Goal: Complete application form

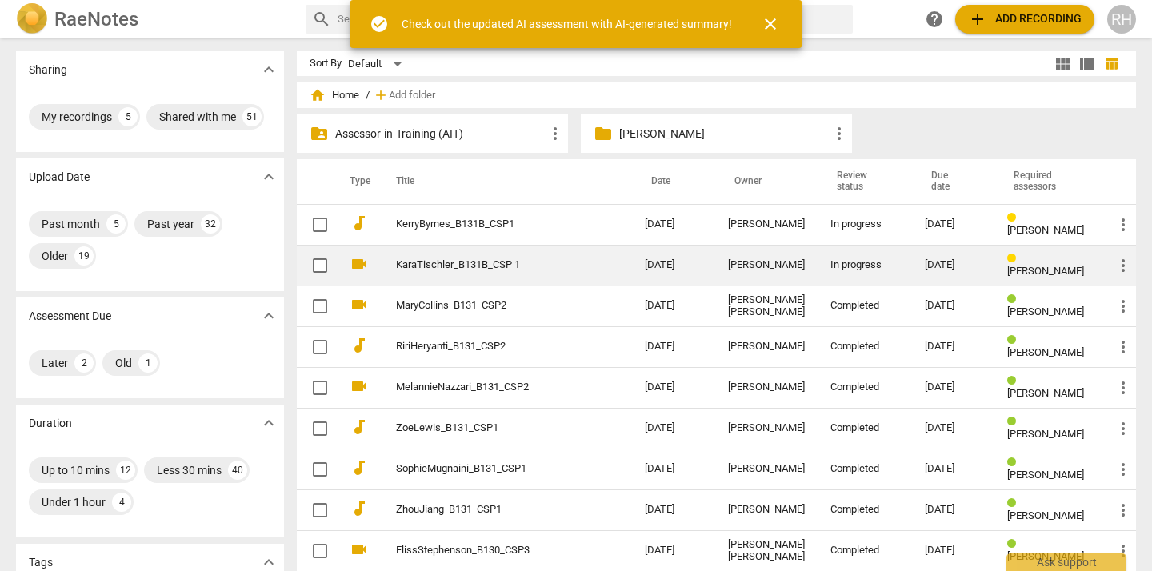
click at [541, 266] on link "KaraTischler_B131B_CSP 1" at bounding box center [491, 265] width 191 height 12
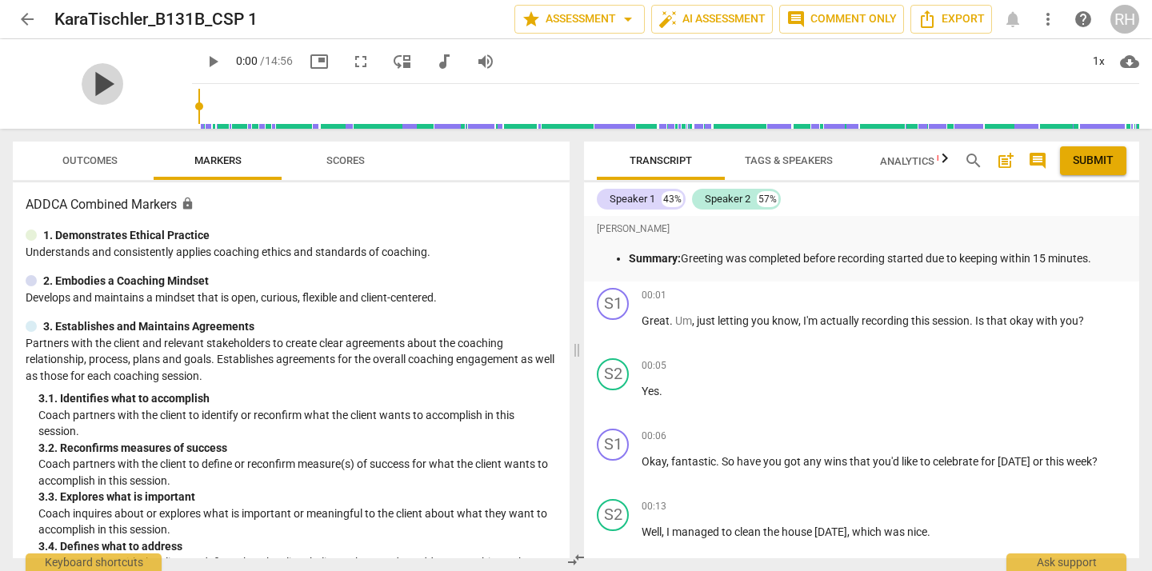
click at [95, 83] on span "play_arrow" at bounding box center [103, 84] width 42 height 42
click at [611, 398] on span "pause" at bounding box center [613, 400] width 19 height 19
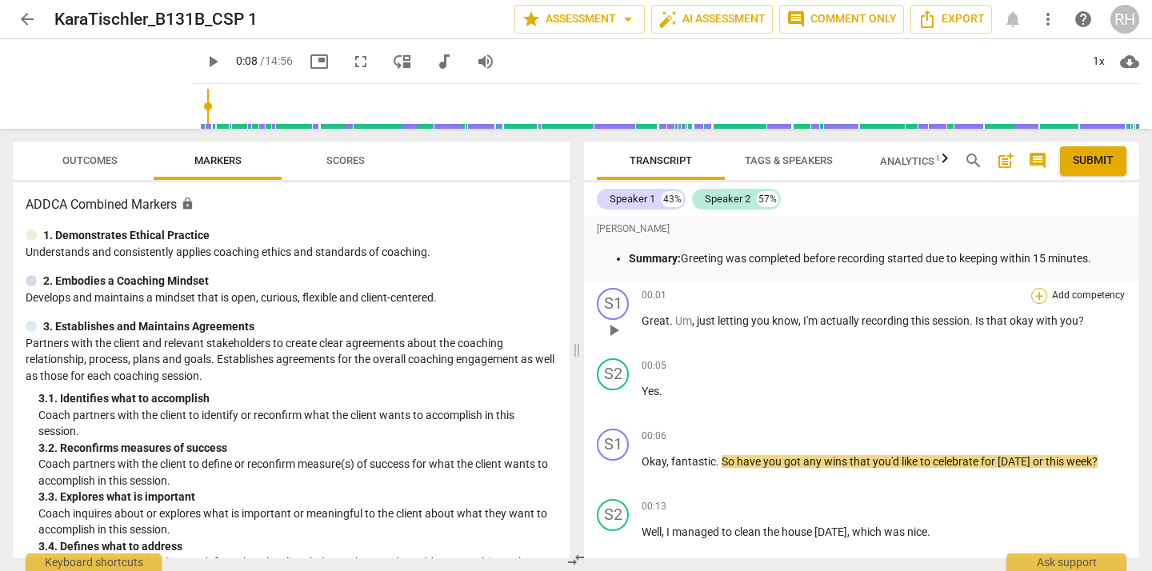
click at [1037, 292] on div "+" at bounding box center [1039, 296] width 16 height 16
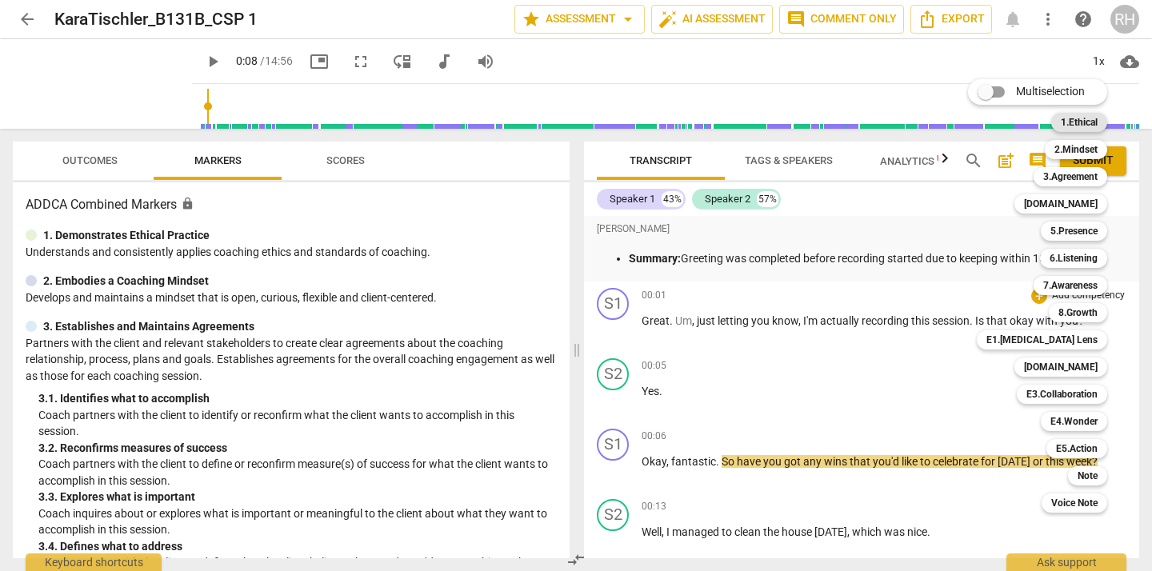
click at [1072, 122] on b "1.Ethical" at bounding box center [1078, 122] width 37 height 19
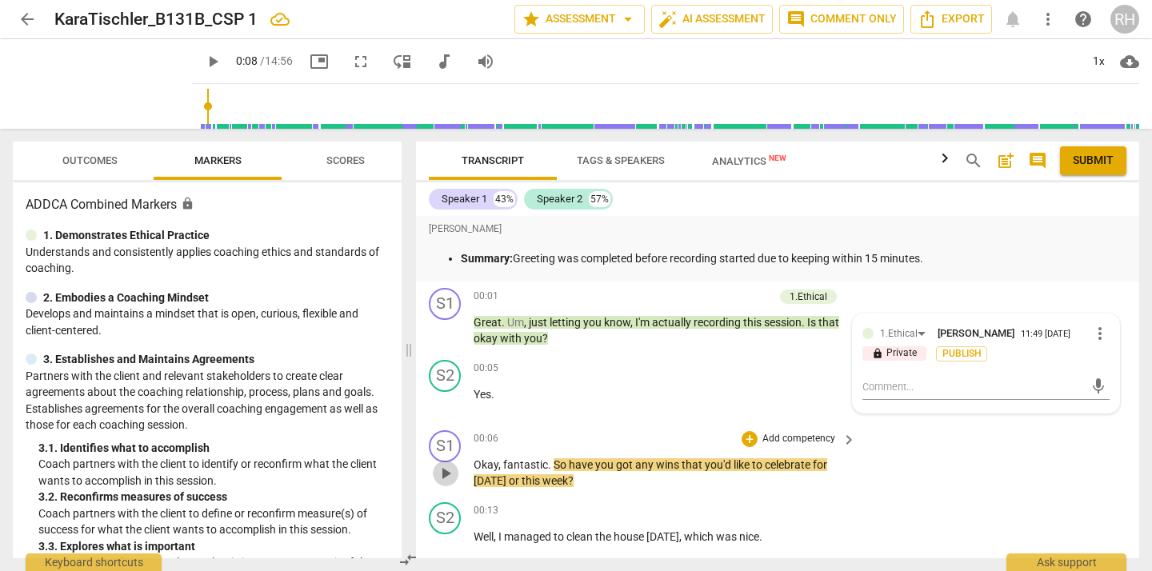
click at [445, 471] on span "play_arrow" at bounding box center [445, 473] width 19 height 19
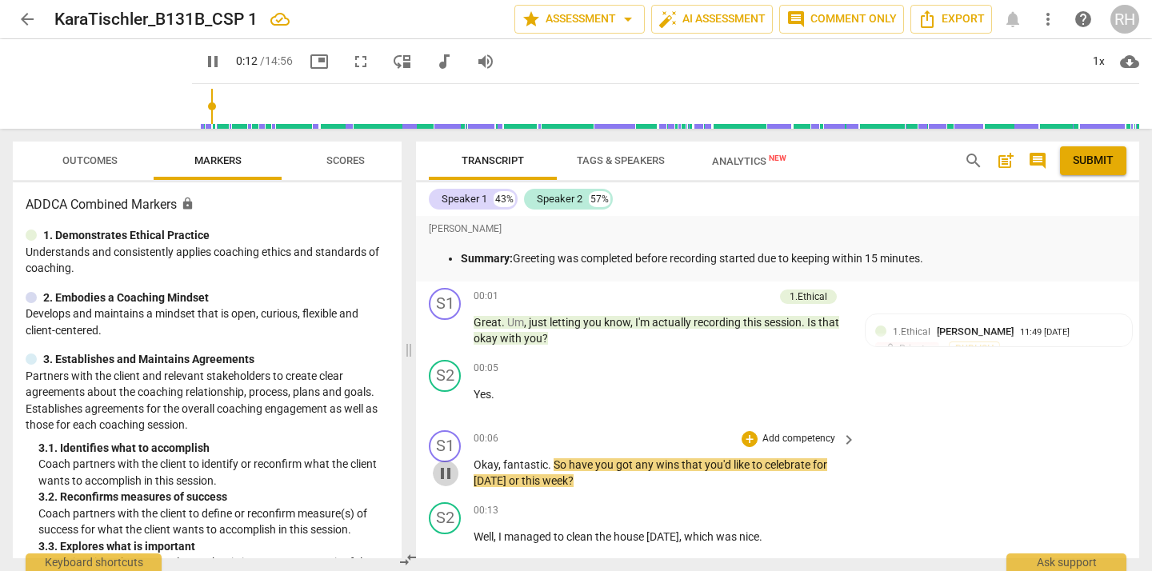
click at [445, 472] on span "pause" at bounding box center [445, 473] width 19 height 19
type input "13"
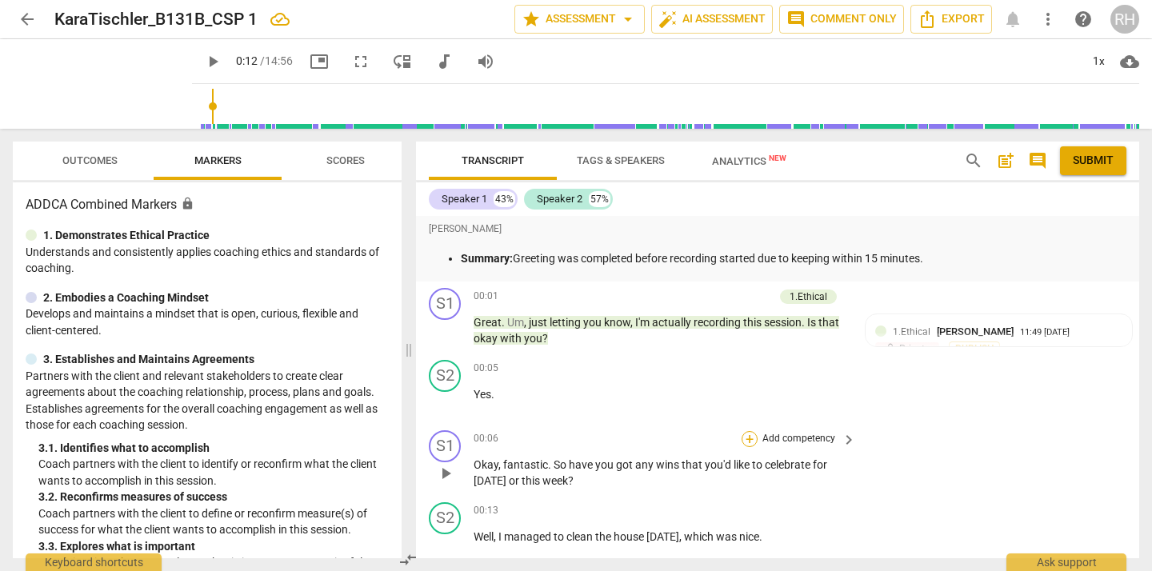
click at [752, 435] on div "+" at bounding box center [749, 439] width 16 height 16
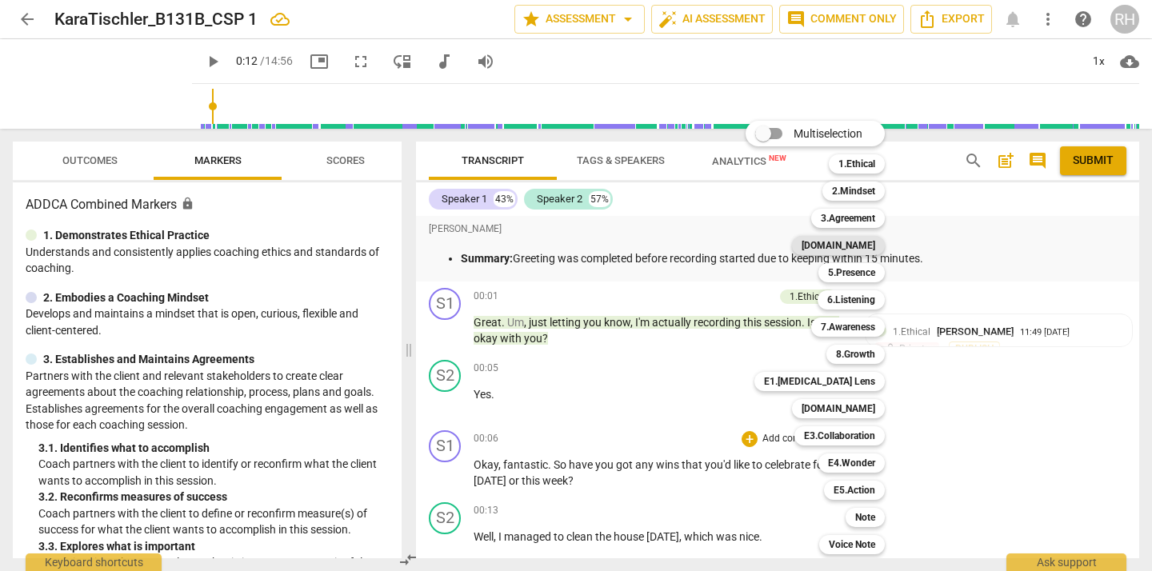
click at [857, 245] on b "[DOMAIN_NAME]" at bounding box center [838, 245] width 74 height 19
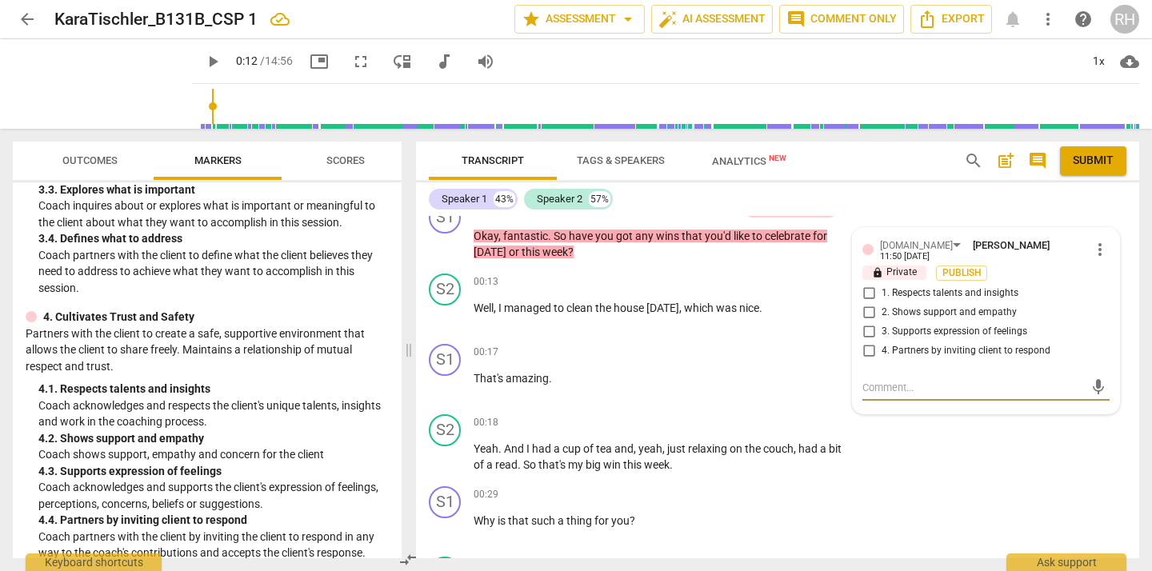
scroll to position [357, 0]
click at [867, 294] on input "1. Respects talents and insights" at bounding box center [869, 293] width 26 height 19
checkbox input "true"
click at [880, 385] on textarea at bounding box center [973, 387] width 222 height 15
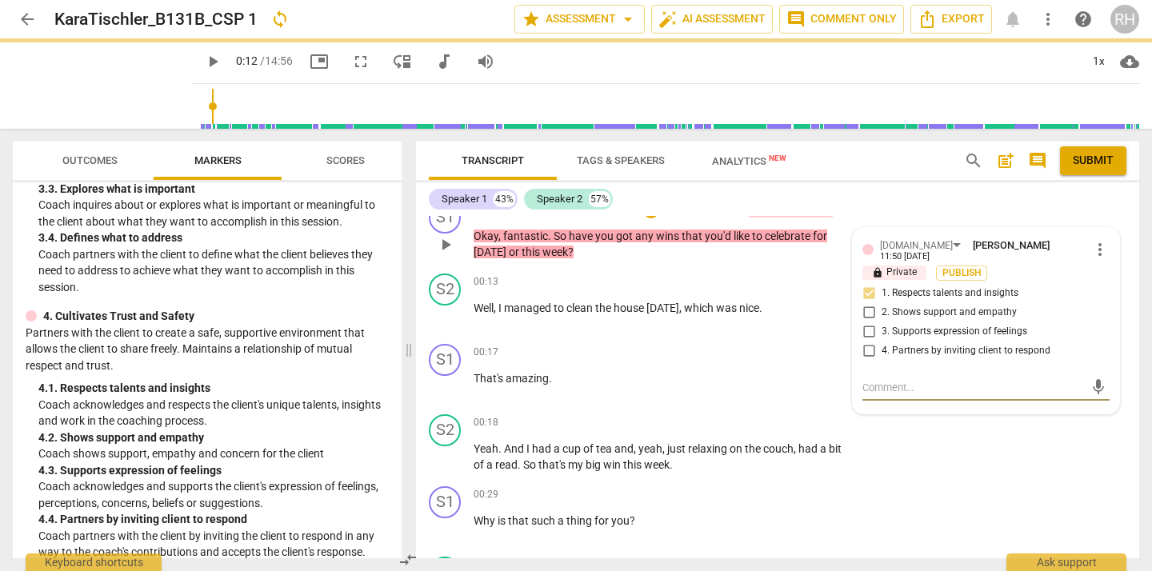
type textarea "S"
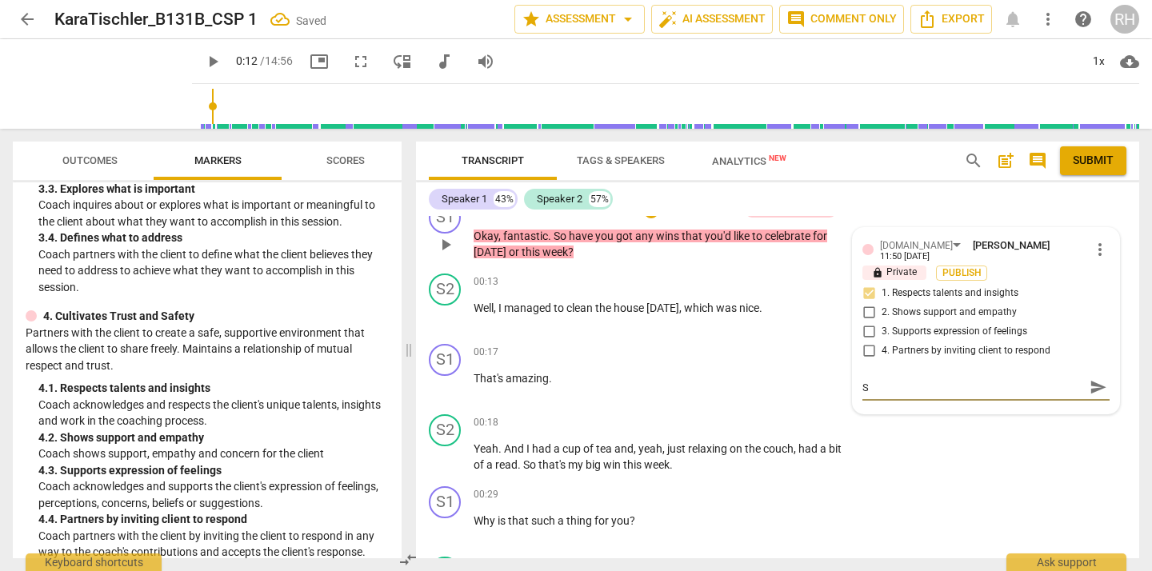
type textarea "St"
type textarea "Sta"
type textarea "Star"
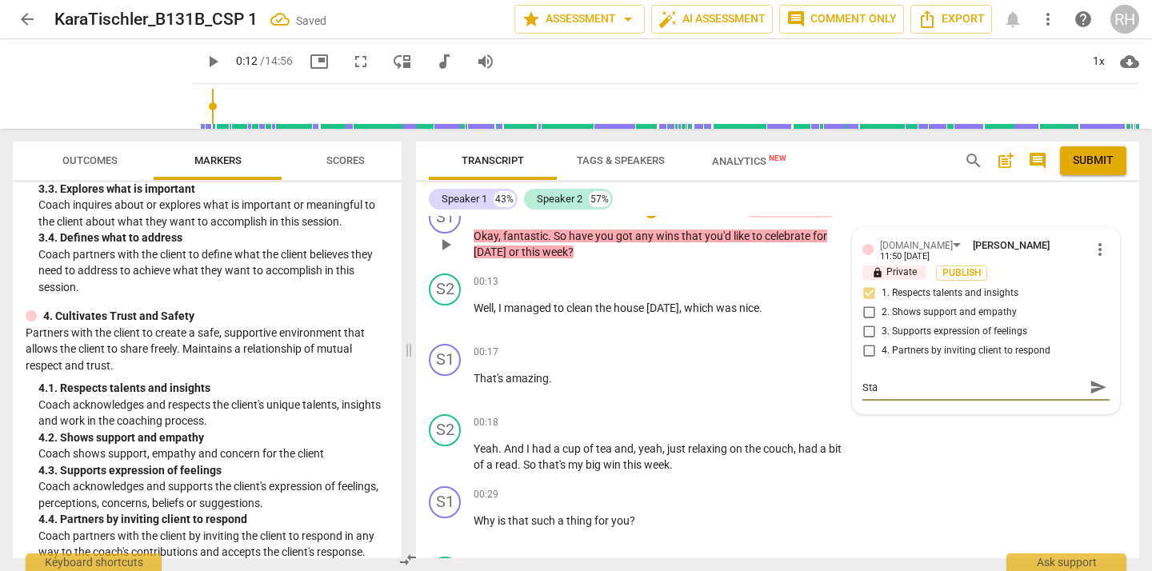
type textarea "Star"
type textarea "Start"
type textarea "Starti"
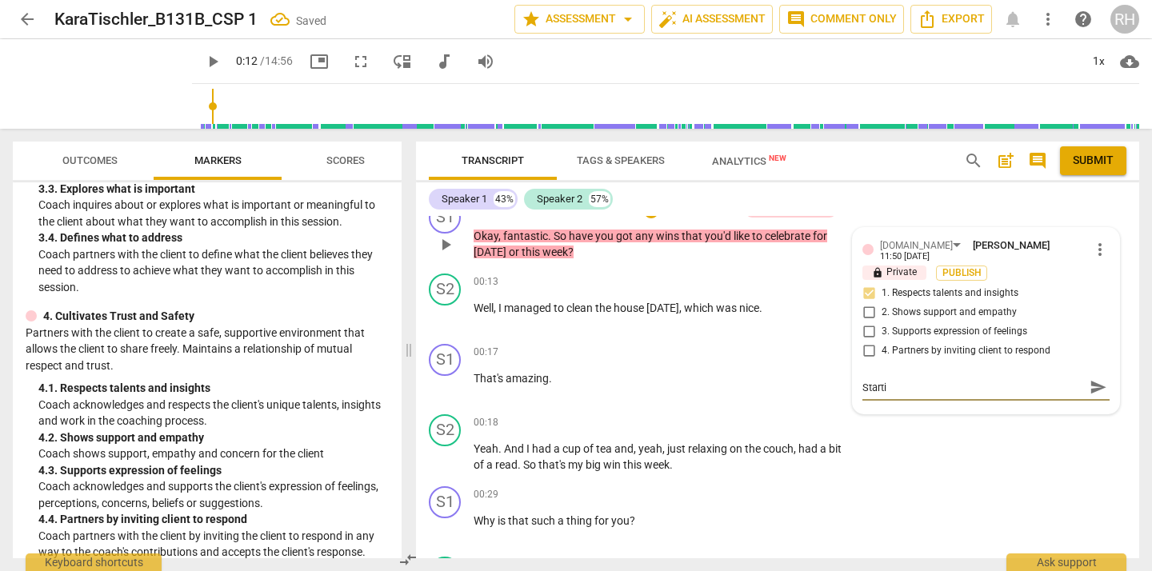
type textarea "Startin"
type textarea "Starting"
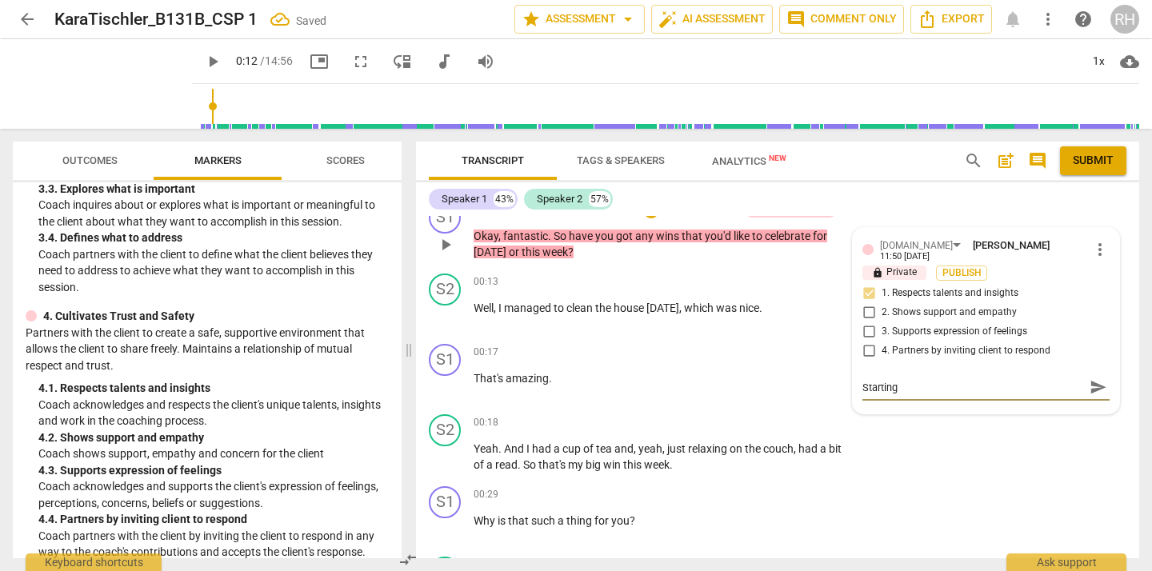
type textarea "Starting"
type textarea "Starting o"
type textarea "Starting on"
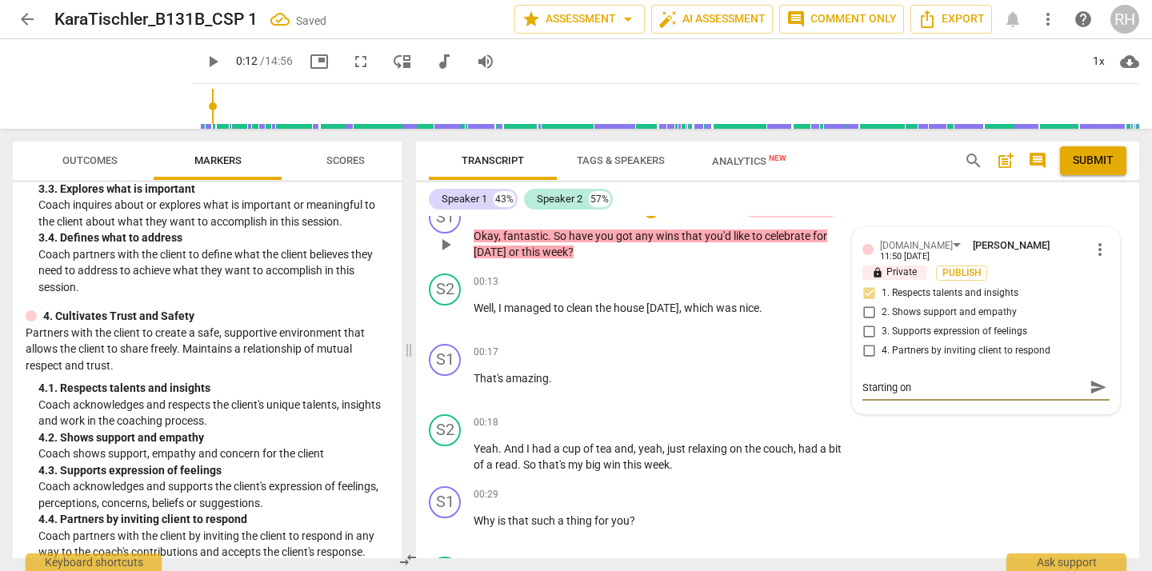
type textarea "Starting on"
type textarea "Starting on a"
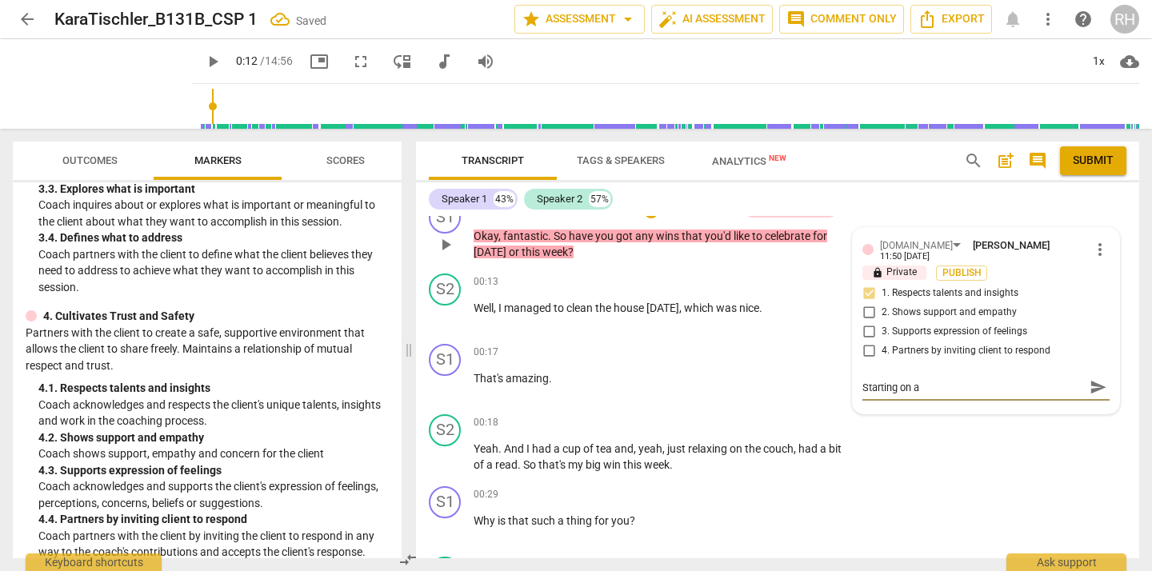
type textarea "Starting on a"
type textarea "Starting on a p"
type textarea "Starting on a po"
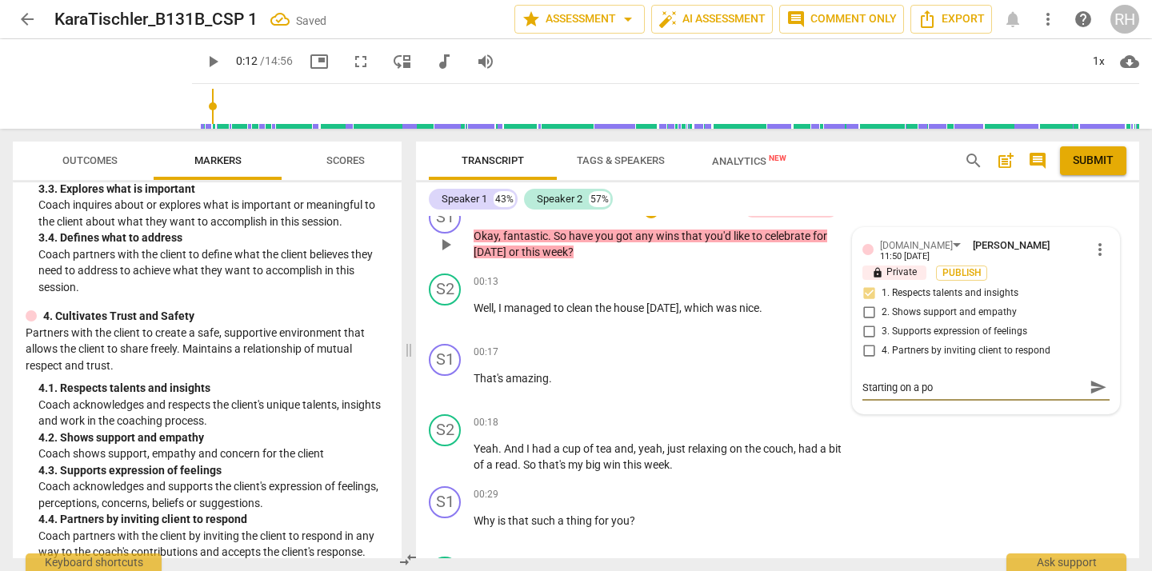
type textarea "Starting on a pos"
type textarea "Starting on a posi"
type textarea "Starting on a posit"
type textarea "Starting on a positi"
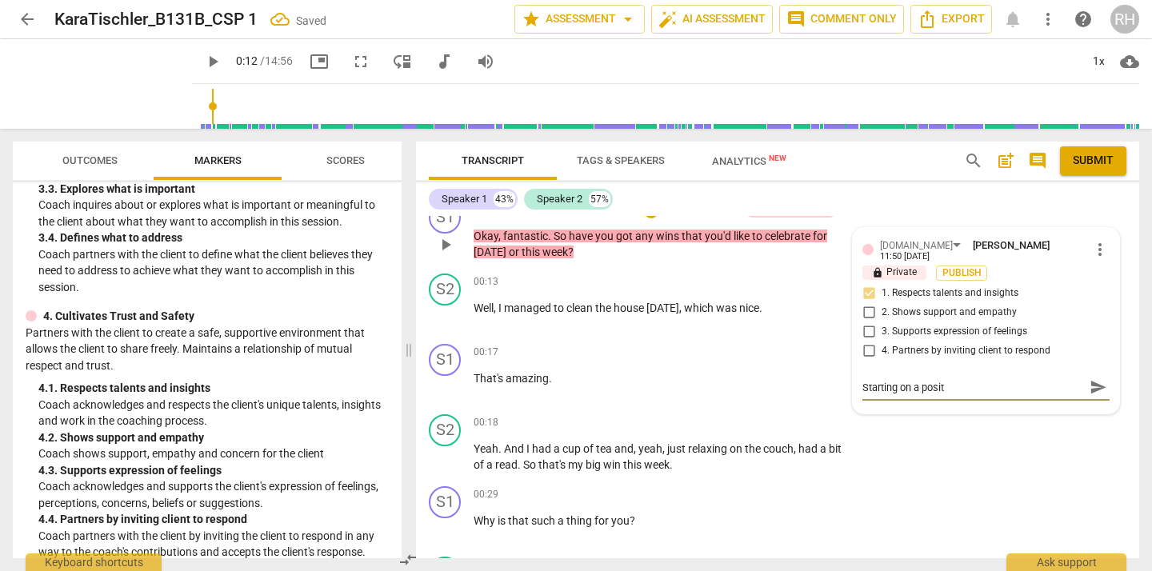
type textarea "Starting on a positi"
type textarea "Starting on a positiv"
type textarea "Starting on a positive"
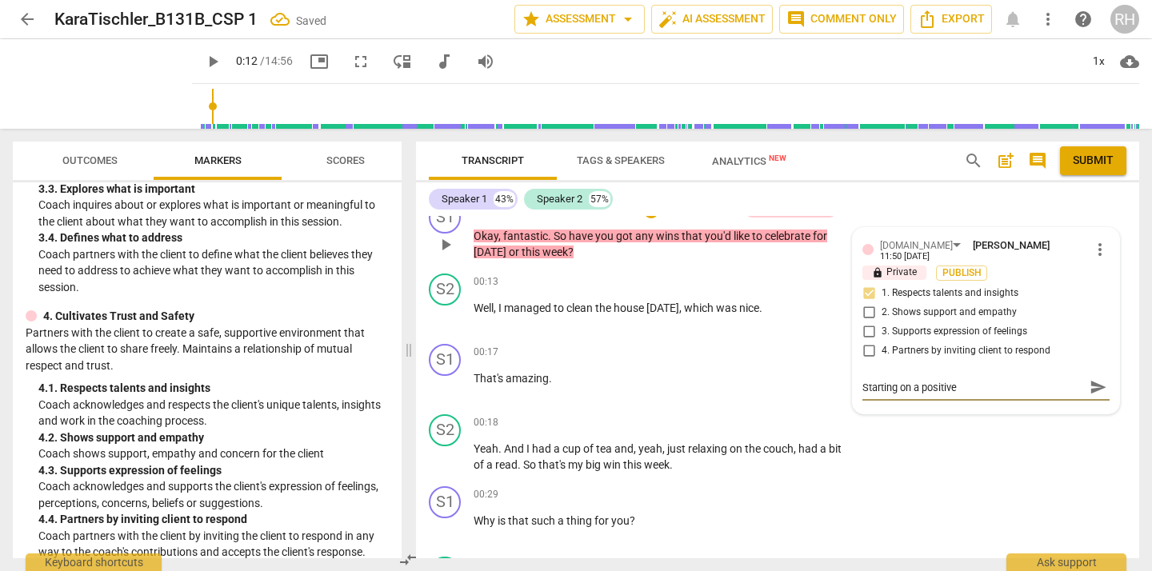
type textarea "Starting on a positive"
type textarea "Starting on a positive n"
type textarea "Starting on a positive no"
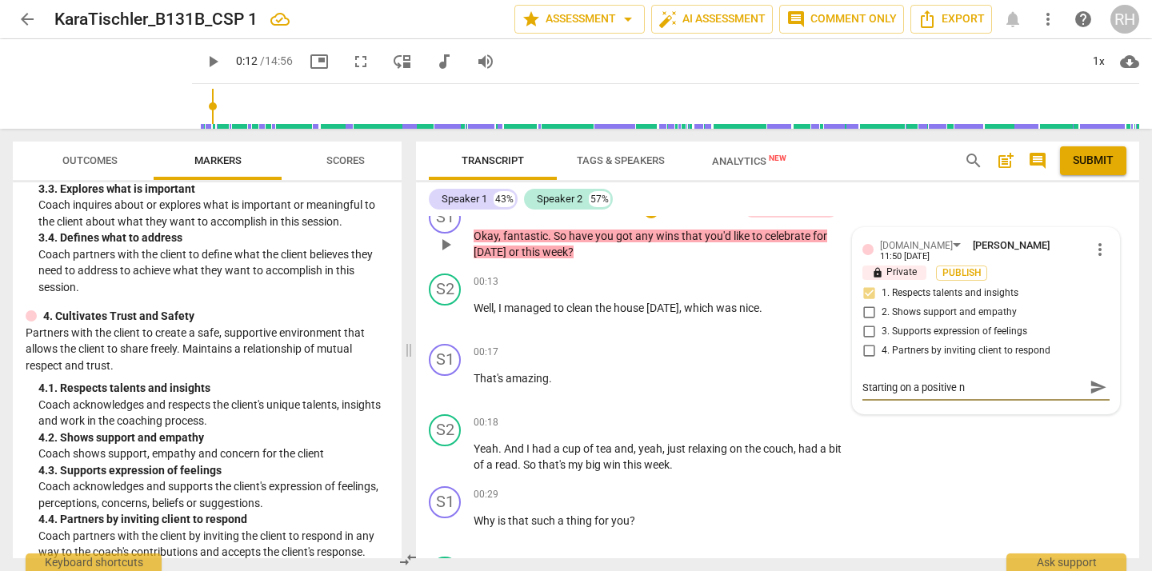
type textarea "Starting on a positive no"
type textarea "Starting on a positive not"
type textarea "Starting on a positive note"
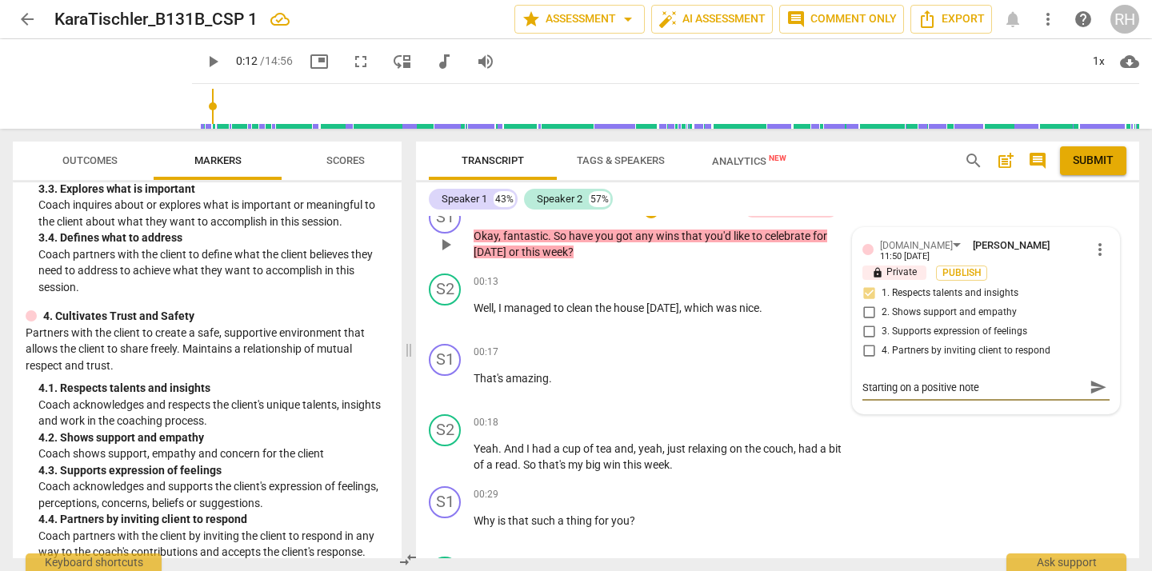
type textarea "Starting on a positive note"
type textarea "Starting on a positive note b"
type textarea "Starting on a positive note bu"
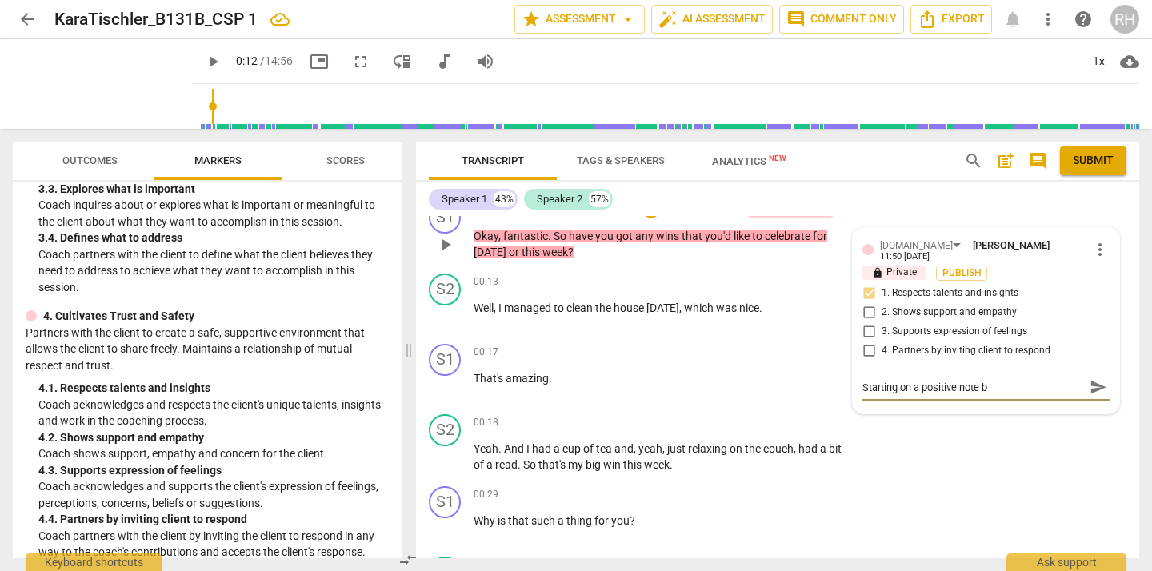
type textarea "Starting on a positive note bu"
type textarea "Starting on a positive note [PERSON_NAME]"
type textarea "Starting on a positive note buil"
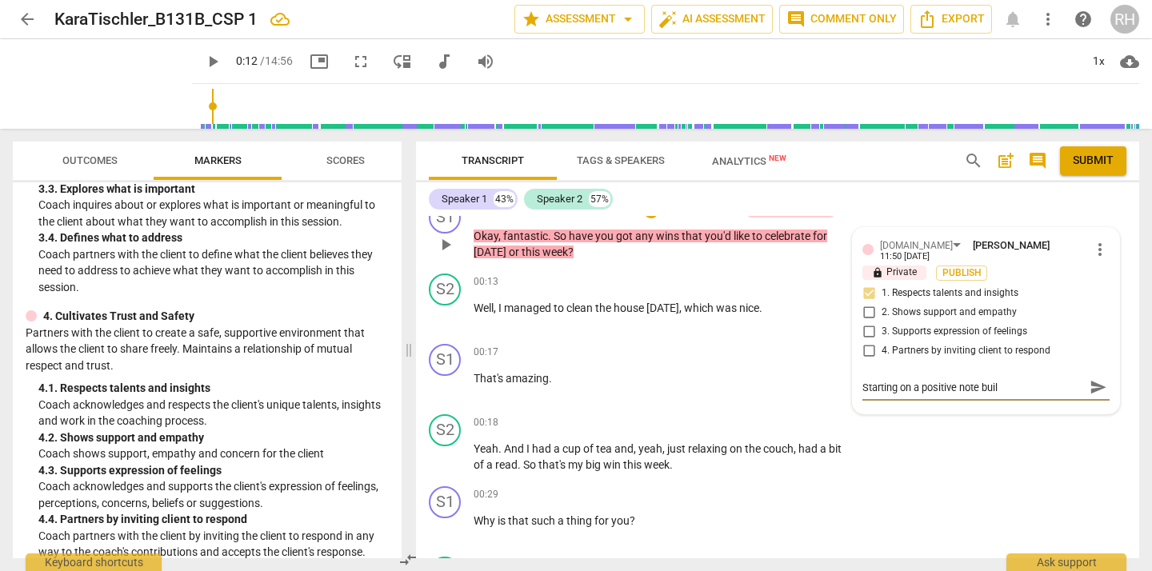
type textarea "Starting on a positive note build"
type textarea "Starting on a positive note builds"
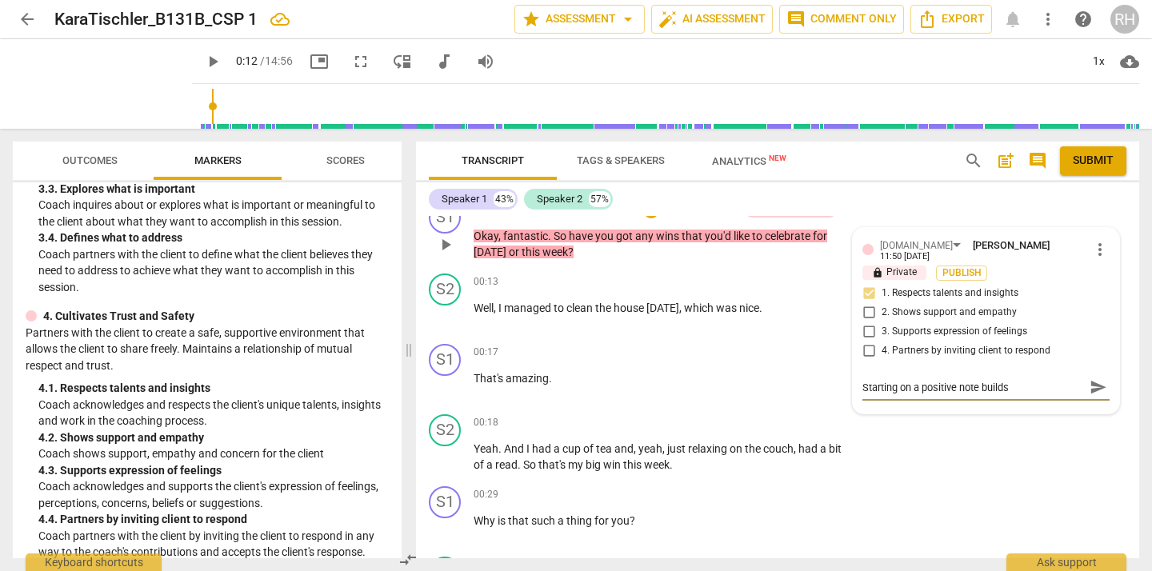
type textarea "Starting on a positive note builds"
type textarea "Starting on a positive note builds t"
type textarea "Starting on a positive note builds tr"
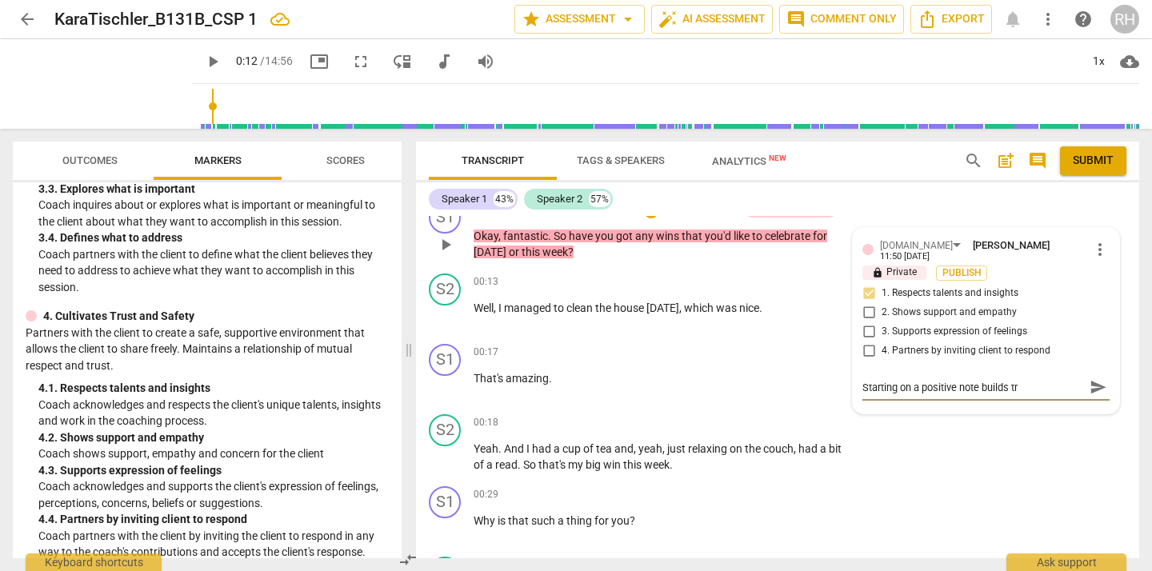
type textarea "Starting on a positive note builds tru"
type textarea "Starting on a positive note builds trus"
type textarea "Starting on a positive note builds trust"
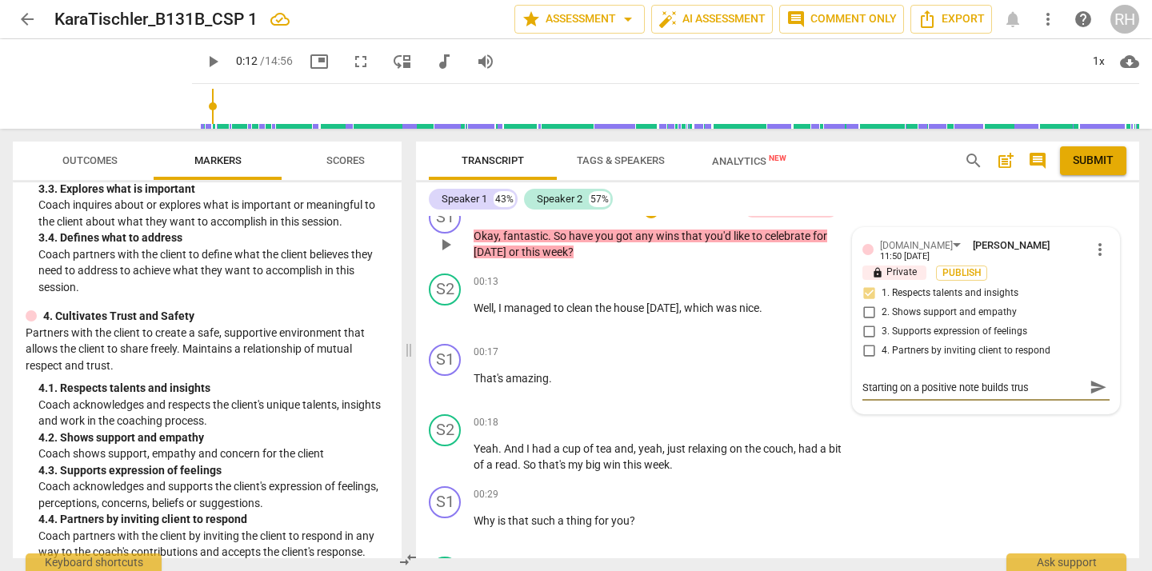
type textarea "Starting on a positive note builds trust"
type textarea "Starting on a positive note builds trust a"
type textarea "Starting on a positive note builds trust an"
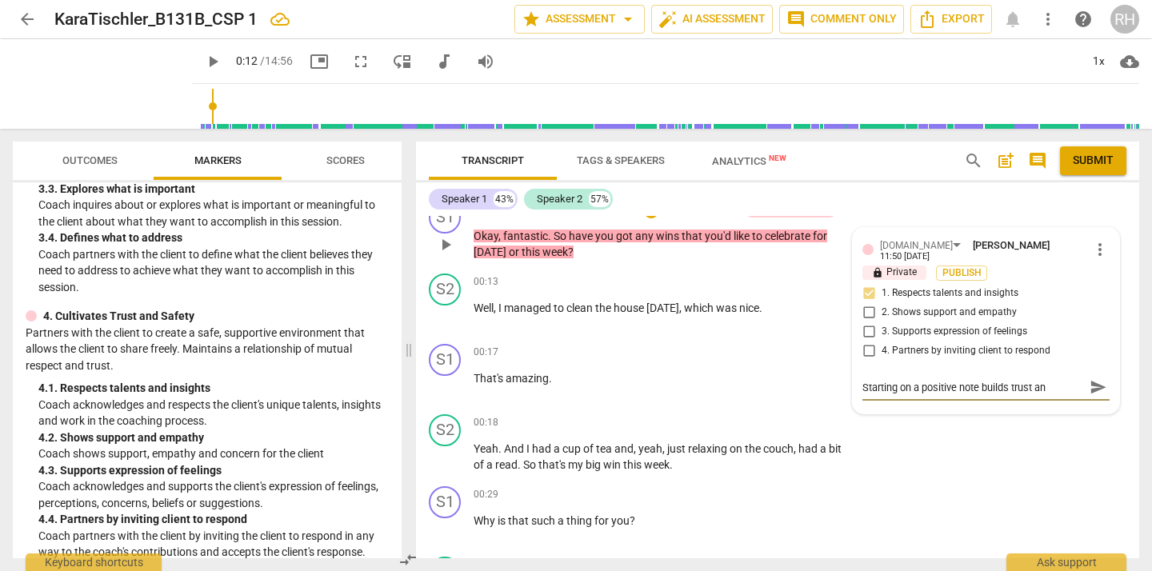
type textarea "Starting on a positive note builds trust an"
type textarea "Starting on a positive note builds trust and"
type textarea "Starting on a positive note builds trust and a"
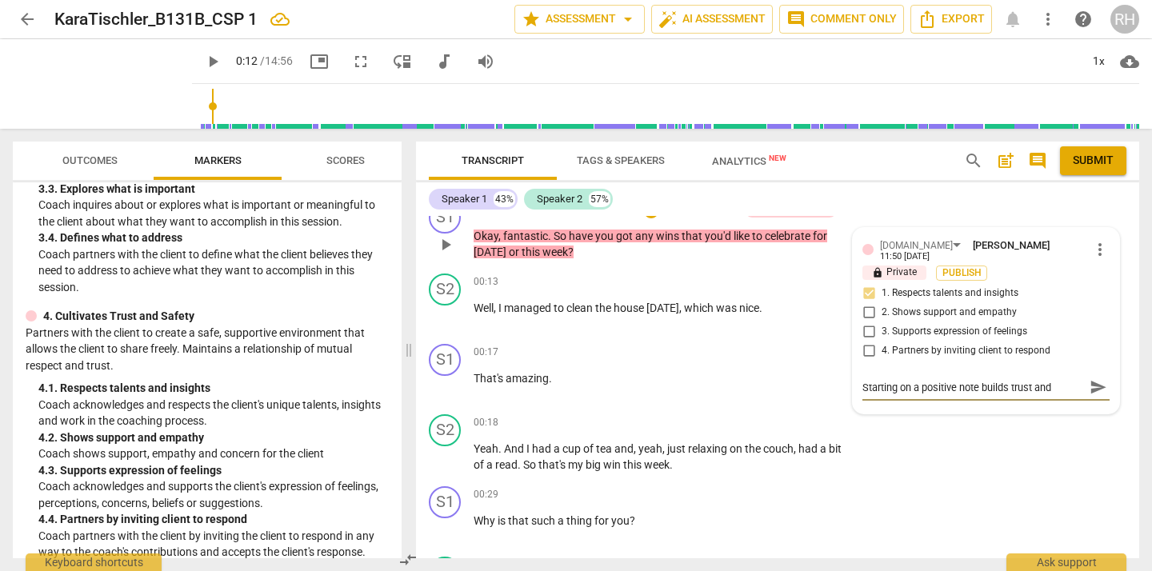
type textarea "Starting on a positive note builds trust and a"
type textarea "Starting on a positive note builds trust and ac"
type textarea "Starting on a positive note builds trust and acc"
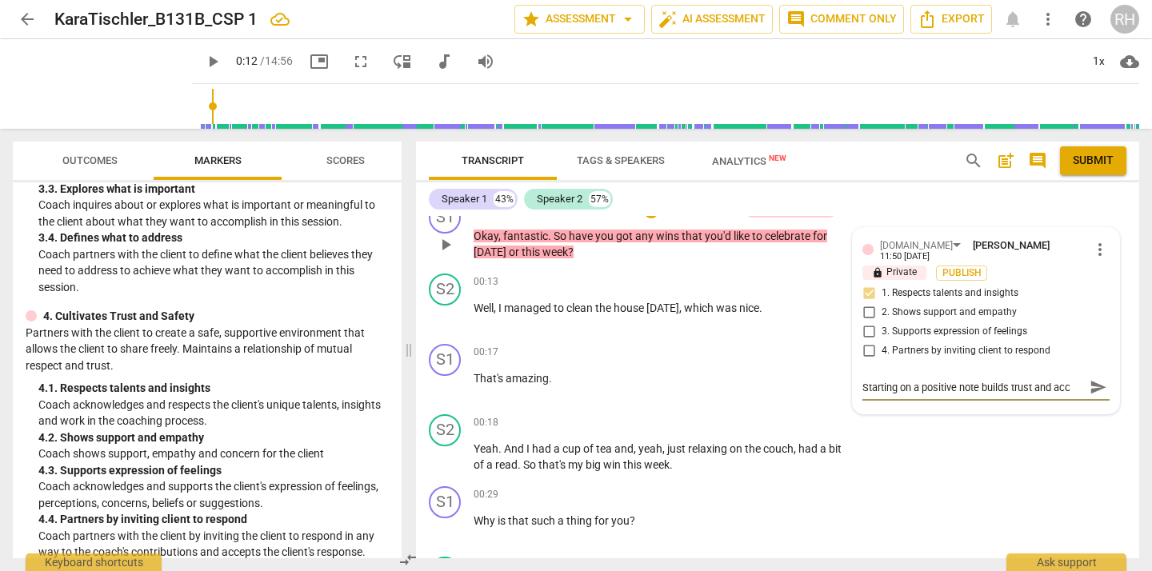
type textarea "Starting on a positive note builds trust and acce"
type textarea "Starting on a positive note builds trust and accep"
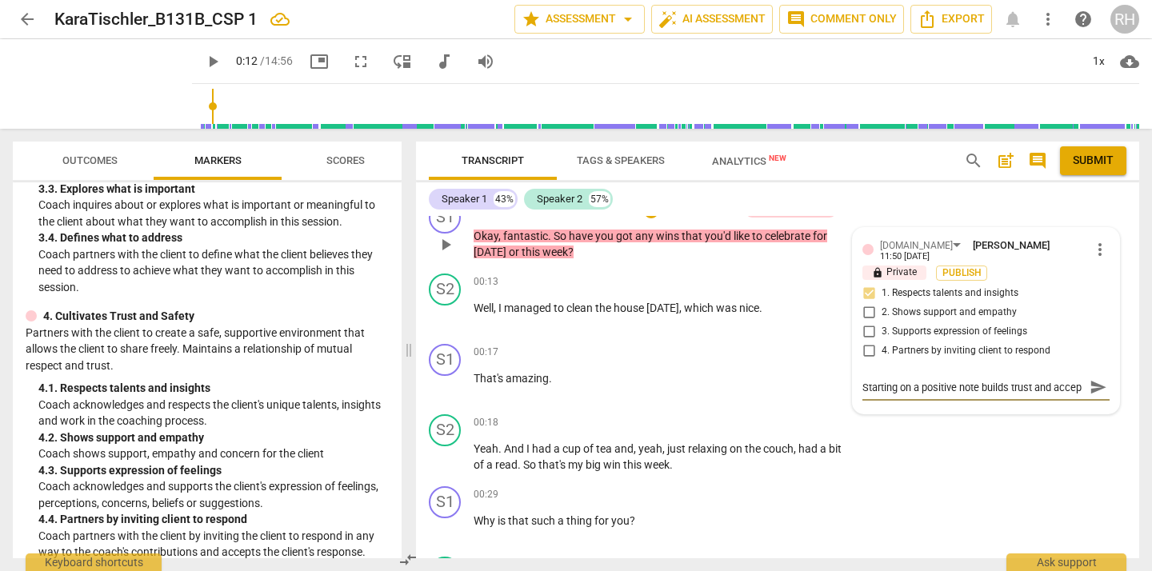
type textarea "Starting on a positive note builds trust and accept"
type textarea "Starting on a positive note builds trust and accepta"
type textarea "Starting on a positive note builds trust and acceptan"
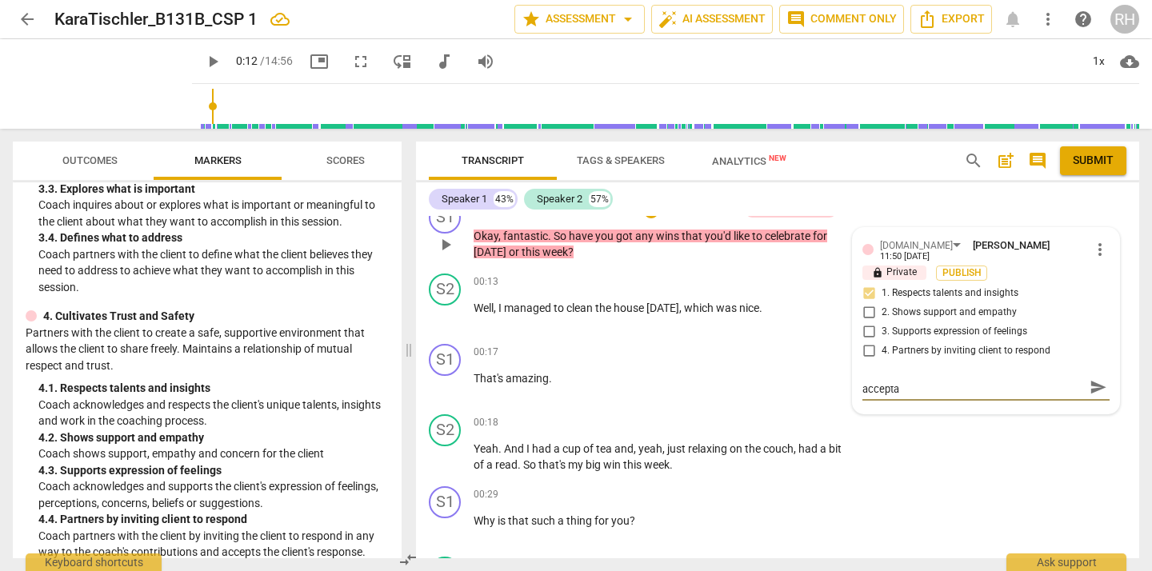
type textarea "Starting on a positive note builds trust and acceptan"
type textarea "Starting on a positive note builds trust and acceptanc"
type textarea "Starting on a positive note builds trust and acceptance"
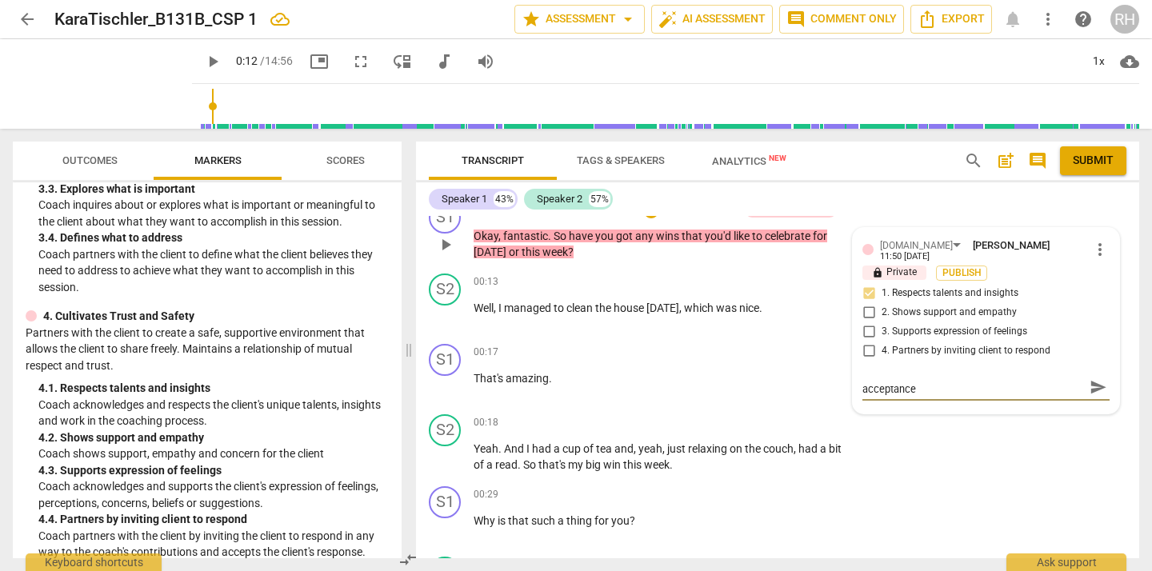
scroll to position [0, 0]
type textarea "Starting on a positive note builds trust and acceptance"
type textarea "Starting on a positive note builds trust and acceptance a"
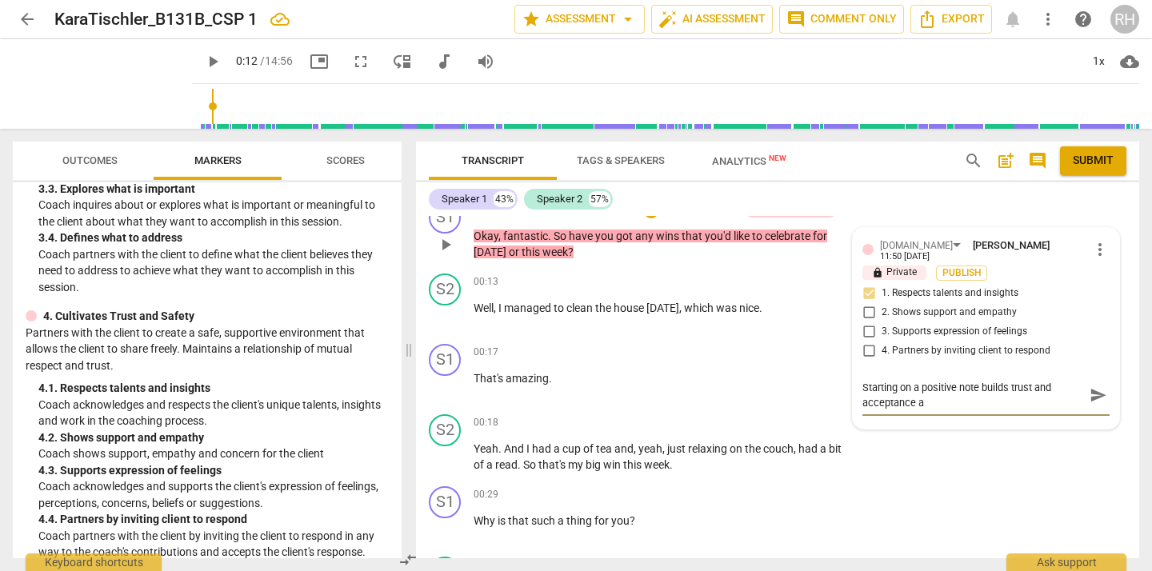
type textarea "Starting on a positive note builds trust and acceptance as"
type textarea "Starting on a positive note builds trust and acceptance as w"
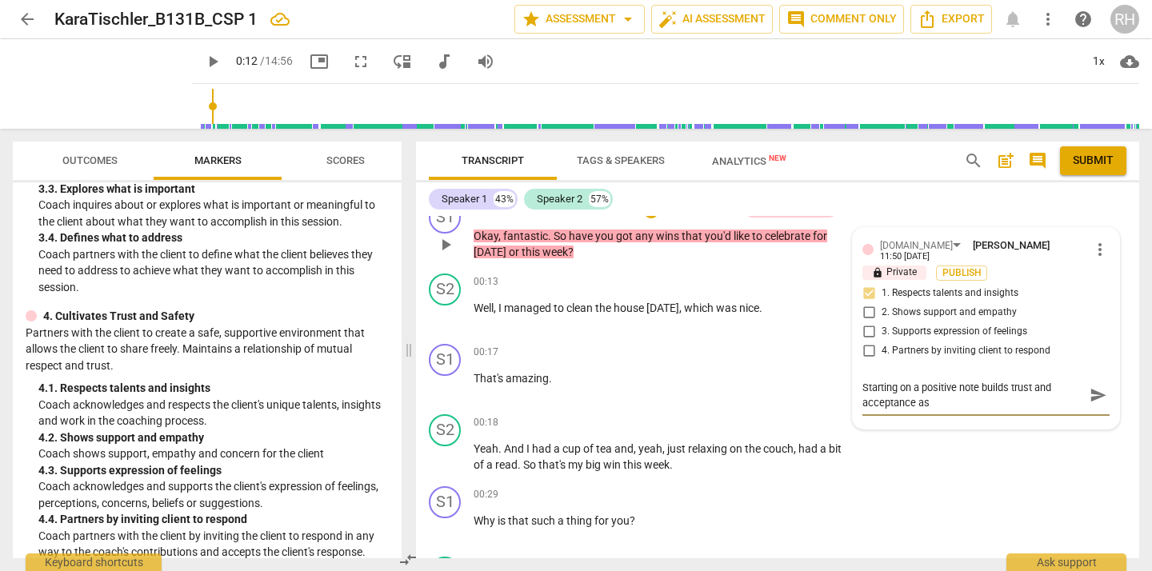
type textarea "Starting on a positive note builds trust and acceptance as w"
type textarea "Starting on a positive note builds trust and acceptance as we"
type textarea "Starting on a positive note builds trust and acceptance as wel"
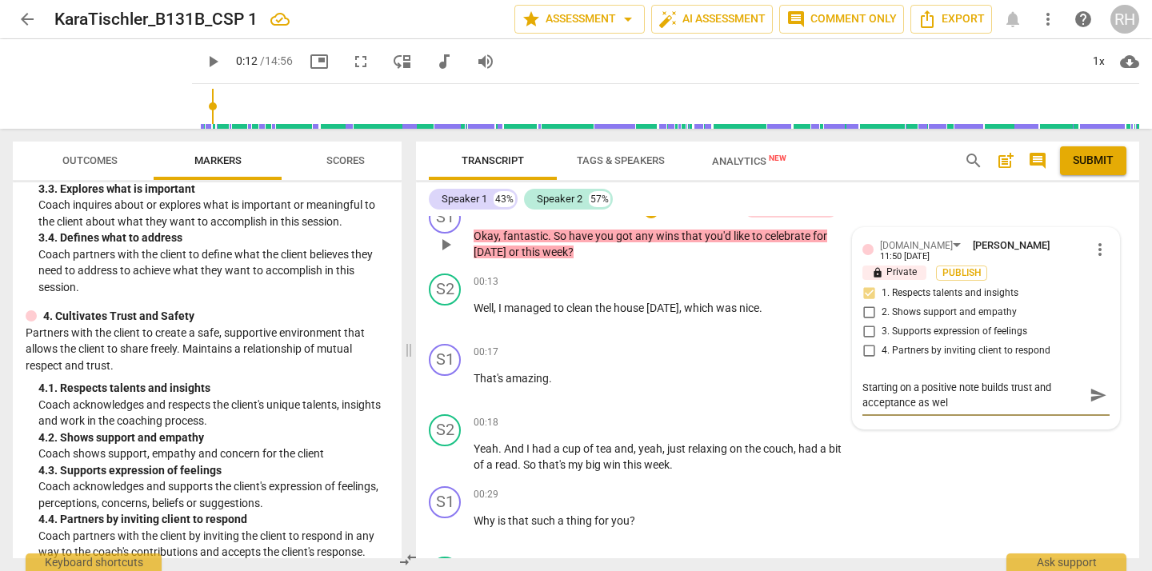
type textarea "Starting on a positive note builds trust and acceptance as well"
type textarea "Starting on a positive note builds trust and acceptance as well a"
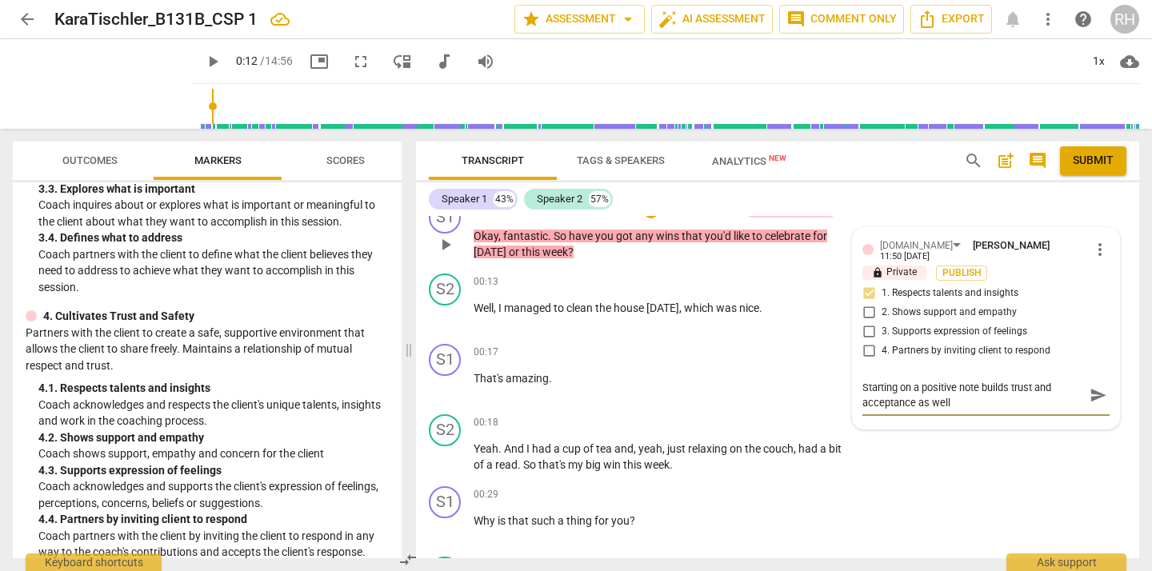
type textarea "Starting on a positive note builds trust and acceptance as well a"
type textarea "Starting on a positive note builds trust and acceptance as well as"
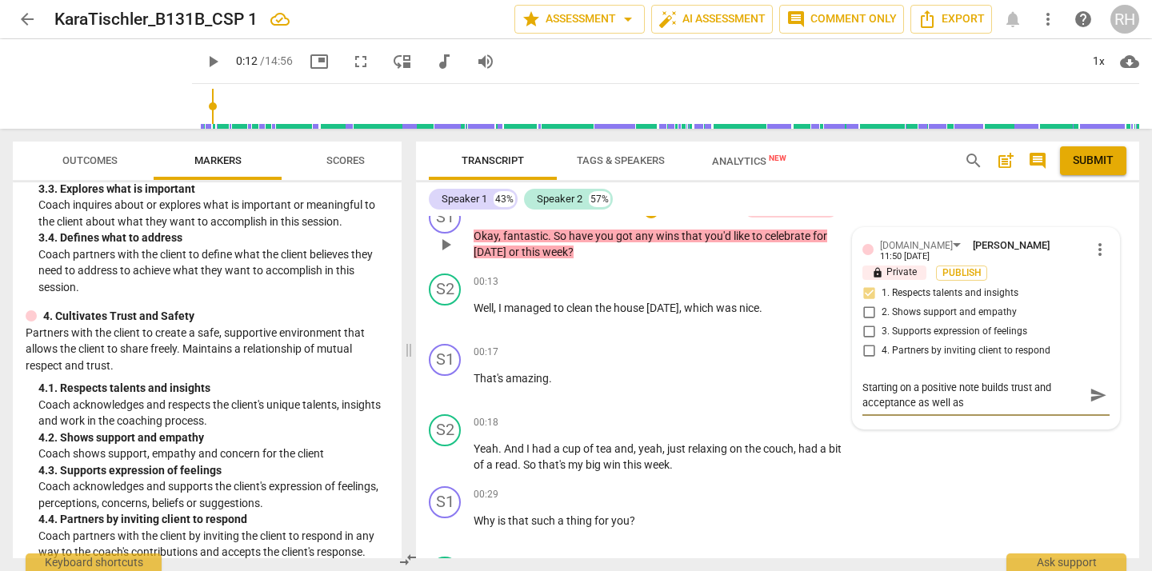
type textarea "Starting on a positive note builds trust and acceptance as well as o"
type textarea "Starting on a positive note builds trust and acceptance as well as op"
type textarea "Starting on a positive note builds trust and acceptance as well as ope"
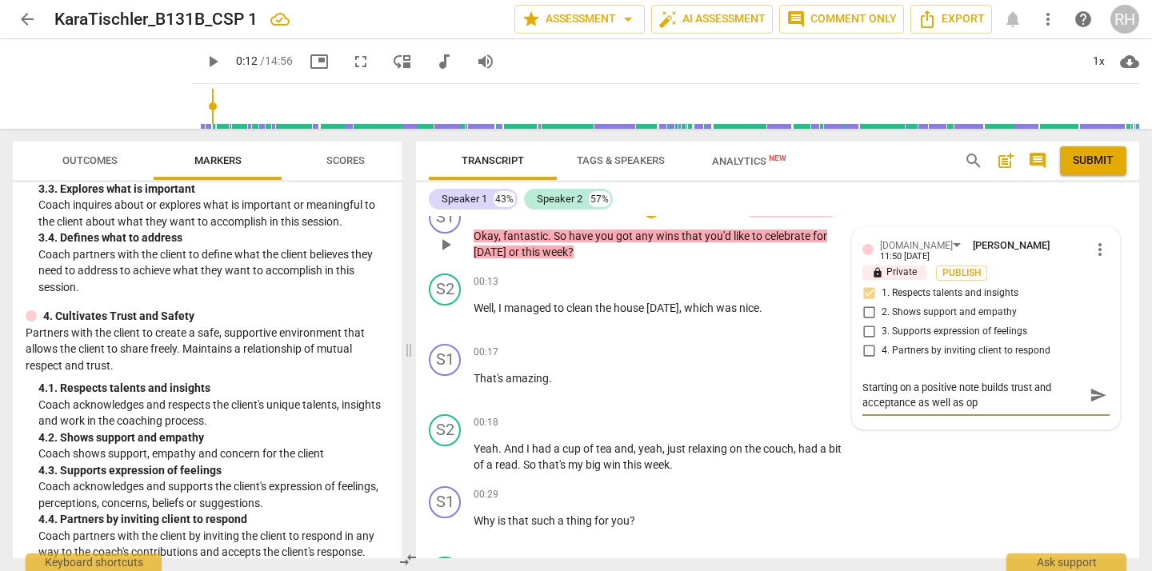
type textarea "Starting on a positive note builds trust and acceptance as well as ope"
type textarea "Starting on a positive note builds trust and acceptance as well as open"
type textarea "Starting on a positive note builds trust and acceptance as well as openi"
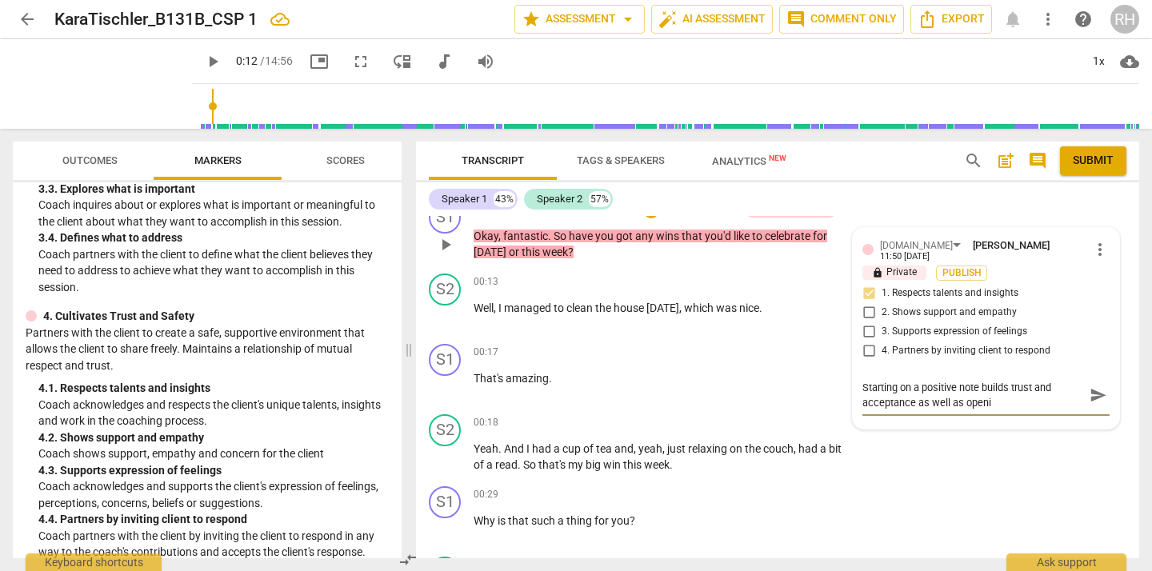
type textarea "Starting on a positive note builds trust and acceptance as well as openin"
type textarea "Starting on a positive note builds trust and acceptance as well as opening"
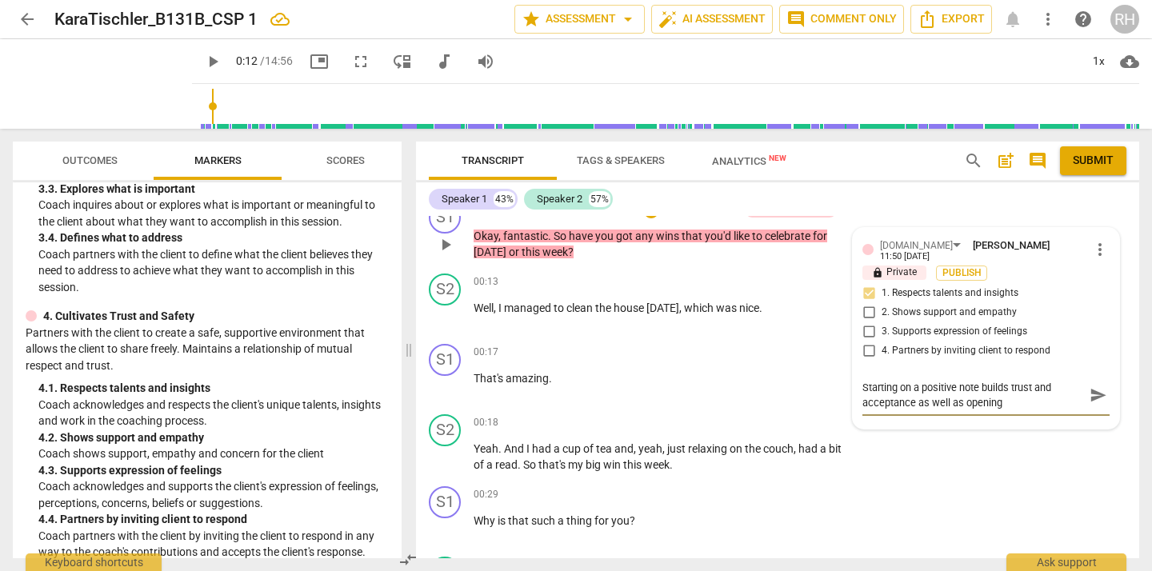
type textarea "Starting on a positive note builds trust and acceptance as well as opening"
type textarea "Starting on a positive note builds trust and acceptance as well as opening t"
type textarea "Starting on a positive note builds trust and acceptance as well as opening th"
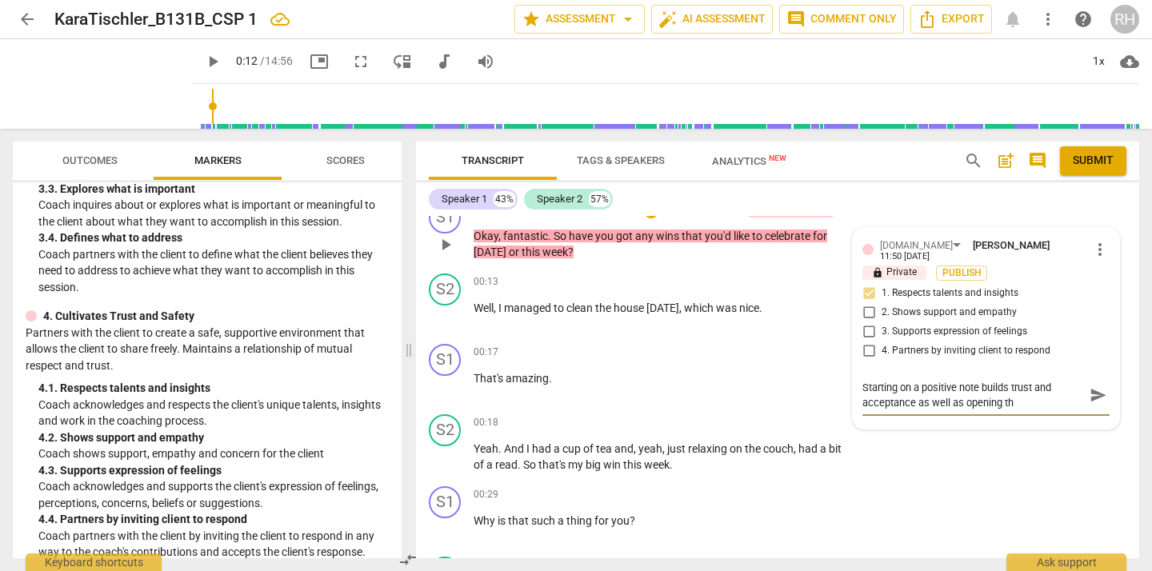
type textarea "Starting on a positive note builds trust and acceptance as well as opening the"
type textarea "Starting on a positive note builds trust and acceptance as well as opening the n"
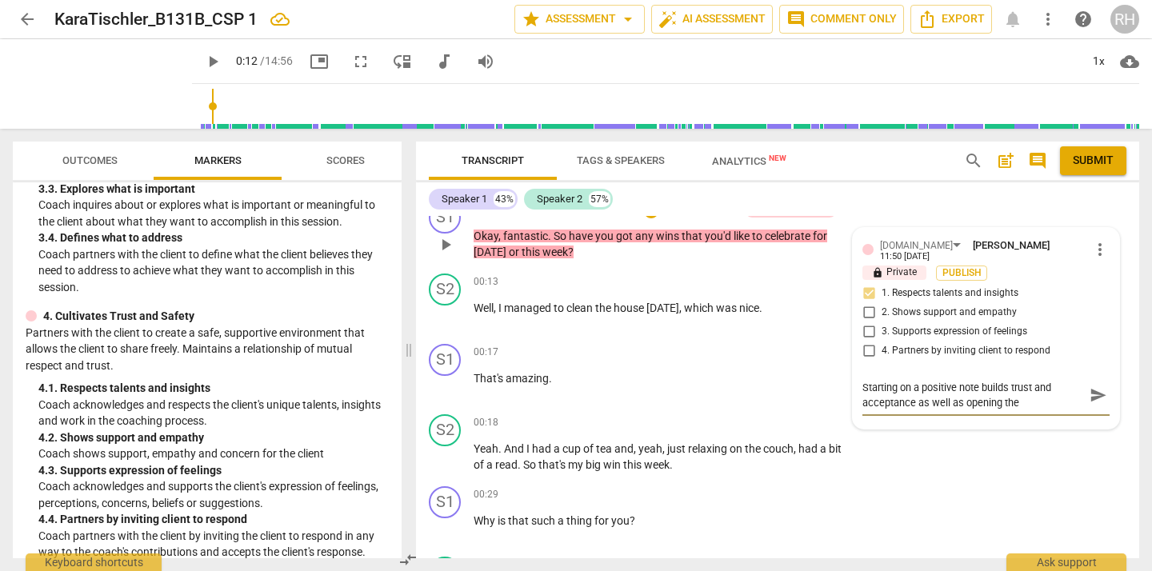
type textarea "Starting on a positive note builds trust and acceptance as well as opening the n"
type textarea "Starting on a positive note builds trust and acceptance as well as opening the …"
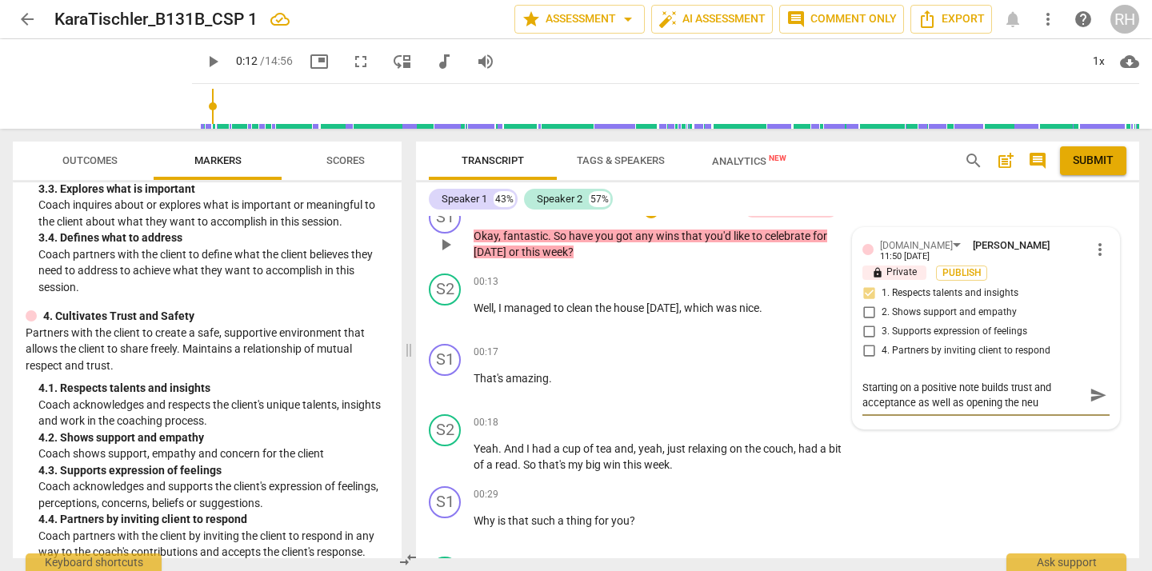
type textarea "Starting on a positive note builds trust and acceptance as well as opening the …"
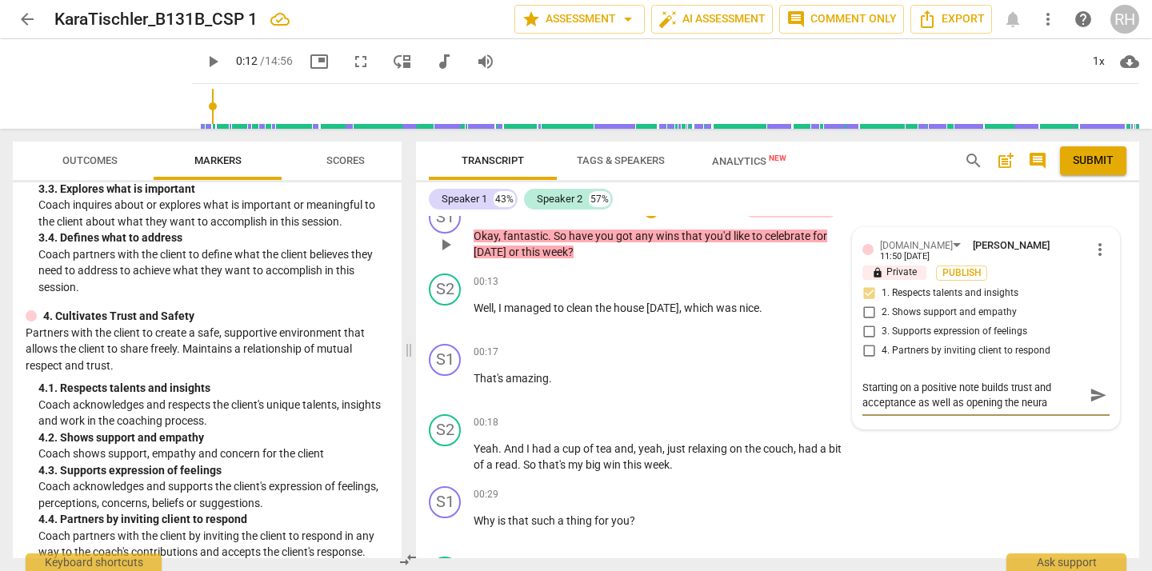
type textarea "Starting on a positive note builds trust and acceptance as well as opening the …"
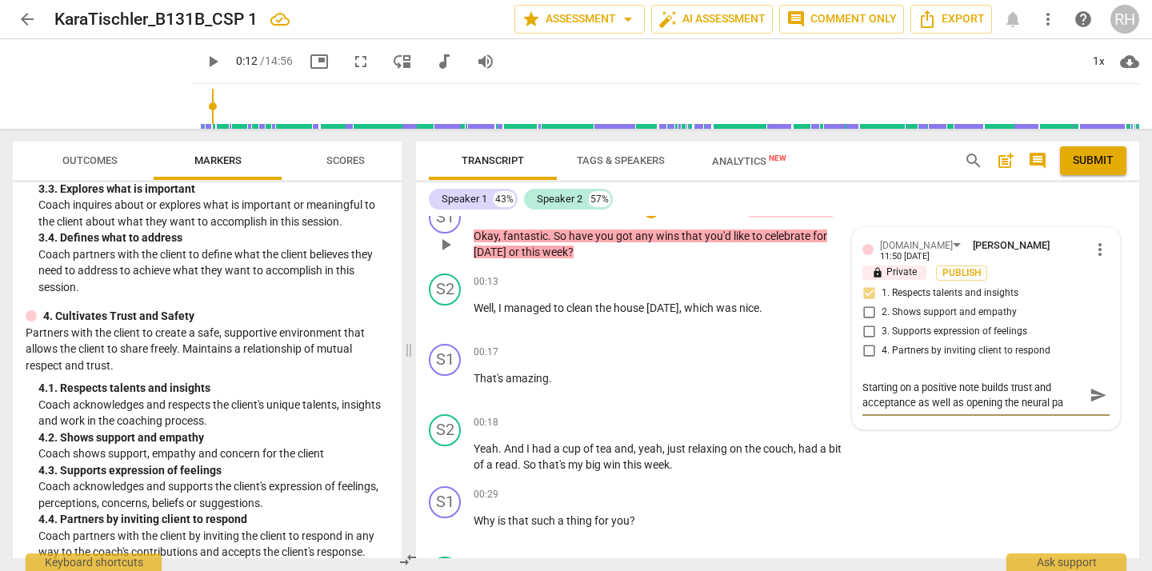
type textarea "Starting on a positive note builds trust and acceptance as well as opening the …"
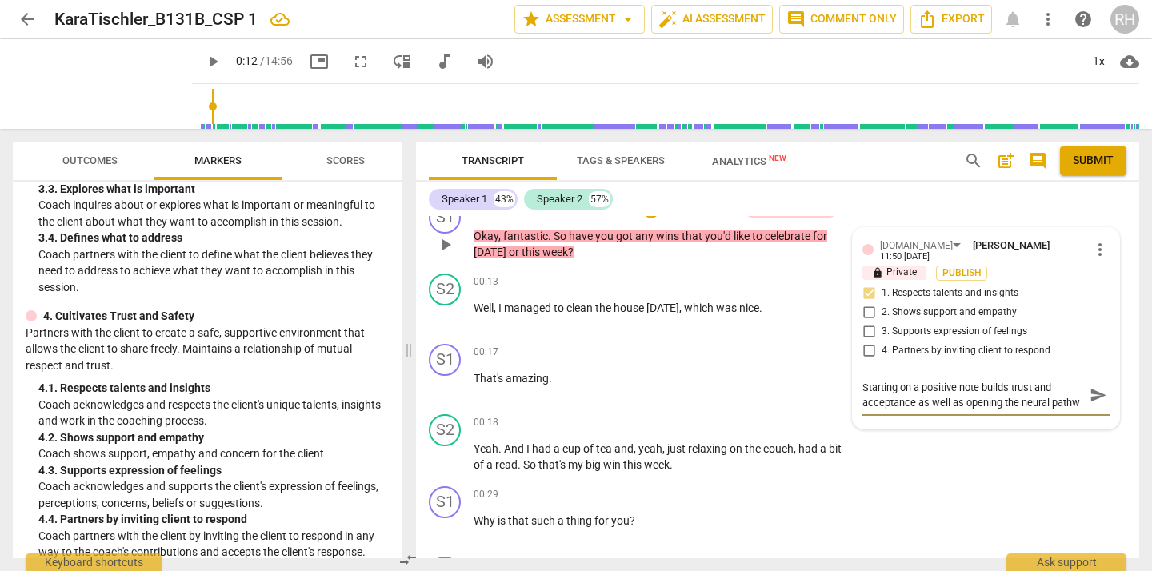
type textarea "Starting on a positive note builds trust and acceptance as well as opening the …"
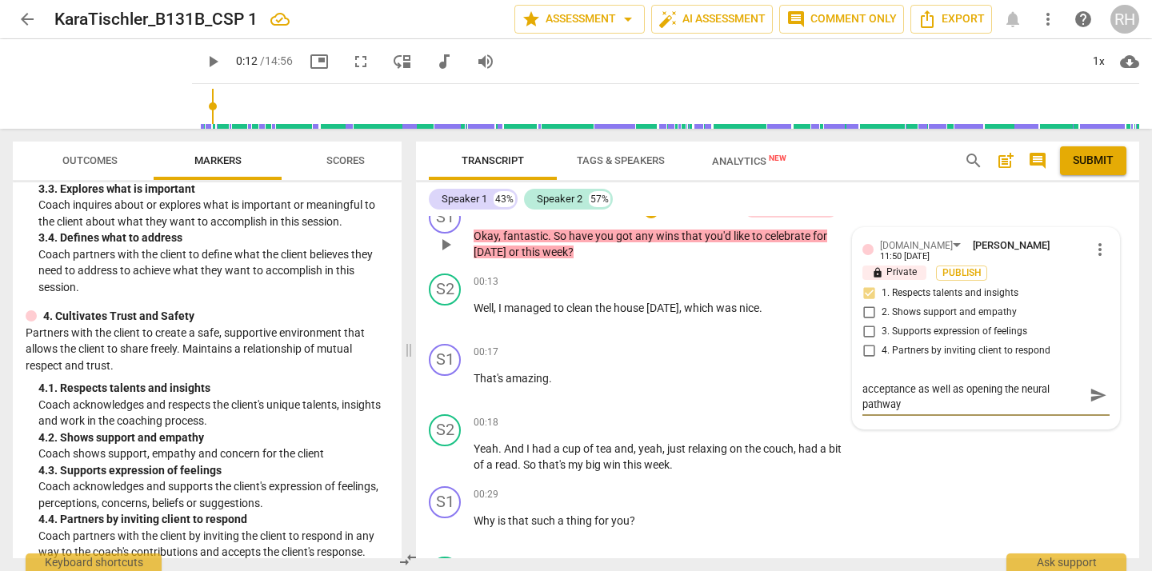
type textarea "Starting on a positive note builds trust and acceptance as well as opening the …"
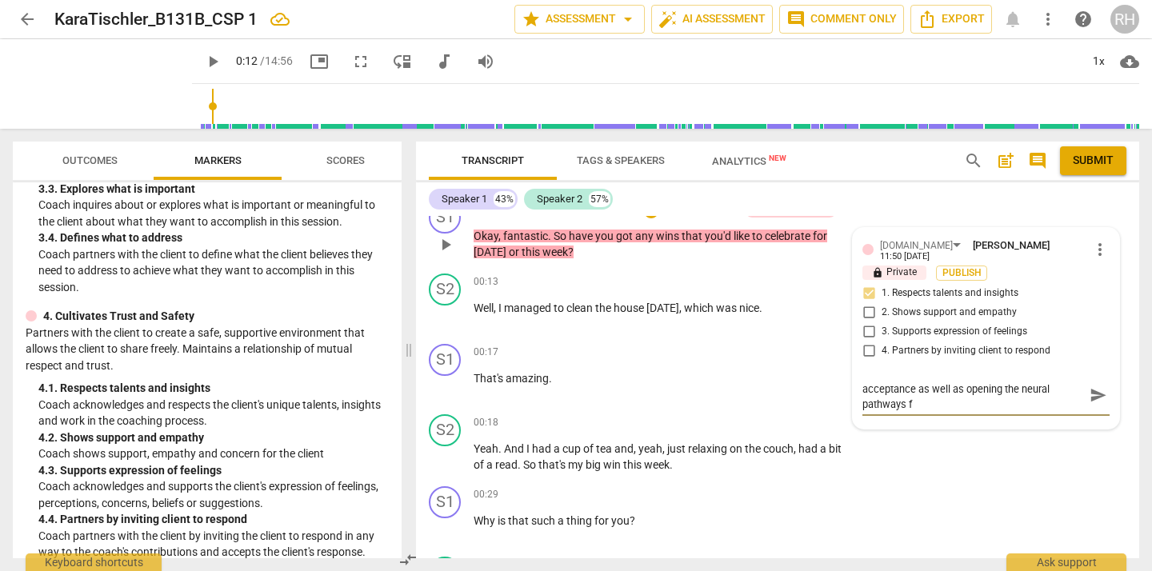
type textarea "Starting on a positive note builds trust and acceptance as well as opening the …"
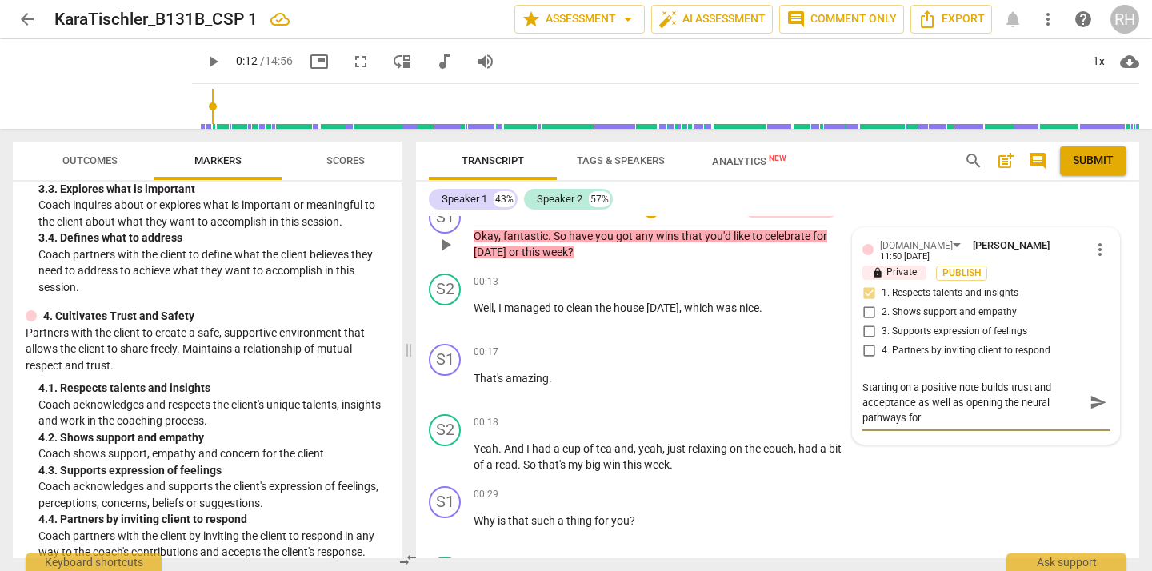
type textarea "Starting on a positive note builds trust and acceptance as well as opening the …"
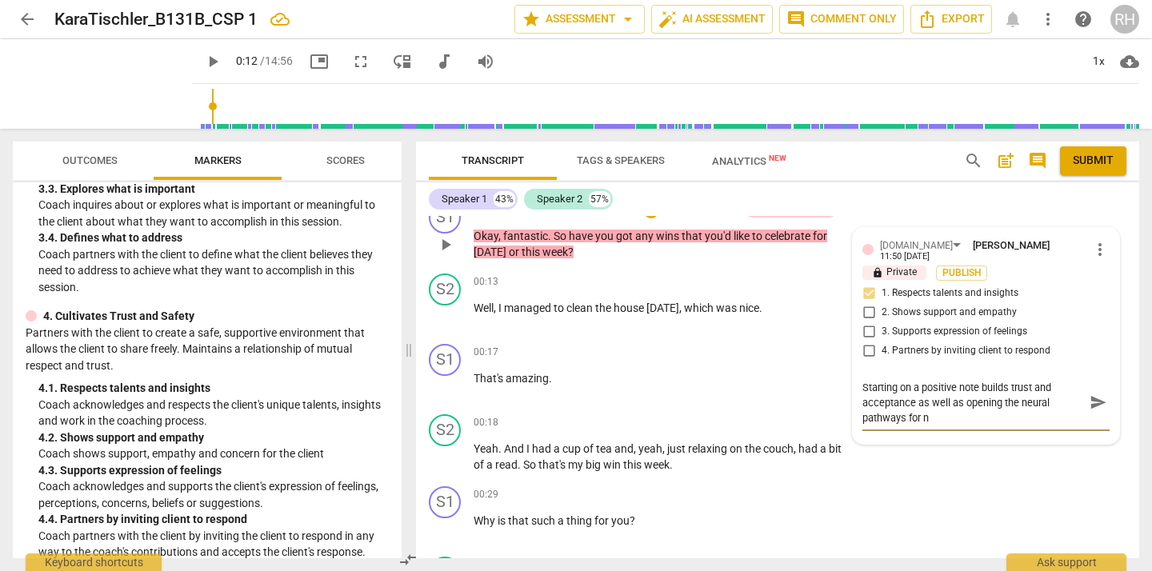
type textarea "Starting on a positive note builds trust and acceptance as well as opening the …"
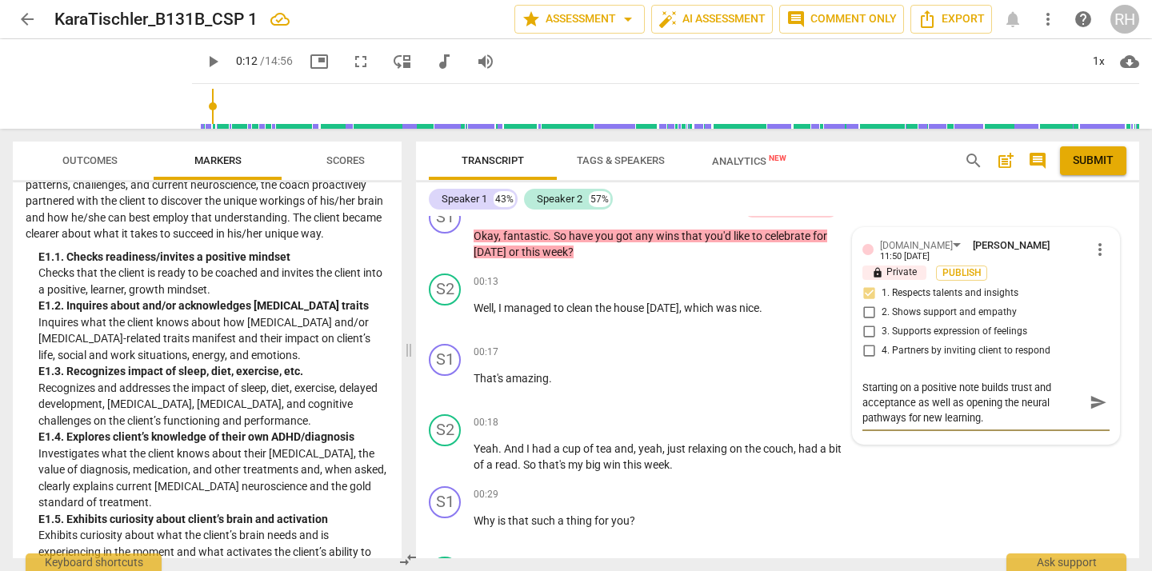
scroll to position [2441, 0]
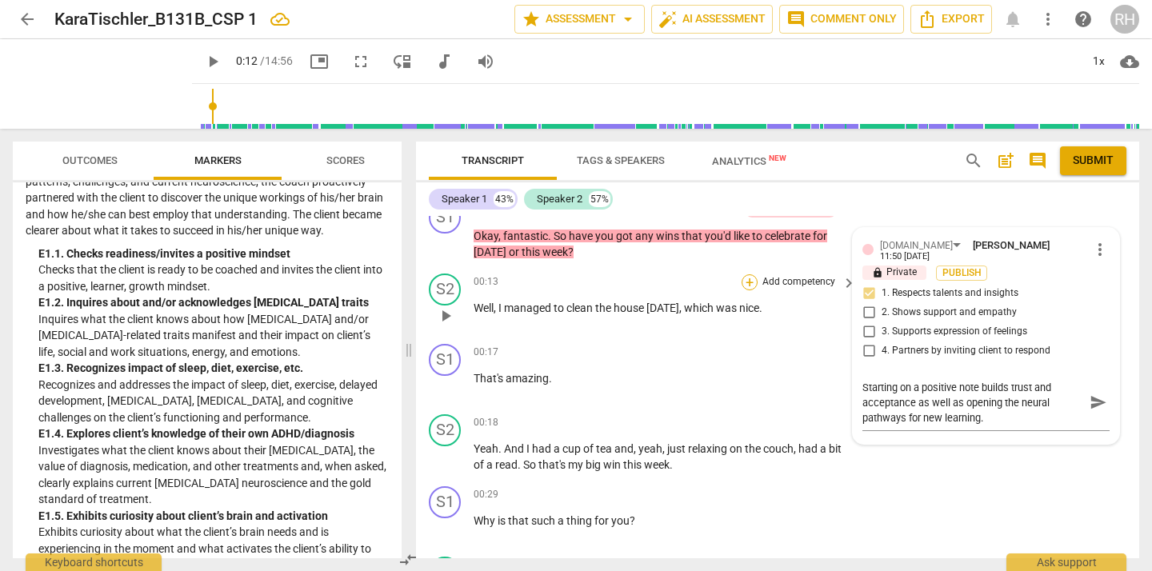
click at [746, 281] on div "+" at bounding box center [749, 282] width 16 height 16
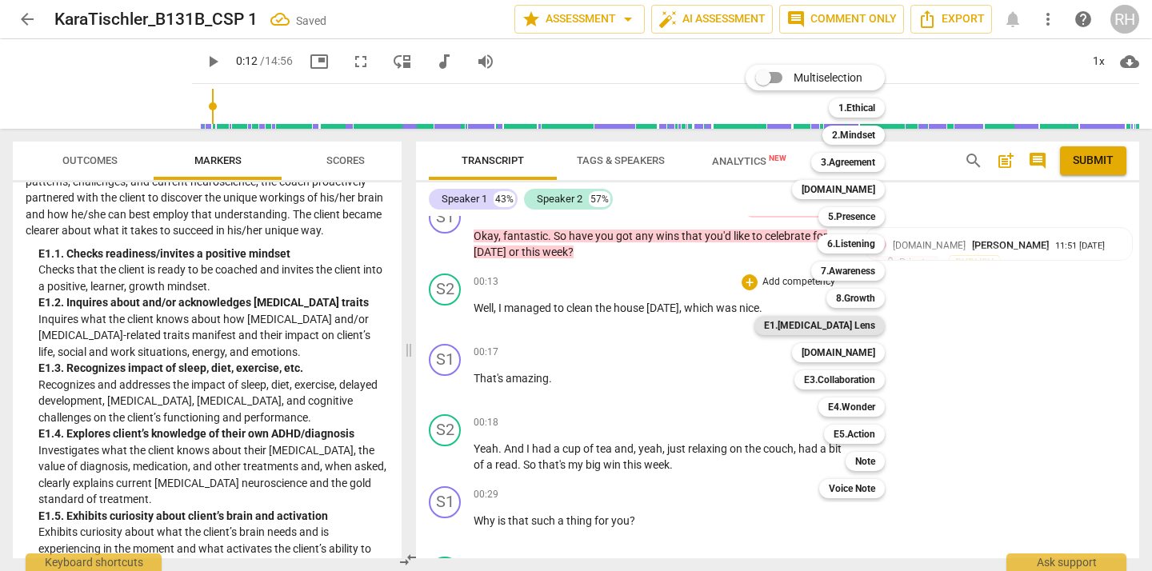
click at [853, 326] on b "E1.[MEDICAL_DATA] Lens" at bounding box center [819, 325] width 111 height 19
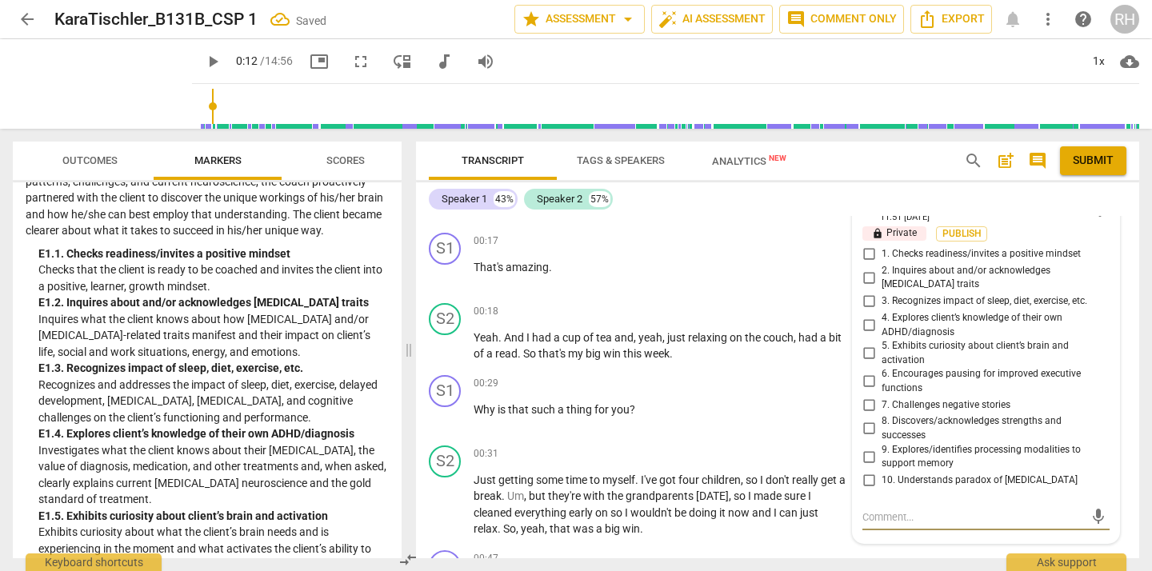
scroll to position [323, 0]
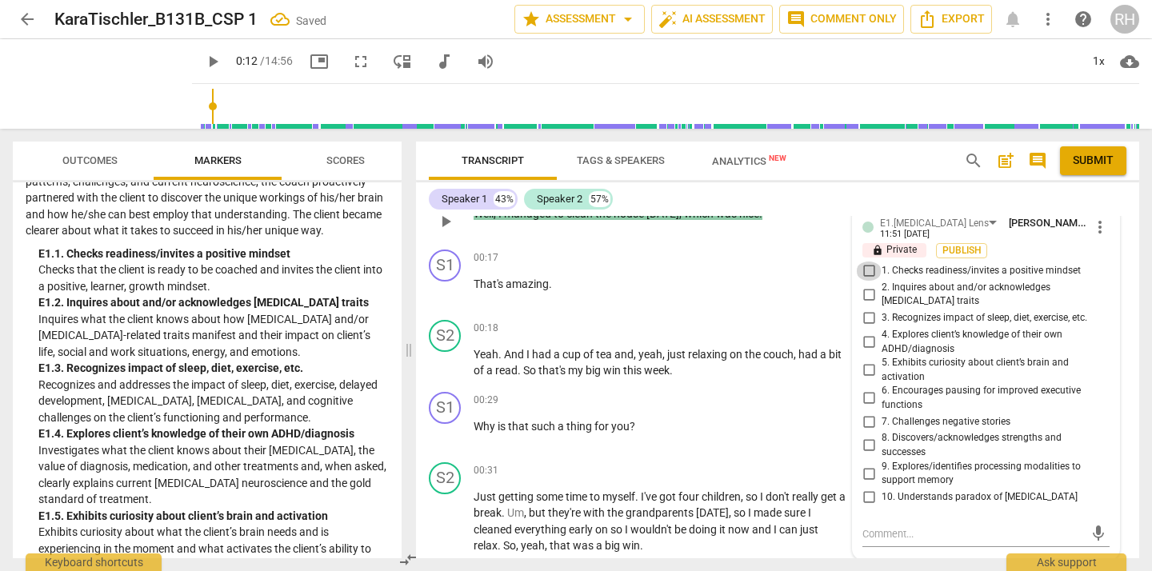
click at [861, 274] on input "1. Checks readiness/invites a positive mindset" at bounding box center [869, 271] width 26 height 19
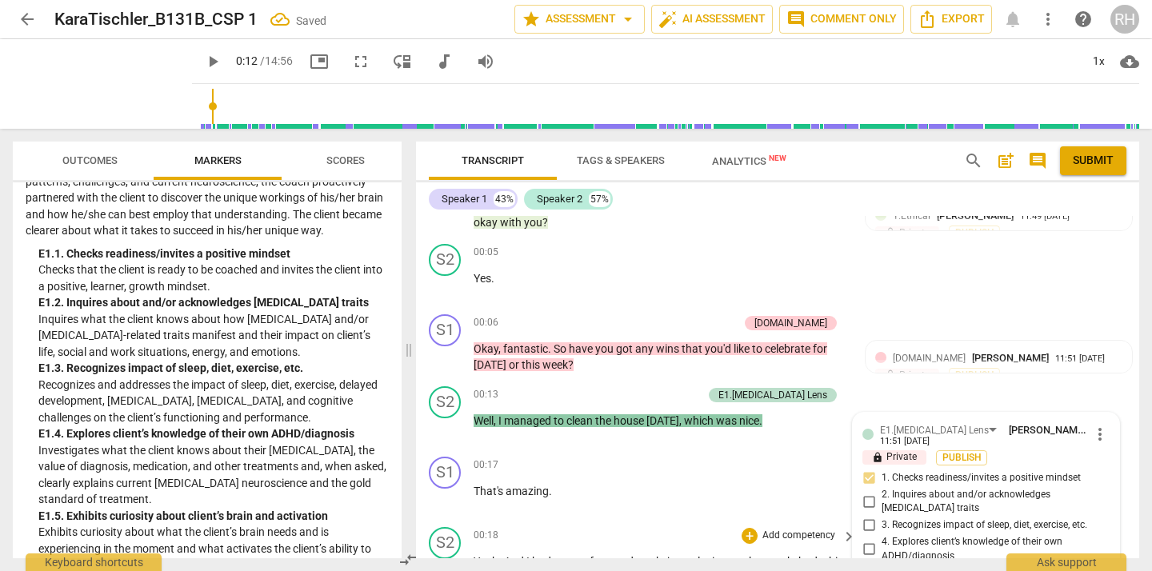
scroll to position [115, 0]
click at [454, 427] on span "play_arrow" at bounding box center [445, 429] width 19 height 19
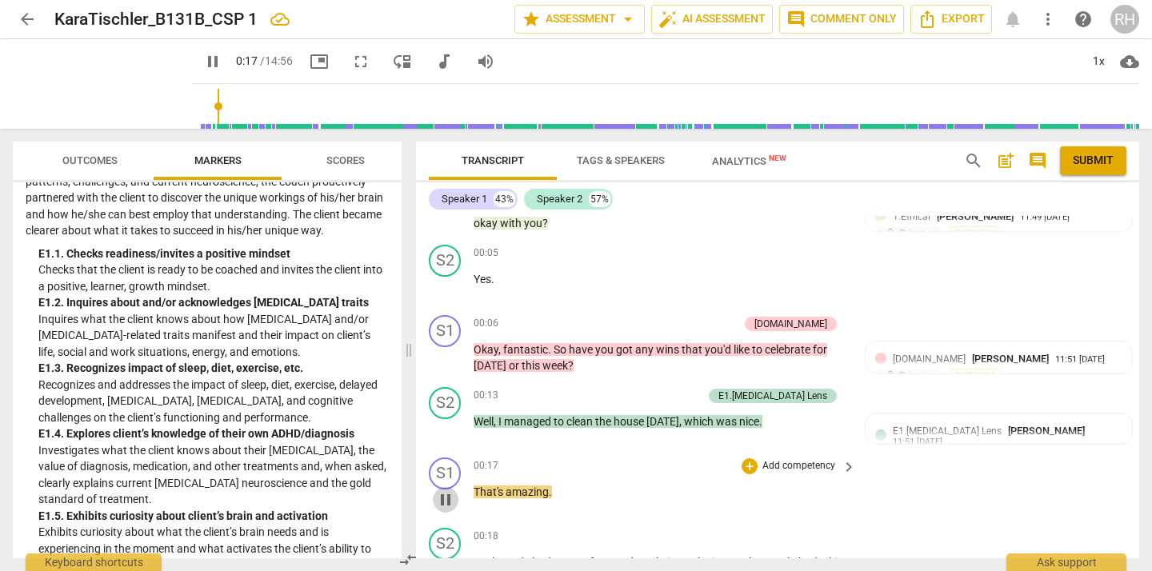
click at [445, 497] on span "pause" at bounding box center [445, 499] width 19 height 19
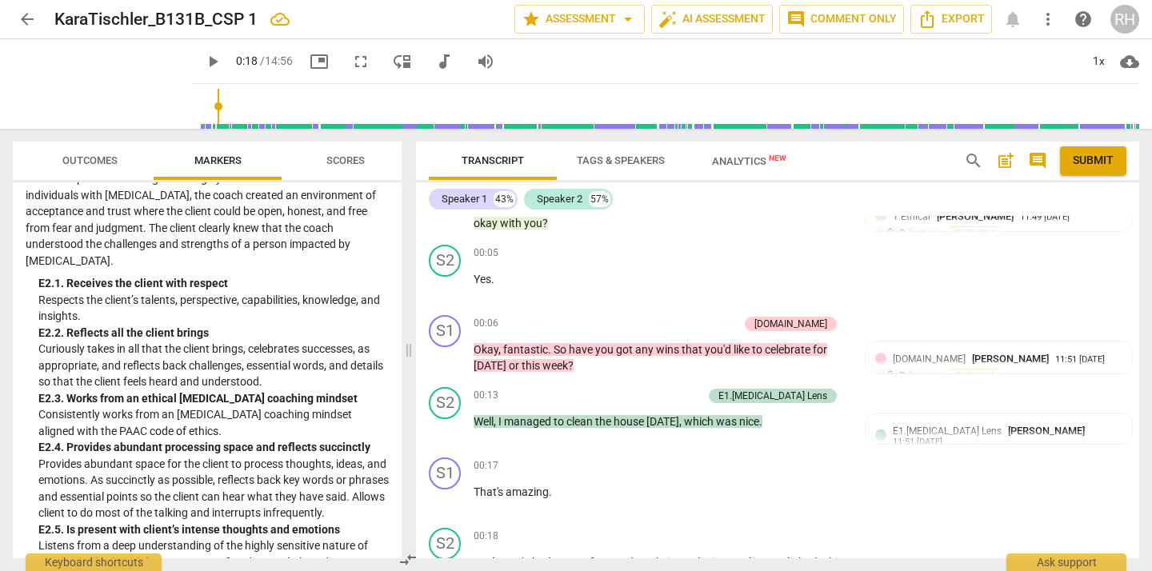
scroll to position [3201, 0]
click at [623, 392] on div "+" at bounding box center [615, 396] width 16 height 16
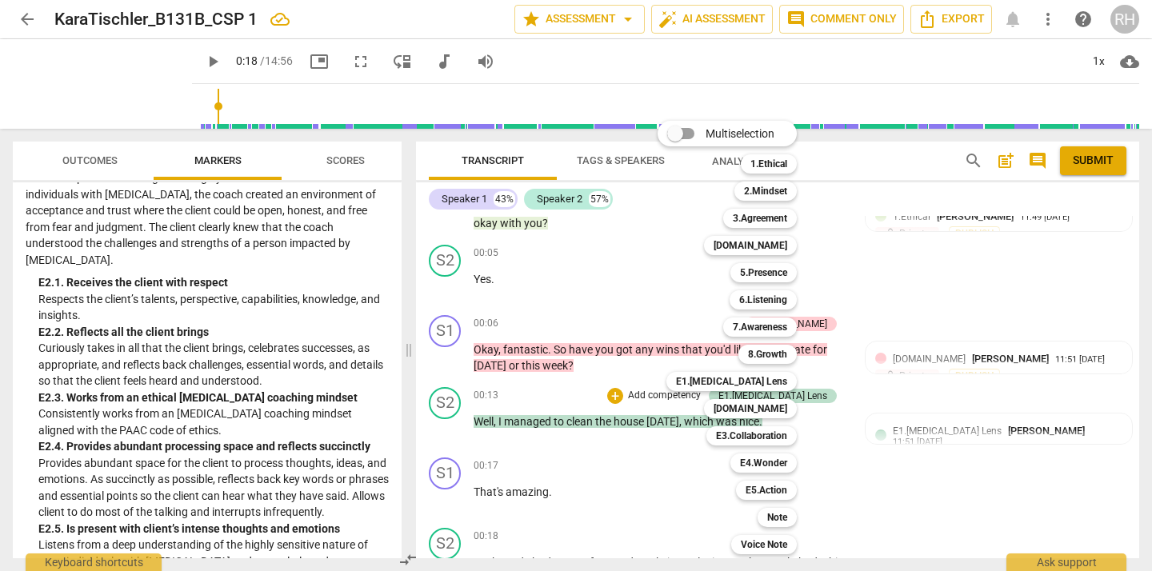
click at [611, 498] on div at bounding box center [576, 285] width 1152 height 571
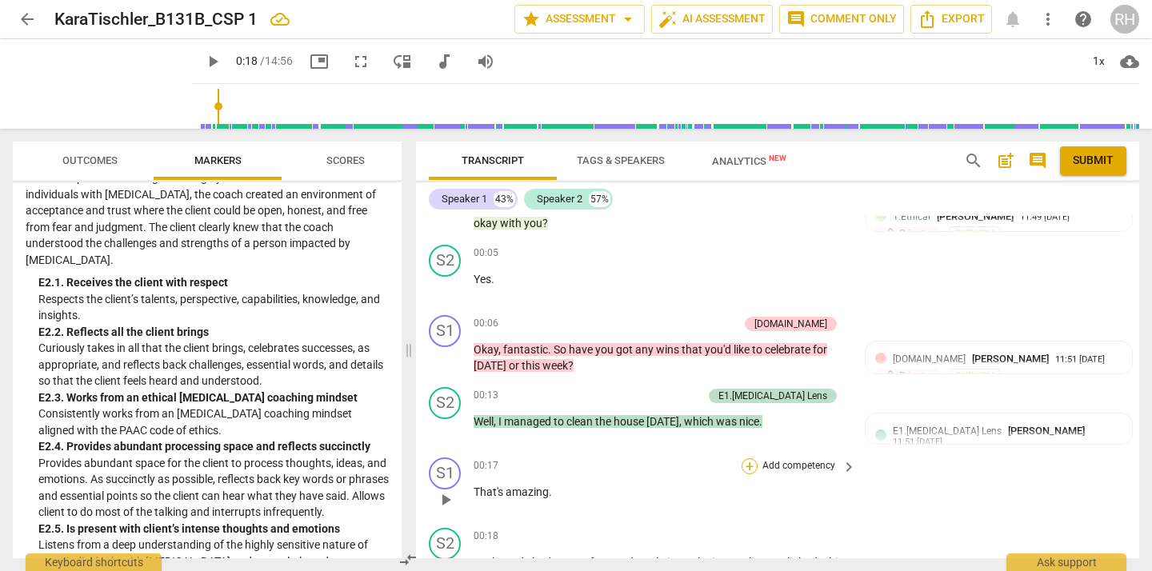
click at [752, 466] on div "+" at bounding box center [749, 466] width 16 height 16
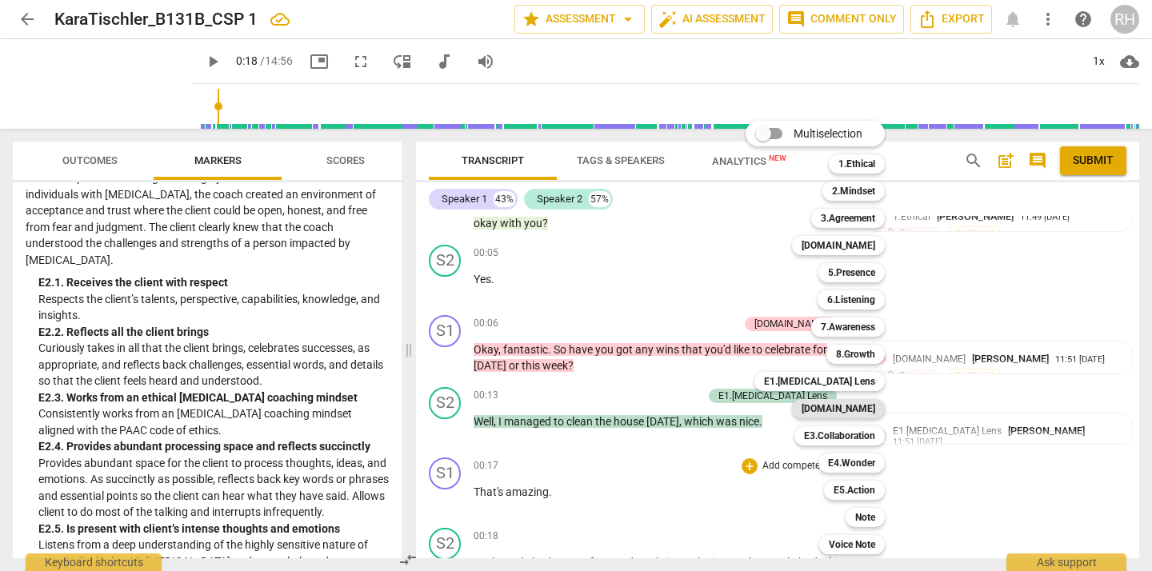
click at [860, 411] on b "[DOMAIN_NAME]" at bounding box center [838, 408] width 74 height 19
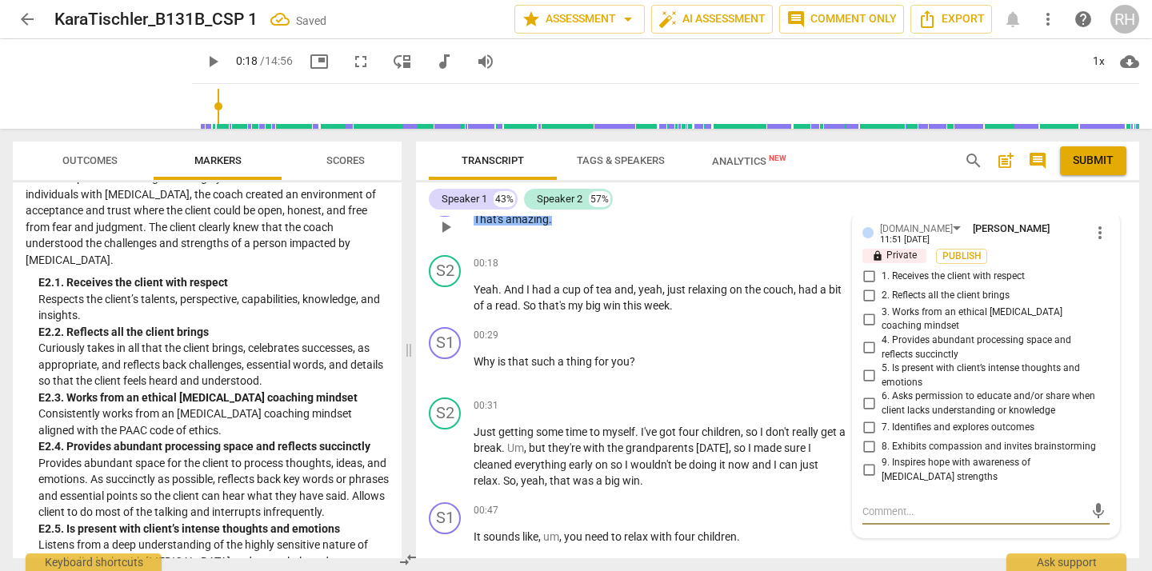
scroll to position [382, 0]
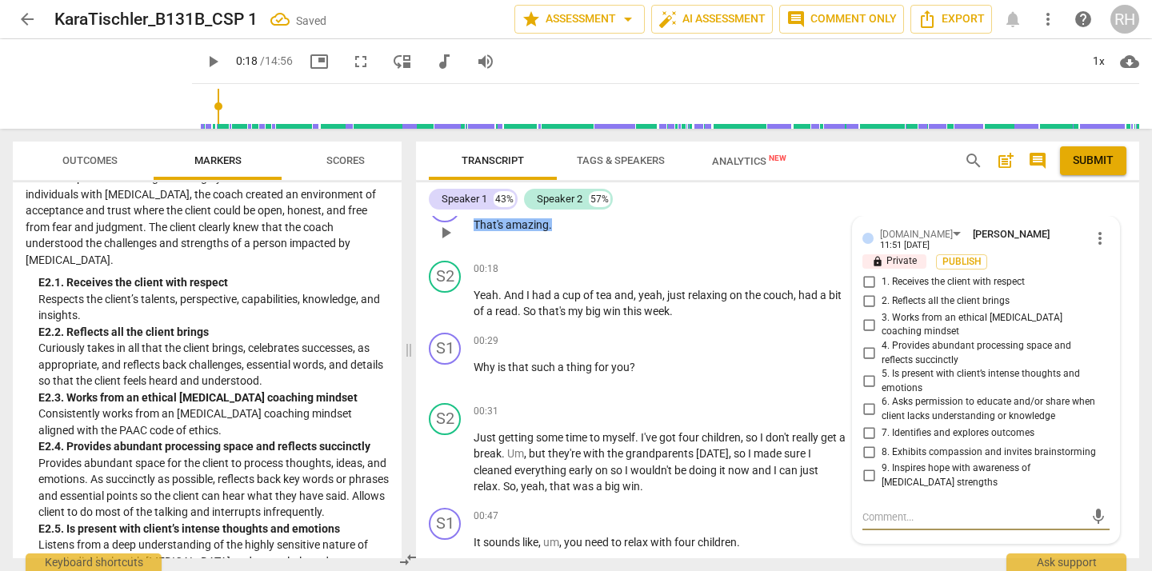
click at [865, 278] on input "1. Receives the client with respect" at bounding box center [869, 282] width 26 height 19
click at [862, 299] on input "2. Reflects all the client brings" at bounding box center [869, 301] width 26 height 19
click at [441, 304] on span "play_arrow" at bounding box center [445, 303] width 19 height 19
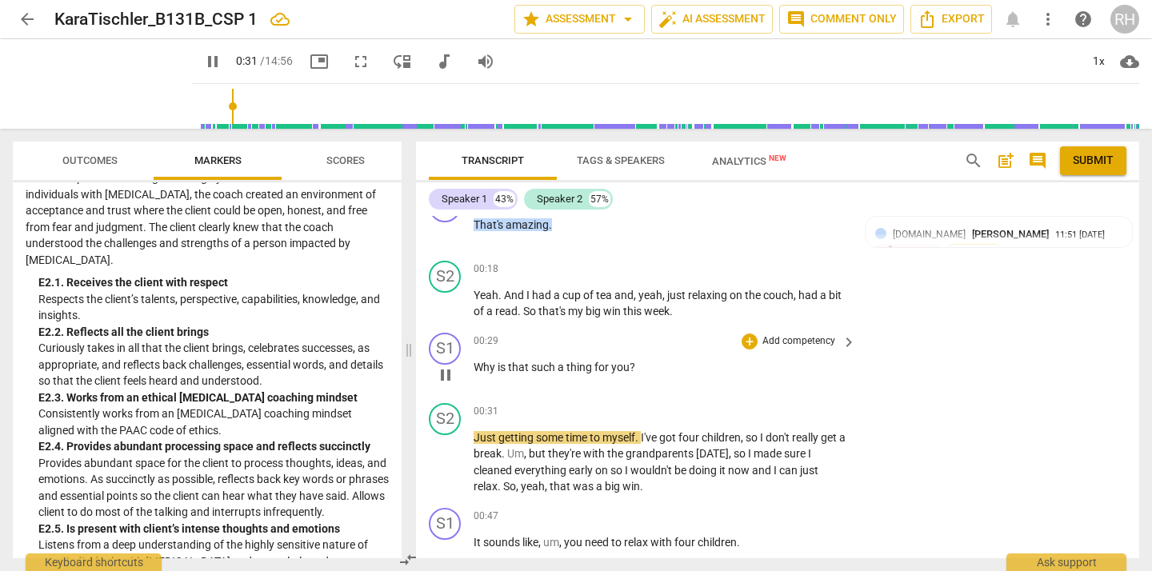
click at [448, 374] on span "pause" at bounding box center [445, 374] width 19 height 19
click at [748, 343] on div "+" at bounding box center [749, 341] width 16 height 16
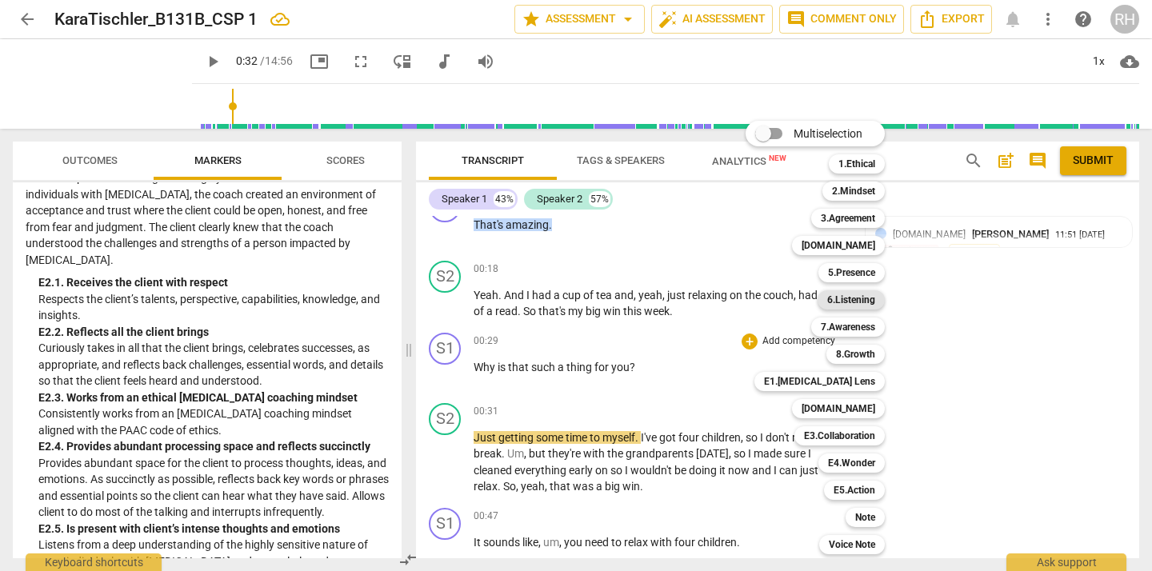
click at [865, 297] on b "6.Listening" at bounding box center [851, 299] width 48 height 19
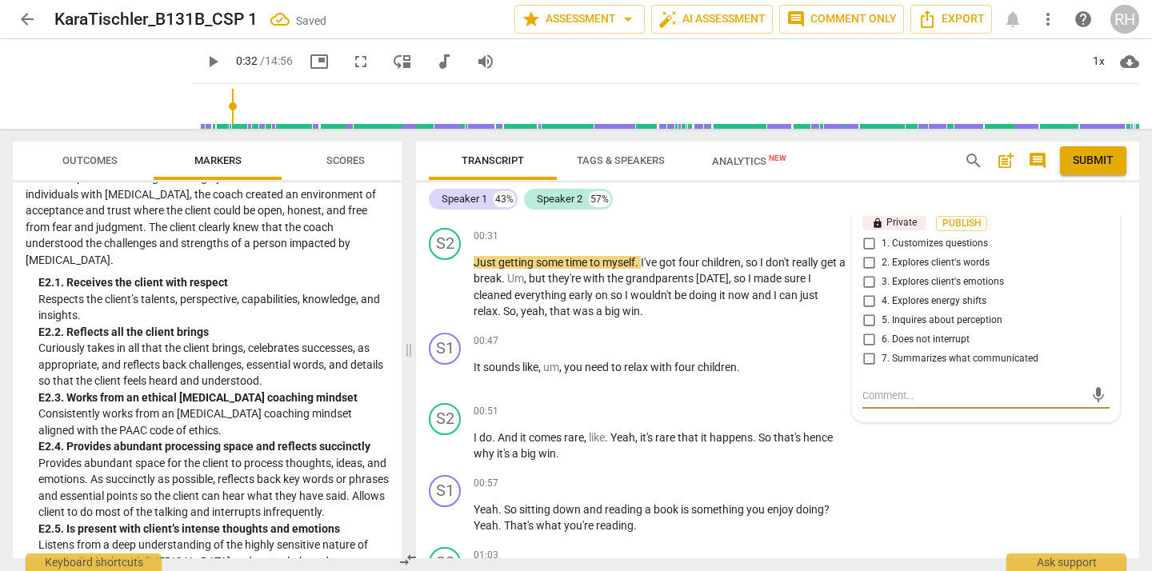
scroll to position [551, 0]
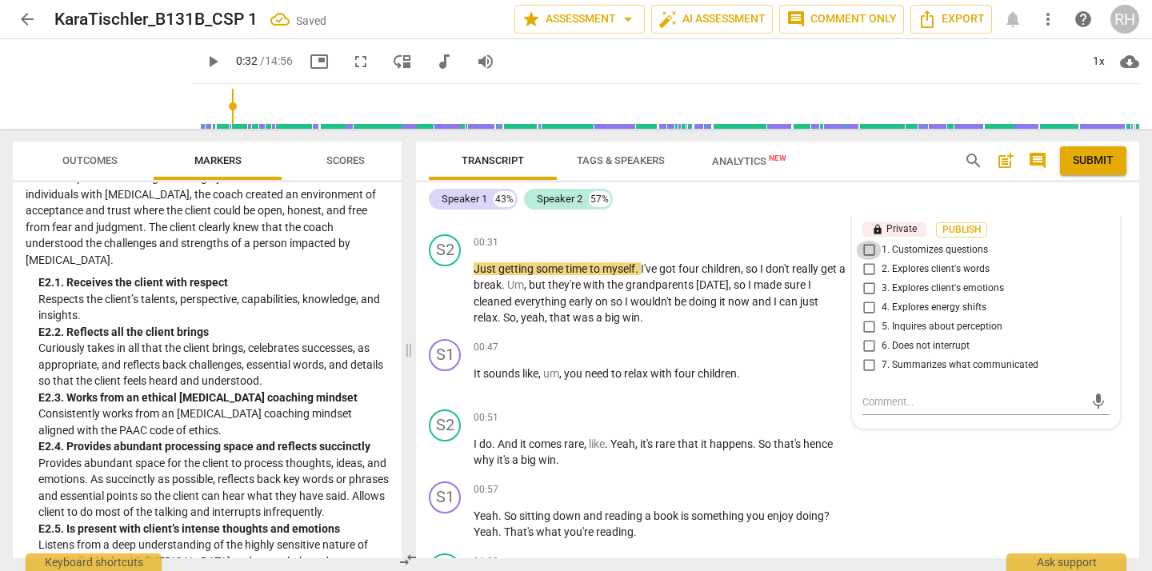
click at [865, 257] on input "1. Customizes questions" at bounding box center [869, 250] width 26 height 19
click at [867, 294] on input "3. Explores client's emotions" at bounding box center [869, 288] width 26 height 19
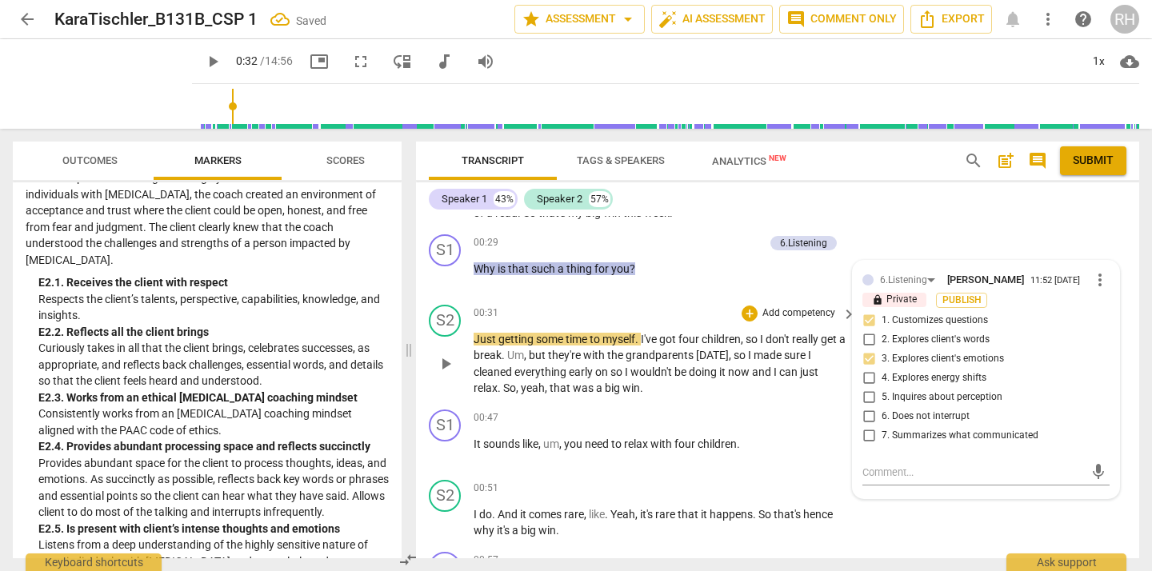
scroll to position [480, 0]
click at [678, 242] on div "+" at bounding box center [677, 244] width 16 height 16
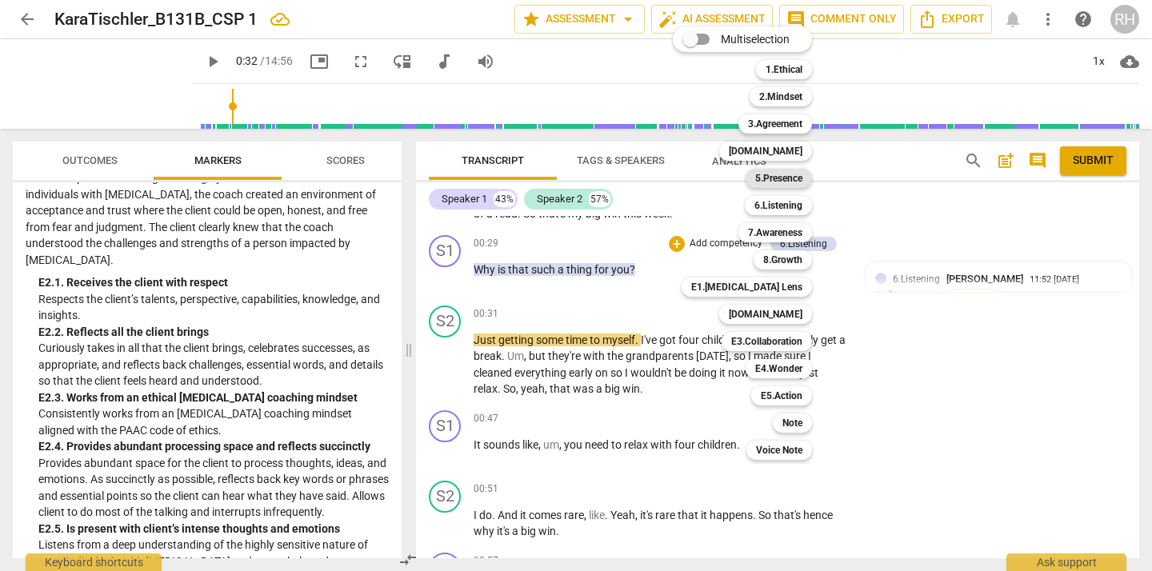
click at [789, 182] on b "5.Presence" at bounding box center [778, 178] width 47 height 19
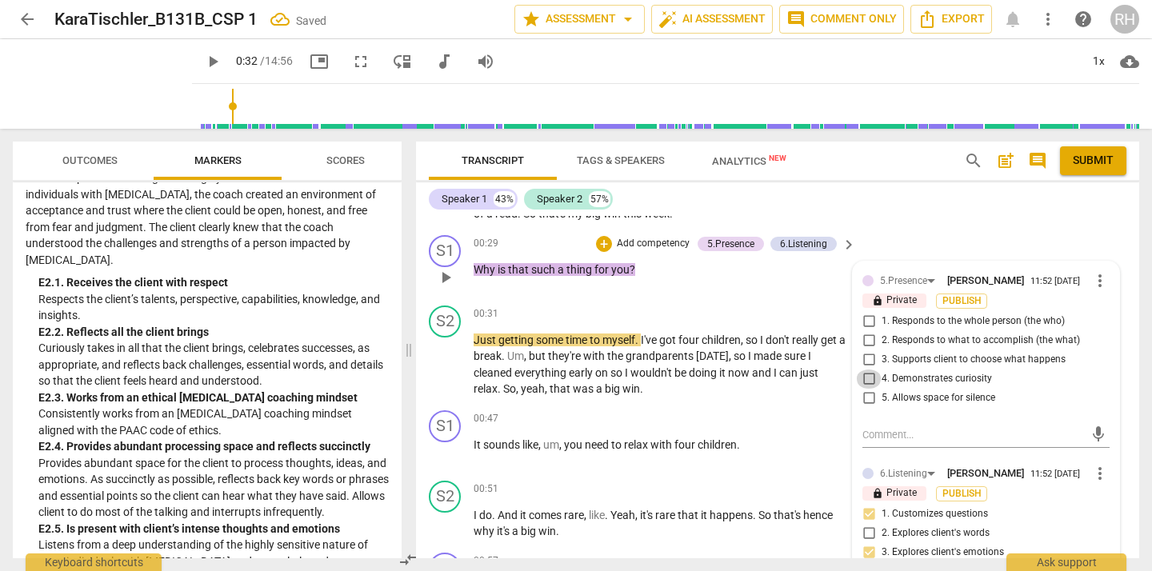
click at [867, 385] on input "4. Demonstrates curiosity" at bounding box center [869, 378] width 26 height 19
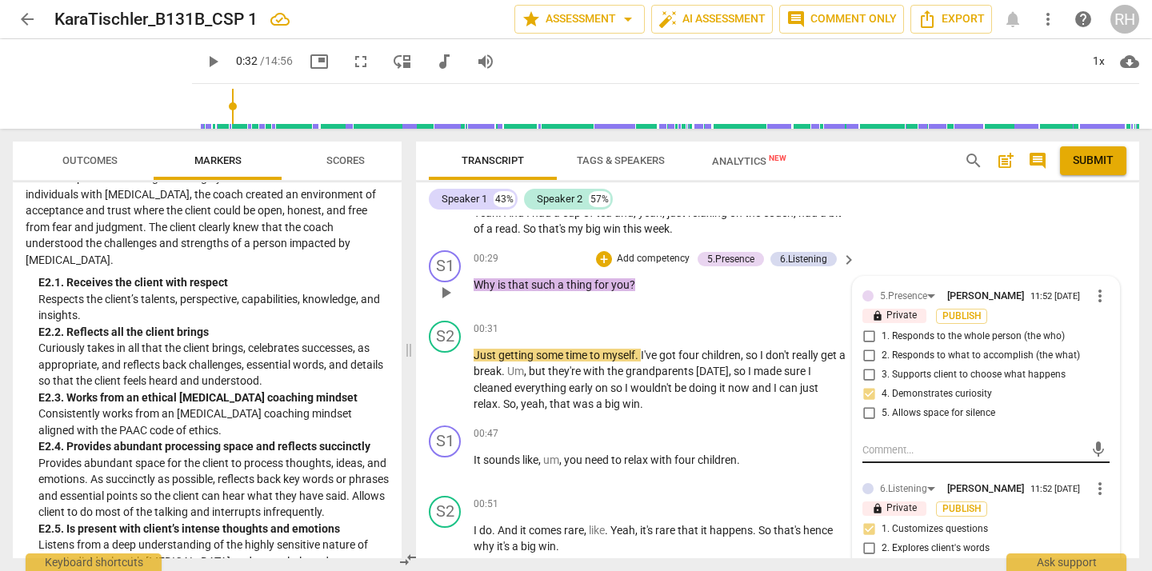
scroll to position [454, 0]
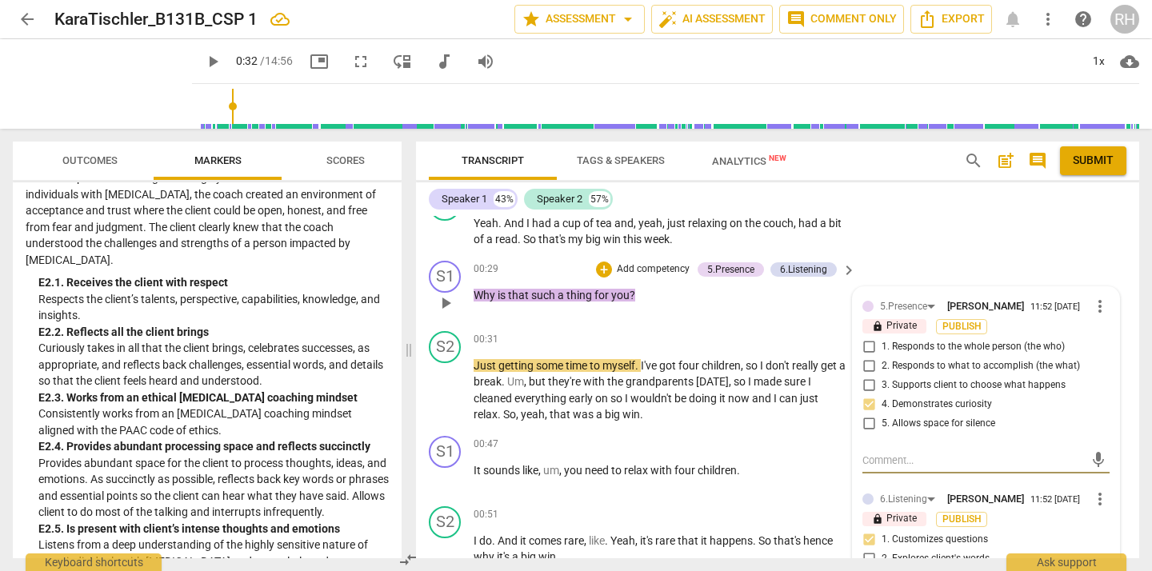
click at [869, 468] on textarea at bounding box center [973, 460] width 222 height 15
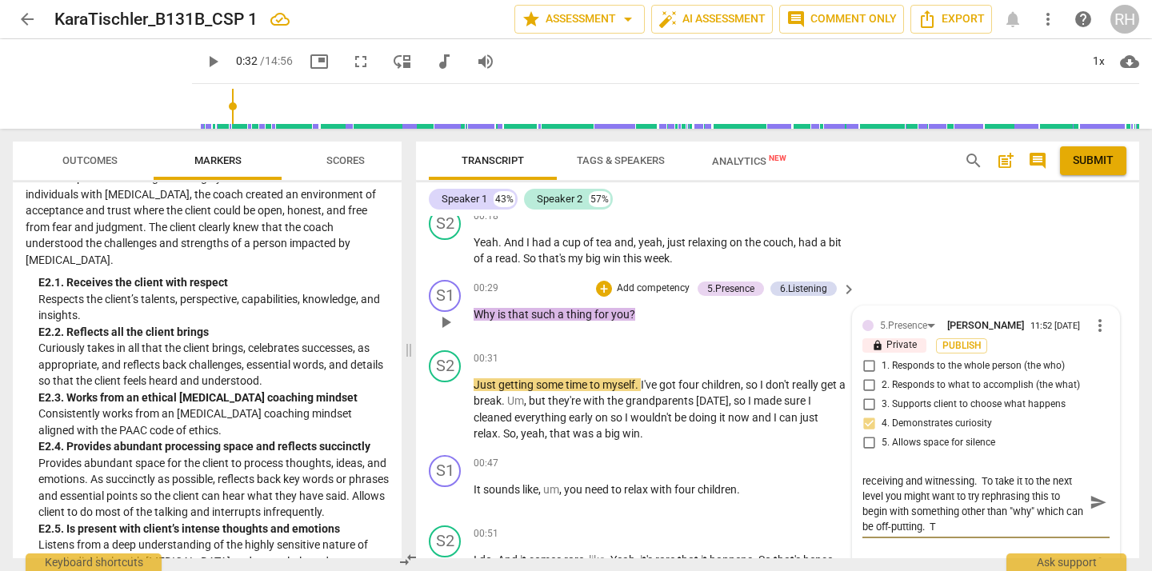
scroll to position [0, 0]
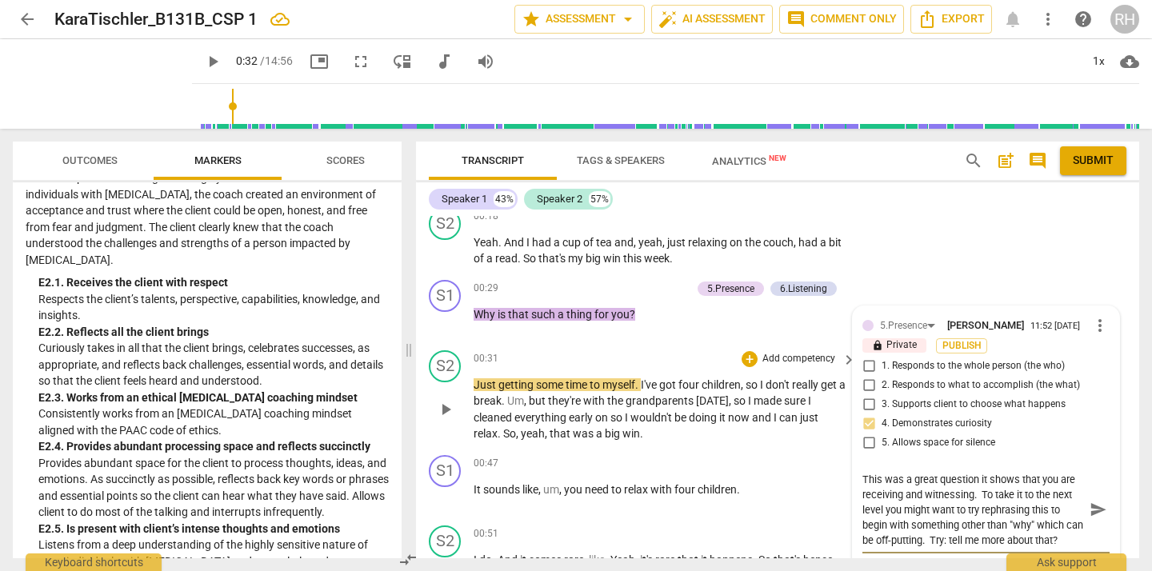
click at [447, 405] on span "play_arrow" at bounding box center [445, 409] width 19 height 19
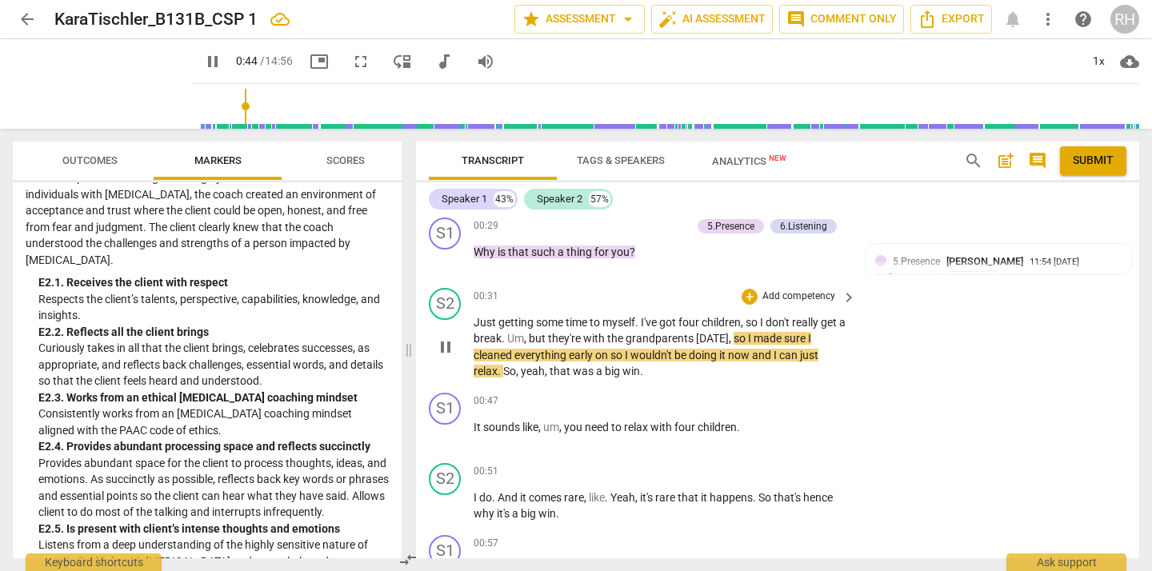
scroll to position [508, 0]
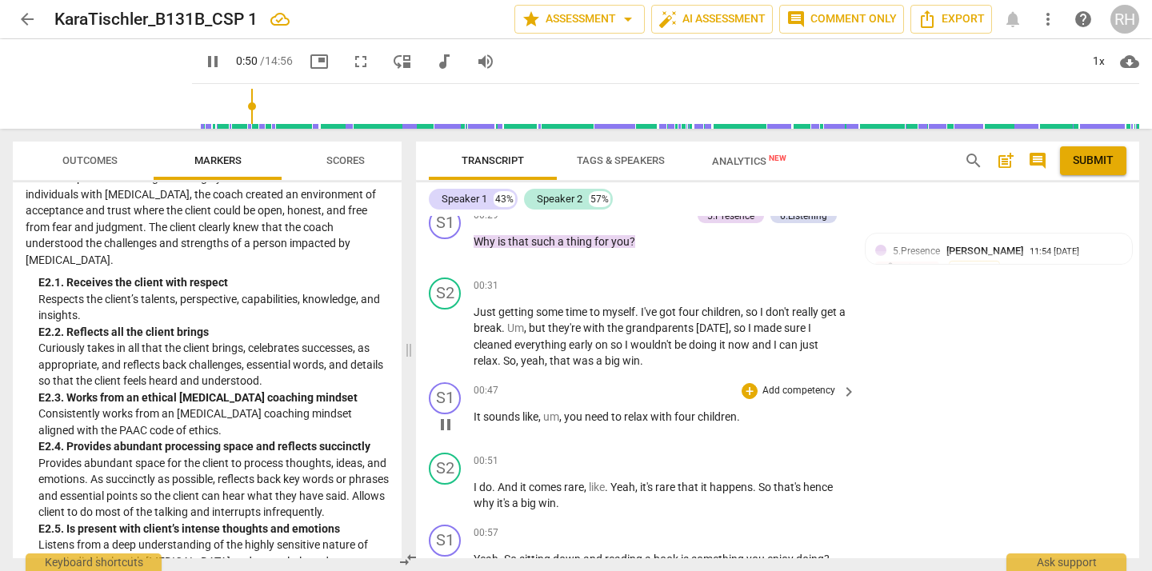
click at [446, 425] on span "pause" at bounding box center [445, 424] width 19 height 19
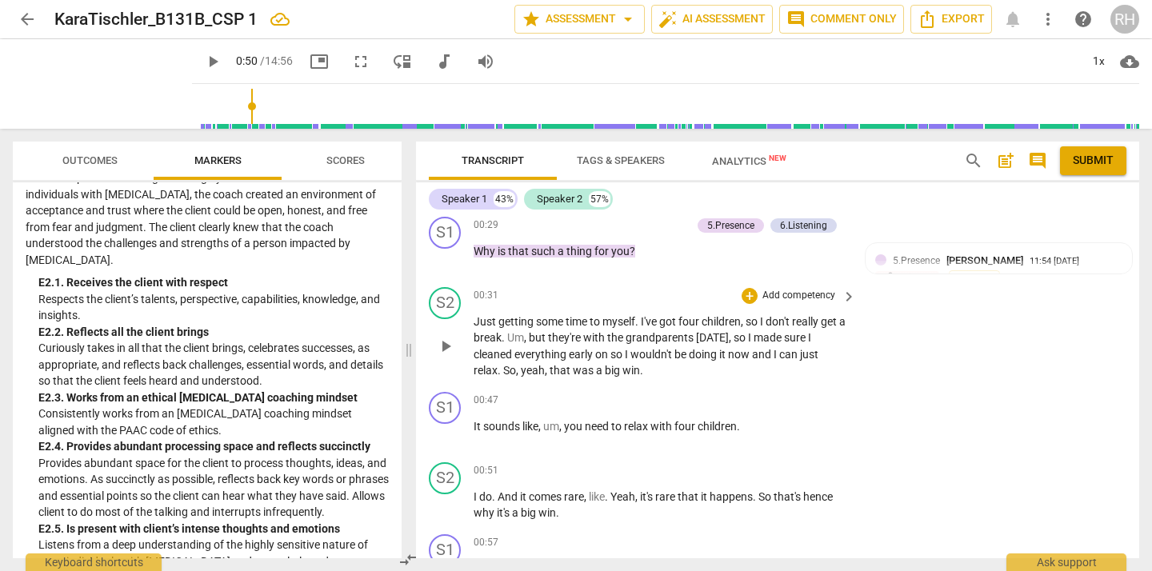
scroll to position [501, 0]
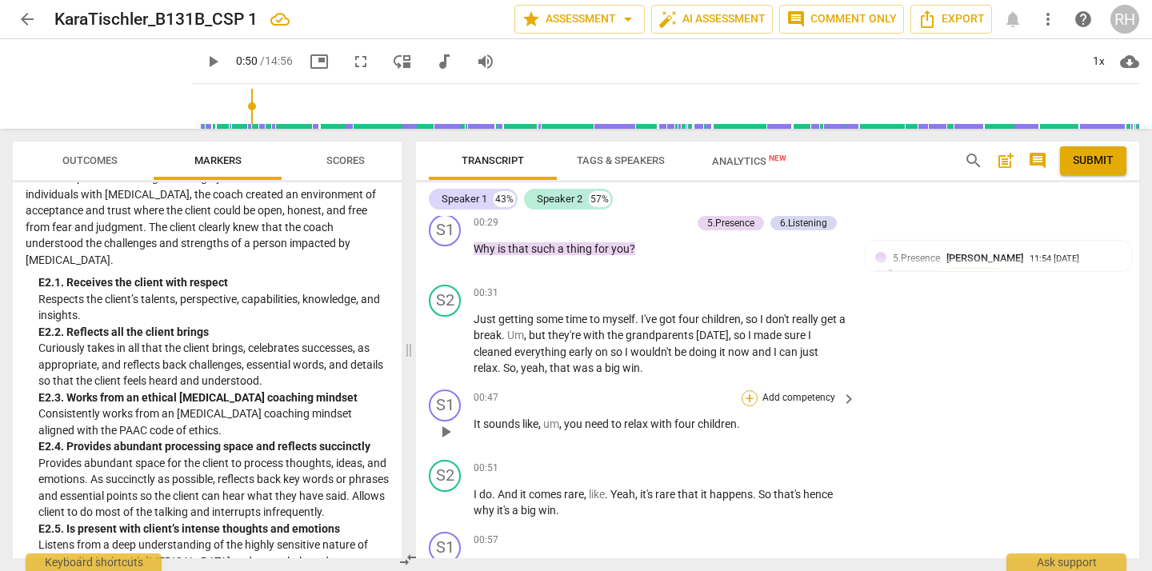
click at [747, 401] on div "+" at bounding box center [749, 398] width 16 height 16
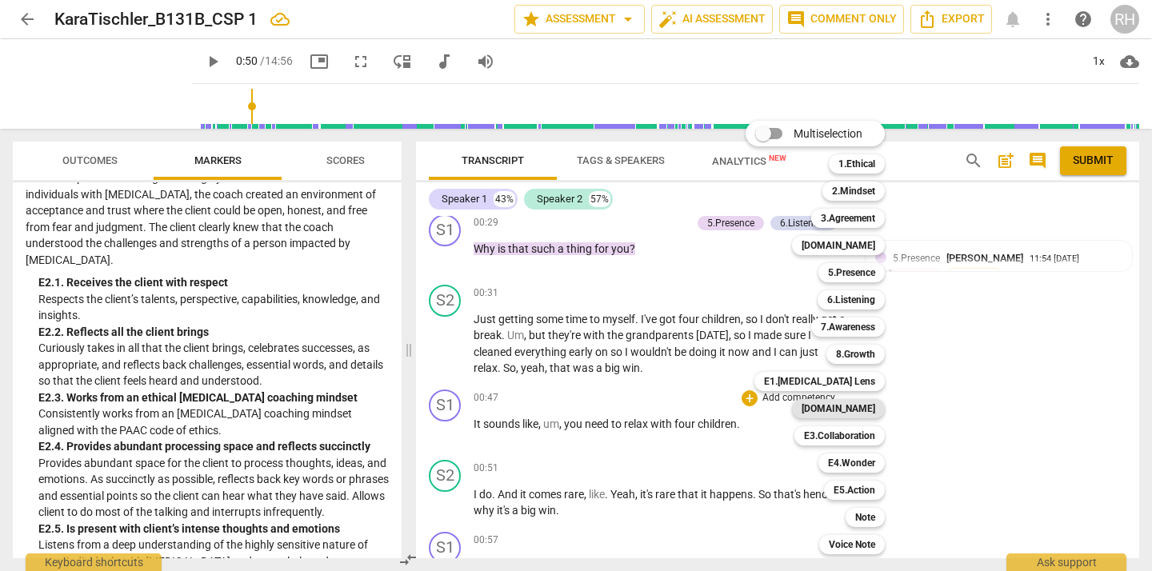
click at [848, 406] on b "[DOMAIN_NAME]" at bounding box center [838, 408] width 74 height 19
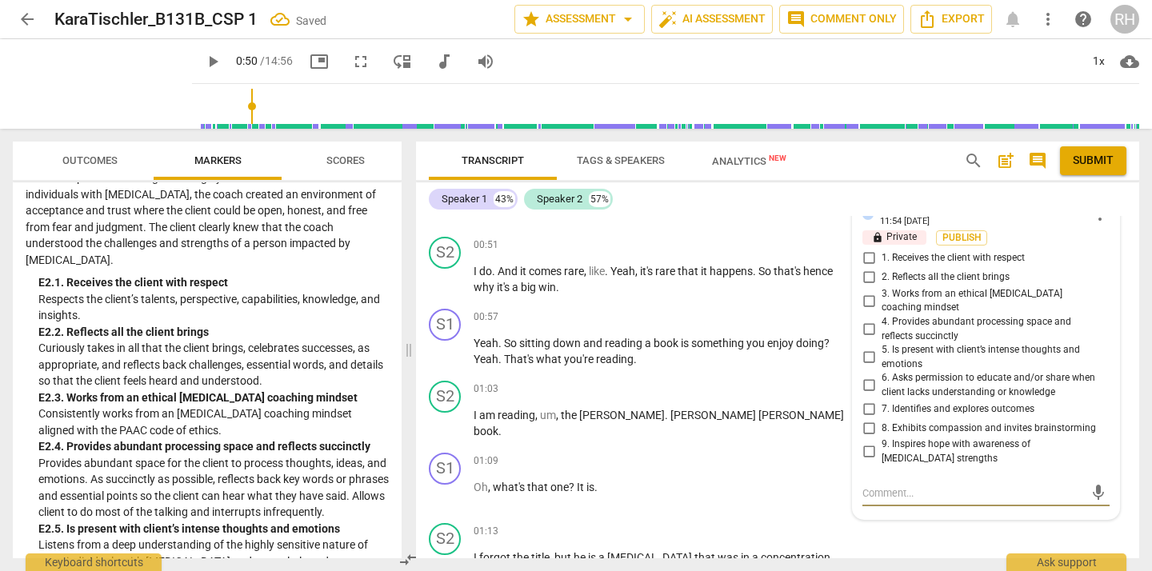
scroll to position [723, 0]
click at [871, 277] on input "2. Reflects all the client brings" at bounding box center [869, 278] width 26 height 19
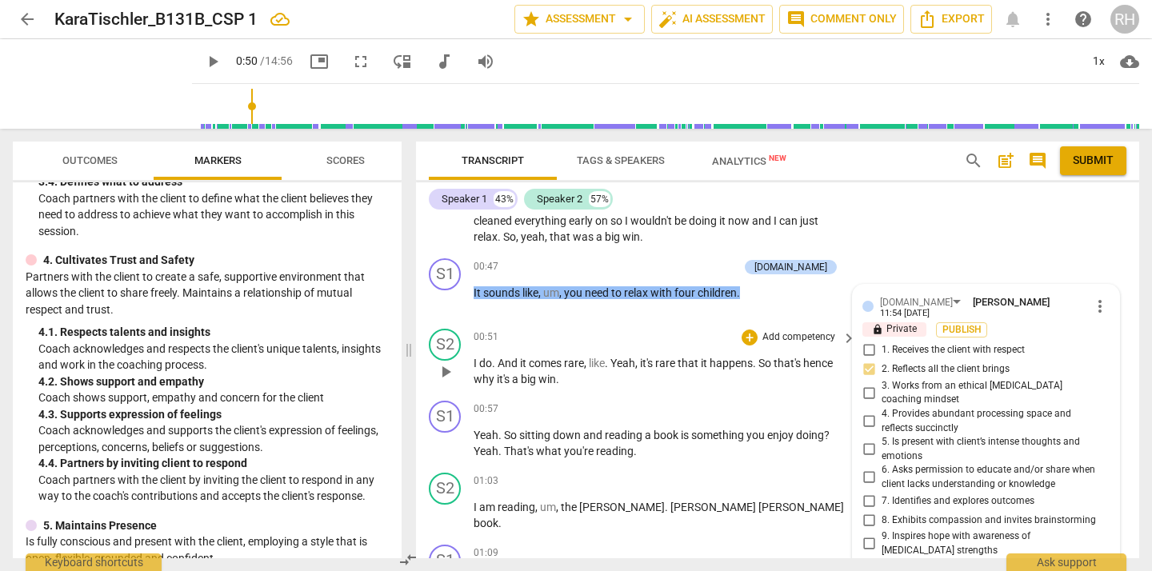
scroll to position [628, 0]
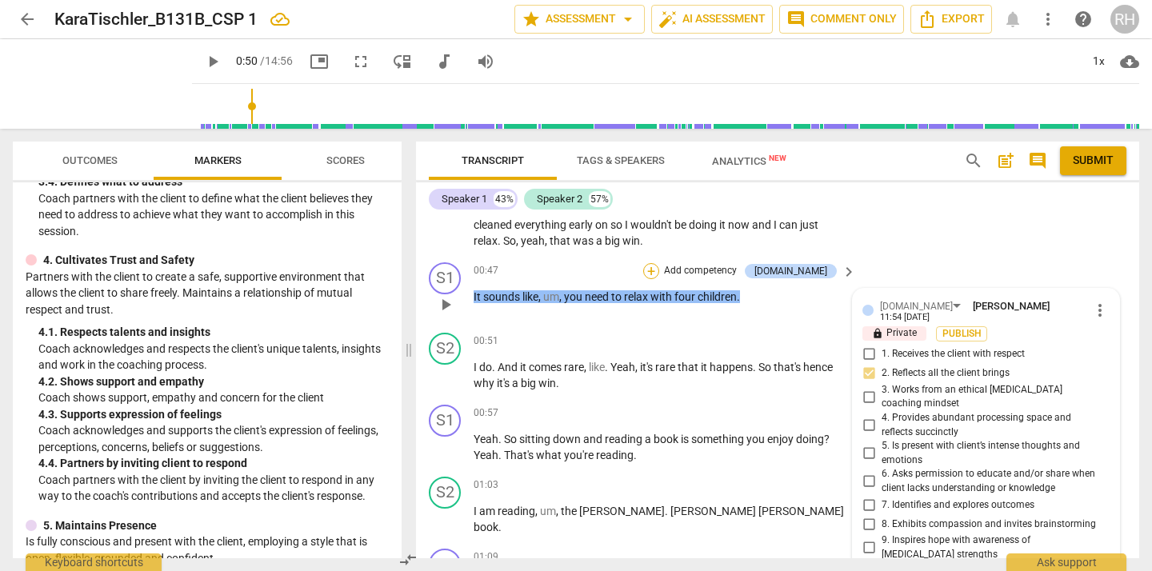
click at [659, 266] on div "+" at bounding box center [651, 271] width 16 height 16
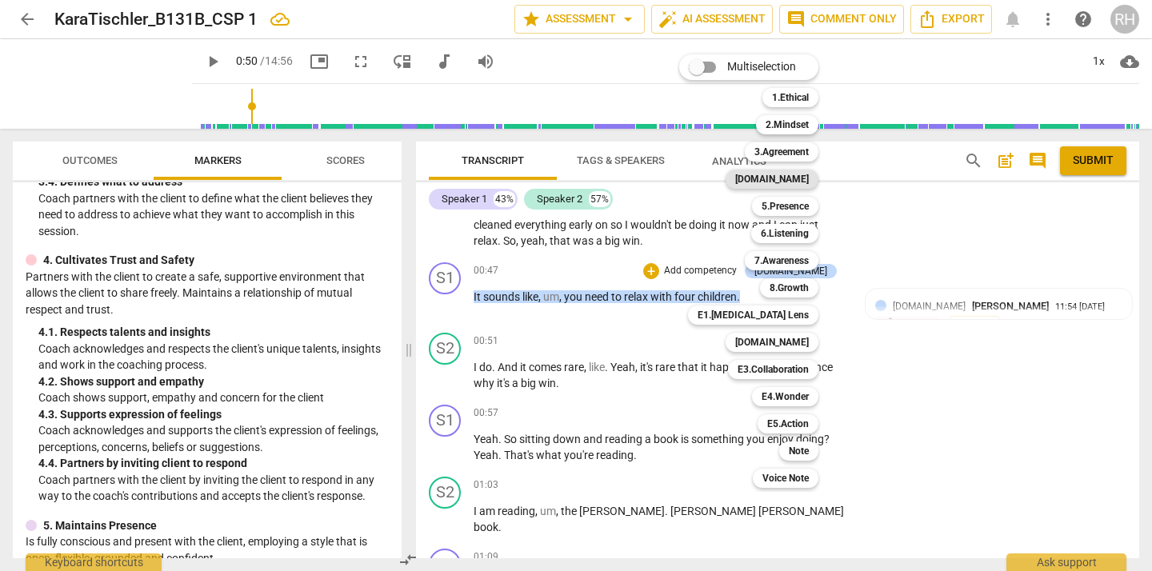
click at [793, 177] on b "[DOMAIN_NAME]" at bounding box center [772, 179] width 74 height 19
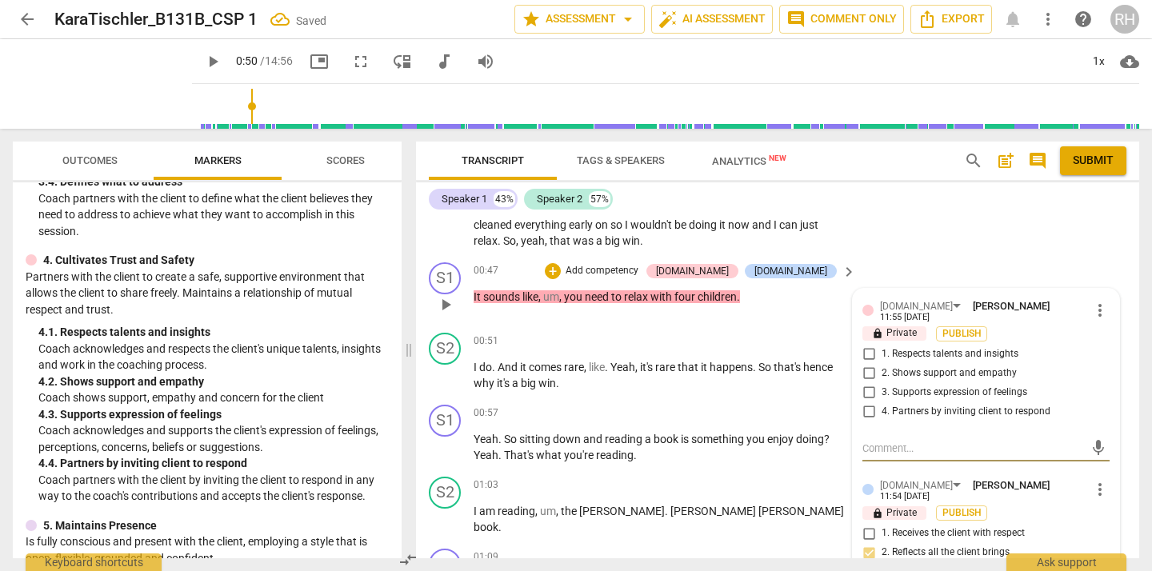
click at [870, 373] on input "2. Shows support and empathy" at bounding box center [869, 373] width 26 height 19
click at [869, 389] on input "3. Supports expression of feelings" at bounding box center [869, 392] width 26 height 19
click at [445, 377] on span "play_arrow" at bounding box center [445, 375] width 19 height 19
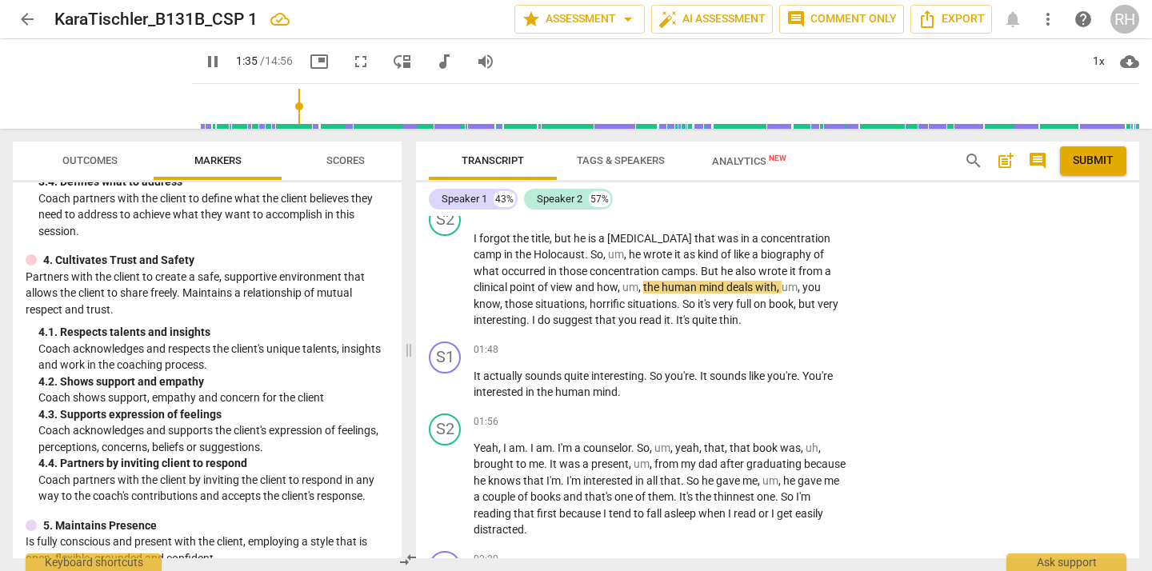
scroll to position [1051, 0]
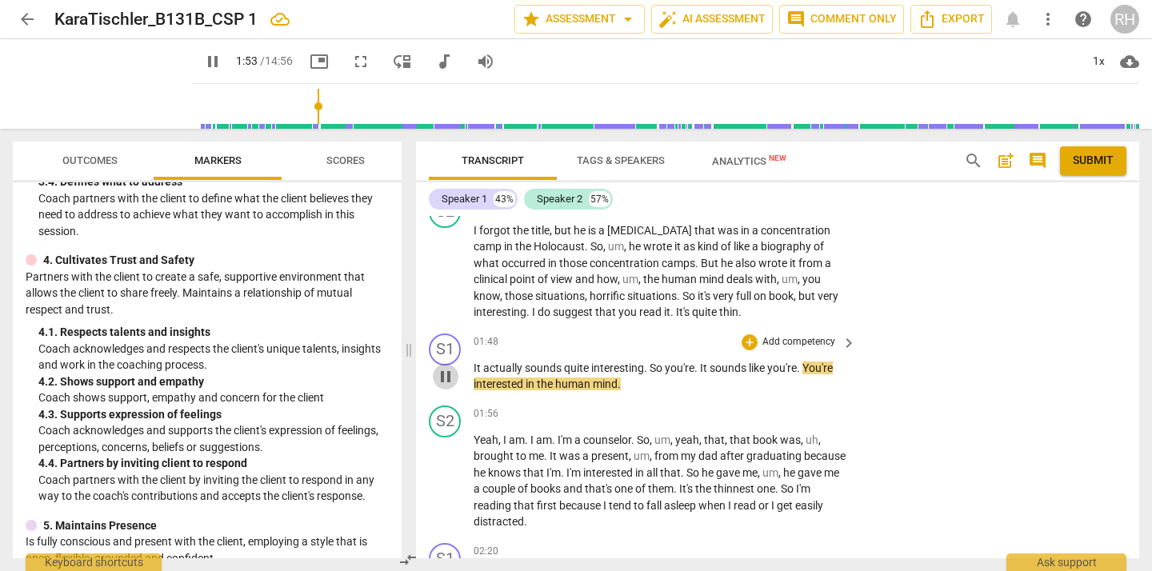
click at [449, 373] on span "pause" at bounding box center [445, 376] width 19 height 19
click at [747, 338] on div "+" at bounding box center [749, 342] width 16 height 16
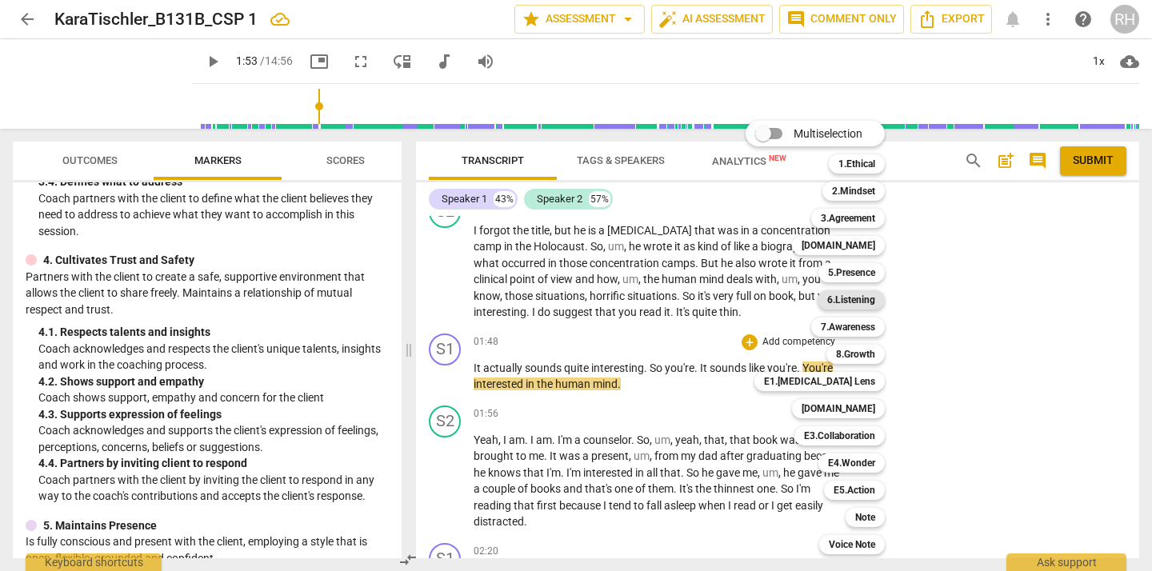
click at [863, 300] on b "6.Listening" at bounding box center [851, 299] width 48 height 19
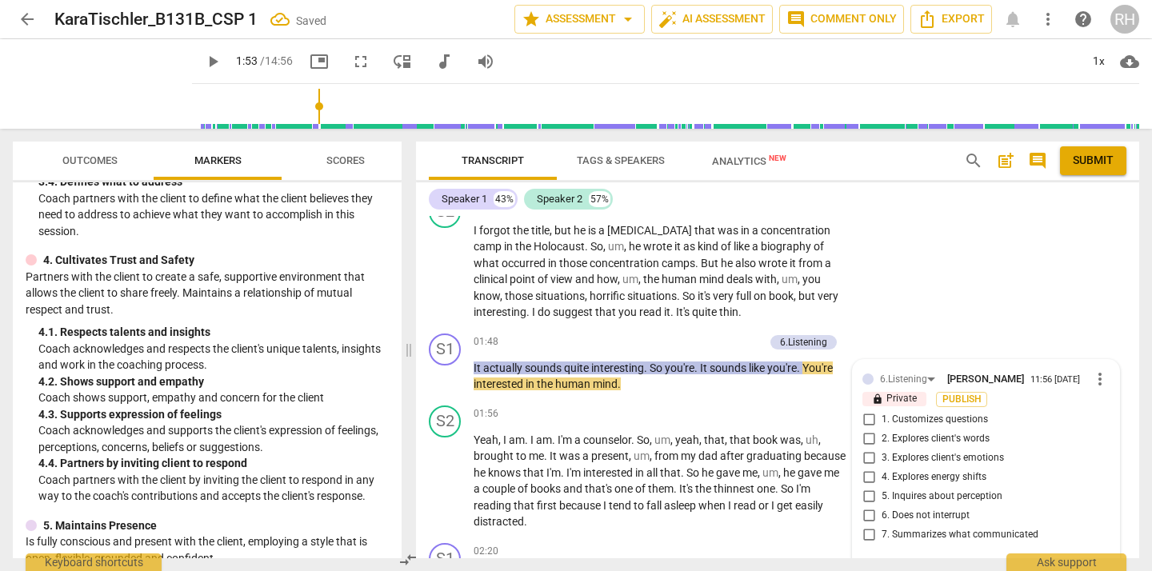
scroll to position [1239, 0]
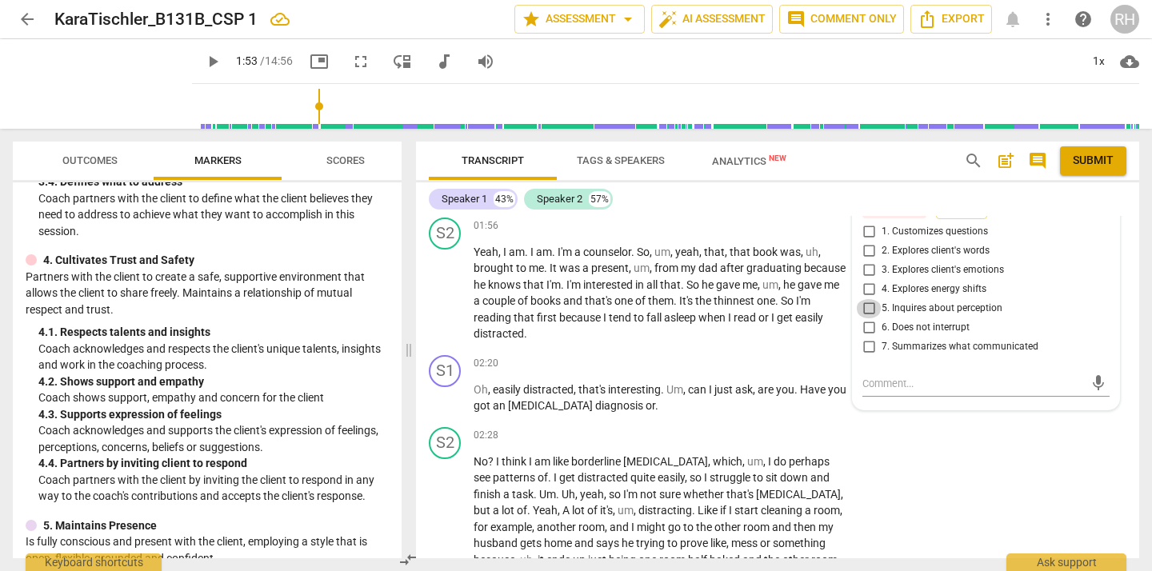
click at [863, 311] on input "5. Inquires about perception" at bounding box center [869, 308] width 26 height 19
click at [868, 236] on input "1. Customizes questions" at bounding box center [869, 231] width 26 height 19
click at [890, 388] on textarea at bounding box center [973, 383] width 222 height 15
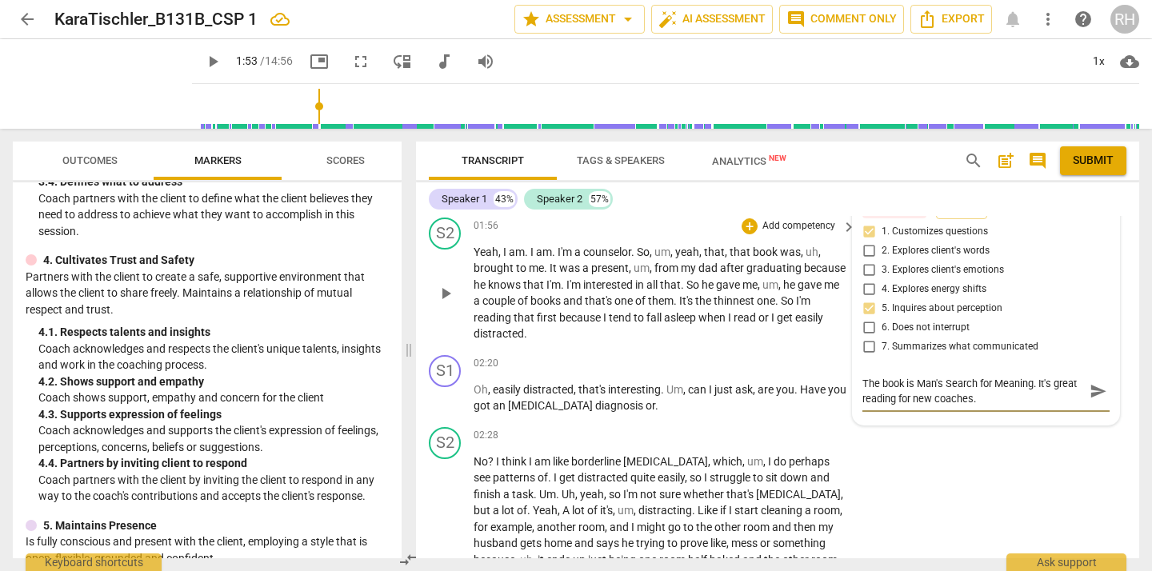
click at [444, 294] on span "play_arrow" at bounding box center [445, 293] width 19 height 19
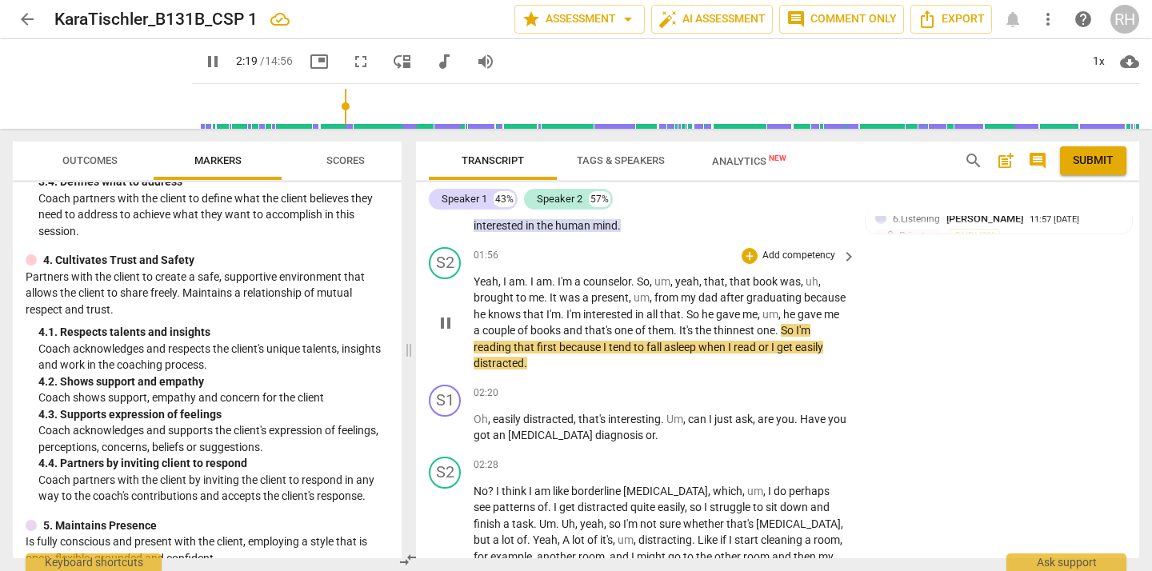
scroll to position [1215, 0]
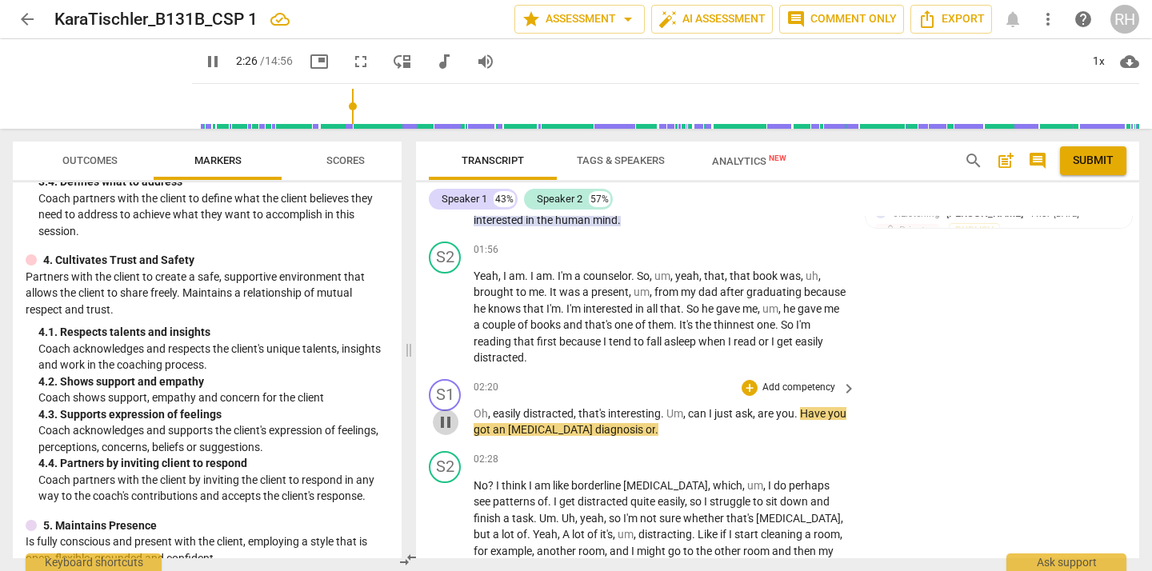
click at [447, 419] on span "pause" at bounding box center [445, 422] width 19 height 19
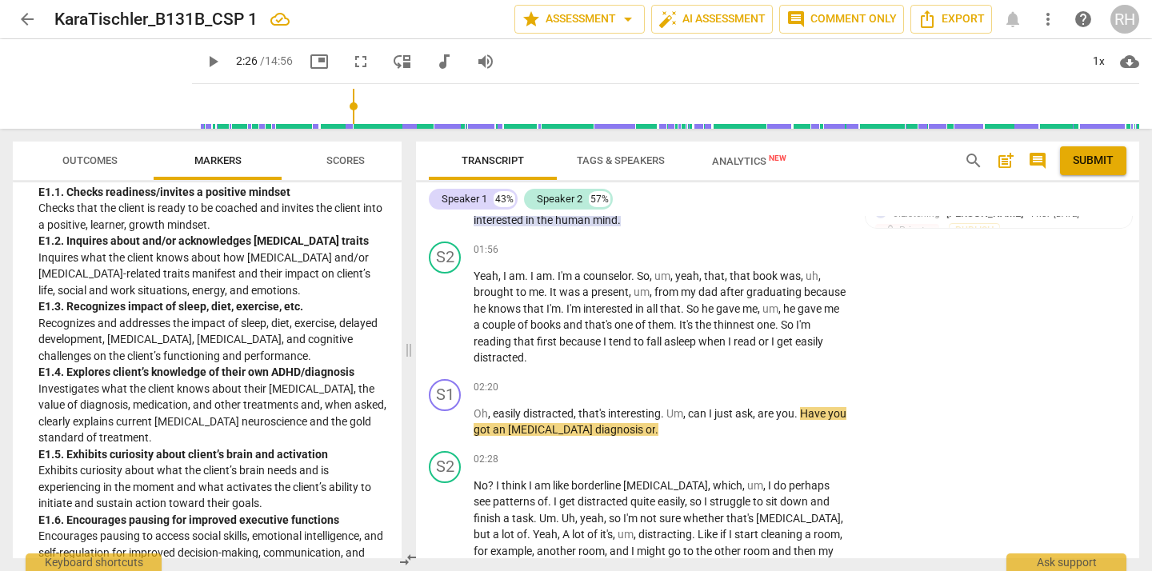
scroll to position [2497, 0]
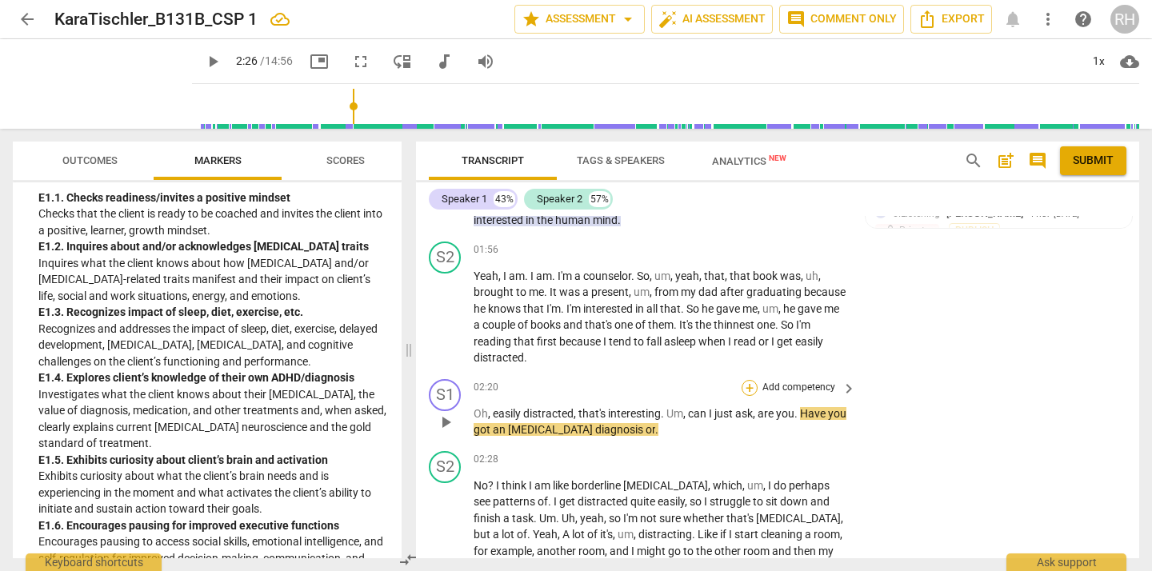
click at [745, 385] on div "+" at bounding box center [749, 388] width 16 height 16
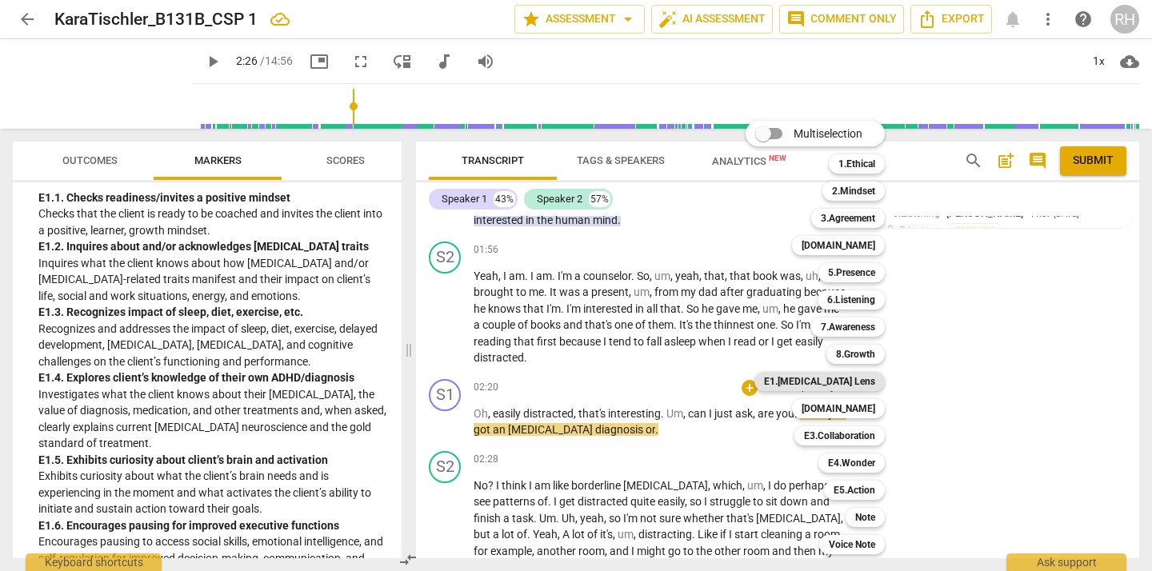
click at [850, 381] on b "E1.[MEDICAL_DATA] Lens" at bounding box center [819, 381] width 111 height 19
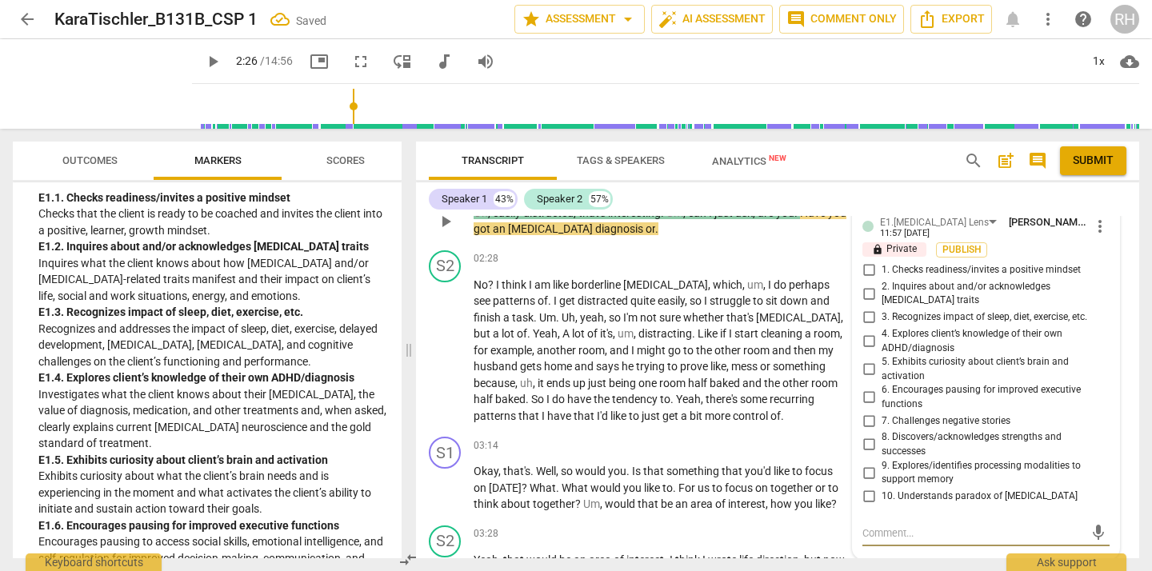
scroll to position [1410, 0]
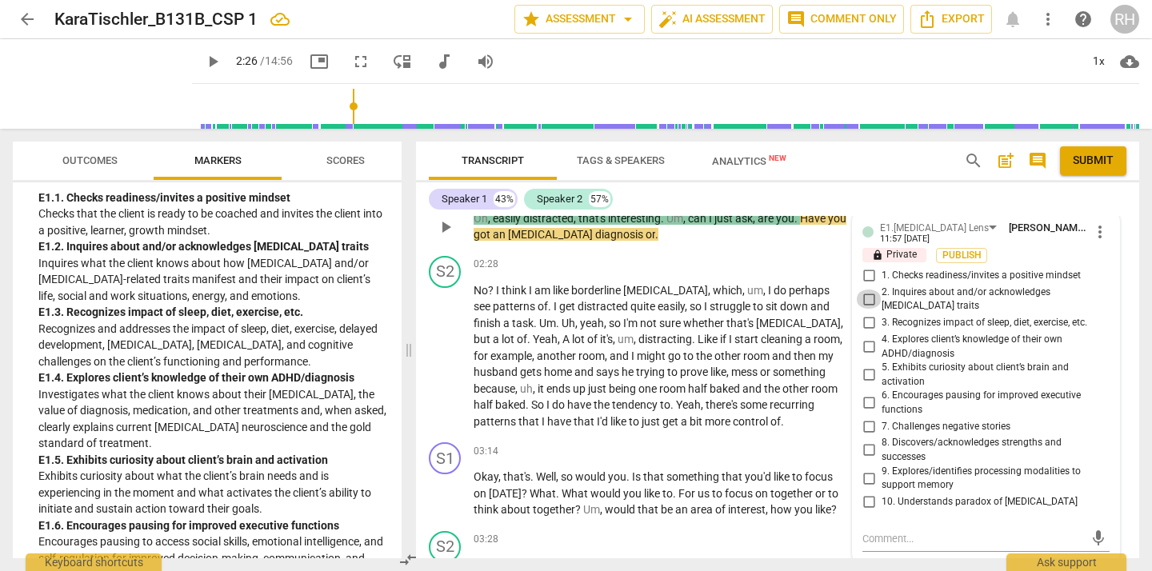
click at [867, 294] on input "2. Inquires about and/or acknowledges [MEDICAL_DATA] traits" at bounding box center [869, 299] width 26 height 19
click at [868, 337] on input "4. Explores client’s knowledge of their own ADHD/diagnosis" at bounding box center [869, 346] width 26 height 19
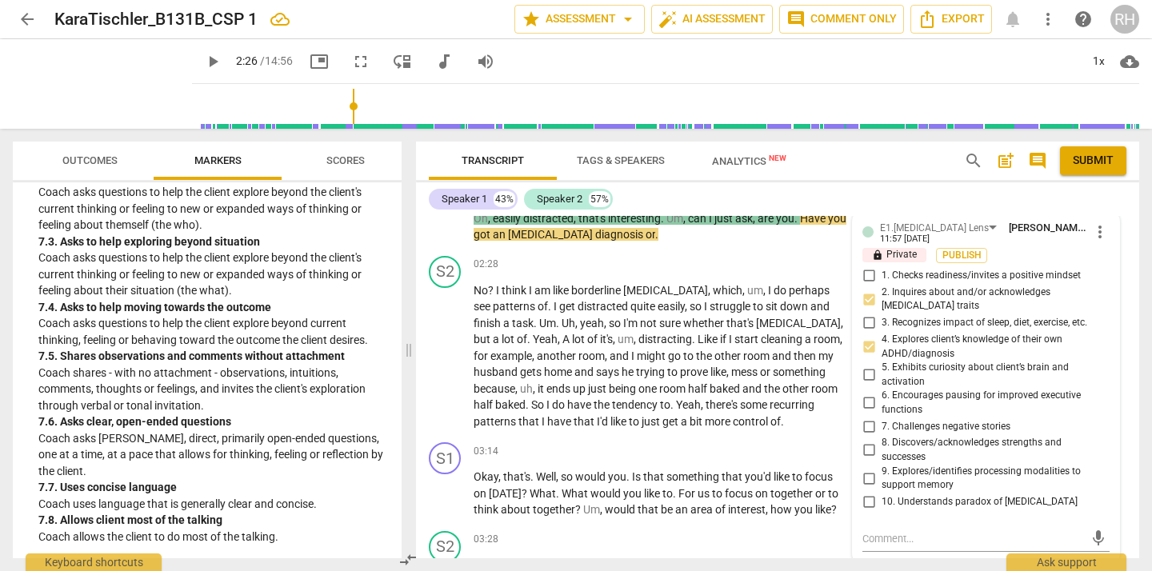
scroll to position [1525, 0]
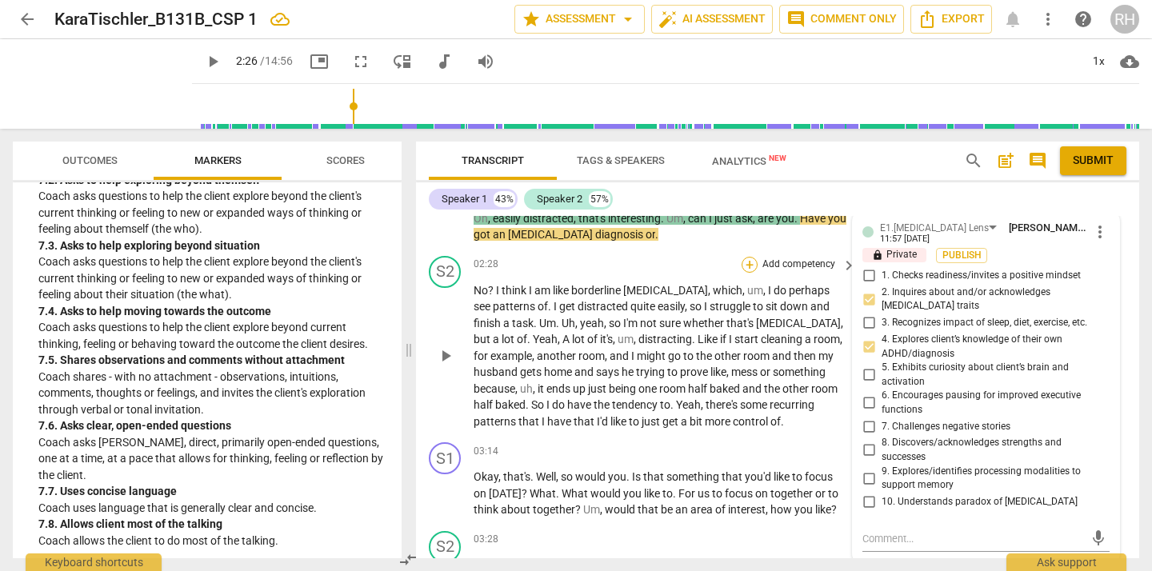
click at [746, 263] on div "+" at bounding box center [749, 265] width 16 height 16
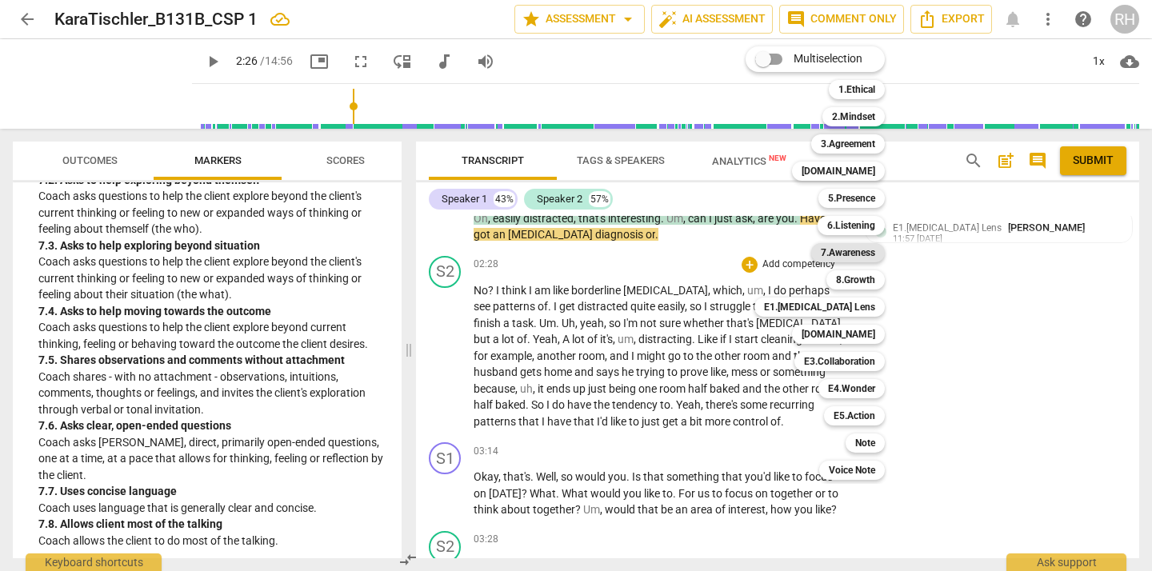
click at [865, 258] on b "7.Awareness" at bounding box center [848, 252] width 54 height 19
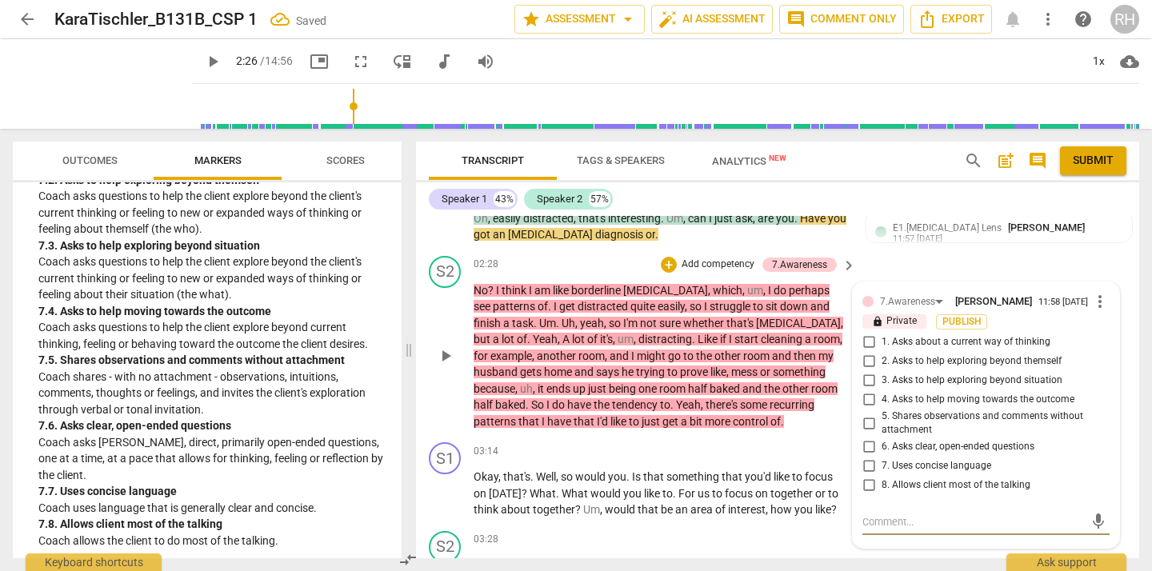
click at [869, 449] on input "6. Asks clear, open-ended questions" at bounding box center [869, 446] width 26 height 19
click at [868, 469] on input "7. Uses concise language" at bounding box center [869, 466] width 26 height 19
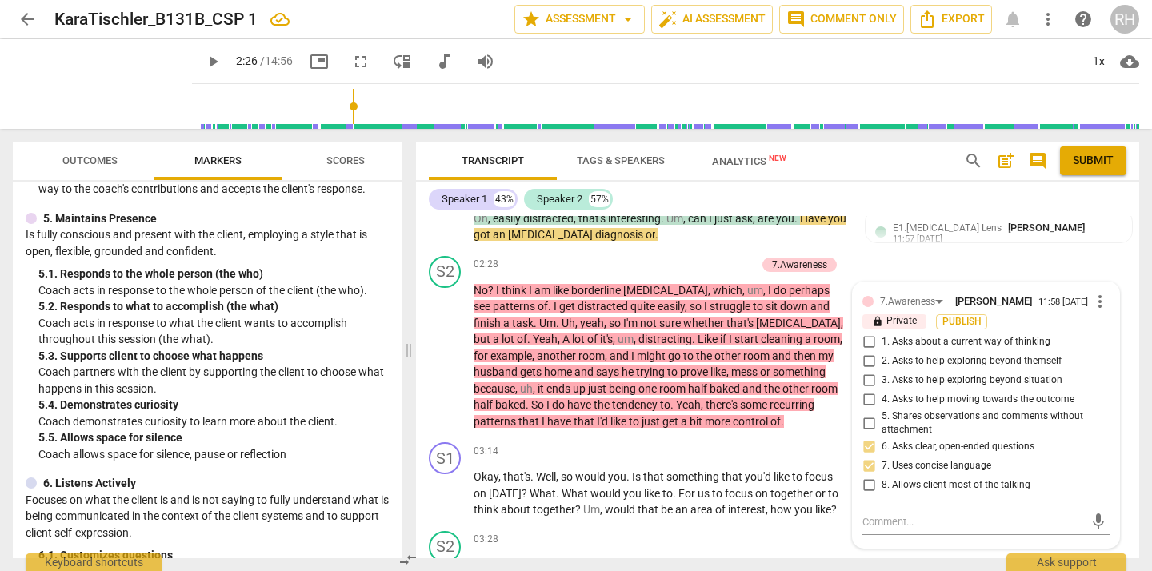
scroll to position [716, 0]
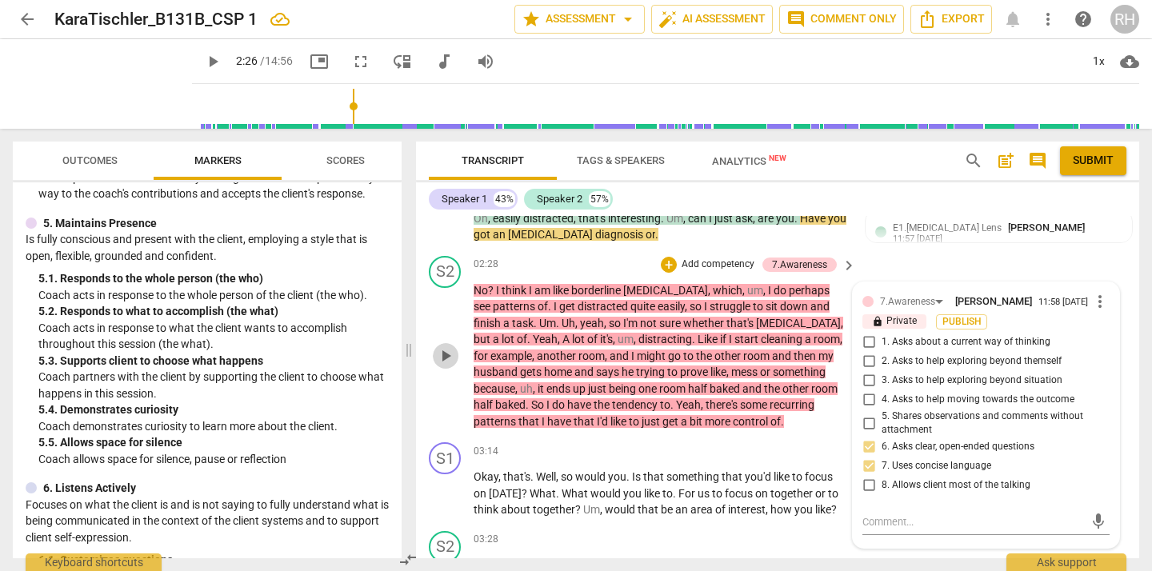
click at [449, 357] on span "play_arrow" at bounding box center [445, 355] width 19 height 19
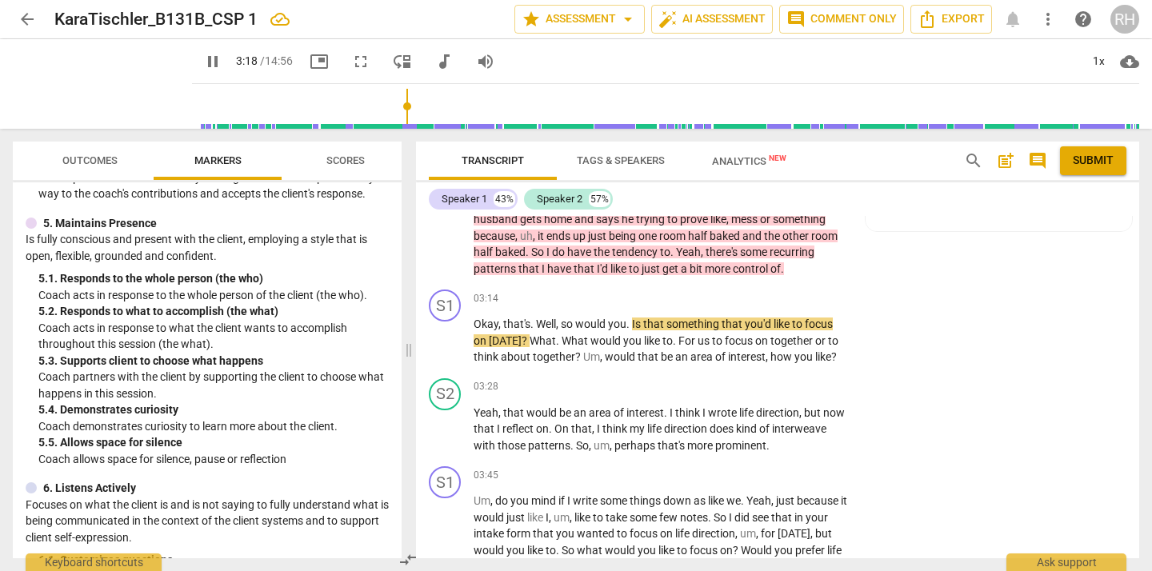
scroll to position [1564, 0]
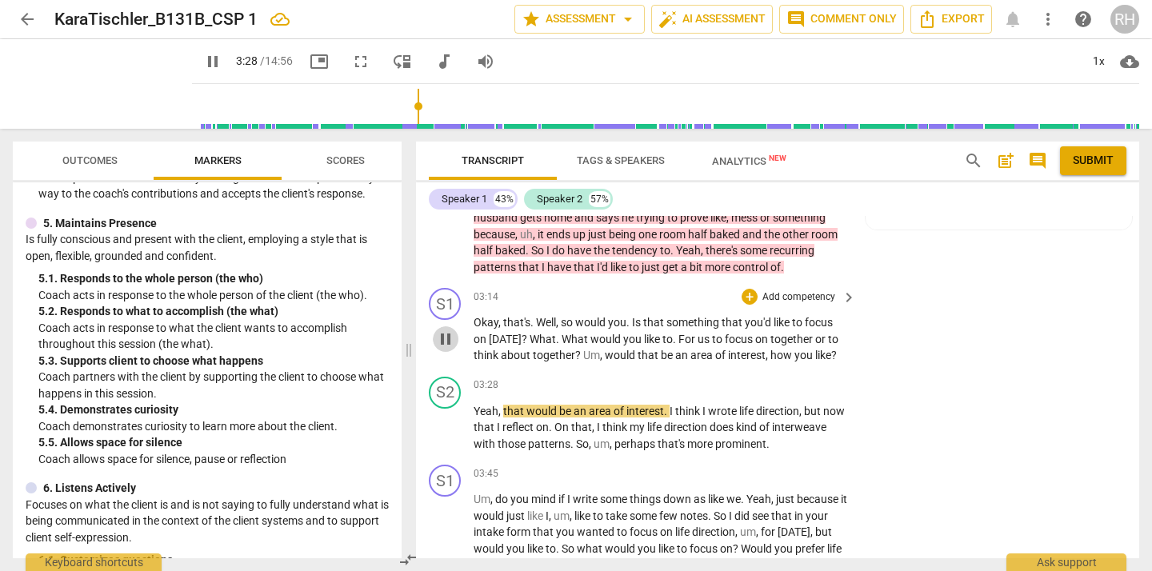
click at [445, 341] on span "pause" at bounding box center [445, 339] width 19 height 19
click at [752, 295] on div "+" at bounding box center [749, 297] width 16 height 16
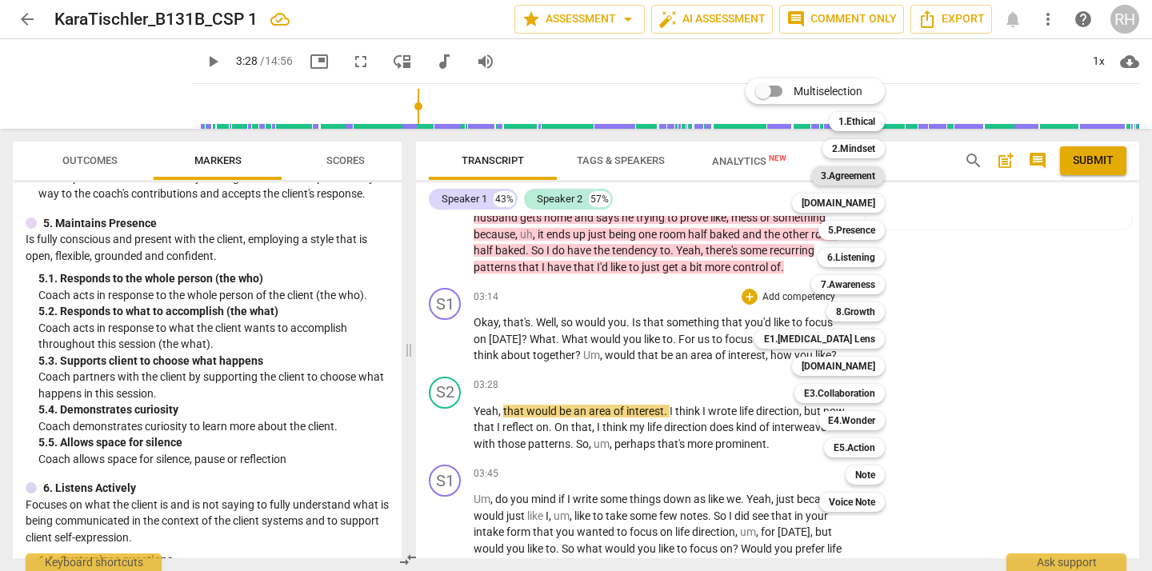
click at [865, 173] on b "3.Agreement" at bounding box center [848, 175] width 54 height 19
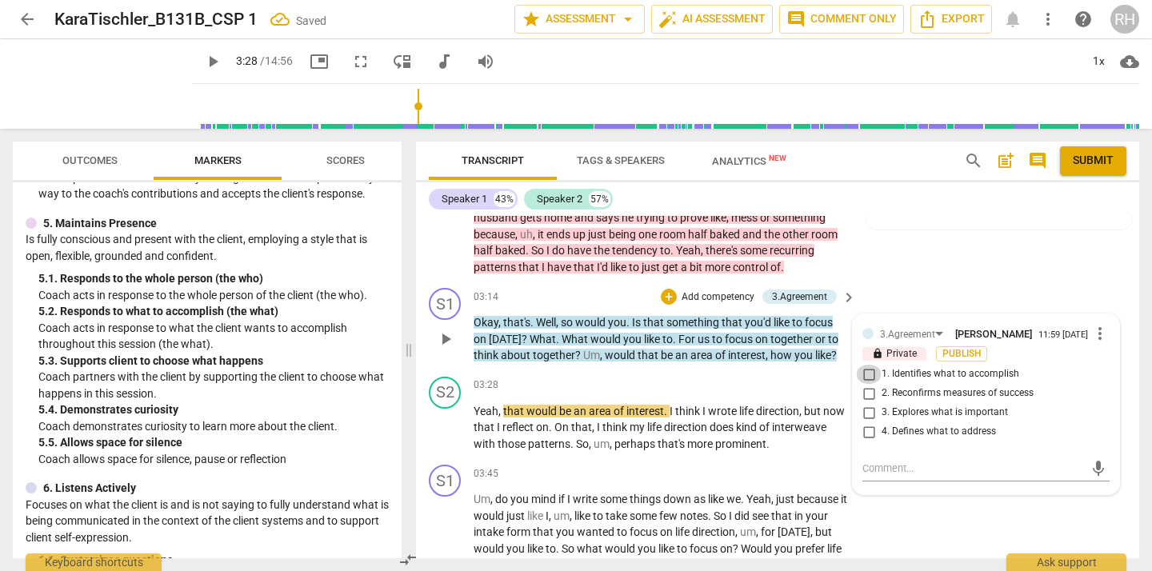
click at [865, 380] on input "1. Identifies what to accomplish" at bounding box center [869, 374] width 26 height 19
click at [865, 469] on textarea at bounding box center [973, 468] width 222 height 15
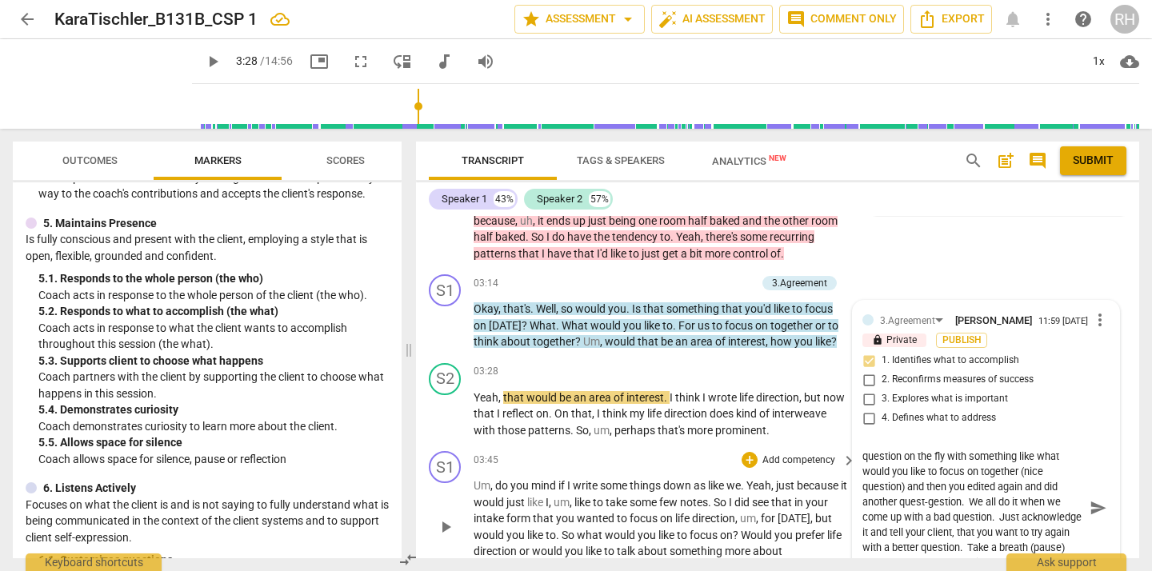
scroll to position [1576, 0]
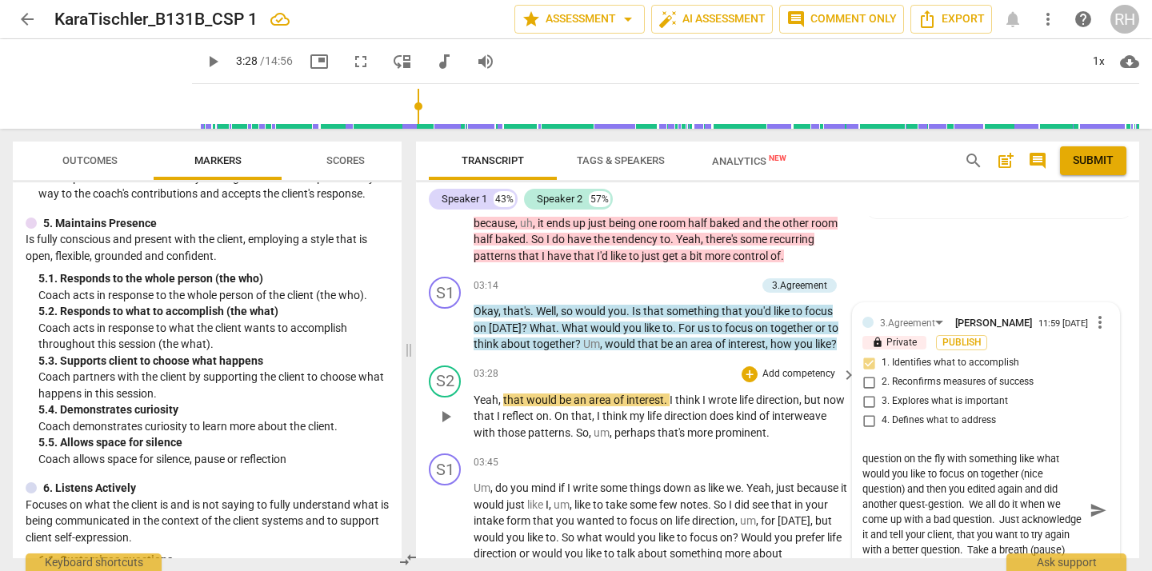
click at [445, 415] on span "play_arrow" at bounding box center [445, 416] width 19 height 19
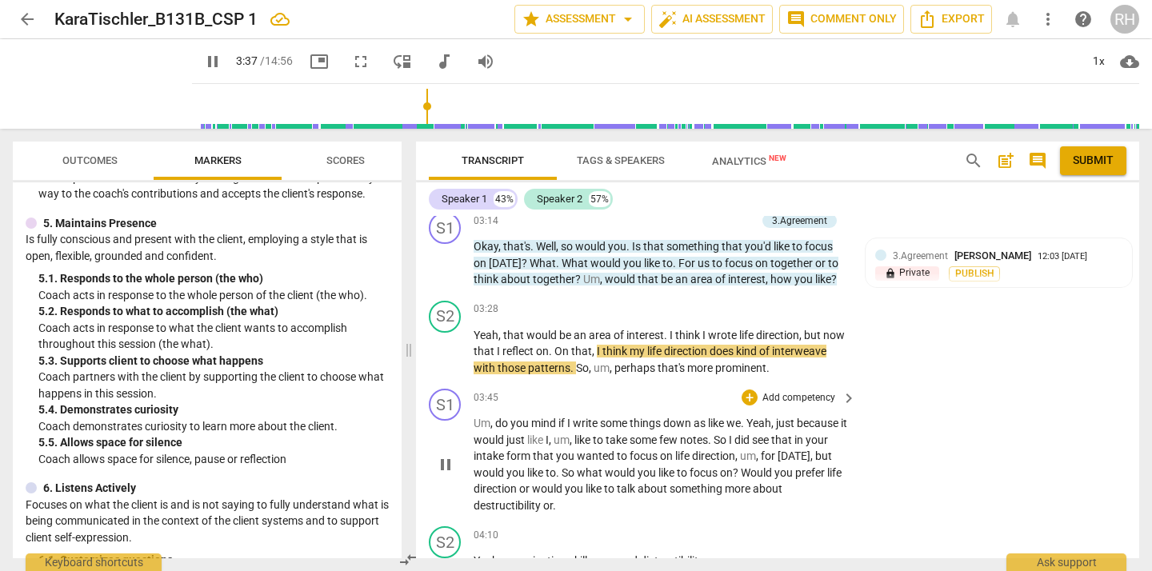
scroll to position [1638, 0]
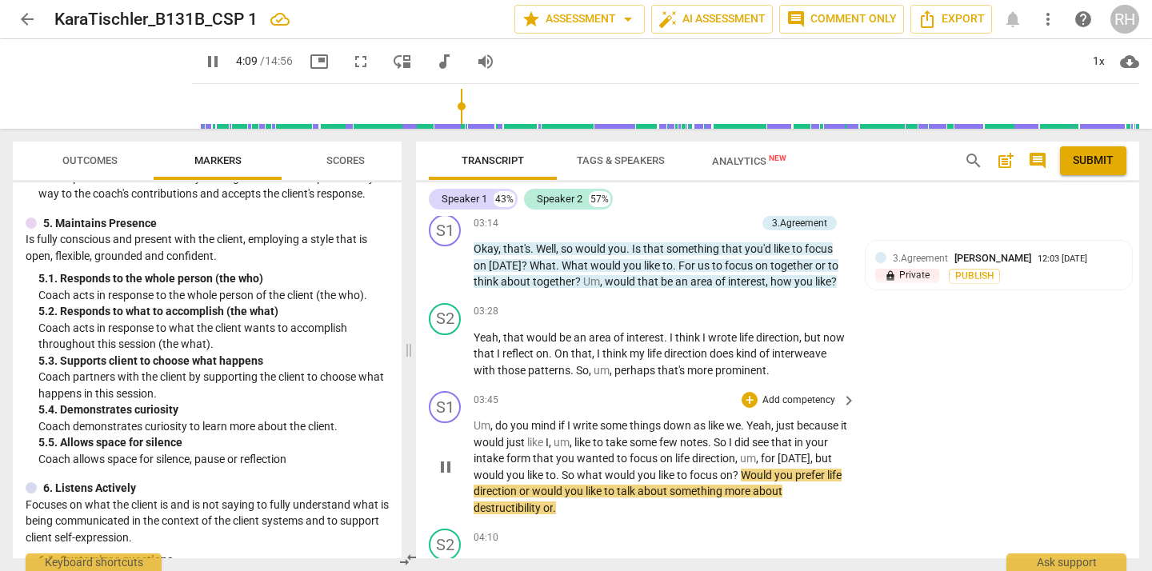
click at [447, 465] on span "pause" at bounding box center [445, 466] width 19 height 19
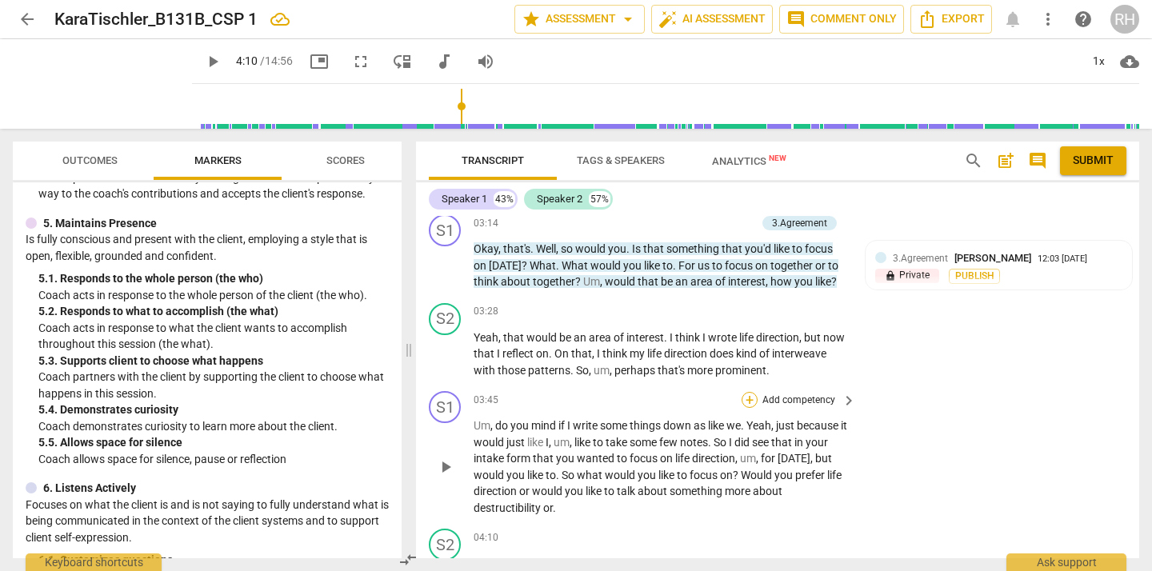
click at [750, 397] on div "+" at bounding box center [749, 400] width 16 height 16
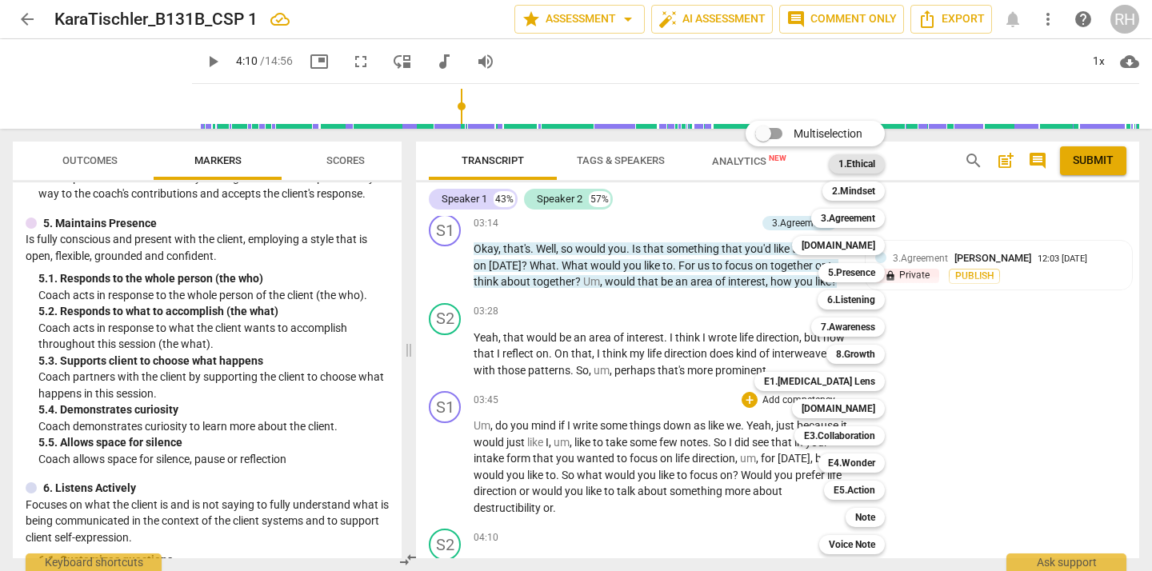
click at [866, 159] on b "1.Ethical" at bounding box center [856, 163] width 37 height 19
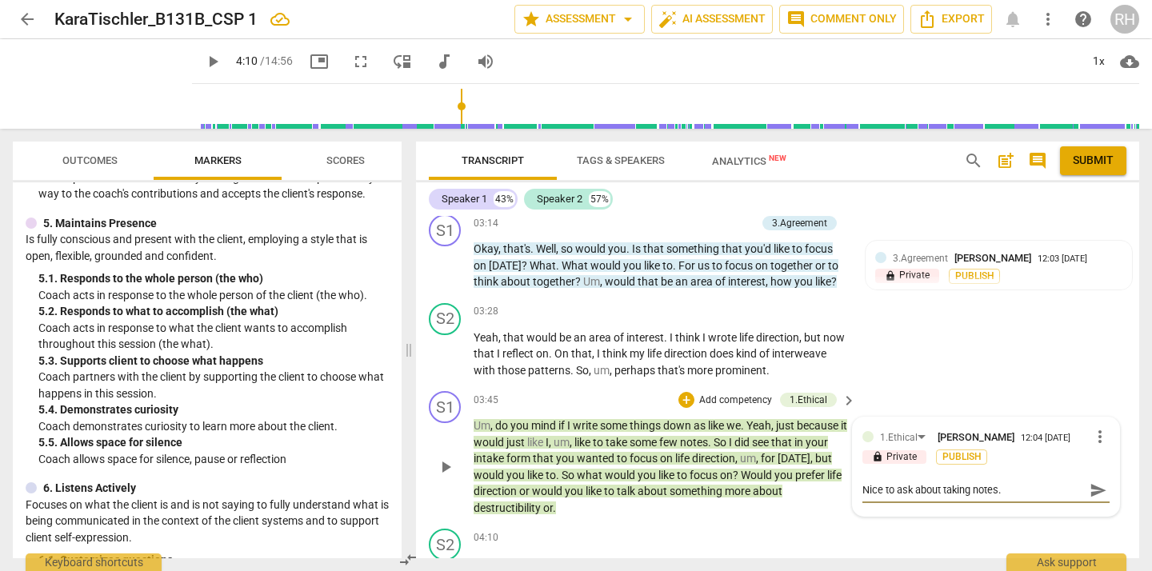
click at [1089, 491] on span "send" at bounding box center [1098, 490] width 18 height 18
click at [682, 396] on div "+" at bounding box center [686, 400] width 16 height 16
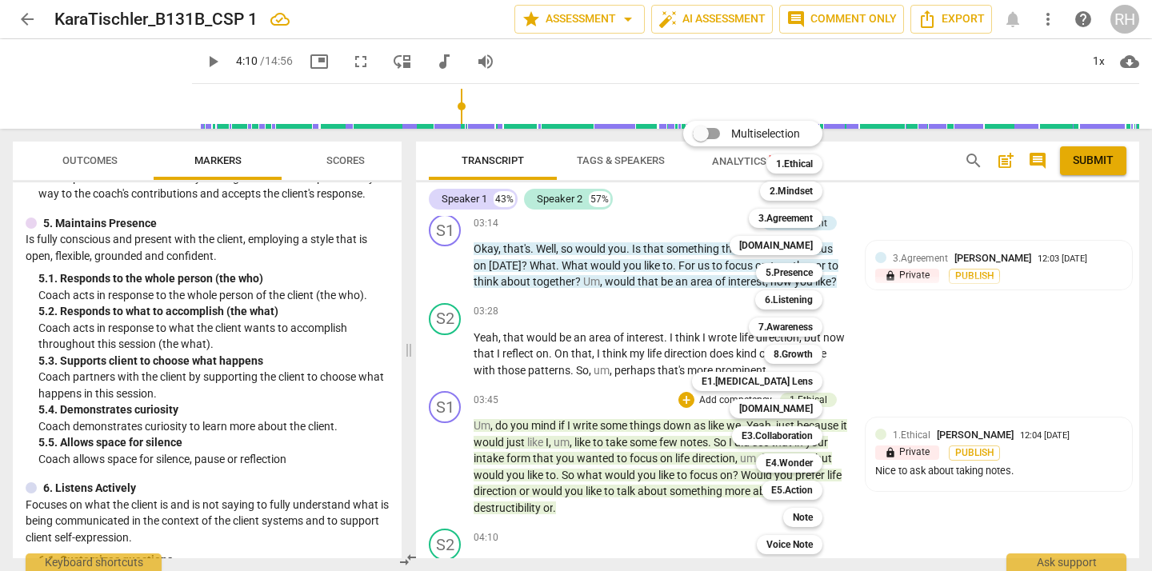
click at [290, 412] on div at bounding box center [576, 285] width 1152 height 571
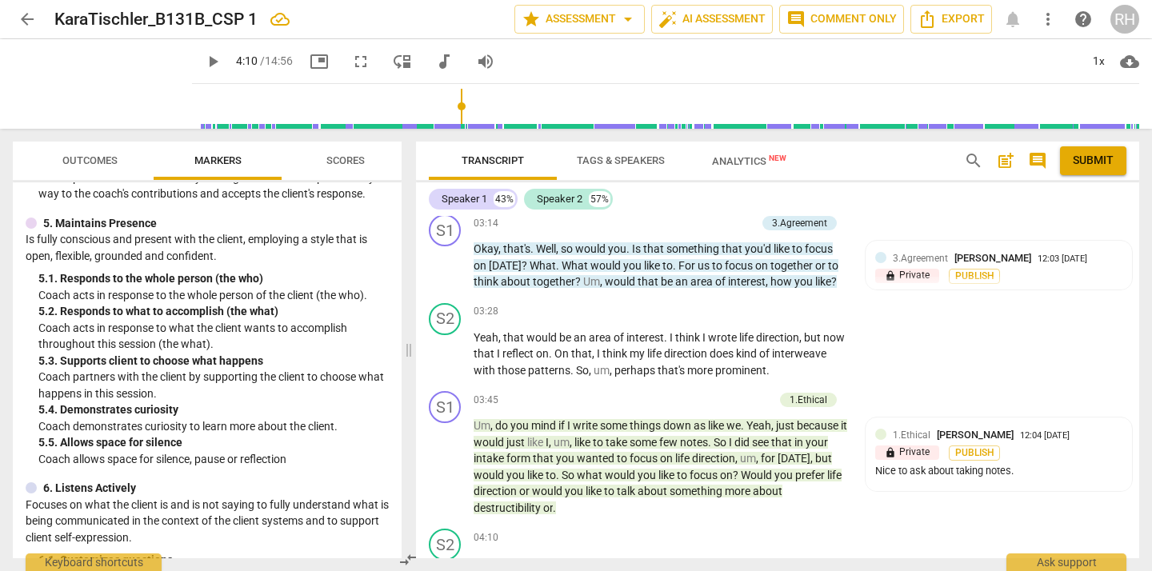
click at [290, 422] on p "Coach demonstrates curiosity to learn more about the client." at bounding box center [213, 426] width 350 height 17
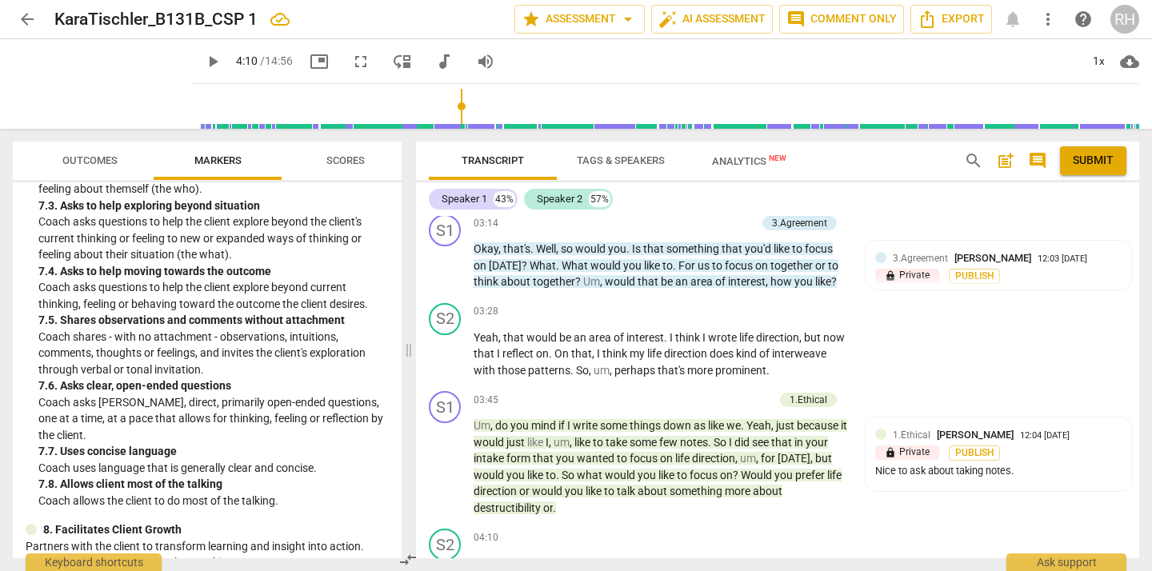
scroll to position [1568, 0]
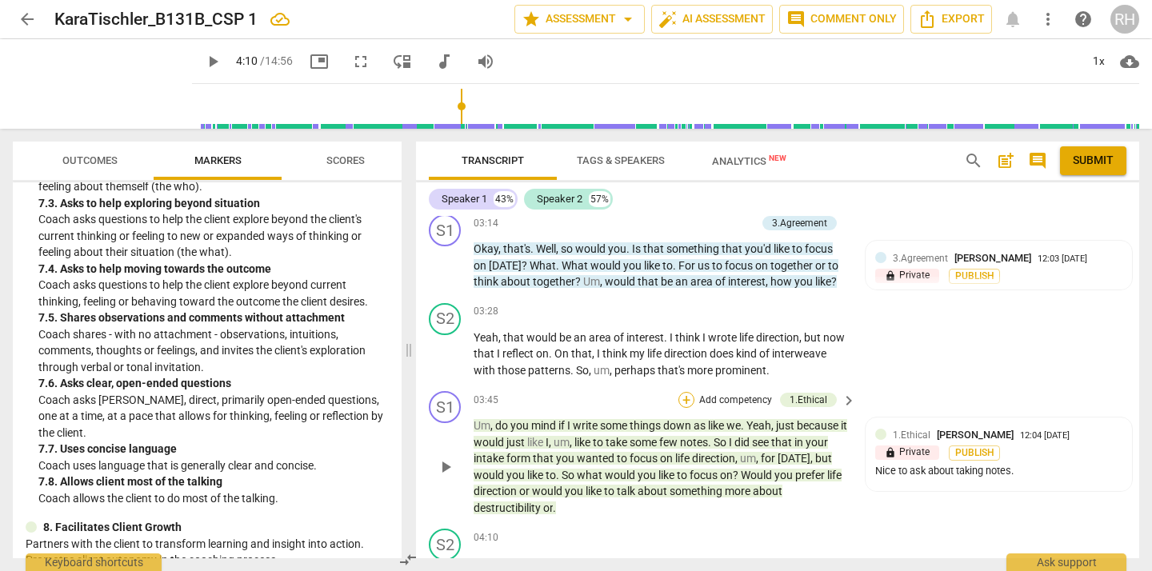
click at [685, 397] on div "+" at bounding box center [686, 400] width 16 height 16
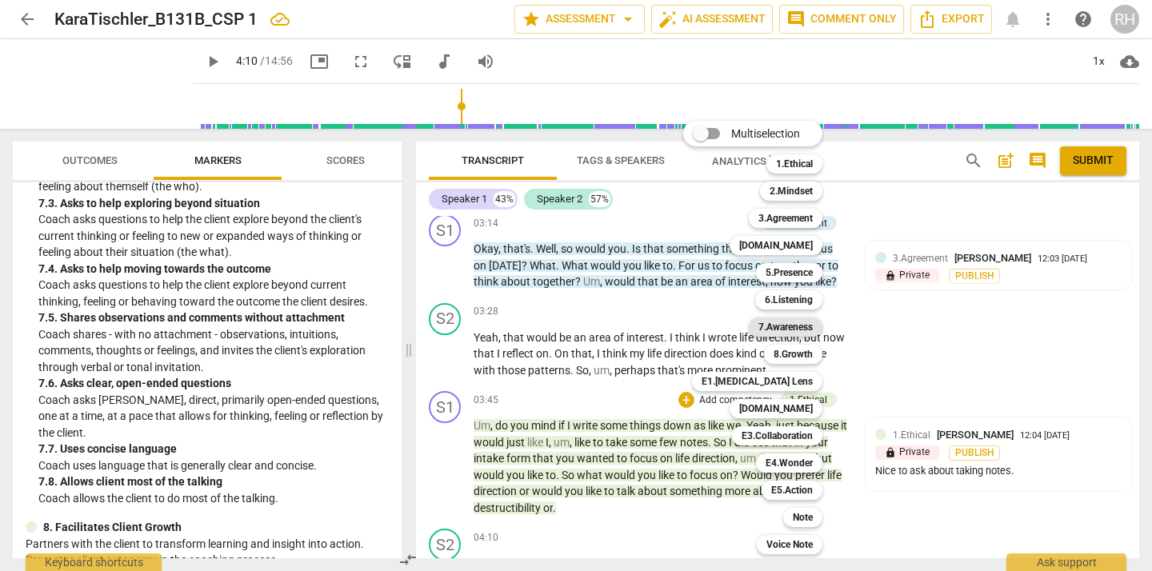
click at [792, 325] on b "7.Awareness" at bounding box center [785, 327] width 54 height 19
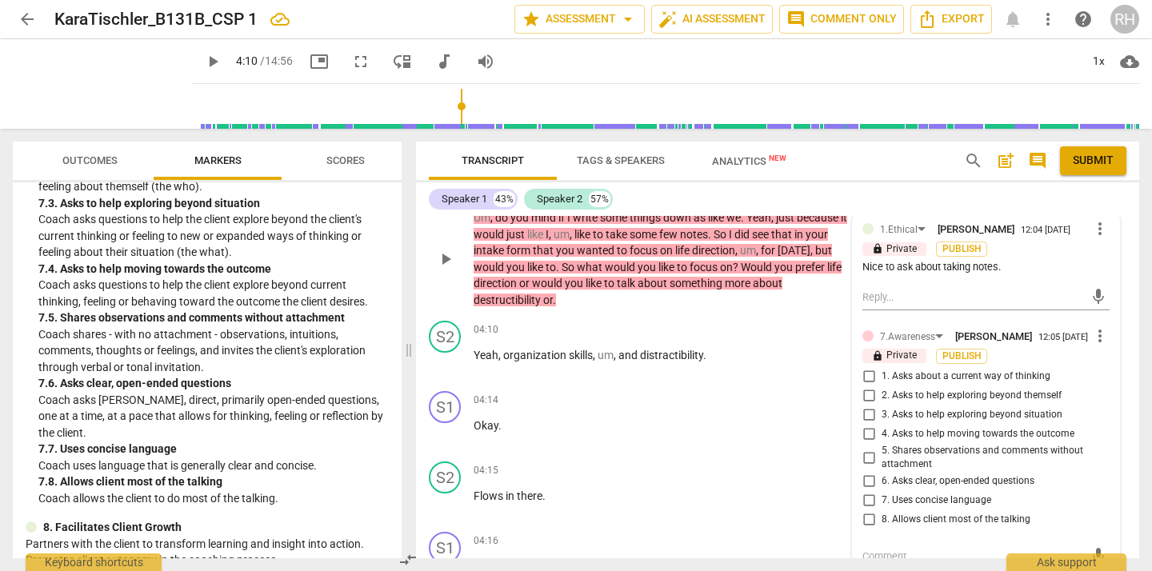
scroll to position [1850, 0]
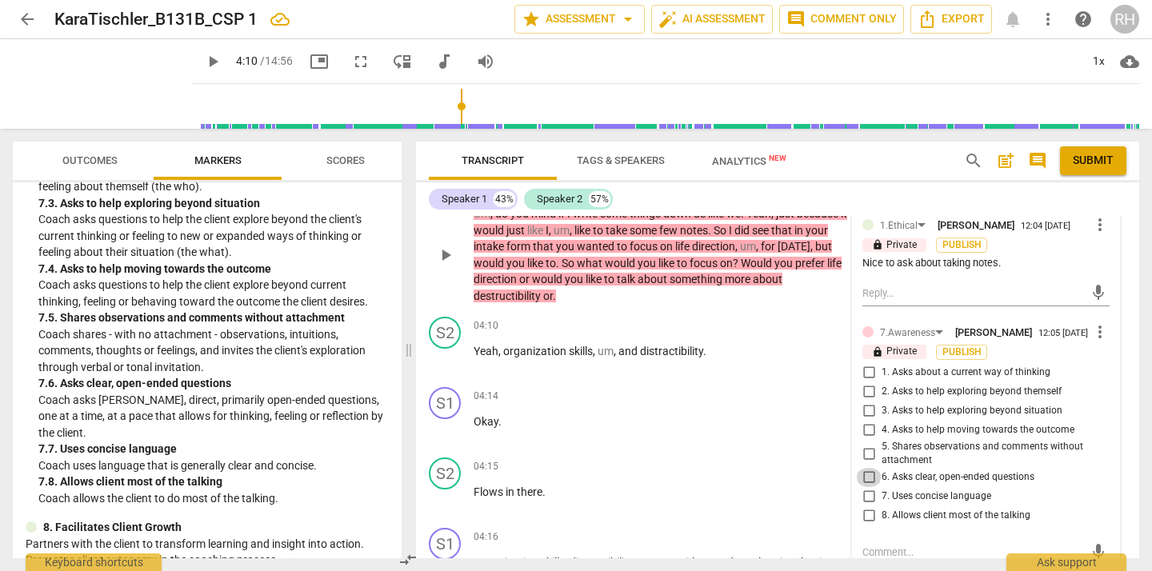
click at [869, 487] on input "6. Asks clear, open-ended questions" at bounding box center [869, 477] width 26 height 19
click at [867, 506] on input "7. Uses concise language" at bounding box center [869, 496] width 26 height 19
click at [866, 524] on input "8. Allows client most of the talking" at bounding box center [869, 515] width 26 height 19
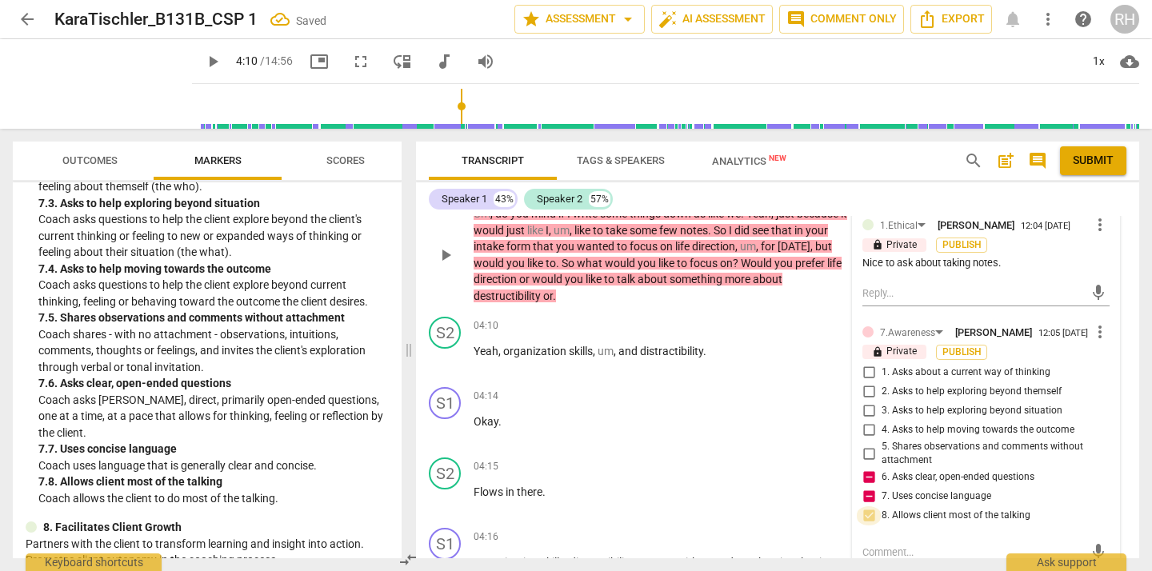
click at [866, 524] on input "8. Allows client most of the talking" at bounding box center [869, 515] width 26 height 19
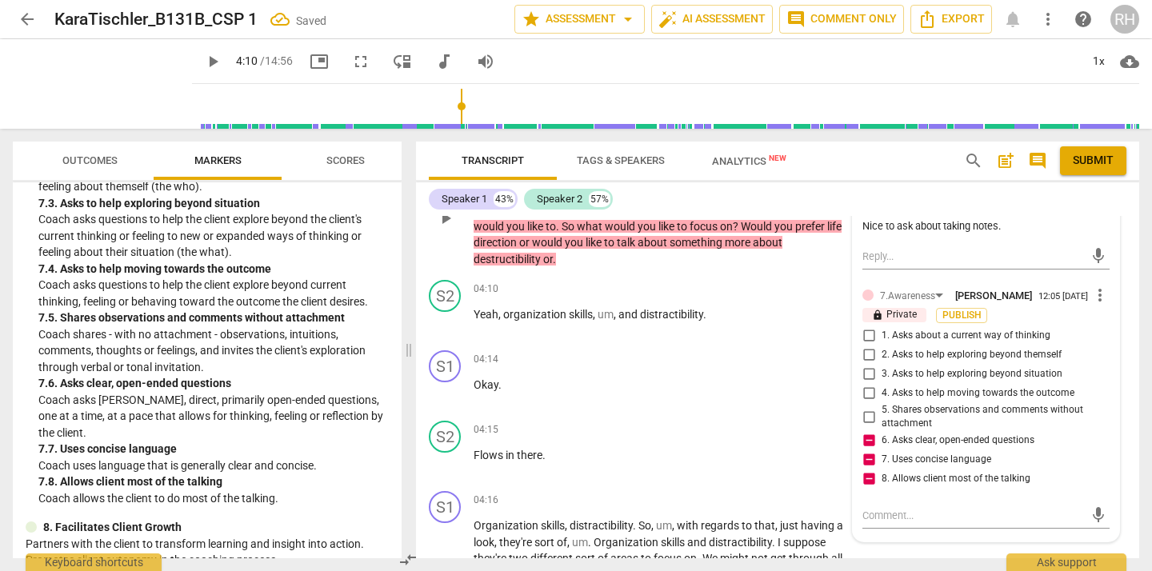
scroll to position [1896, 0]
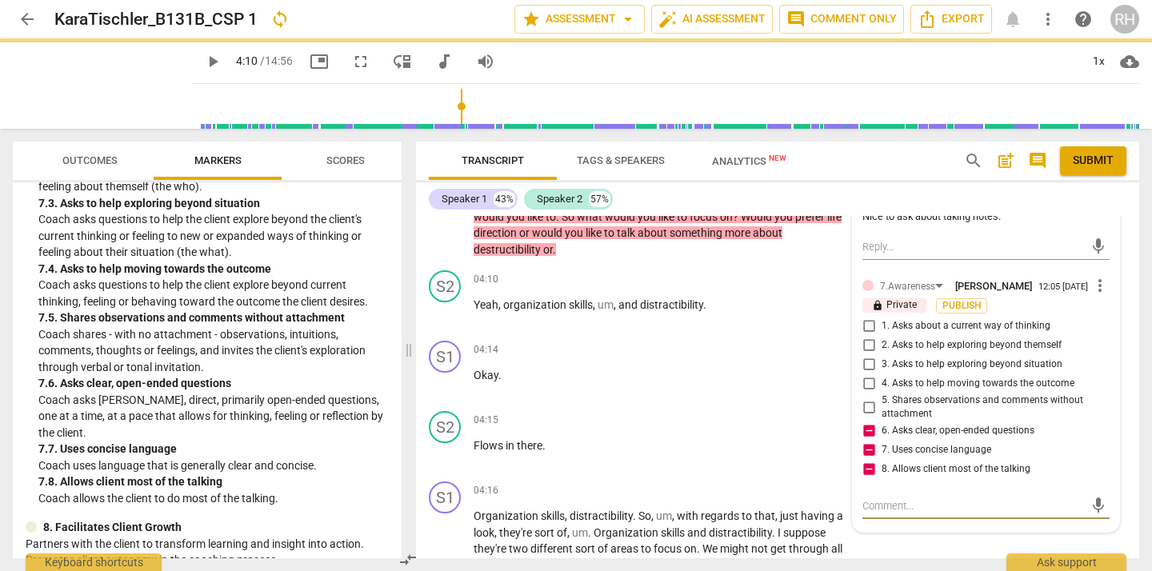
click at [869, 513] on textarea at bounding box center [973, 505] width 222 height 15
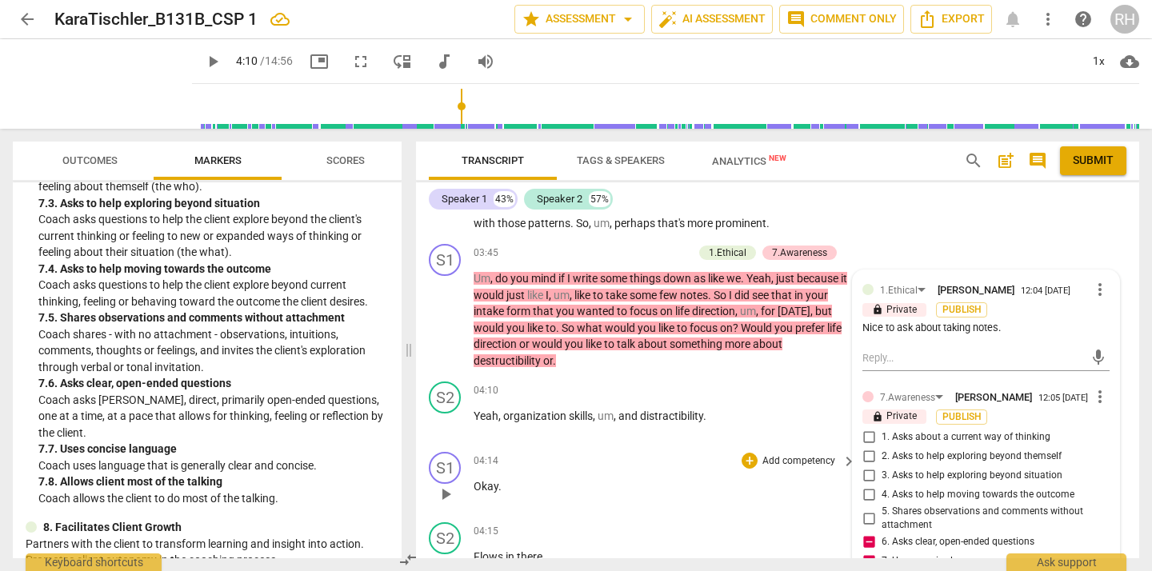
scroll to position [1780, 0]
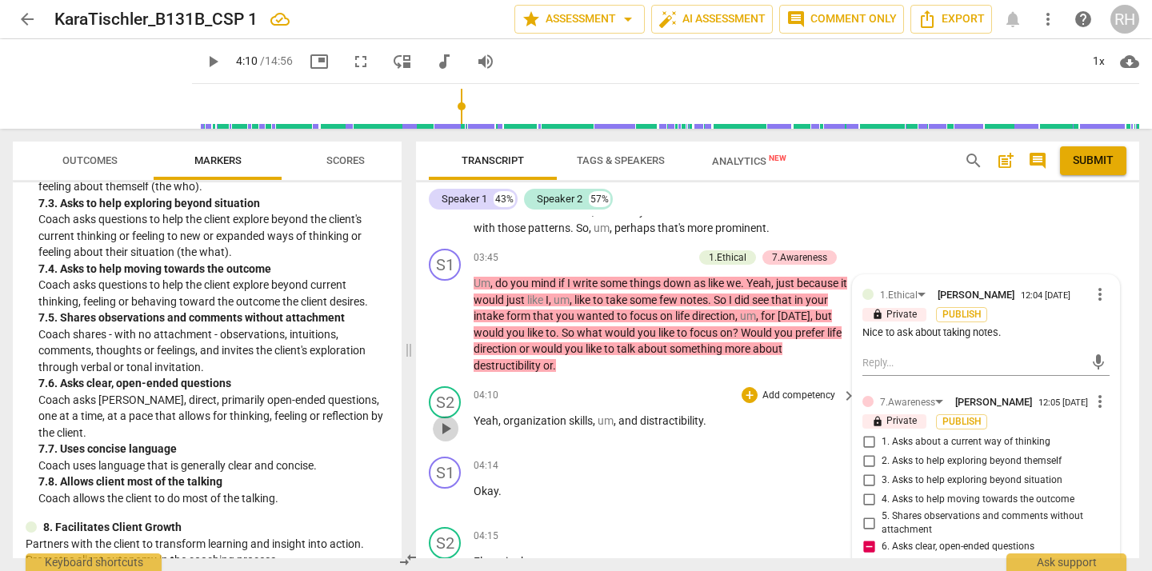
click at [446, 427] on span "play_arrow" at bounding box center [445, 428] width 19 height 19
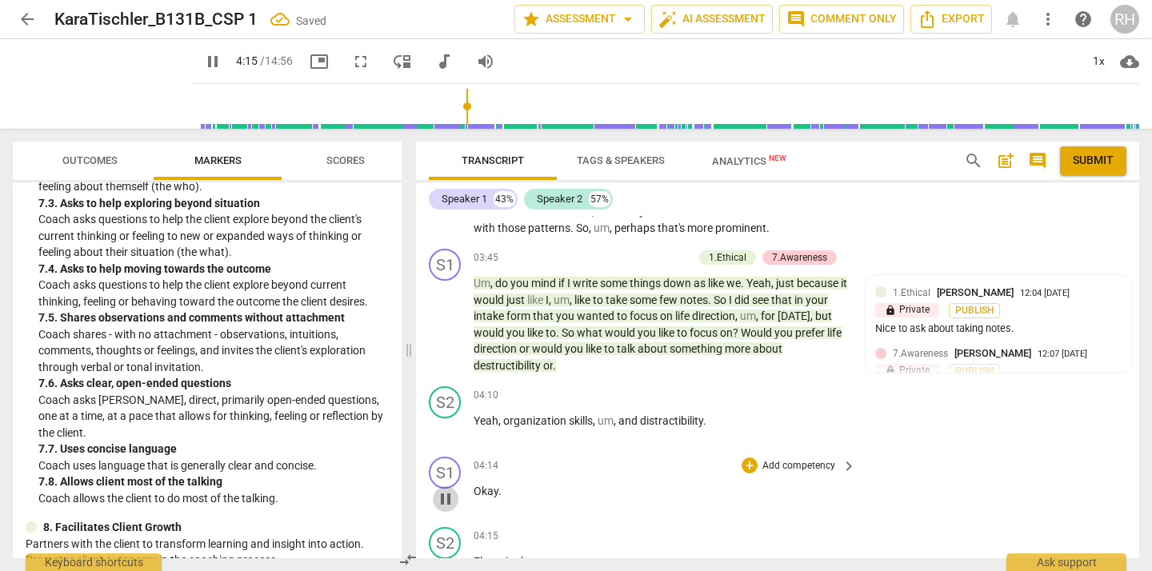
click at [448, 497] on span "pause" at bounding box center [445, 498] width 19 height 19
click at [605, 252] on div "+" at bounding box center [605, 258] width 16 height 16
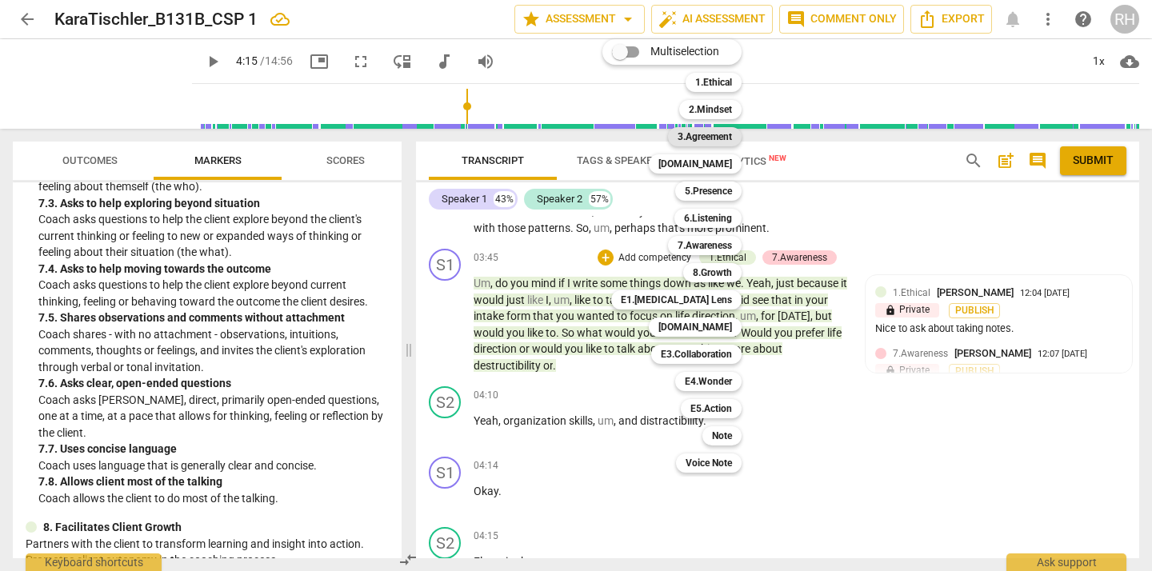
click at [692, 137] on b "3.Agreement" at bounding box center [704, 136] width 54 height 19
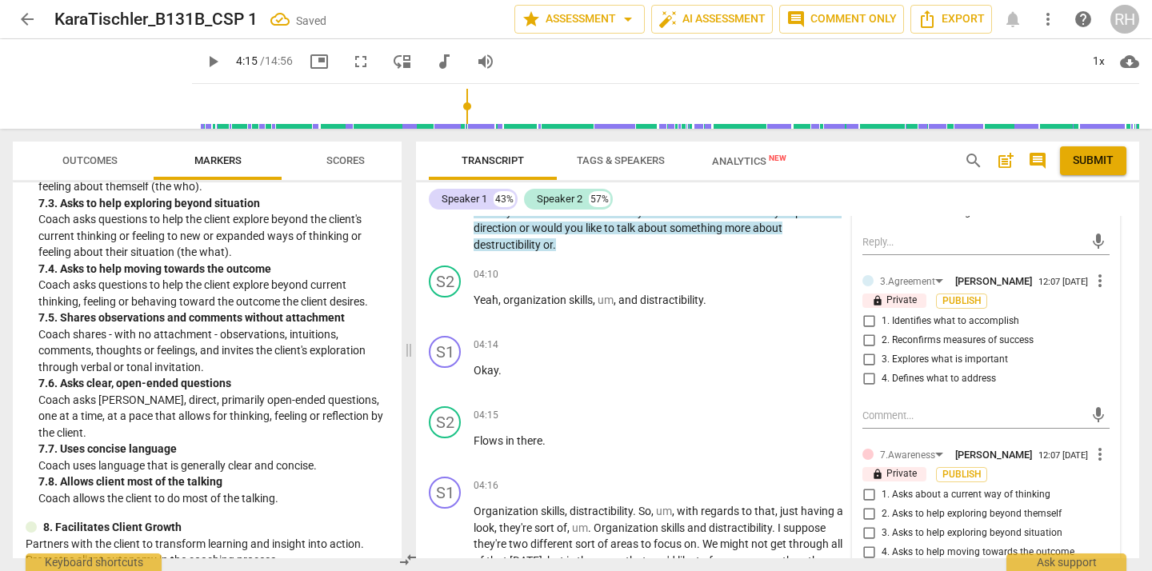
scroll to position [1903, 0]
click at [867, 329] on input "1. Identifies what to accomplish" at bounding box center [869, 319] width 26 height 19
click at [449, 304] on span "play_arrow" at bounding box center [445, 306] width 19 height 19
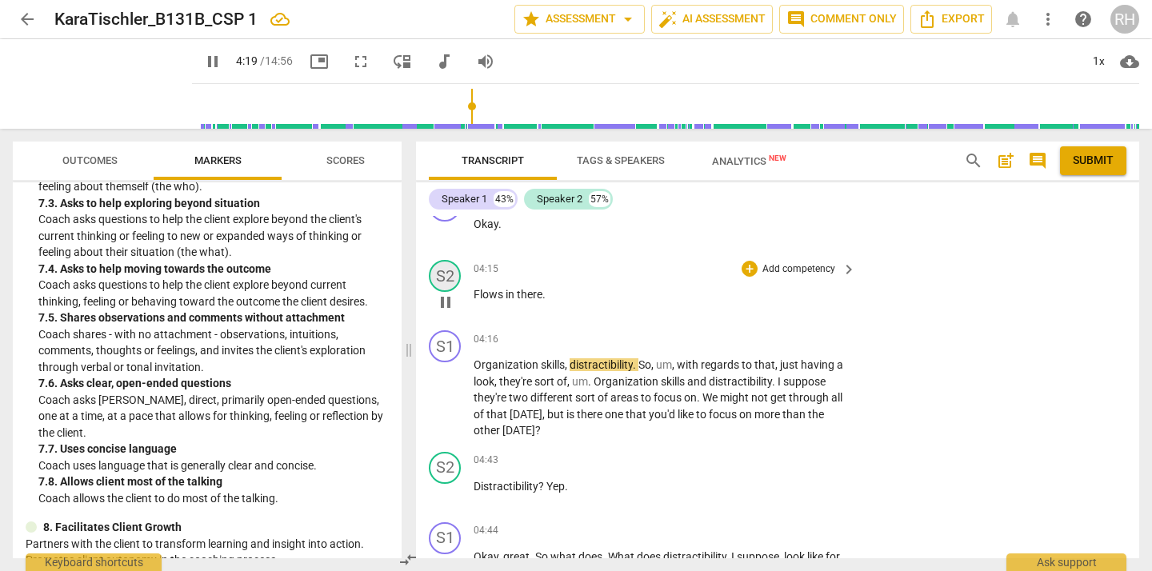
scroll to position [2049, 0]
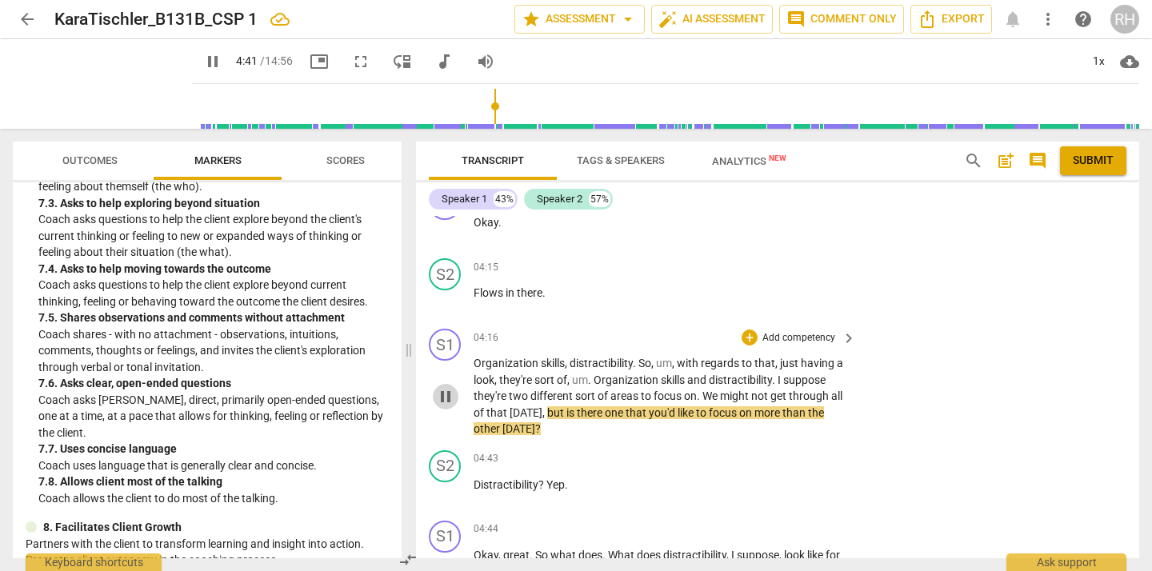
click at [446, 395] on span "pause" at bounding box center [445, 396] width 19 height 19
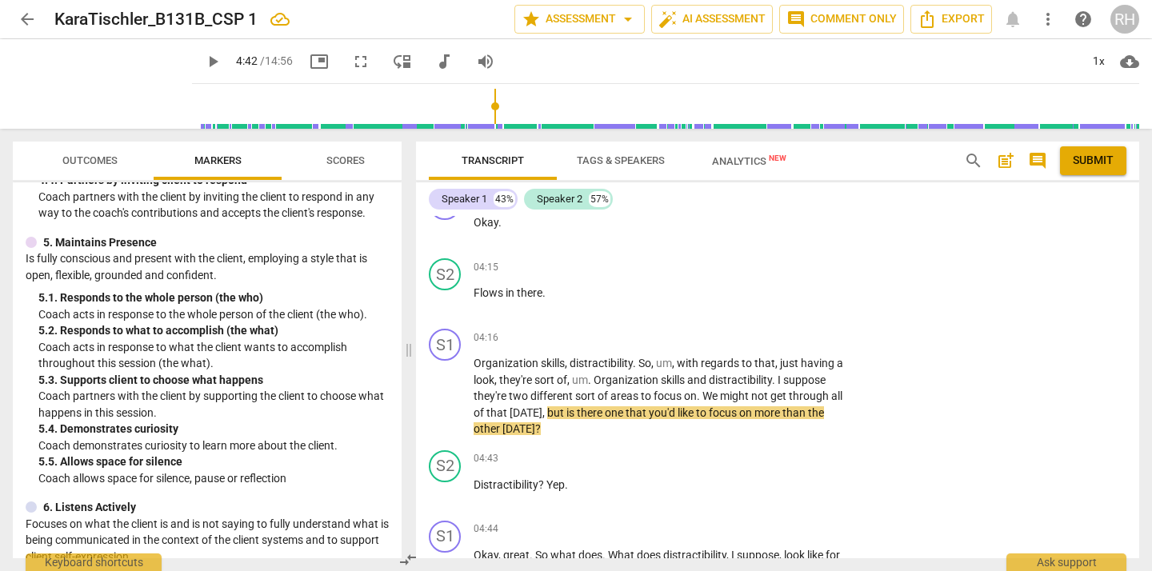
scroll to position [695, 0]
click at [749, 337] on div "+" at bounding box center [749, 338] width 16 height 16
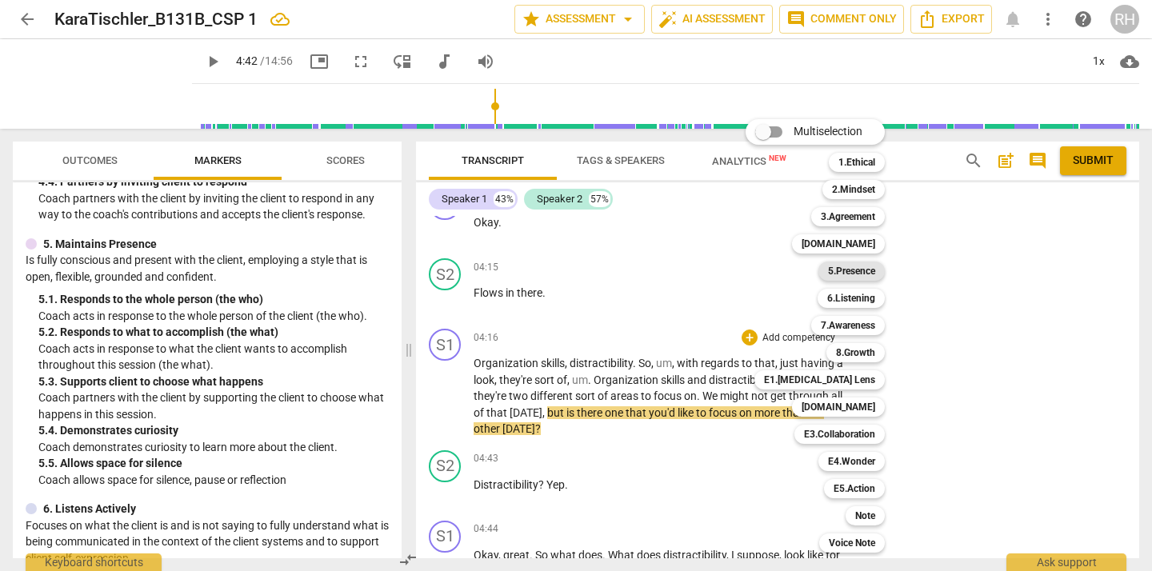
click at [865, 272] on b "5.Presence" at bounding box center [851, 271] width 47 height 19
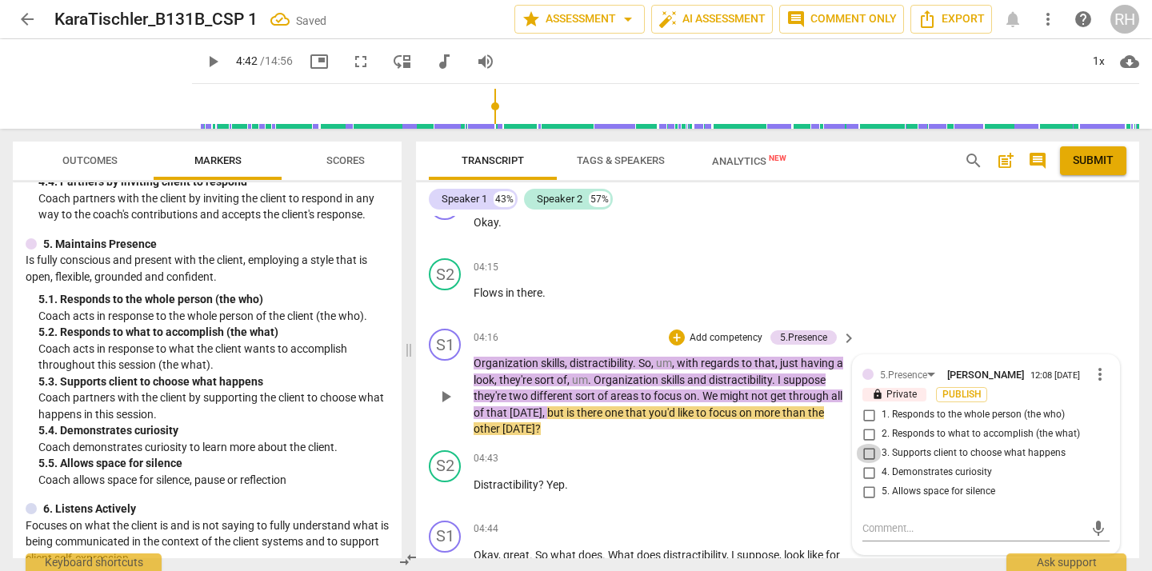
click at [869, 460] on input "3. Supports client to choose what happens" at bounding box center [869, 453] width 26 height 19
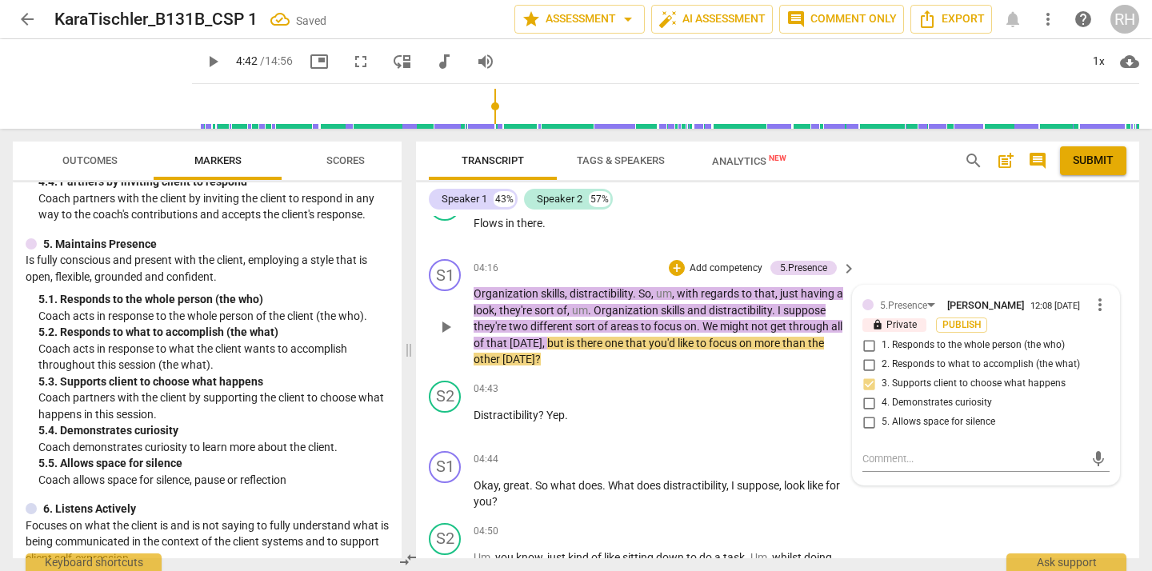
scroll to position [2118, 0]
click at [869, 460] on textarea at bounding box center [973, 459] width 222 height 15
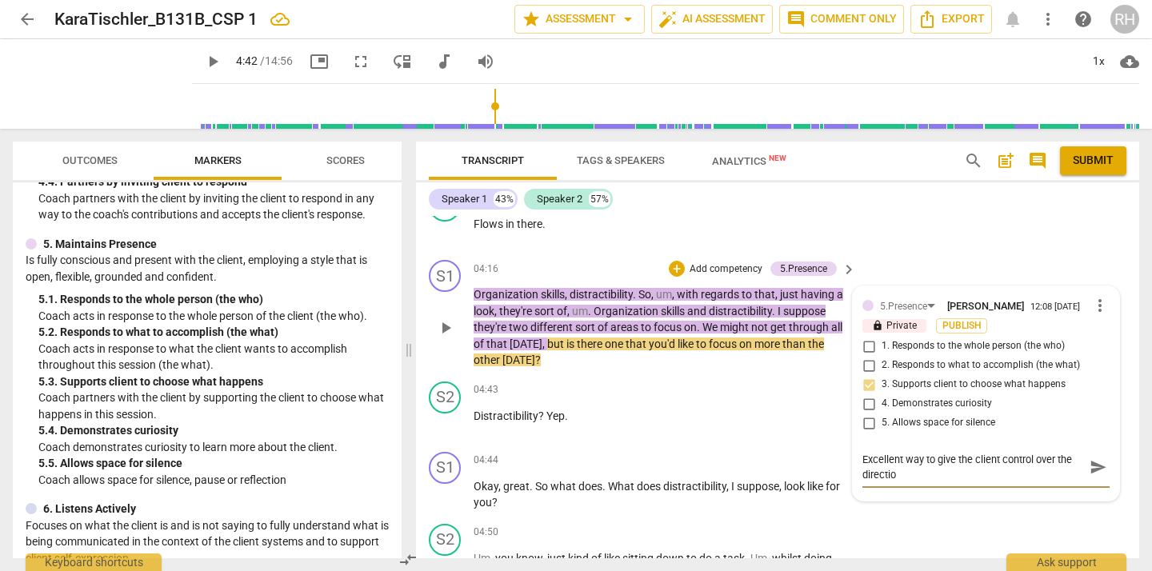
scroll to position [0, 0]
click at [451, 421] on span "play_arrow" at bounding box center [445, 423] width 19 height 19
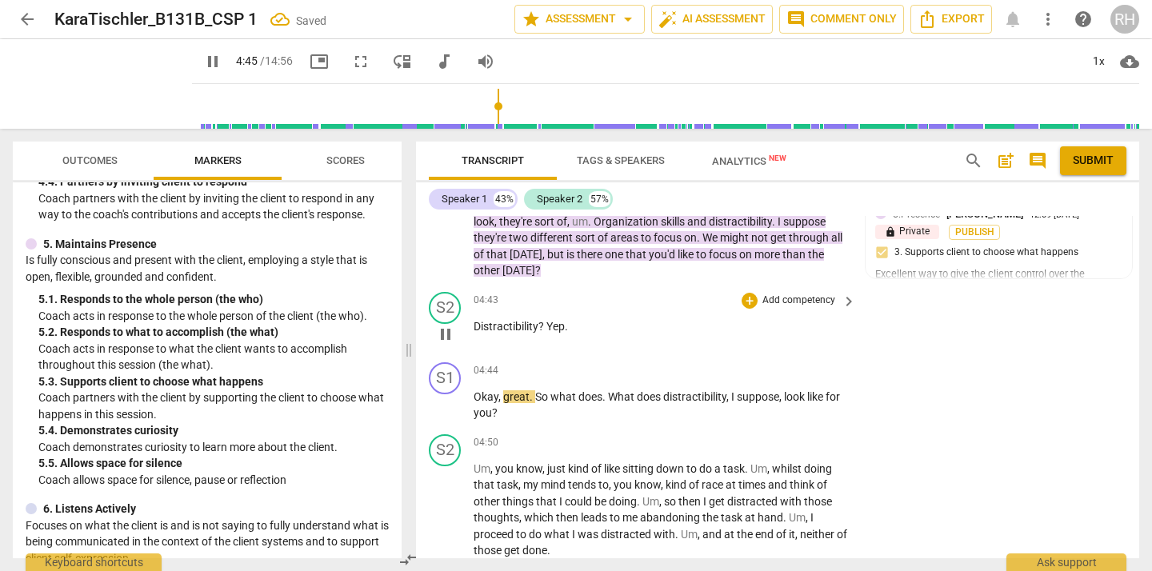
scroll to position [2211, 0]
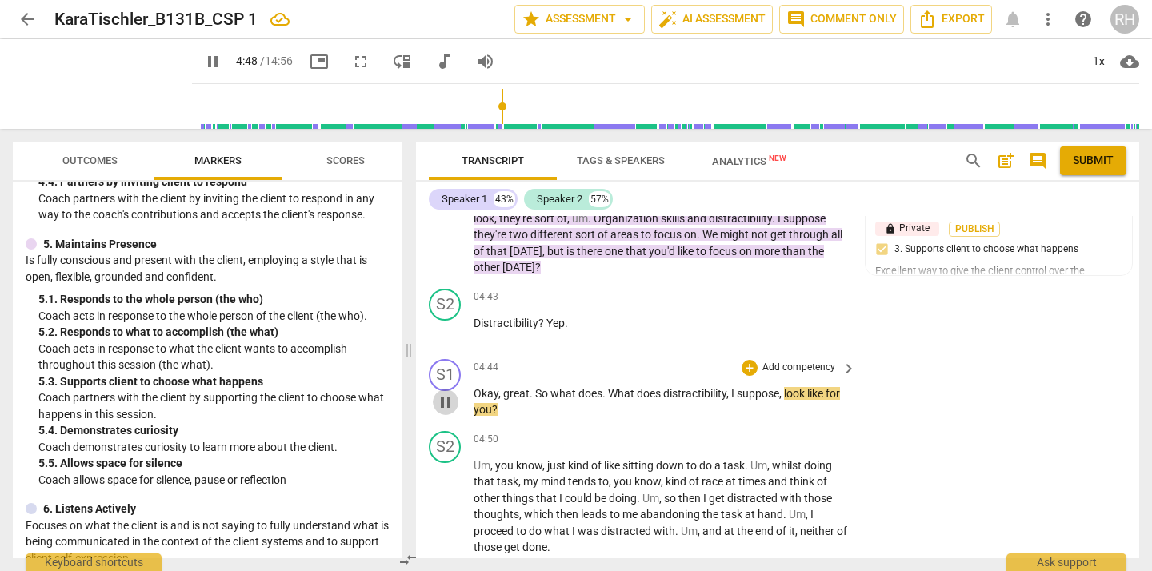
click at [449, 405] on span "pause" at bounding box center [445, 402] width 19 height 19
click at [749, 365] on div "+" at bounding box center [749, 368] width 16 height 16
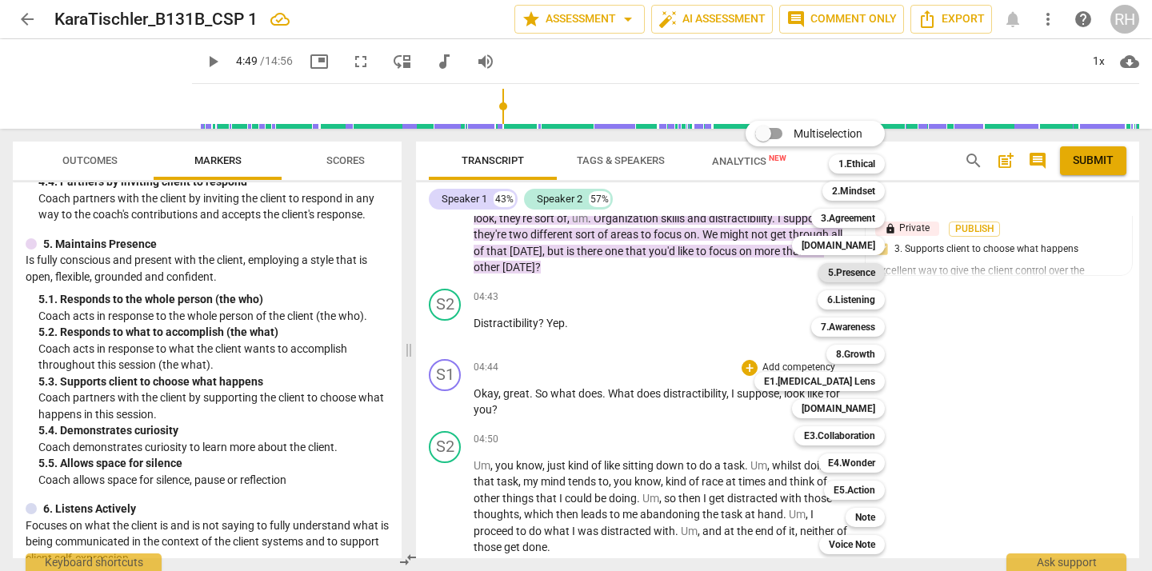
click at [865, 272] on b "5.Presence" at bounding box center [851, 272] width 47 height 19
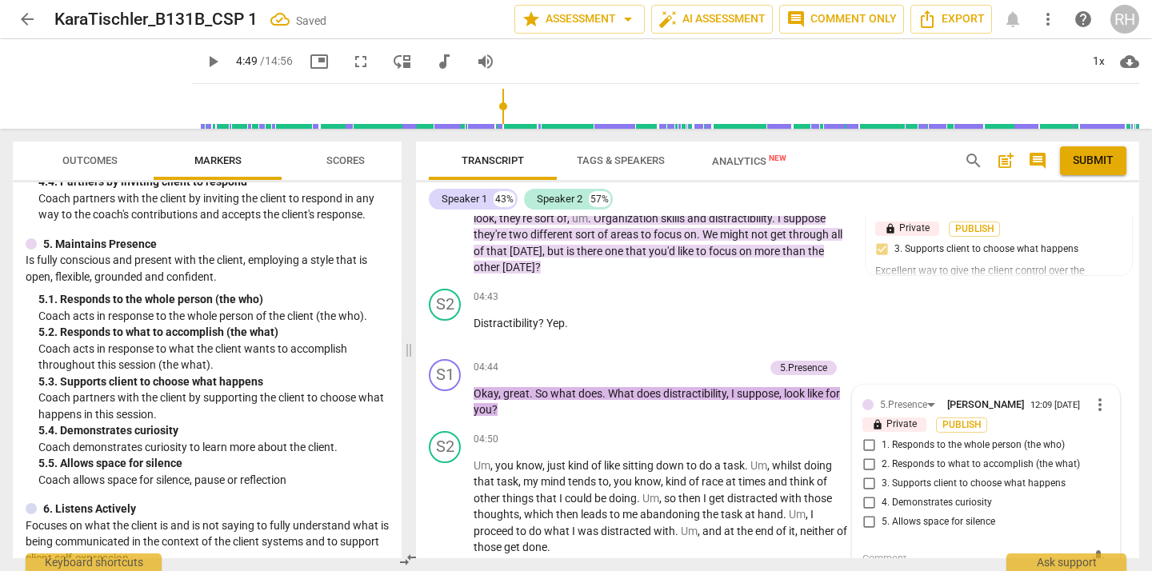
scroll to position [2221, 0]
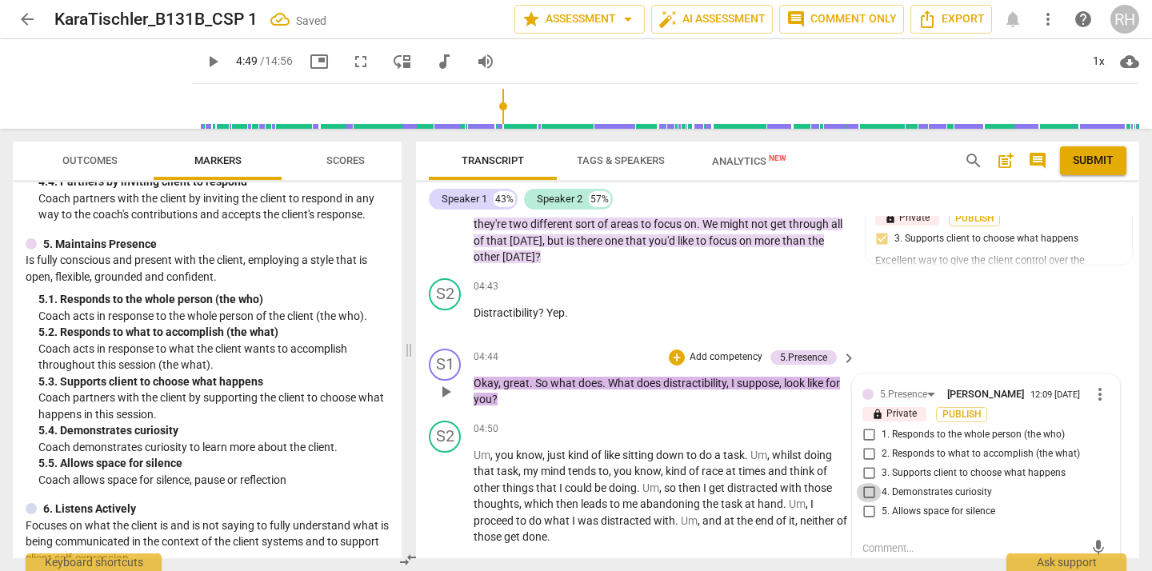
click at [867, 497] on input "4. Demonstrates curiosity" at bounding box center [869, 492] width 26 height 19
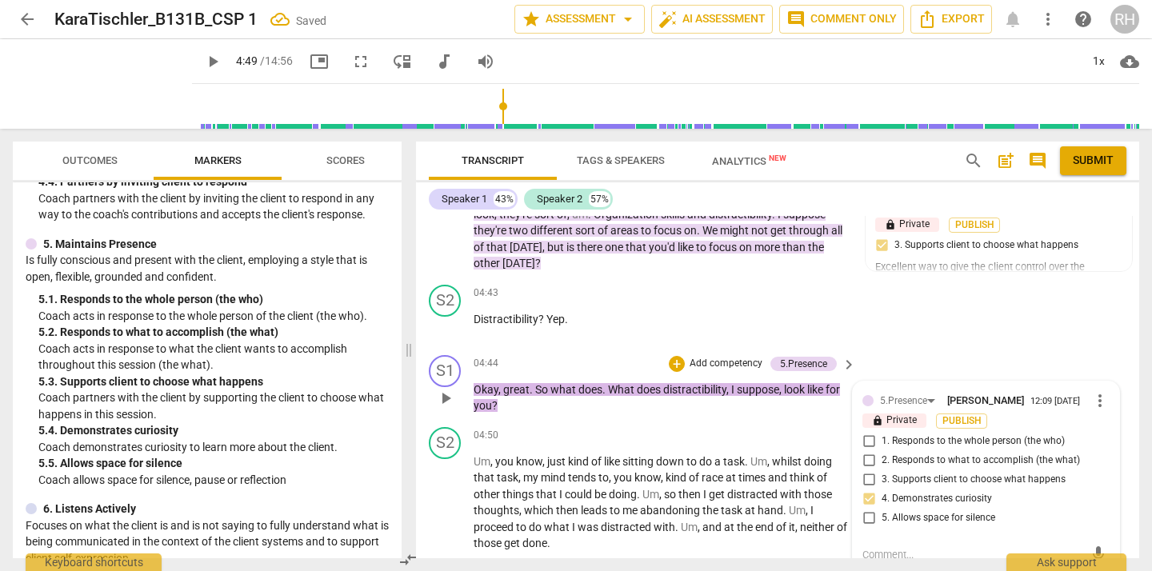
scroll to position [2209, 0]
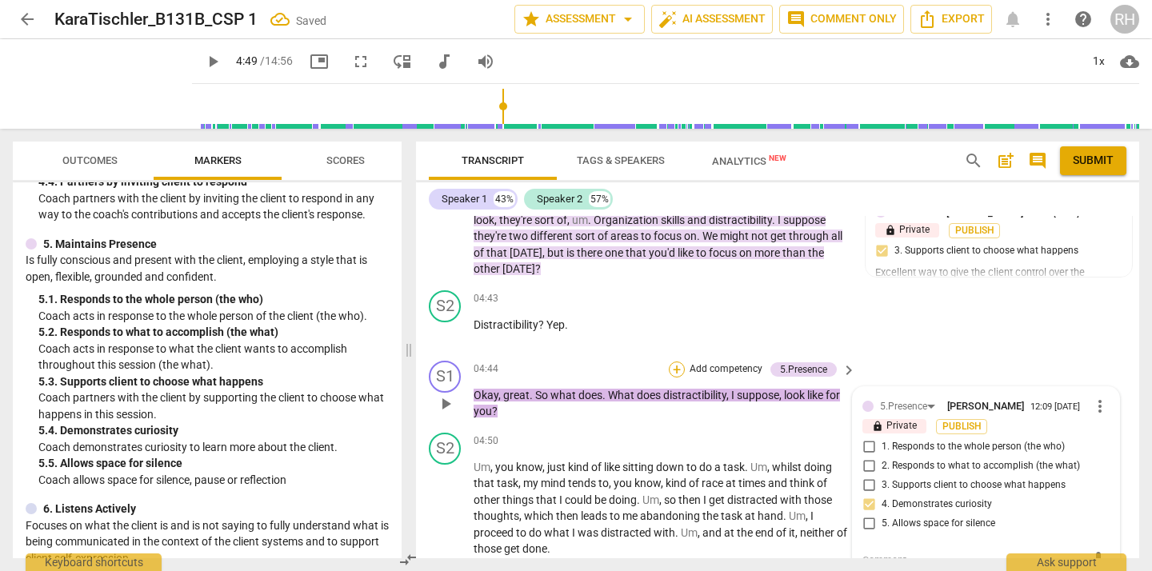
click at [673, 367] on div "+" at bounding box center [677, 369] width 16 height 16
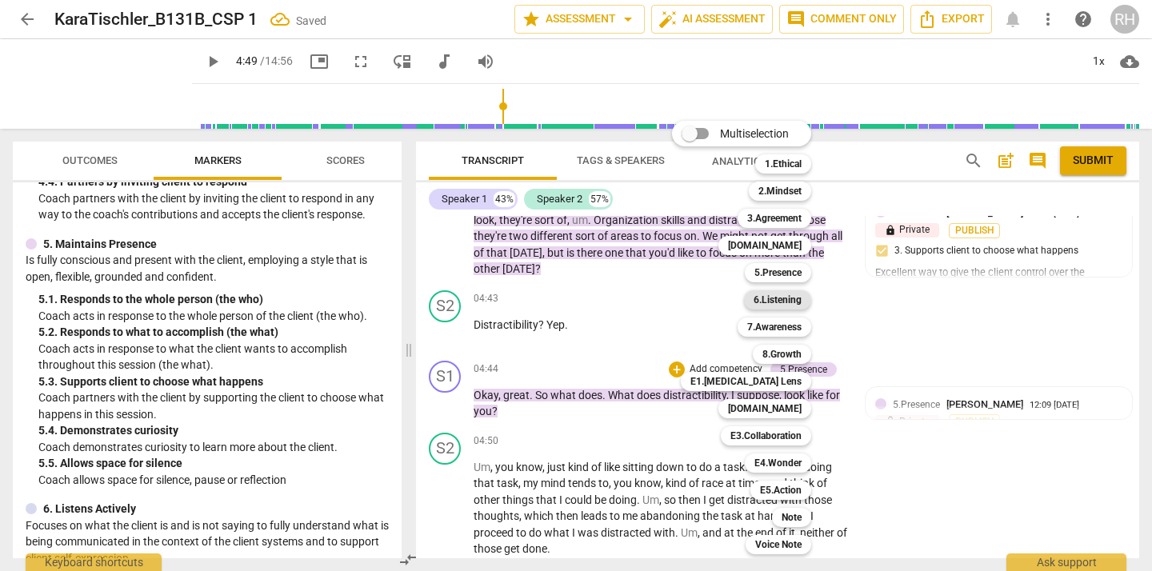
click at [789, 298] on b "6.Listening" at bounding box center [777, 299] width 48 height 19
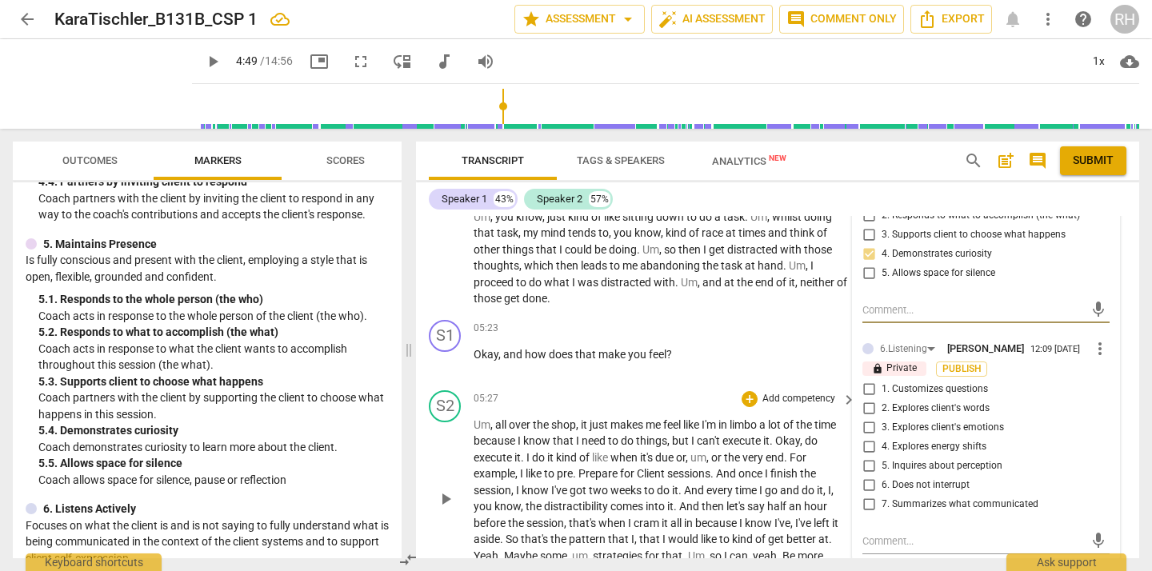
scroll to position [2462, 0]
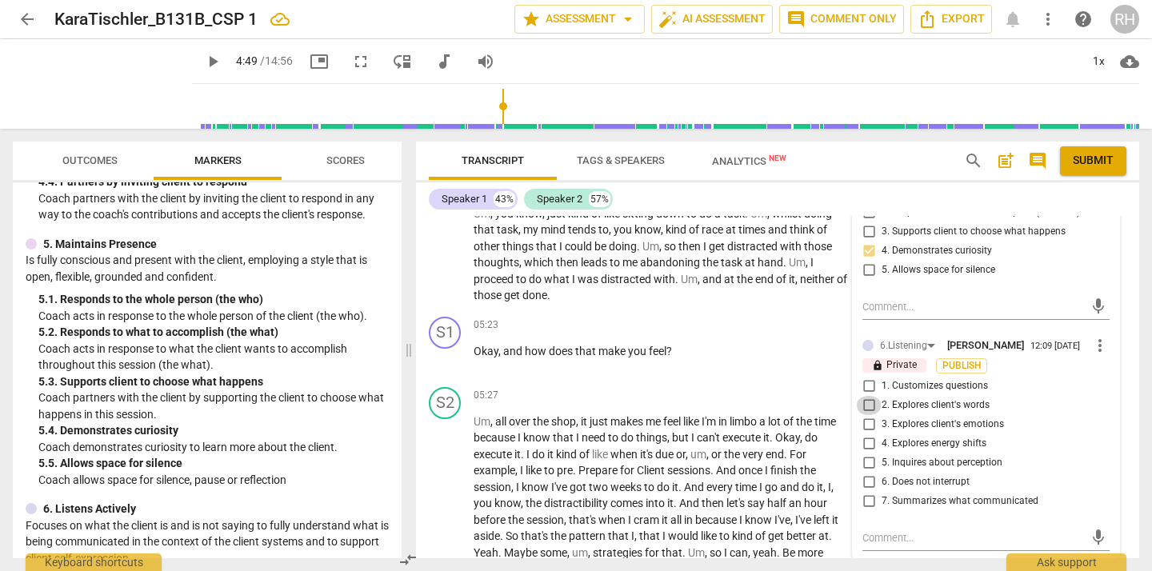
click at [867, 413] on input "2. Explores client's words" at bounding box center [869, 405] width 26 height 19
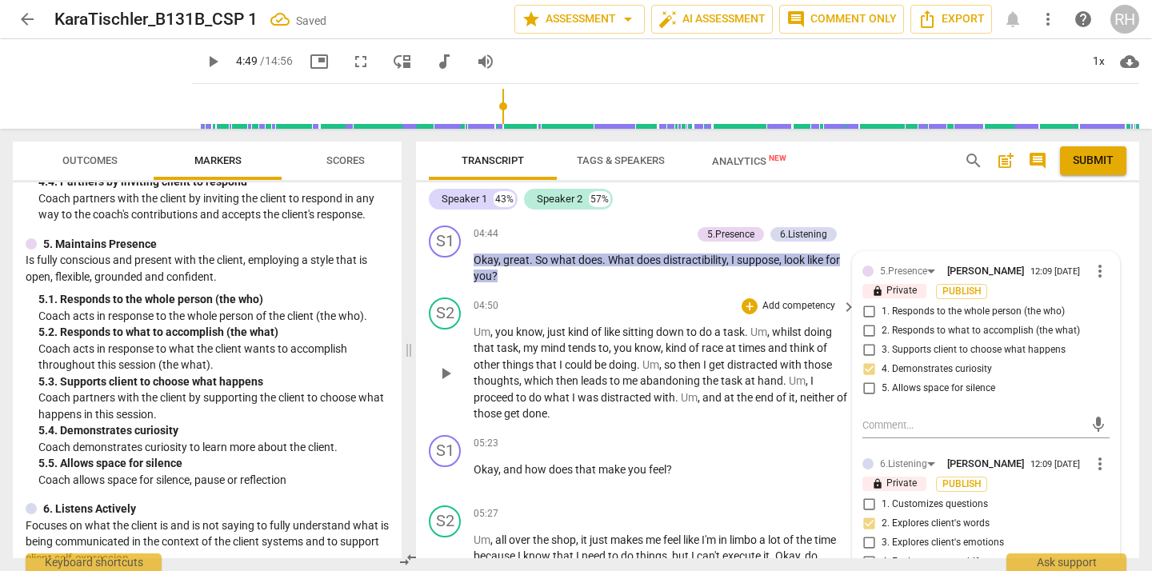
scroll to position [2277, 0]
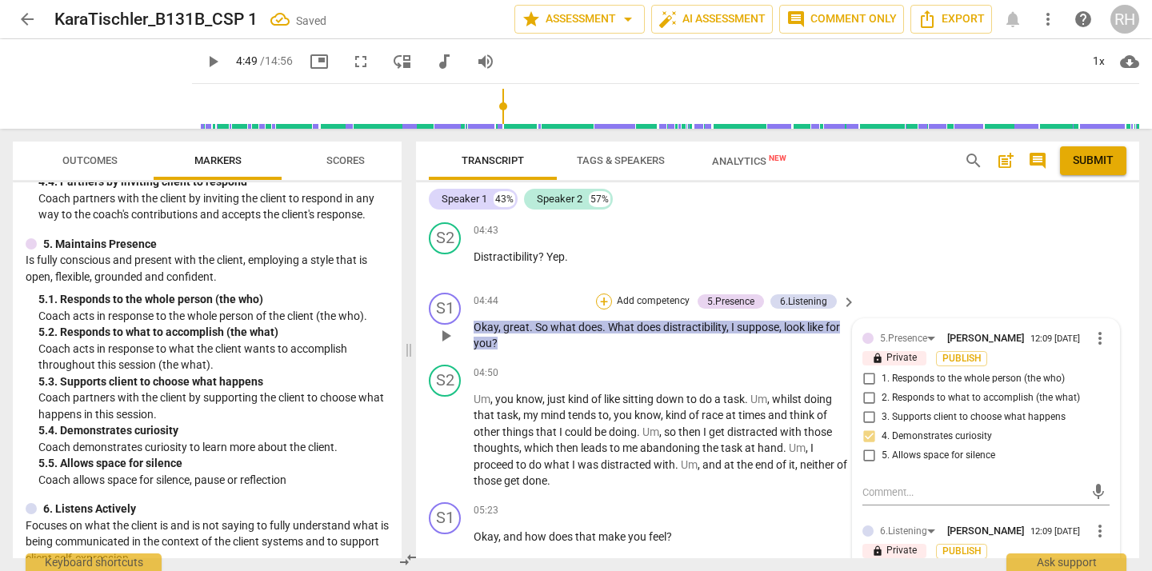
click at [602, 296] on div "+" at bounding box center [604, 302] width 16 height 16
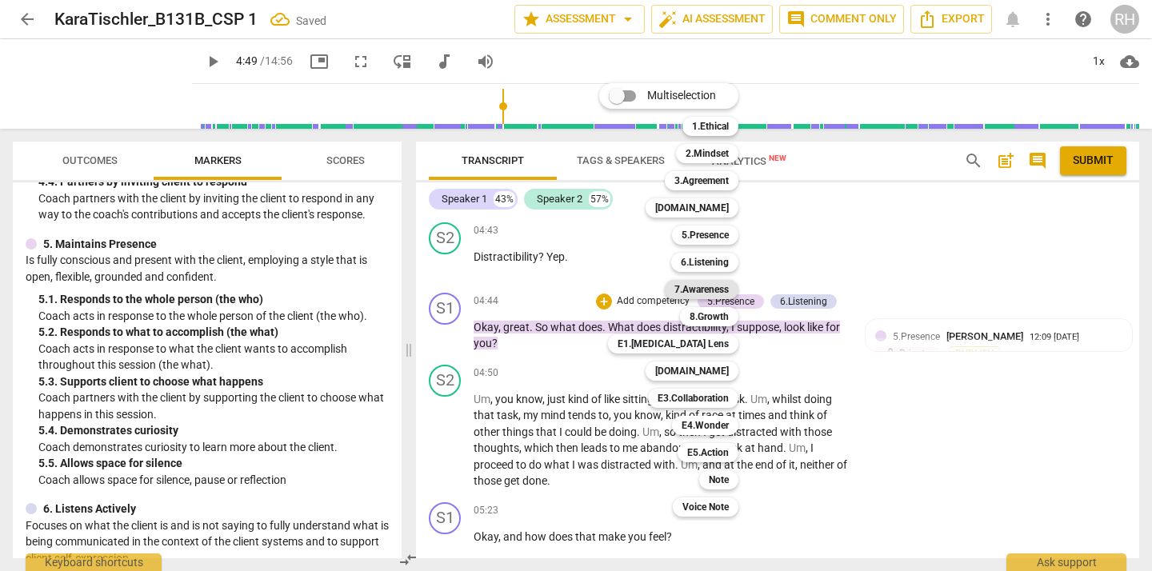
click at [690, 292] on b "7.Awareness" at bounding box center [701, 289] width 54 height 19
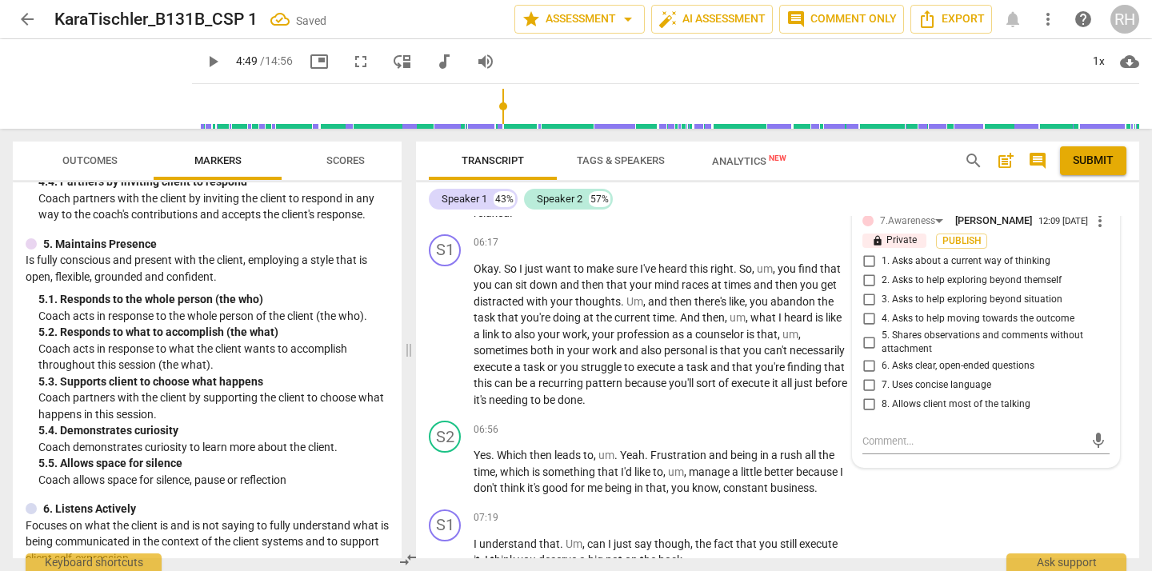
scroll to position [2814, 0]
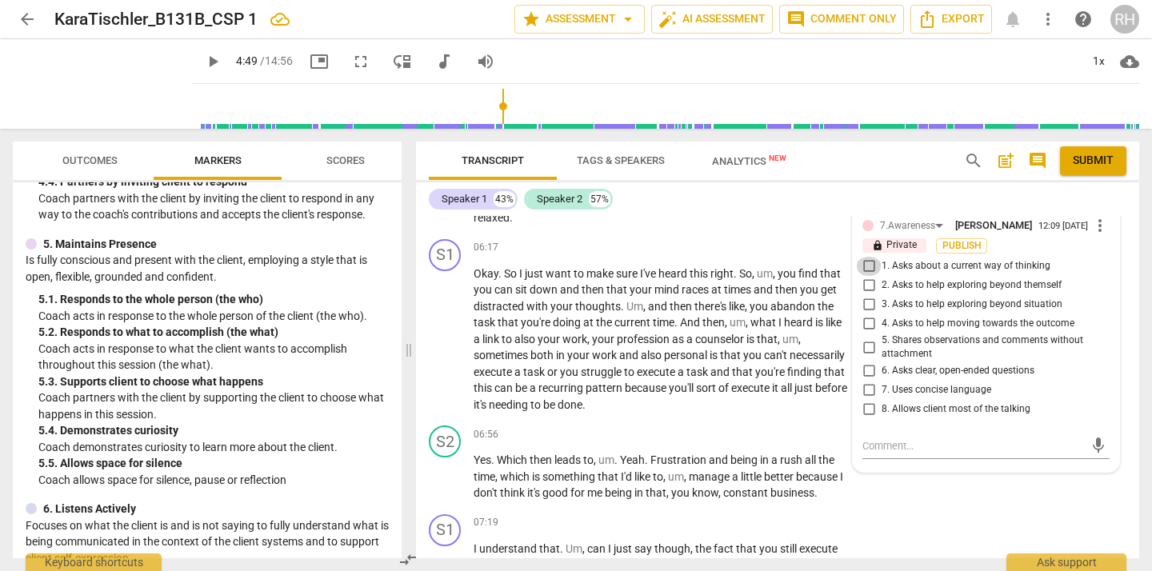
click at [865, 276] on input "1. Asks about a current way of thinking" at bounding box center [869, 266] width 26 height 19
click at [867, 381] on input "6. Asks clear, open-ended questions" at bounding box center [869, 370] width 26 height 19
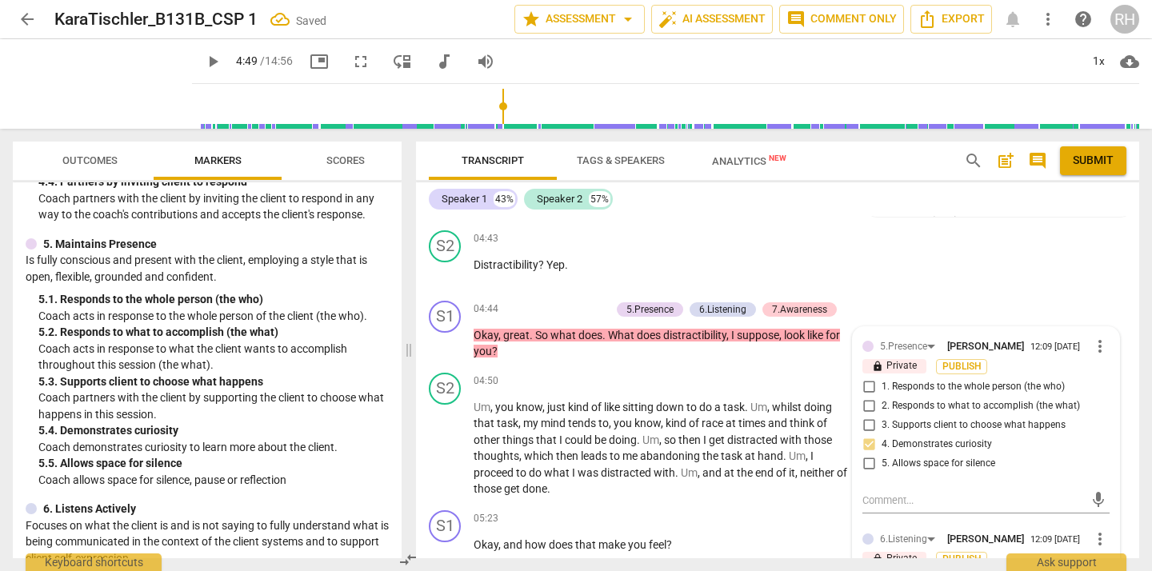
scroll to position [2271, 0]
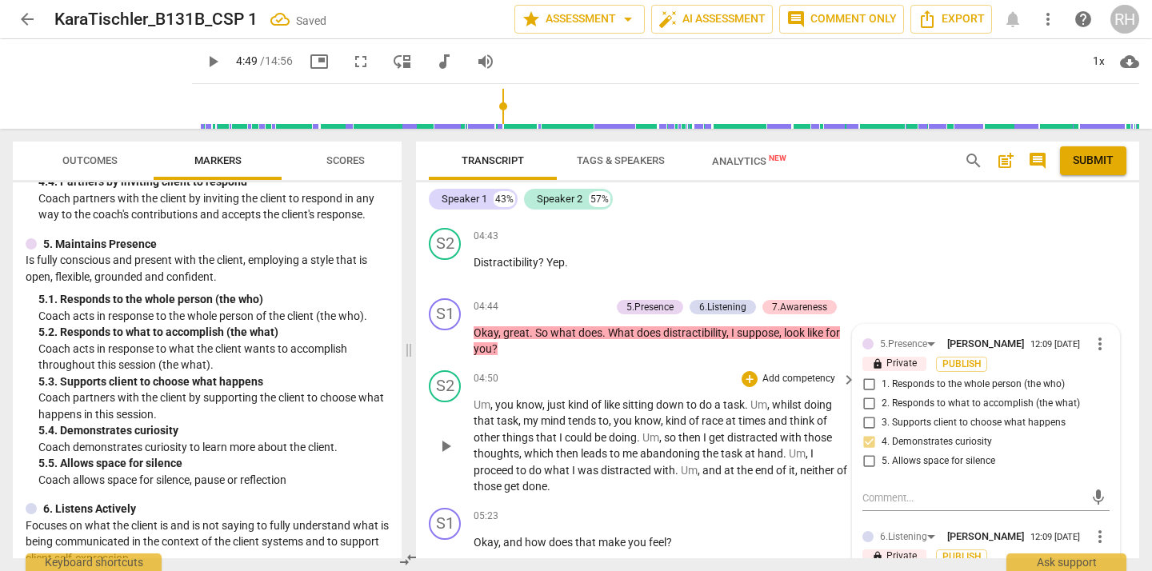
click at [445, 441] on span "play_arrow" at bounding box center [445, 446] width 19 height 19
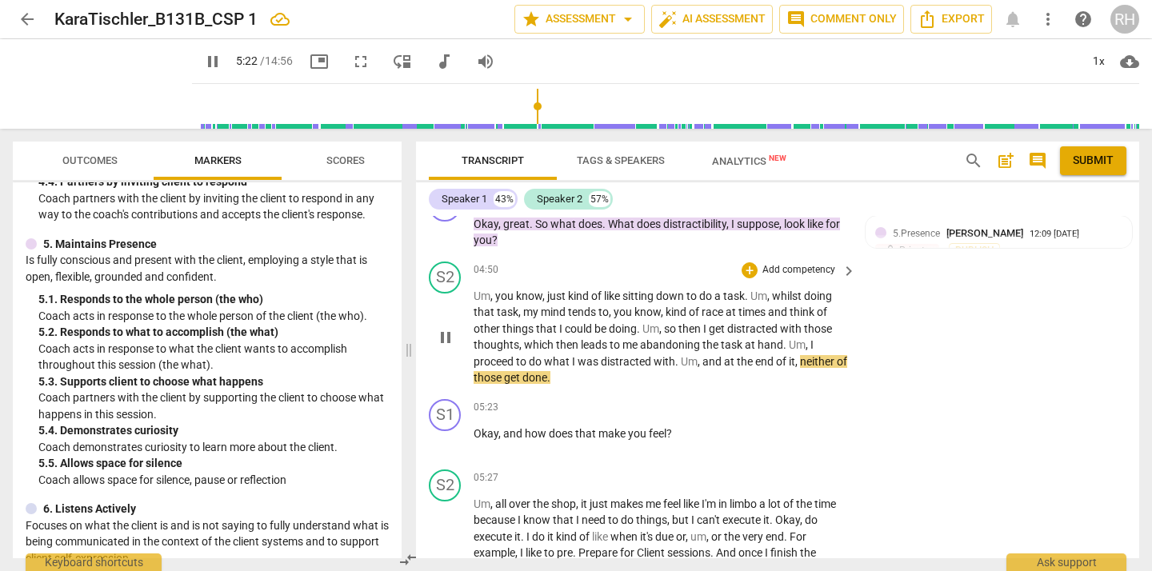
scroll to position [2384, 0]
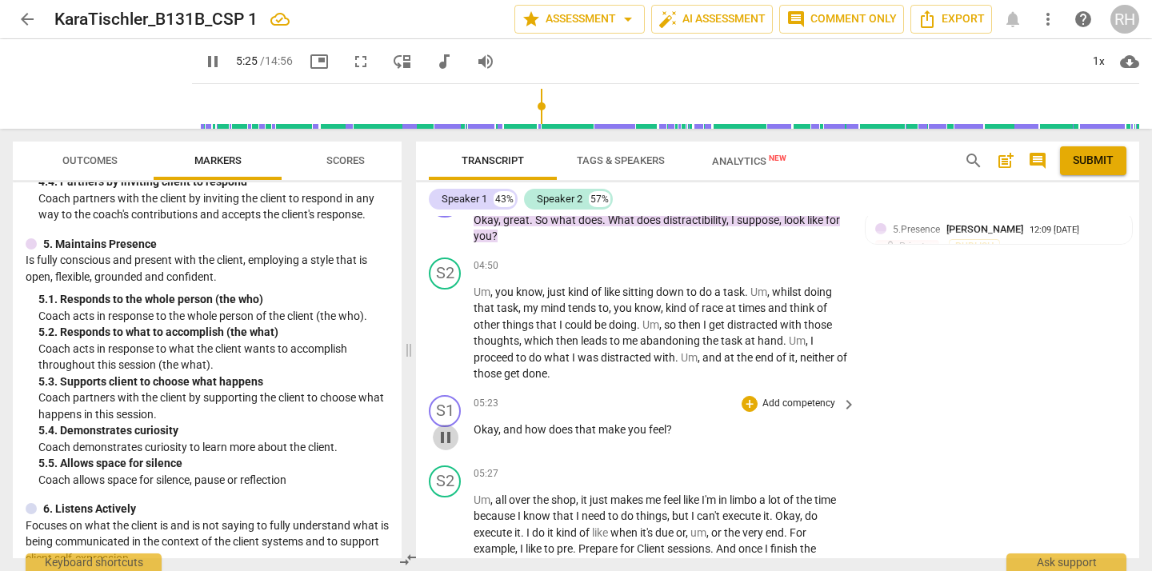
click at [445, 441] on span "pause" at bounding box center [445, 437] width 19 height 19
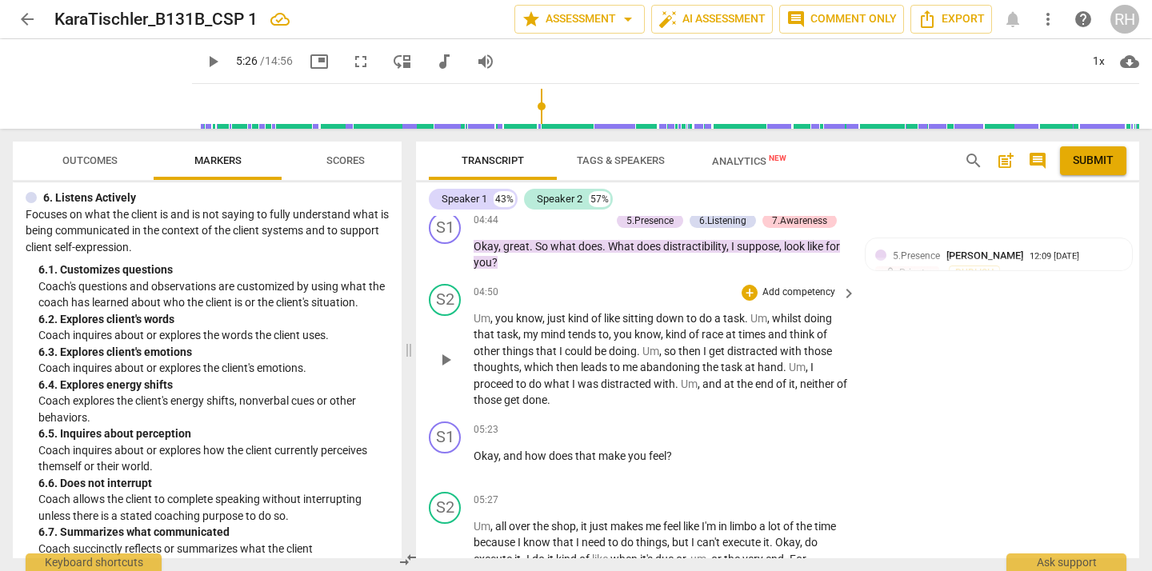
scroll to position [2356, 0]
click at [749, 427] on div "+" at bounding box center [749, 432] width 16 height 16
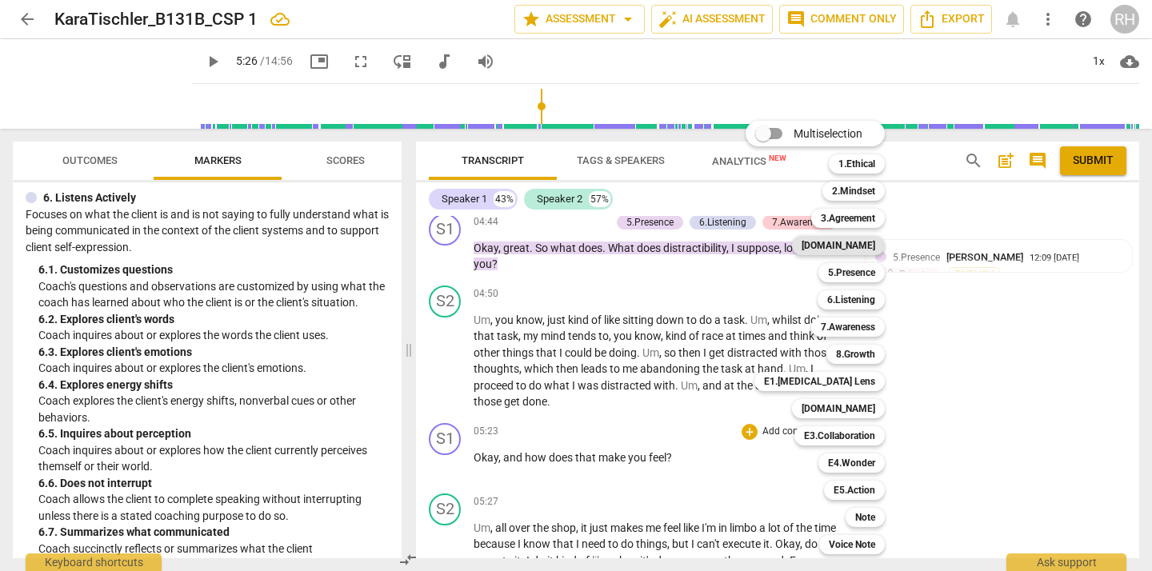
click at [863, 249] on b "[DOMAIN_NAME]" at bounding box center [838, 245] width 74 height 19
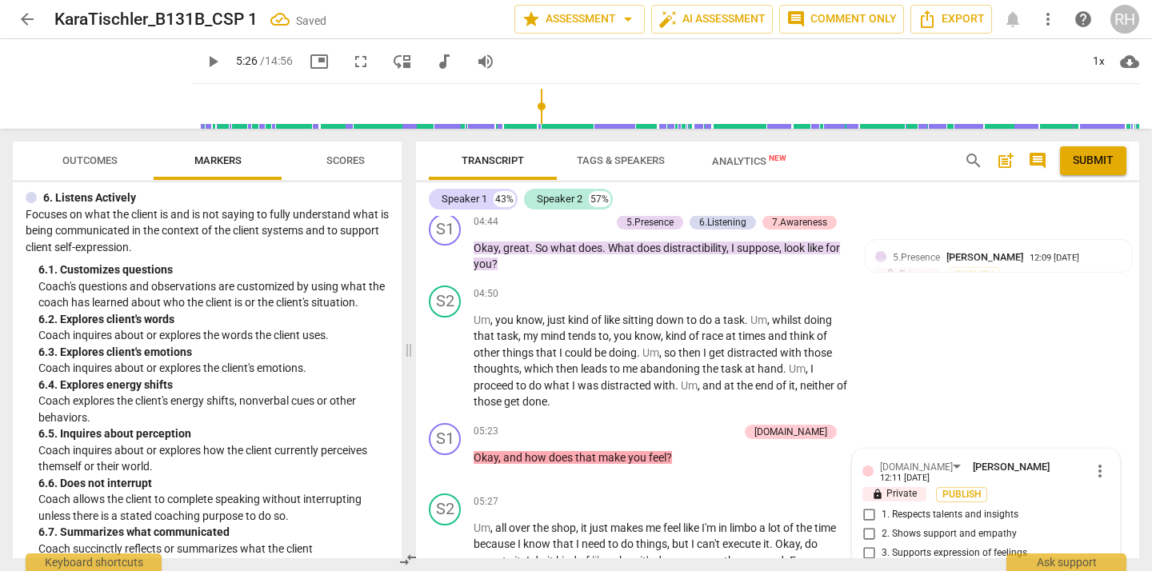
scroll to position [2576, 0]
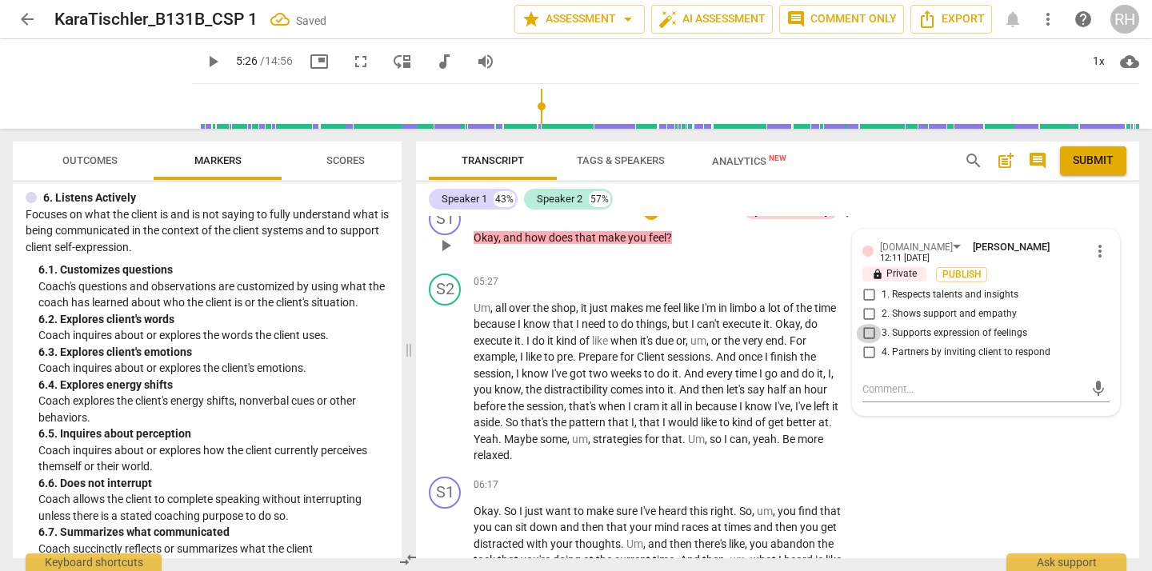
click at [865, 331] on input "3. Supports expression of feelings" at bounding box center [869, 333] width 26 height 19
click at [881, 387] on textarea at bounding box center [973, 388] width 222 height 15
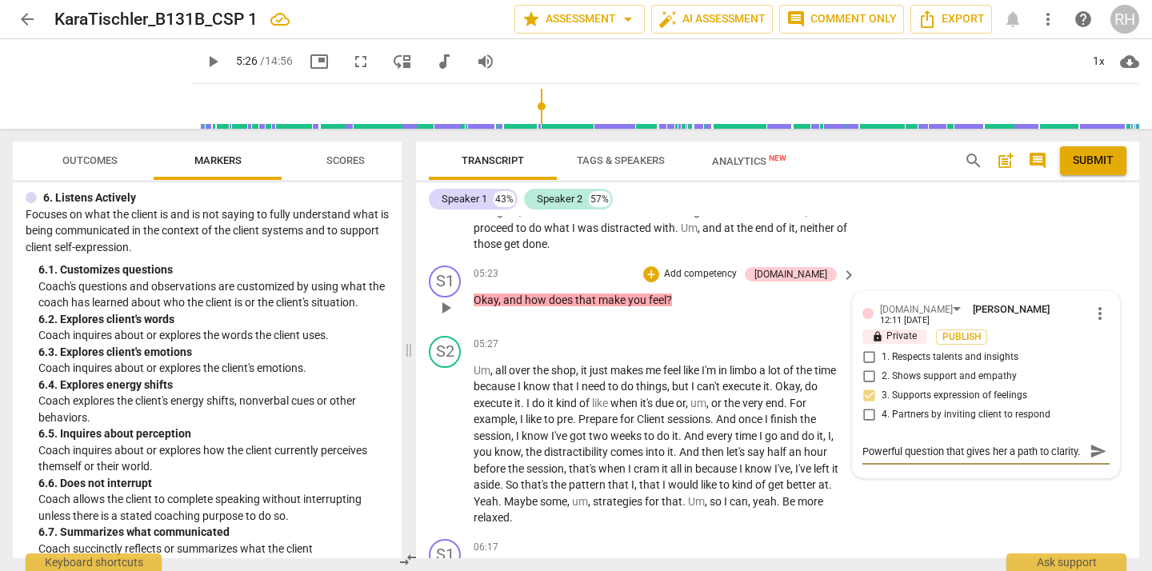
scroll to position [2507, 0]
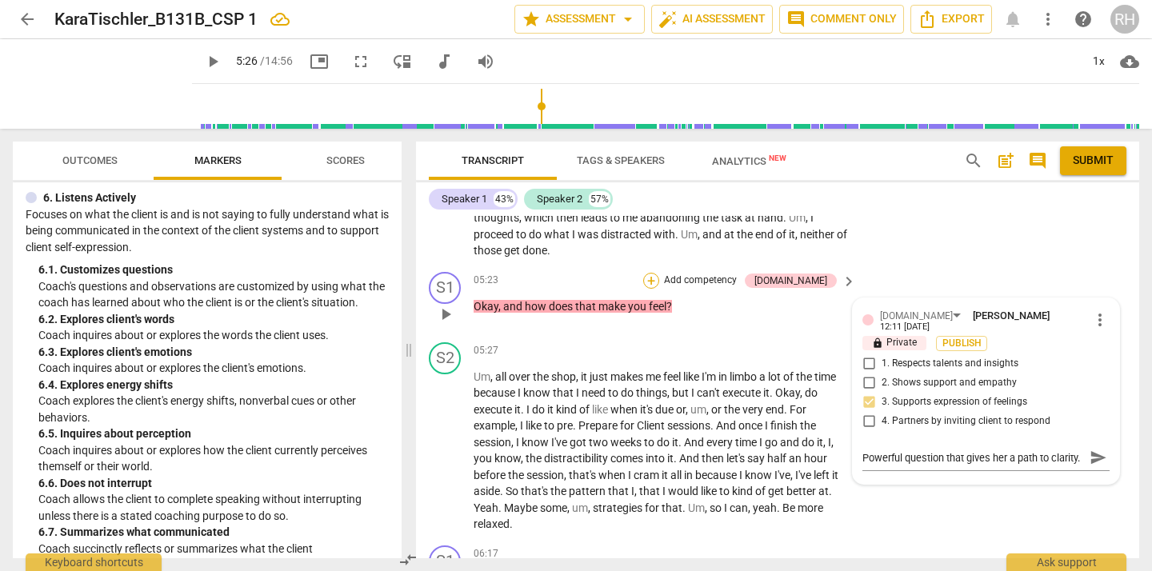
click at [659, 276] on div "+" at bounding box center [651, 281] width 16 height 16
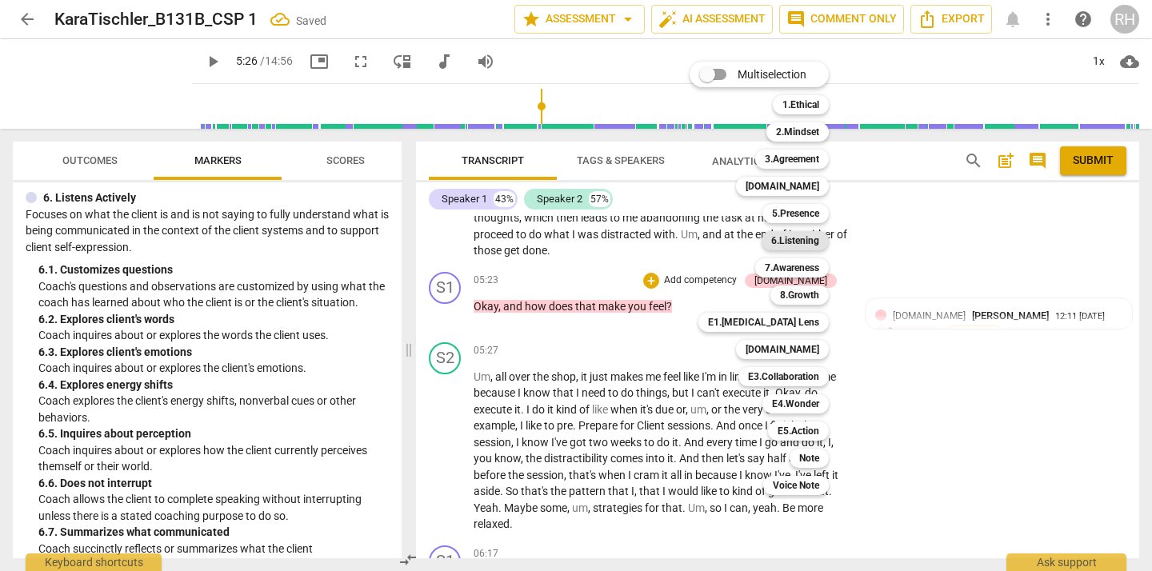
click at [809, 242] on b "6.Listening" at bounding box center [795, 240] width 48 height 19
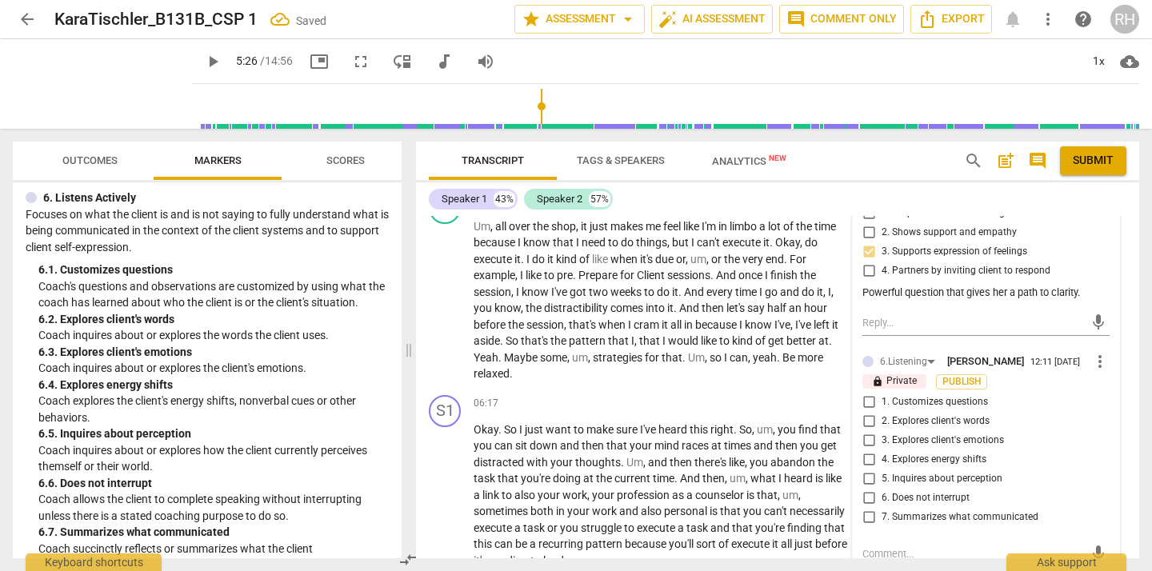
scroll to position [2661, 0]
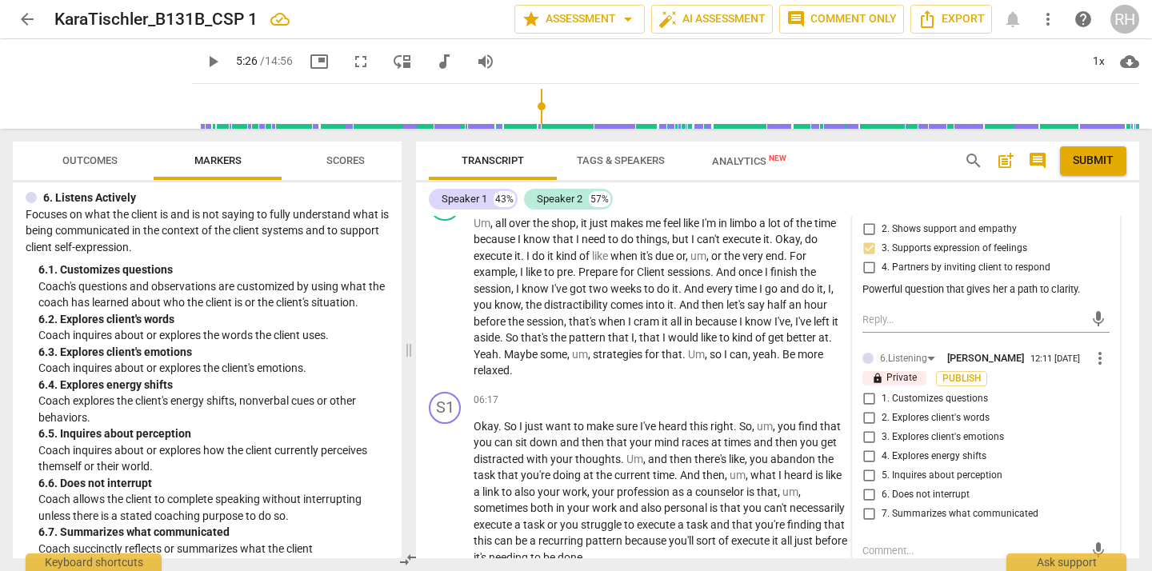
click at [868, 439] on input "3. Explores client's emotions" at bounding box center [869, 437] width 26 height 19
click at [870, 479] on input "5. Inquires about perception" at bounding box center [869, 475] width 26 height 19
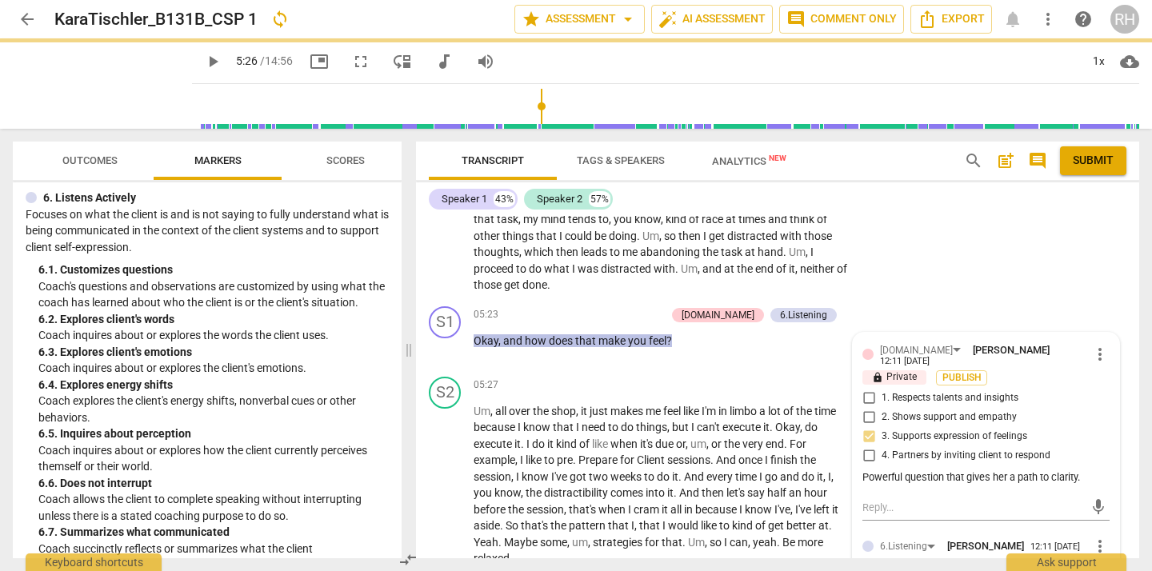
scroll to position [2474, 0]
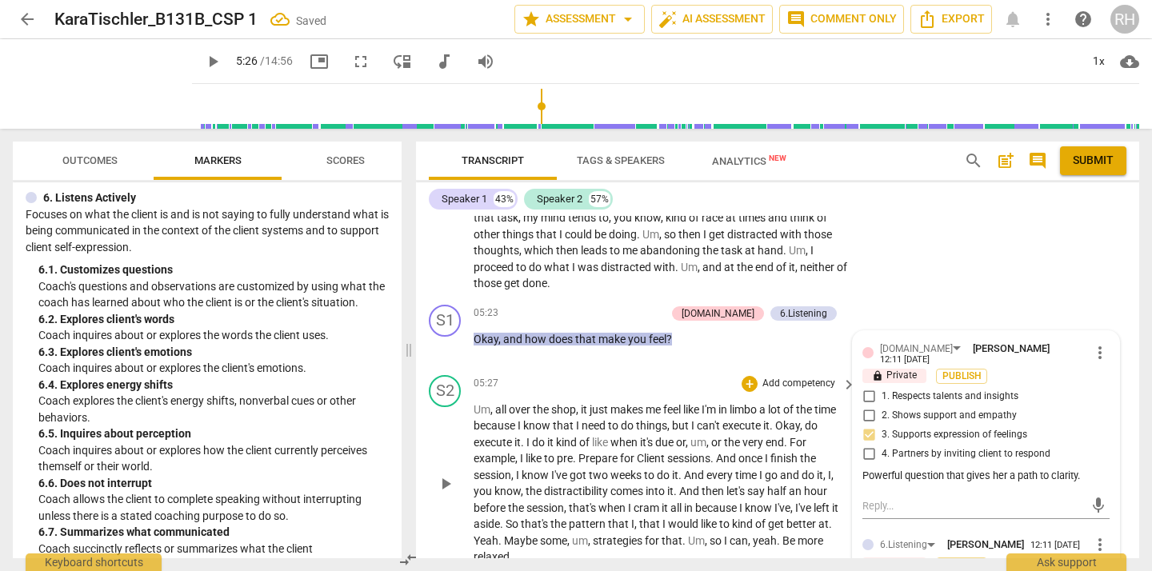
click at [443, 485] on span "play_arrow" at bounding box center [445, 483] width 19 height 19
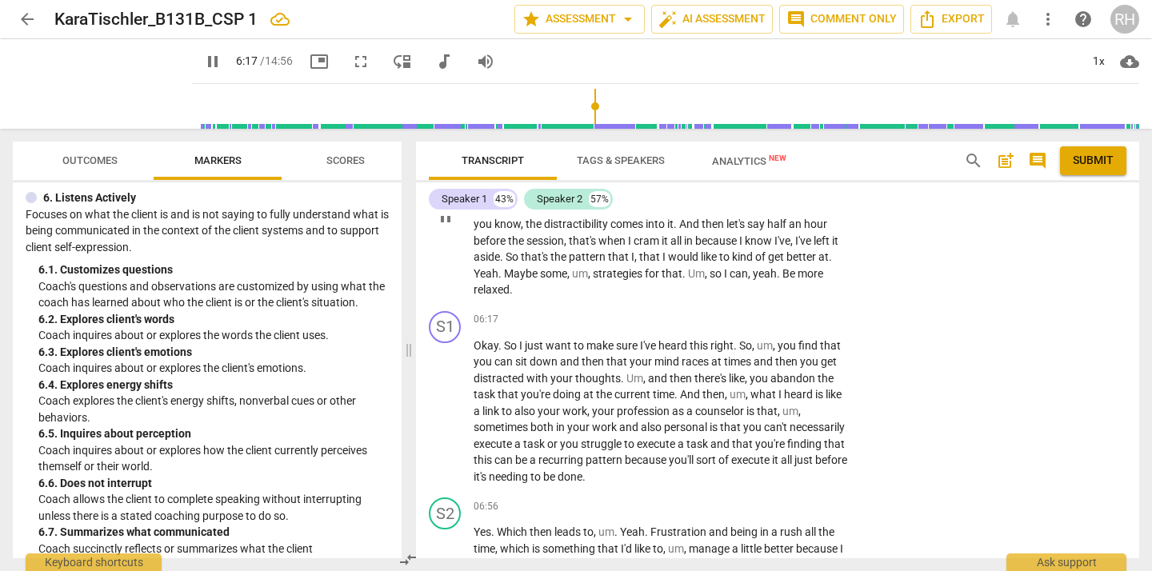
scroll to position [2745, 0]
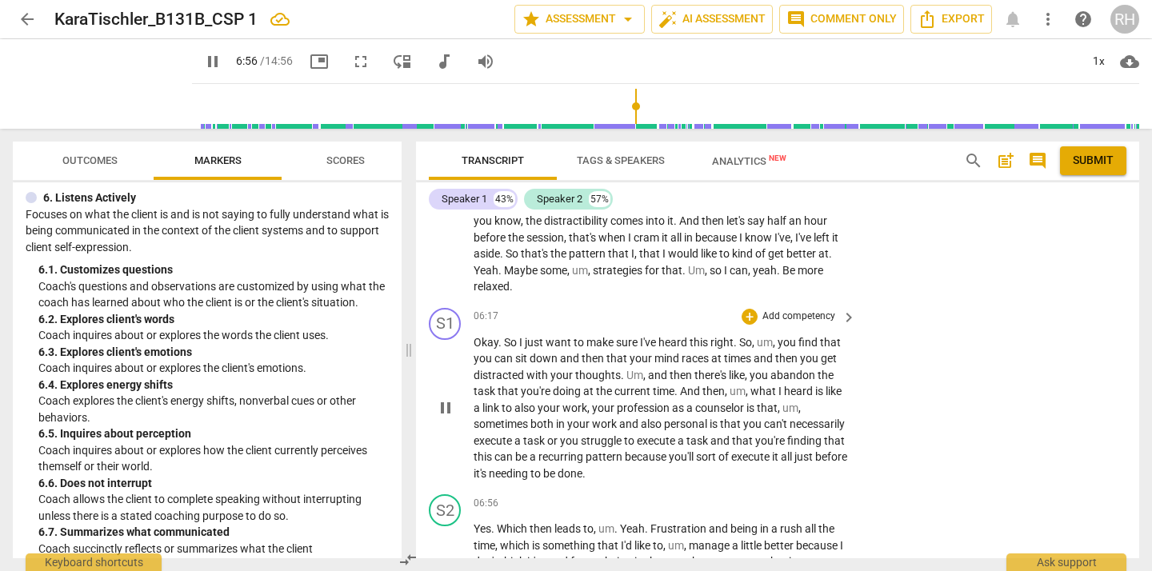
click at [444, 404] on span "pause" at bounding box center [445, 407] width 19 height 19
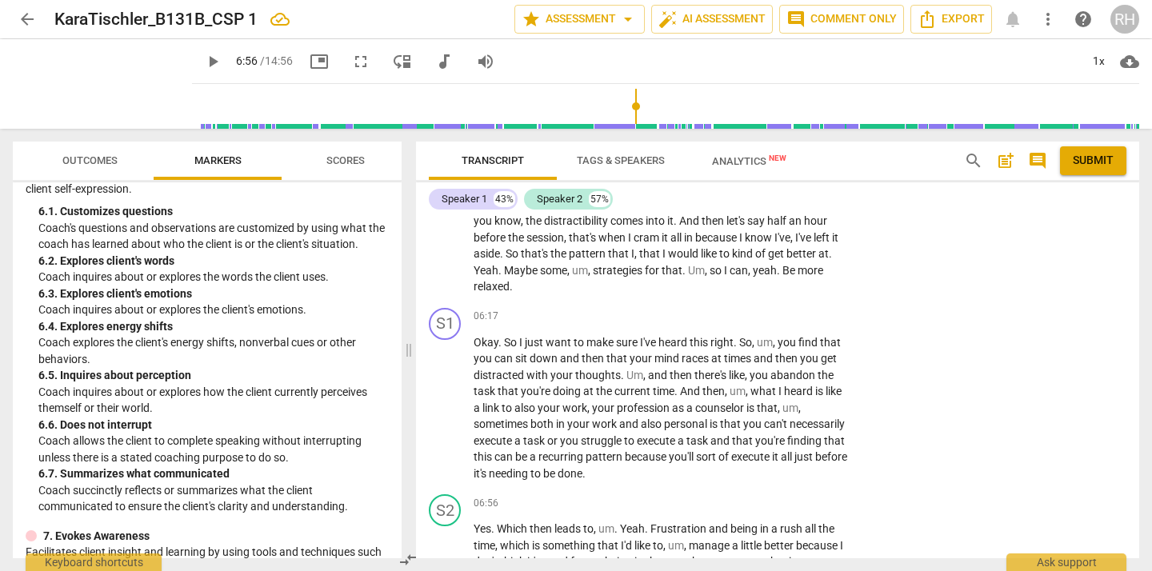
scroll to position [1067, 0]
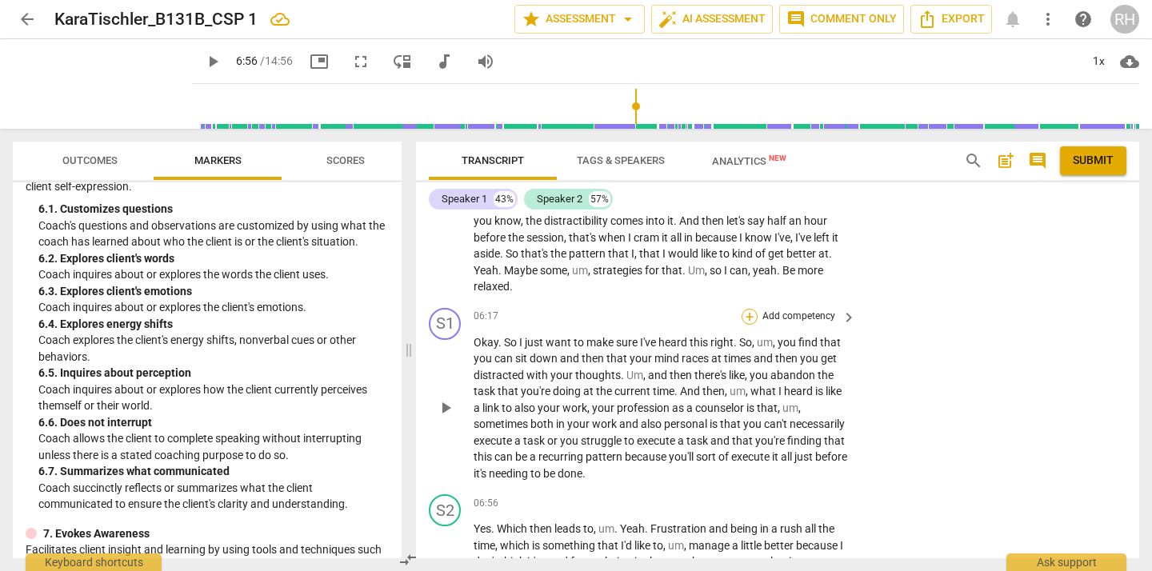
click at [748, 316] on div "+" at bounding box center [749, 317] width 16 height 16
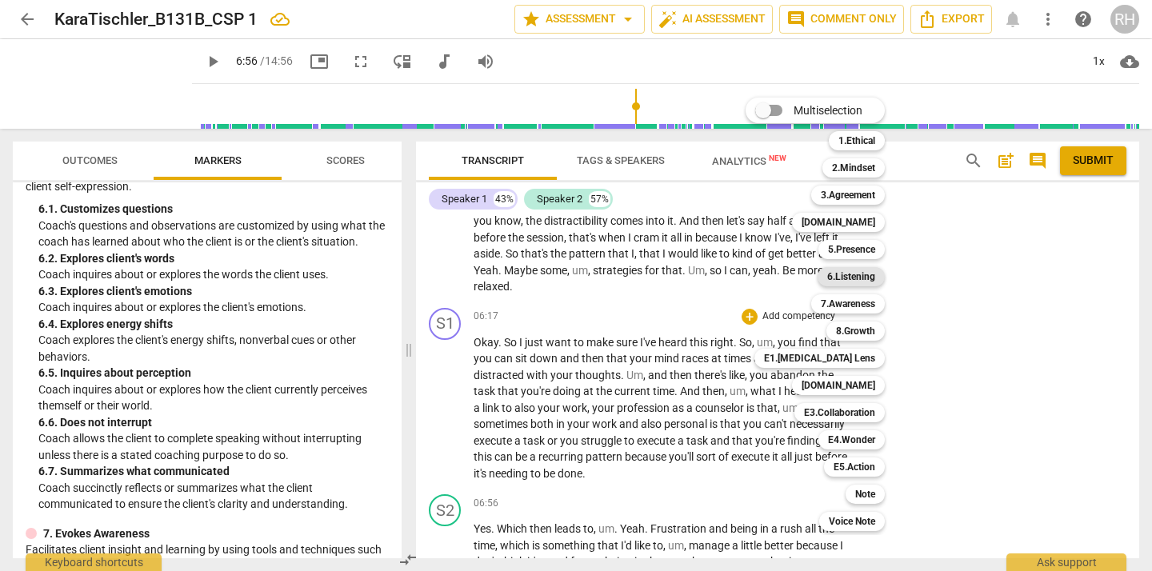
click at [850, 277] on b "6.Listening" at bounding box center [851, 276] width 48 height 19
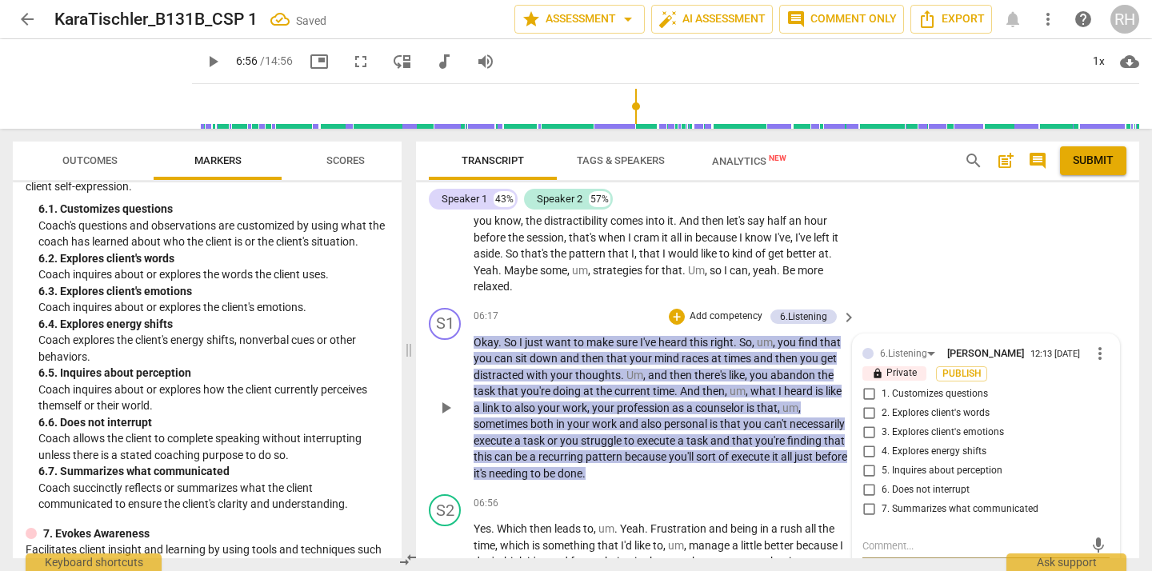
click at [865, 515] on input "7. Summarizes what communicated" at bounding box center [869, 509] width 26 height 19
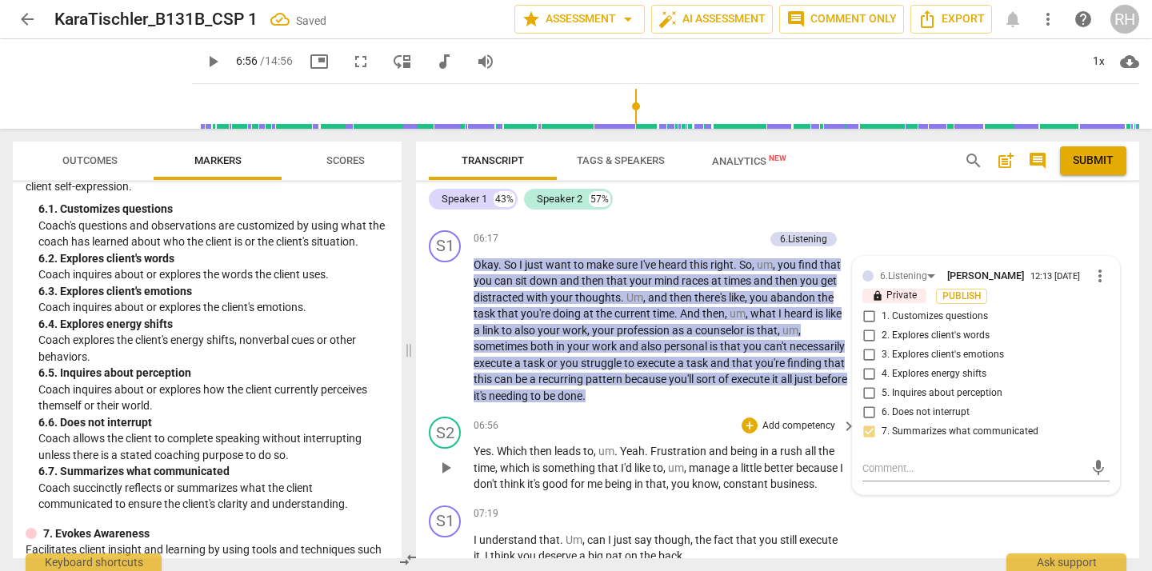
scroll to position [2857, 0]
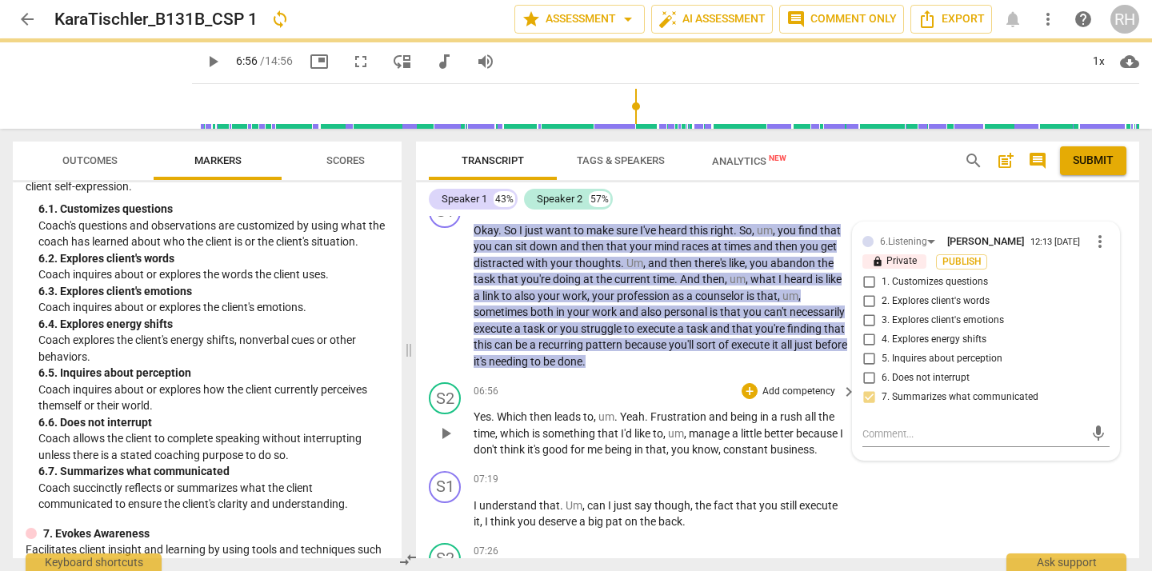
click at [444, 434] on span "play_arrow" at bounding box center [445, 433] width 19 height 19
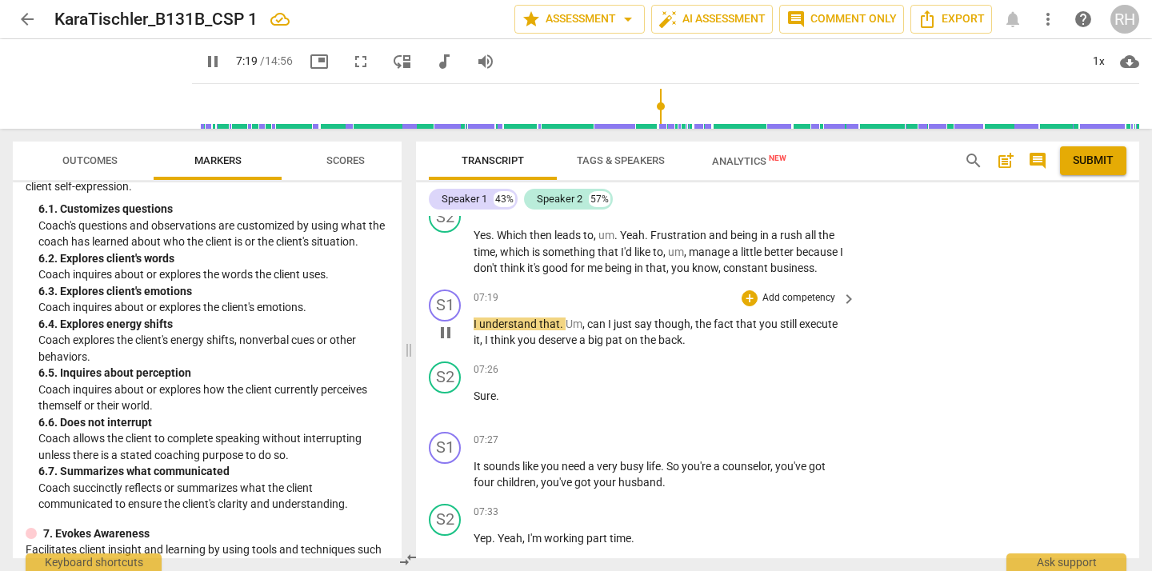
scroll to position [3042, 0]
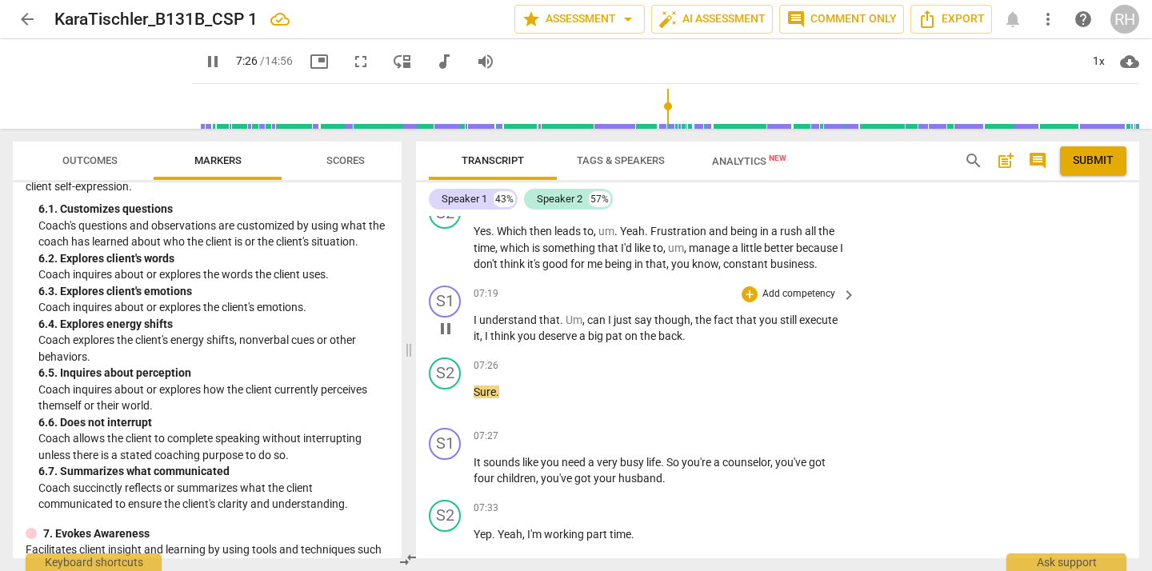
click at [452, 326] on span "pause" at bounding box center [445, 328] width 19 height 19
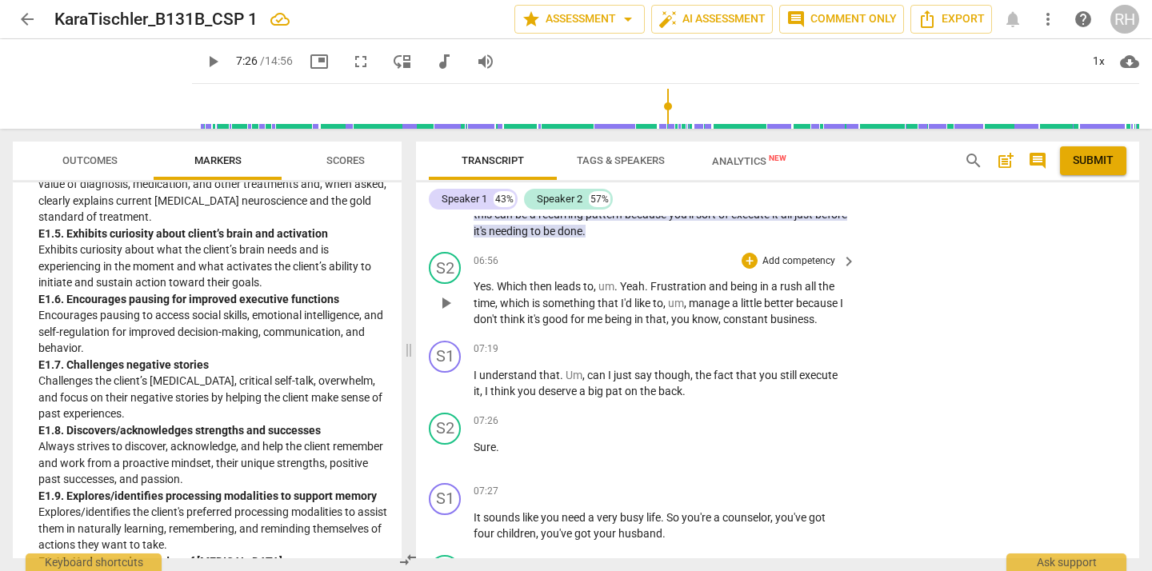
scroll to position [2990, 0]
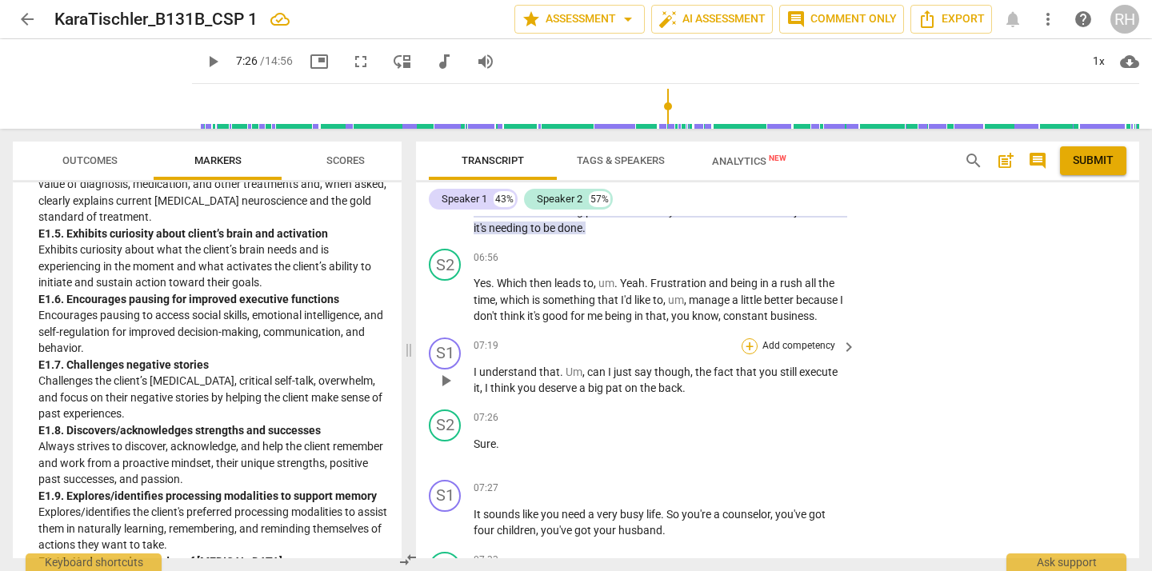
click at [749, 342] on div "+" at bounding box center [749, 346] width 16 height 16
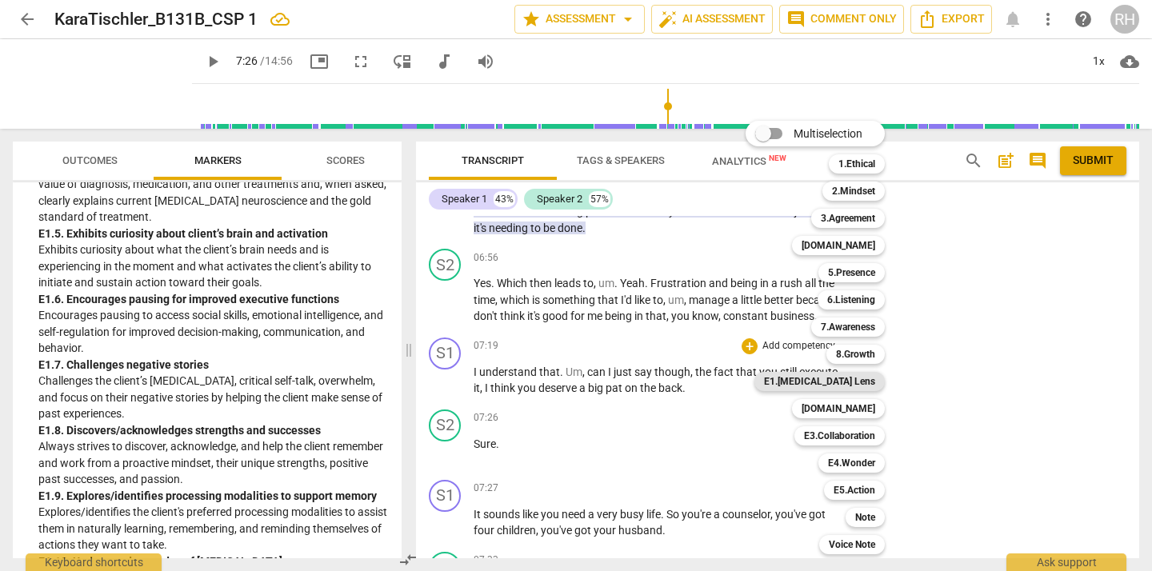
click at [859, 378] on b "E1.[MEDICAL_DATA] Lens" at bounding box center [819, 381] width 111 height 19
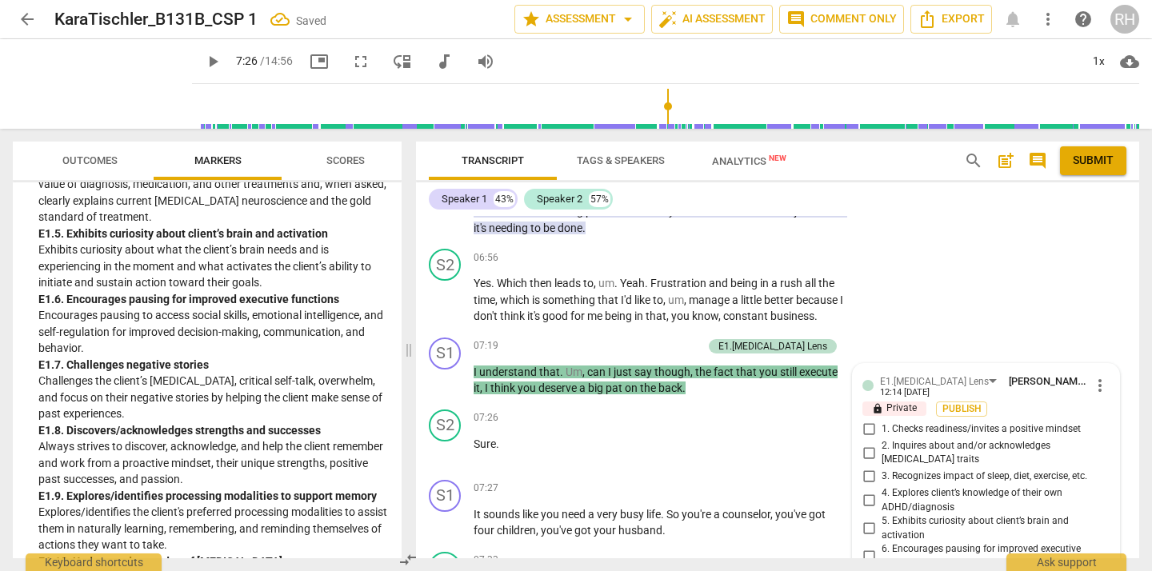
scroll to position [3285, 0]
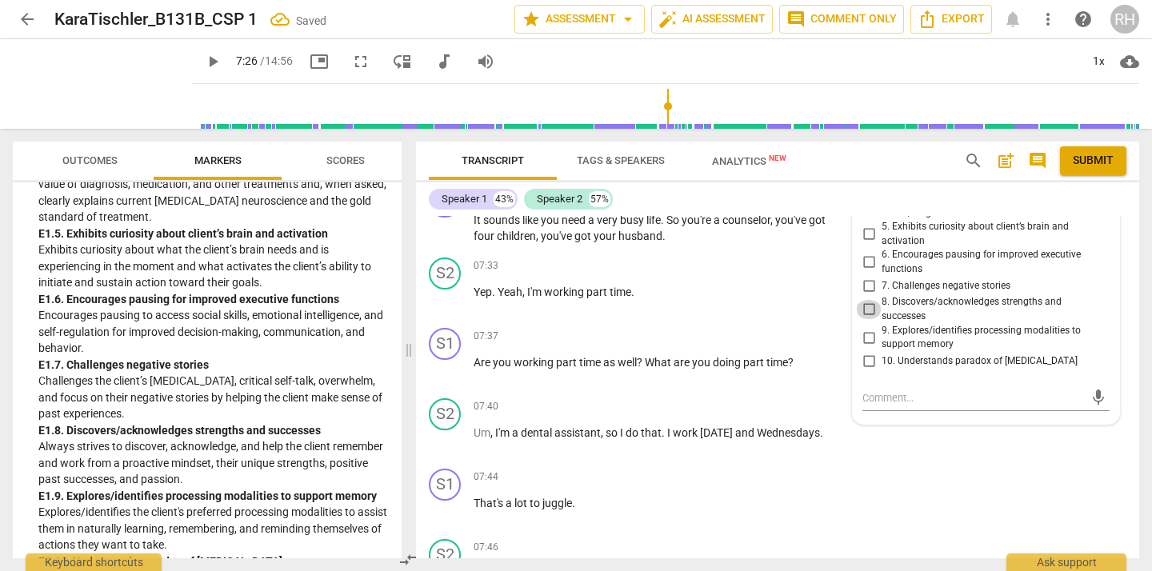
click at [865, 300] on input "8. Discovers/acknowledges strengths and successes" at bounding box center [869, 309] width 26 height 19
click at [877, 390] on textarea at bounding box center [973, 397] width 222 height 15
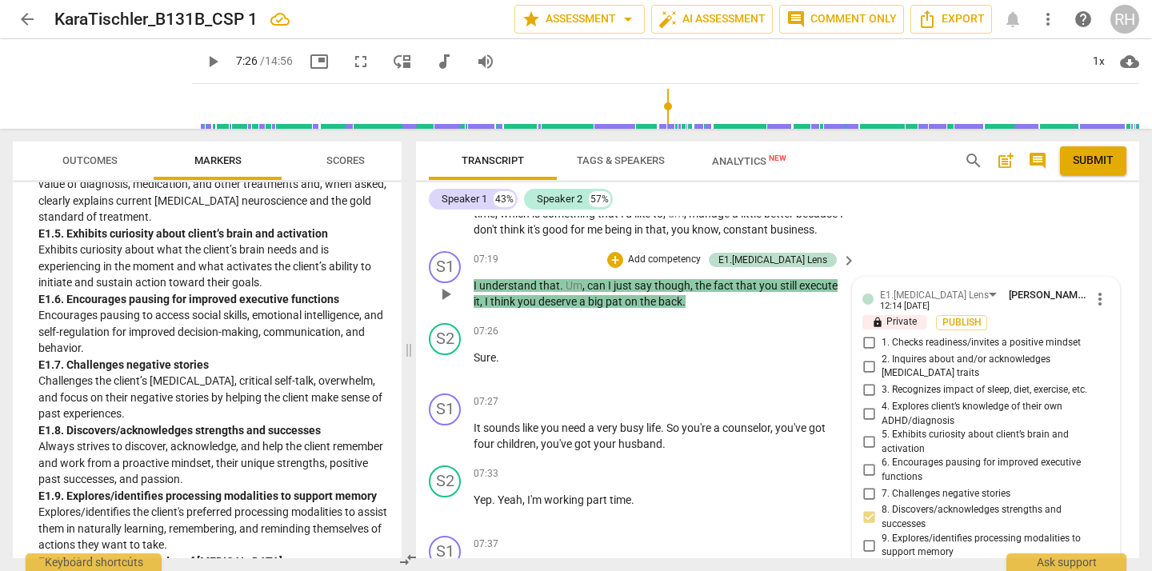
scroll to position [3057, 0]
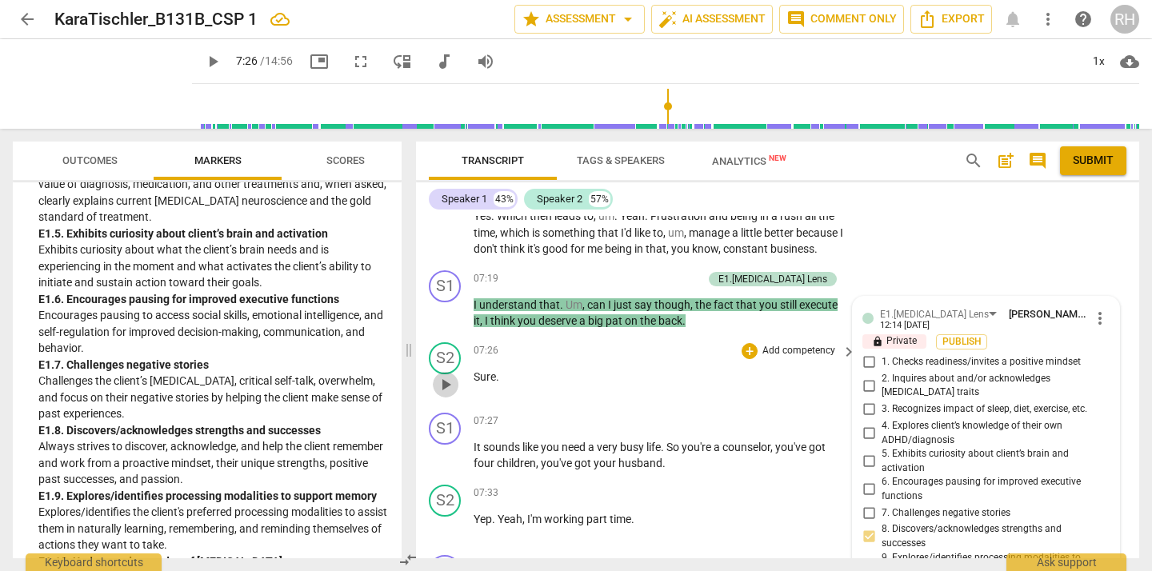
click at [449, 382] on span "play_arrow" at bounding box center [445, 384] width 19 height 19
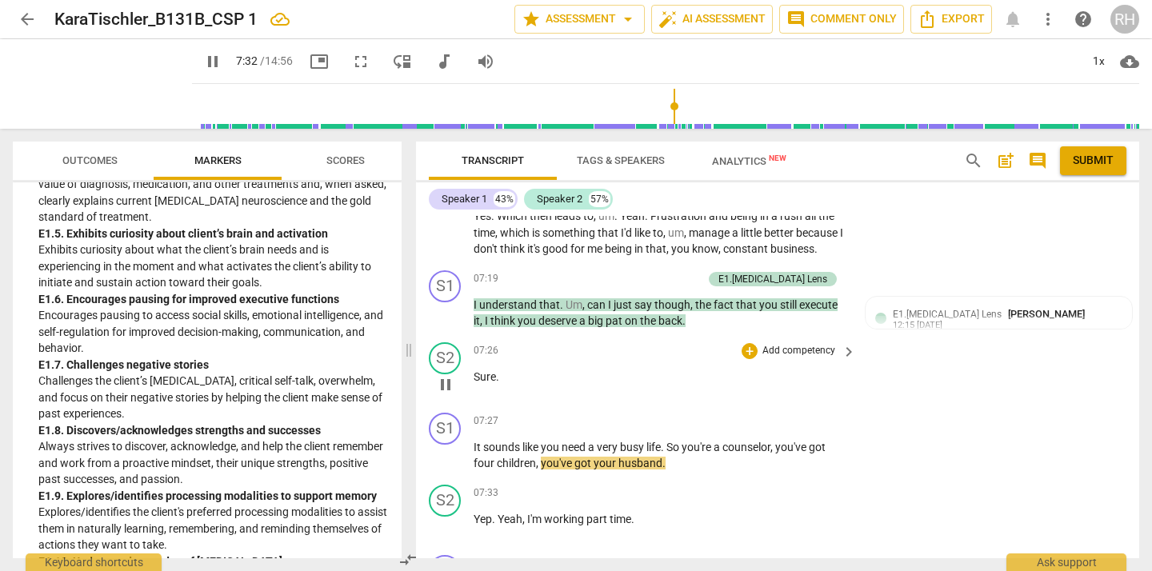
click at [448, 385] on span "pause" at bounding box center [445, 384] width 19 height 19
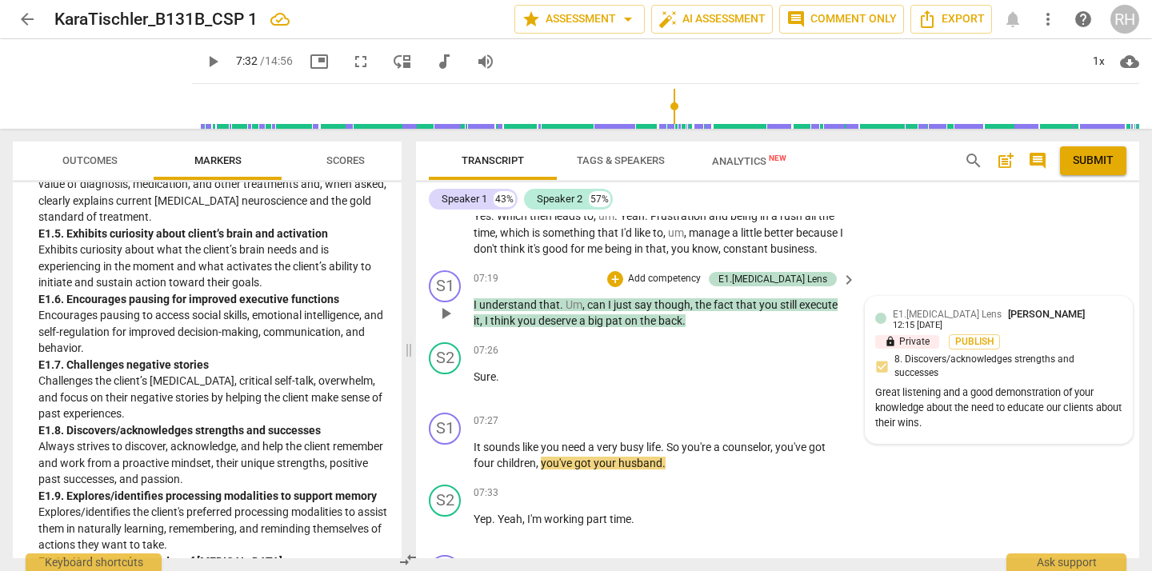
click at [956, 424] on div "Great listening and a good demonstration of your knowledge about the need to ed…" at bounding box center [998, 407] width 247 height 45
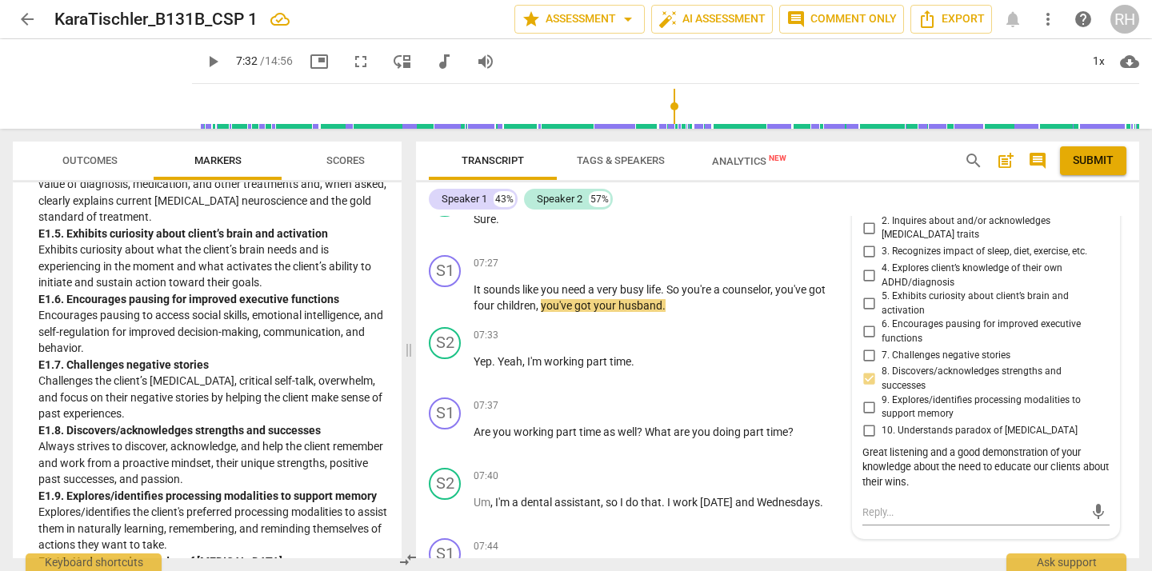
scroll to position [3217, 0]
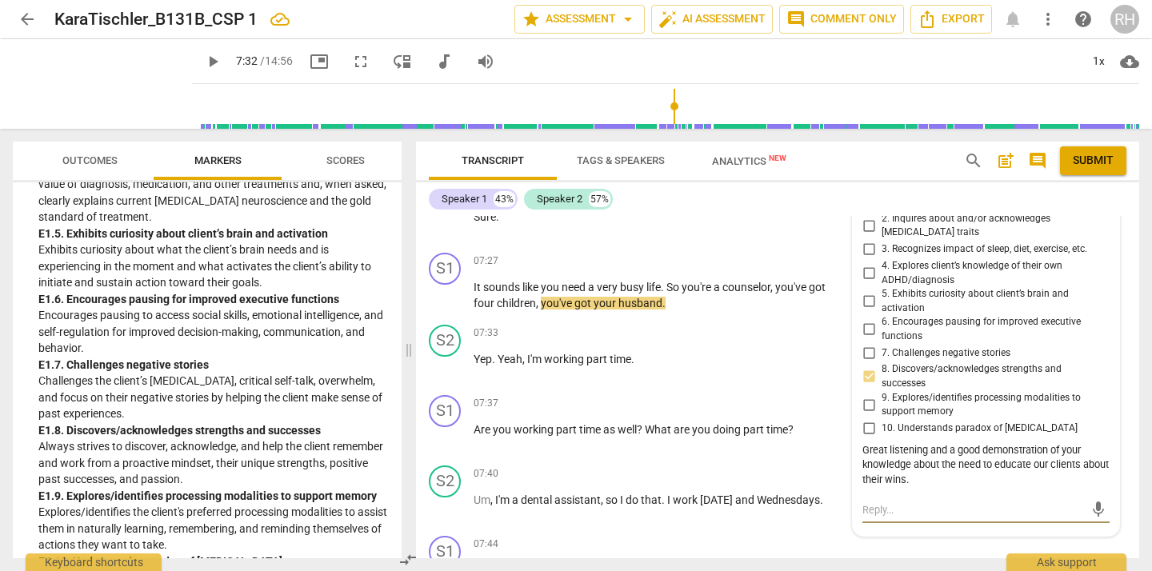
click at [895, 502] on textarea at bounding box center [973, 509] width 222 height 15
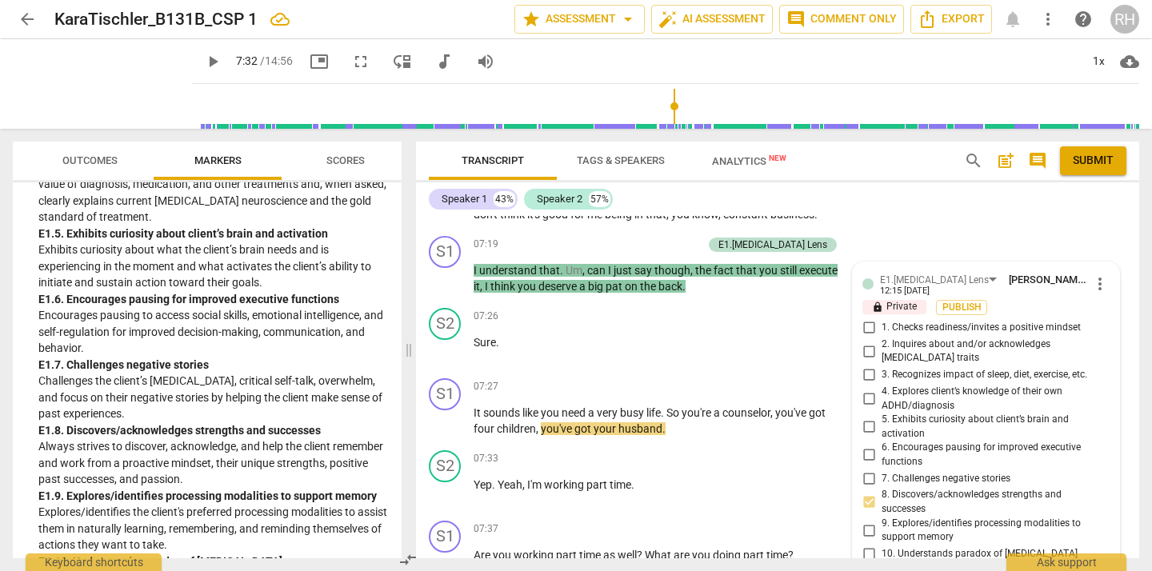
scroll to position [3091, 0]
click at [485, 337] on span "Sure" at bounding box center [484, 343] width 22 height 13
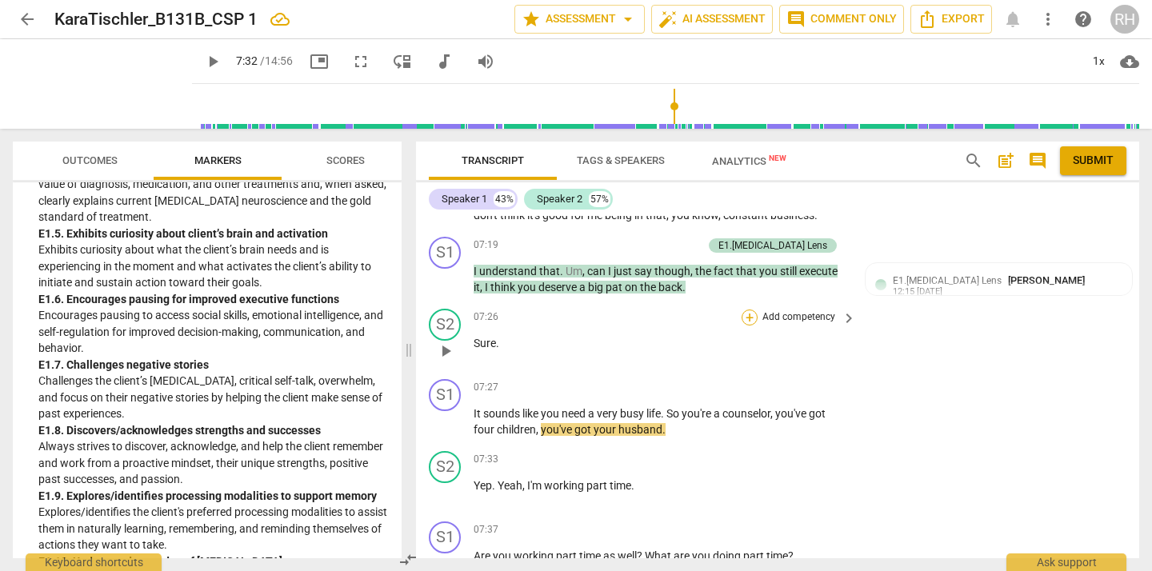
click at [749, 318] on div "+" at bounding box center [749, 318] width 16 height 16
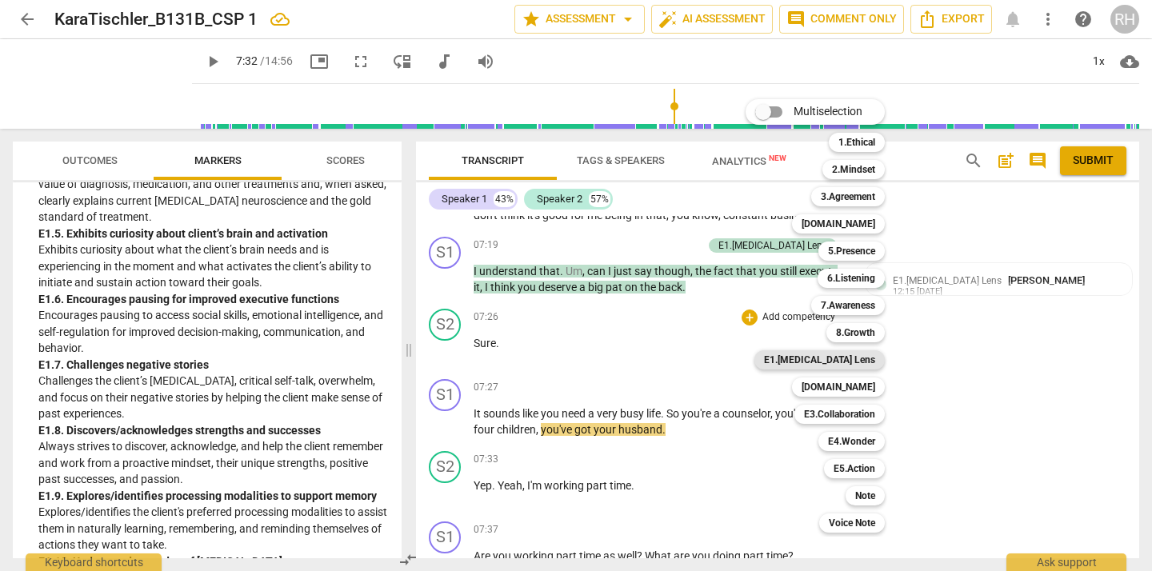
click at [837, 359] on b "E1.[MEDICAL_DATA] Lens" at bounding box center [819, 359] width 111 height 19
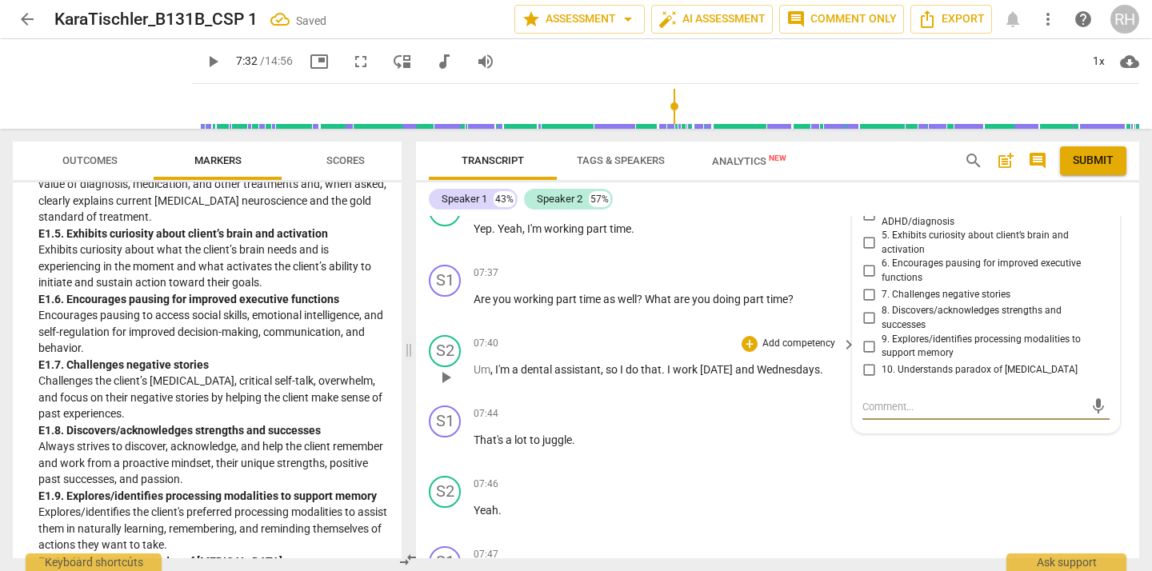
scroll to position [3344, 0]
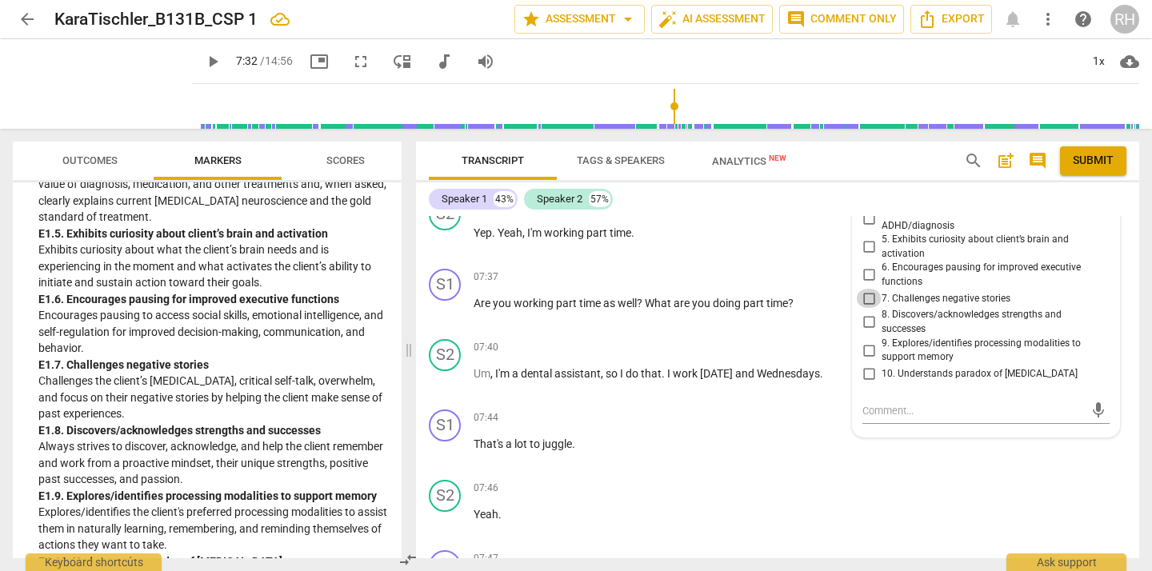
click at [866, 289] on input "7. Challenges negative stories" at bounding box center [869, 298] width 26 height 19
click at [871, 405] on textarea at bounding box center [973, 410] width 222 height 15
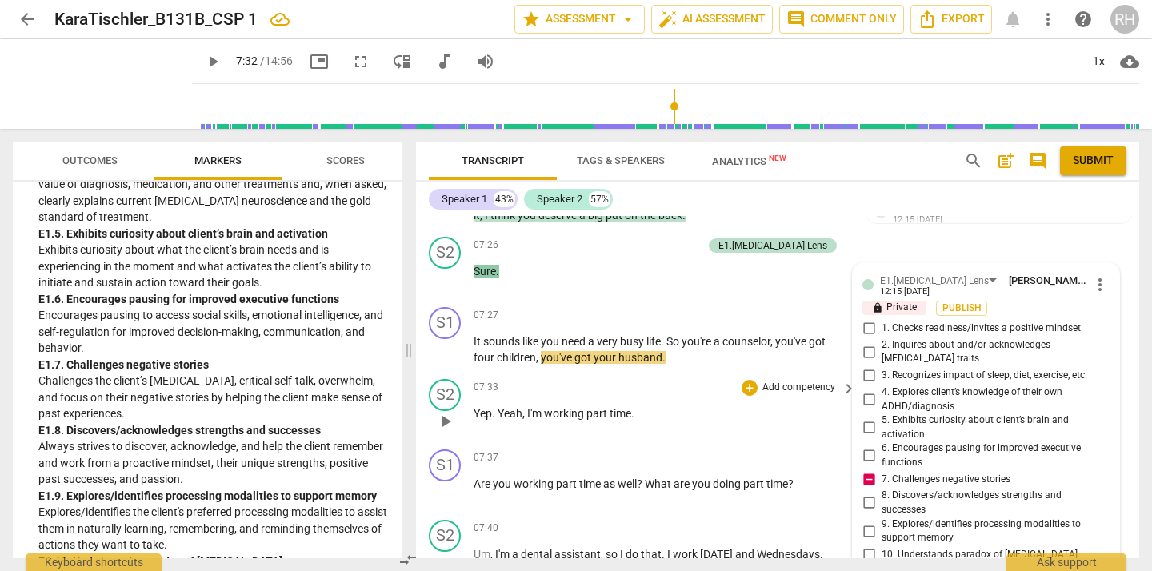
scroll to position [3158, 0]
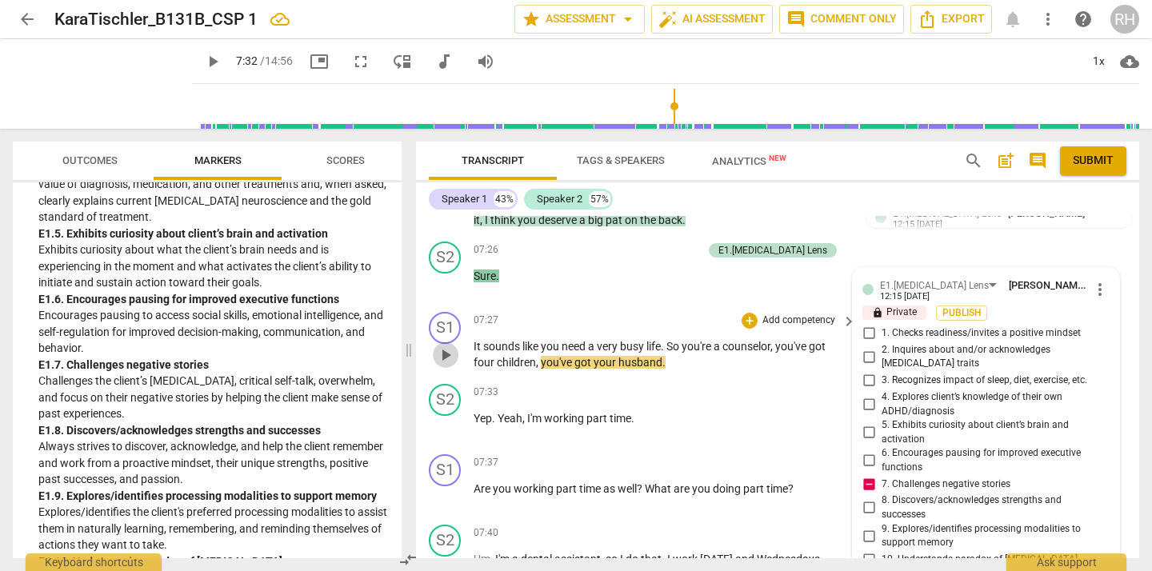
click at [445, 353] on span "play_arrow" at bounding box center [445, 354] width 19 height 19
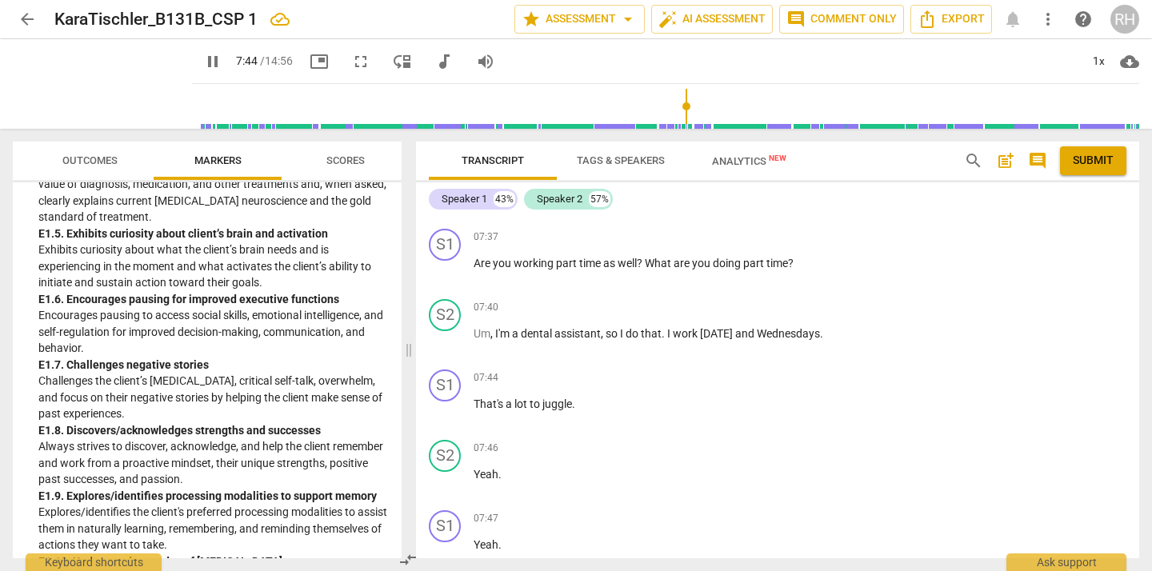
scroll to position [3382, 0]
click at [447, 415] on span "pause" at bounding box center [445, 413] width 19 height 19
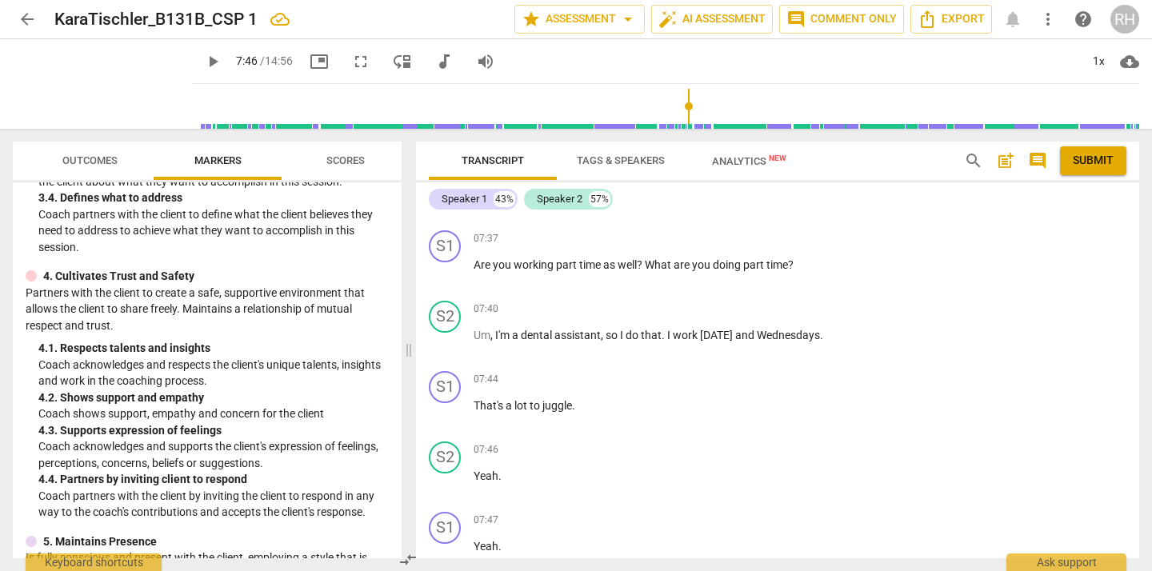
scroll to position [398, 0]
click at [750, 377] on div "+" at bounding box center [749, 380] width 16 height 16
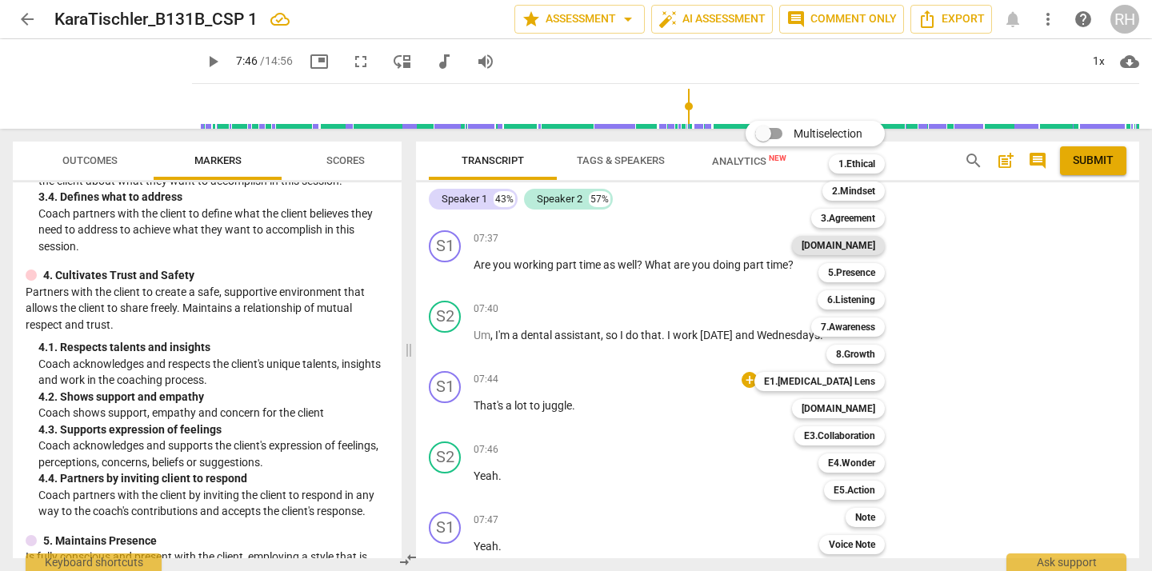
click at [856, 250] on b "[DOMAIN_NAME]" at bounding box center [838, 245] width 74 height 19
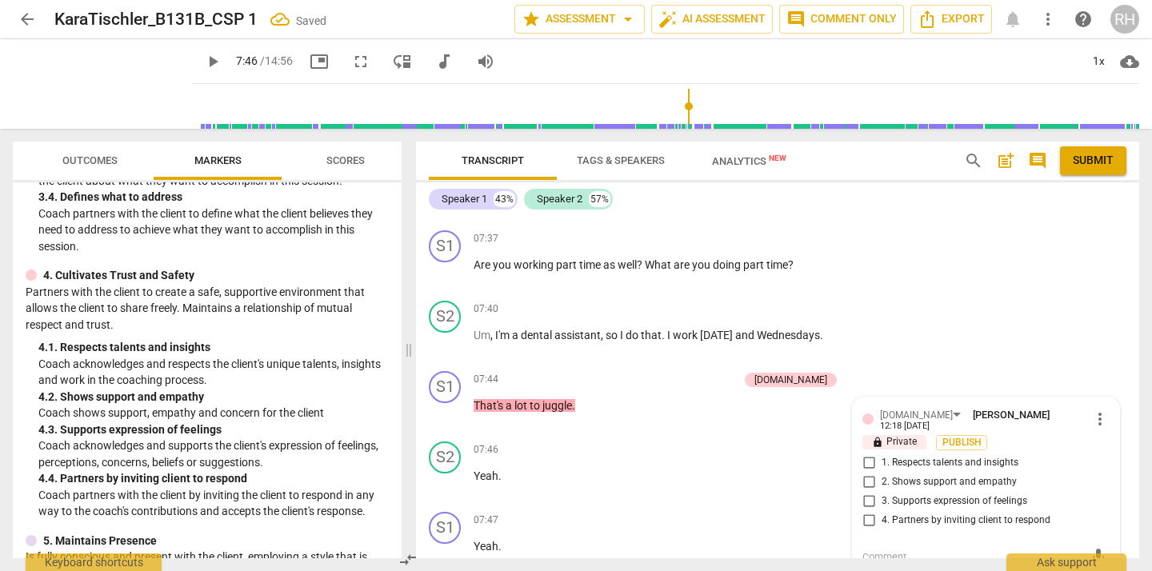
scroll to position [3385, 0]
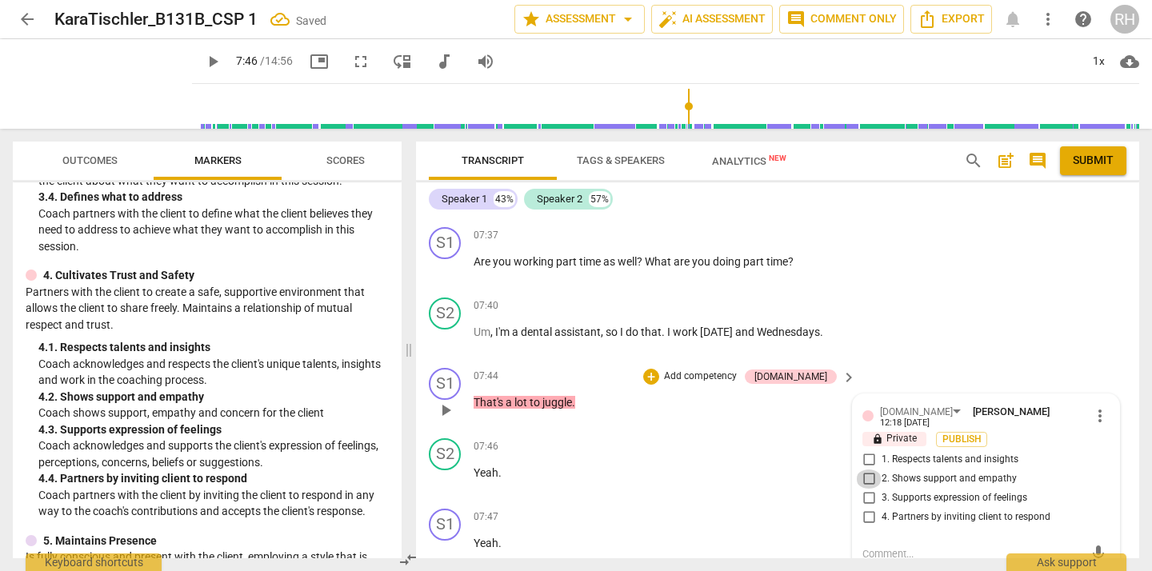
click at [867, 481] on input "2. Shows support and empathy" at bounding box center [869, 478] width 26 height 19
click at [448, 478] on span "play_arrow" at bounding box center [445, 480] width 19 height 19
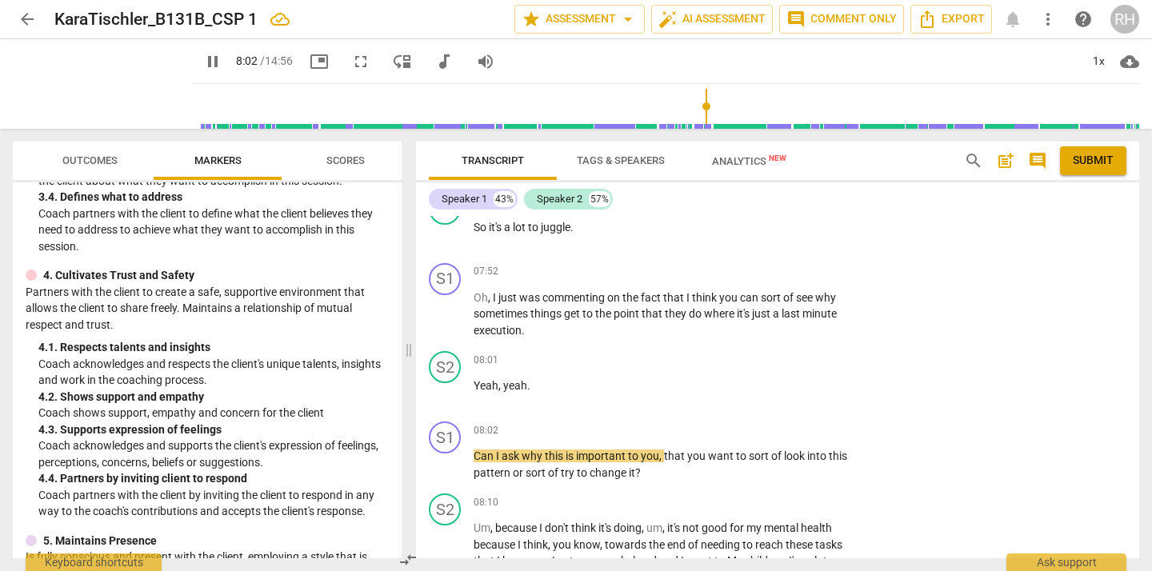
scroll to position [3773, 0]
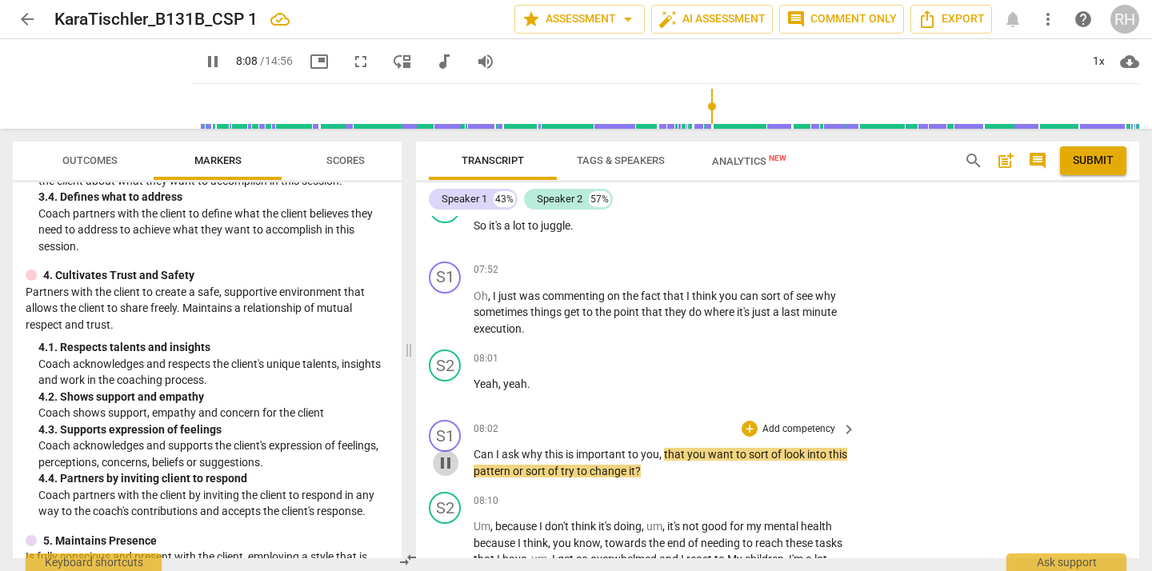
click at [446, 462] on span "pause" at bounding box center [445, 462] width 19 height 19
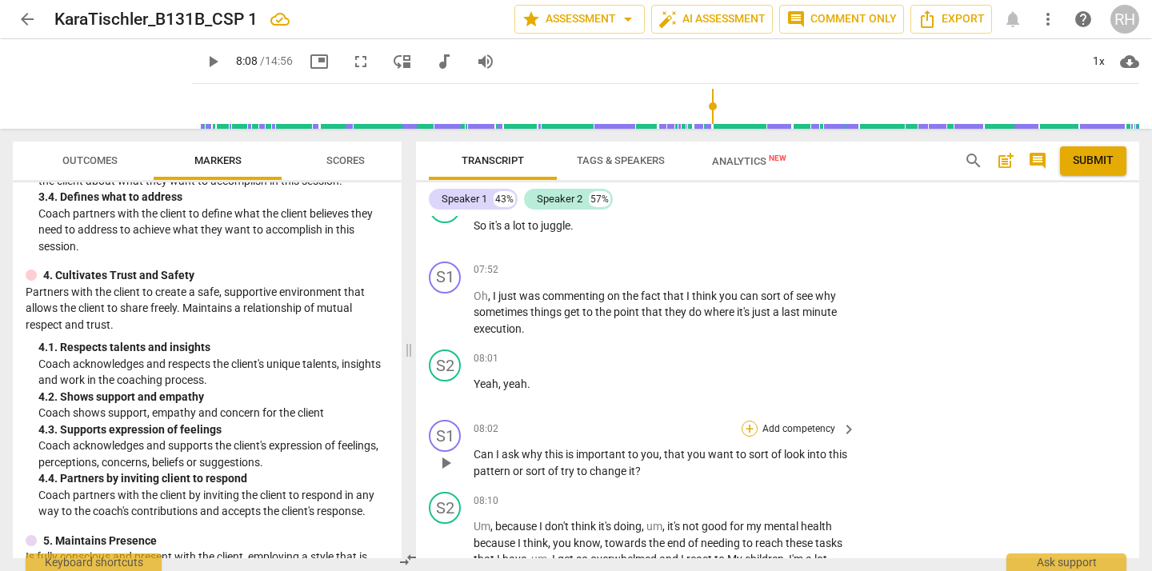
click at [753, 424] on div "+" at bounding box center [749, 429] width 16 height 16
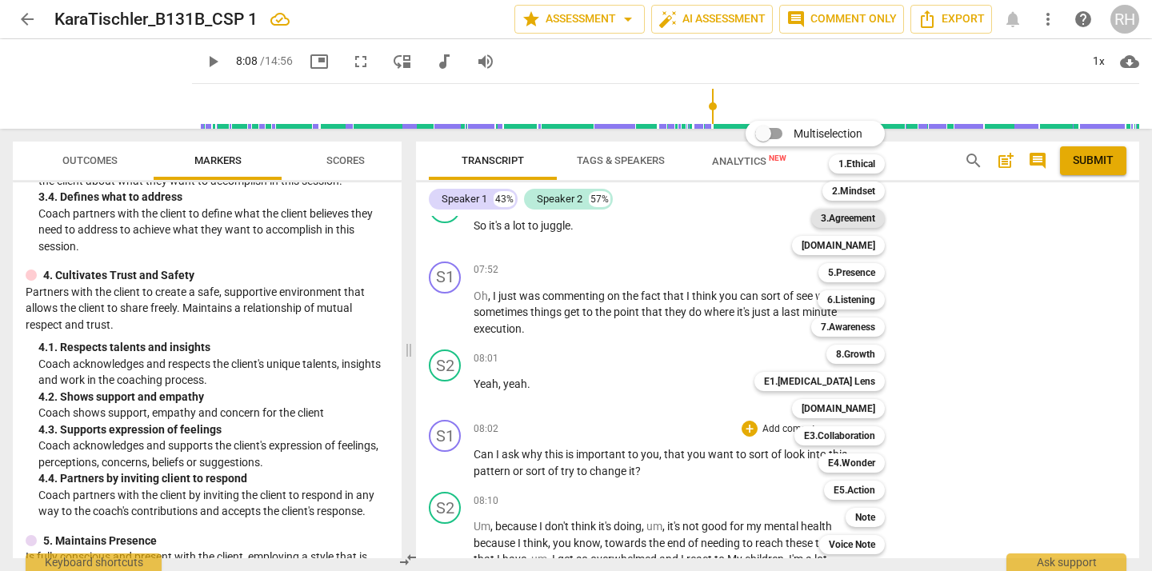
click at [856, 222] on b "3.Agreement" at bounding box center [848, 218] width 54 height 19
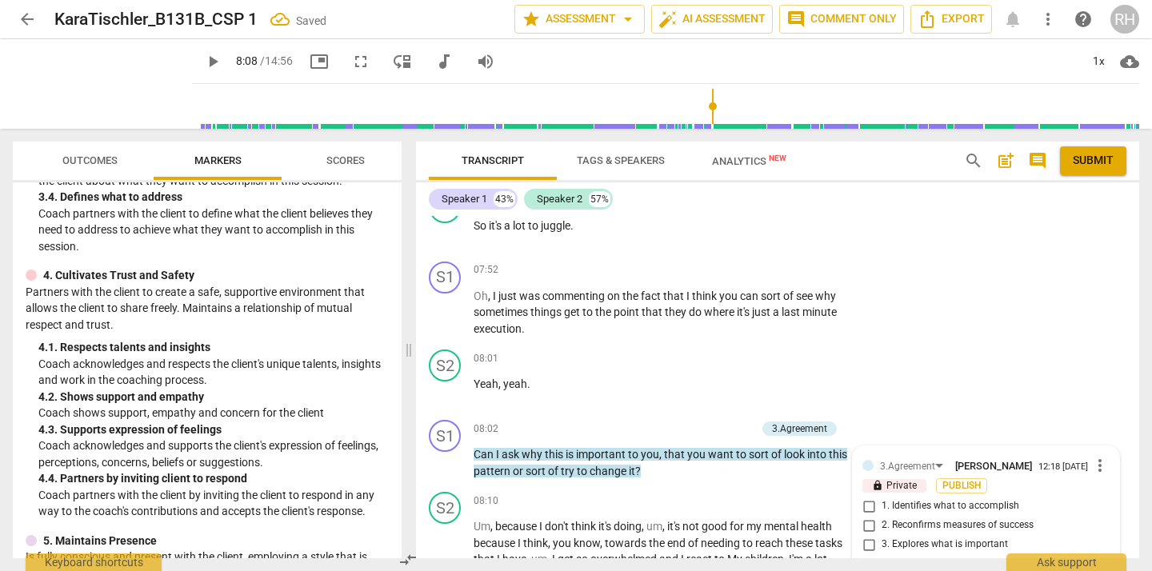
scroll to position [3991, 0]
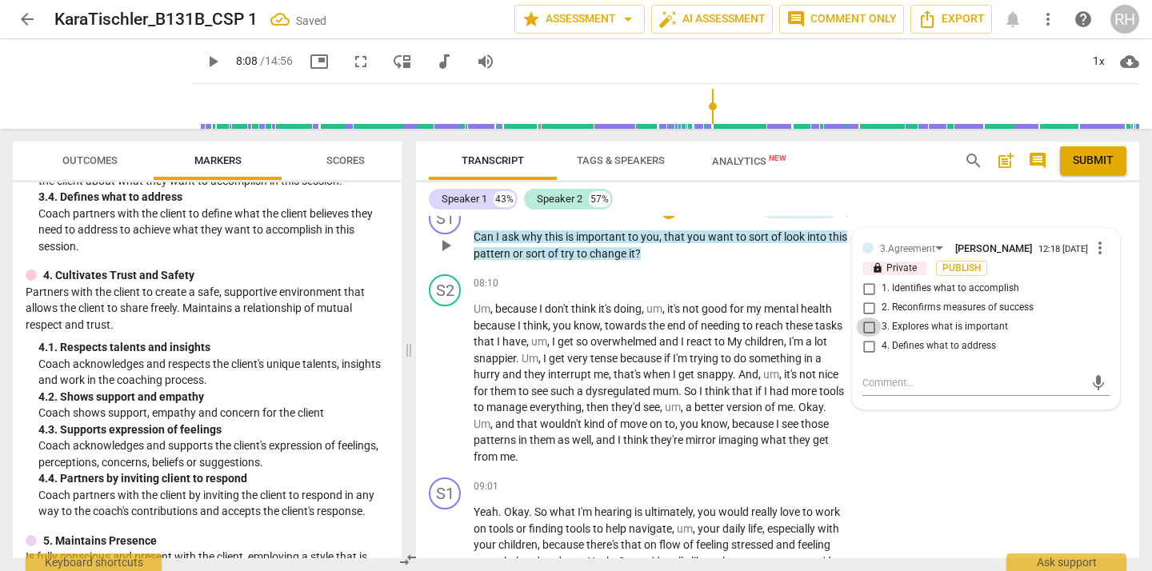
click at [869, 330] on input "3. Explores what is important" at bounding box center [869, 327] width 26 height 19
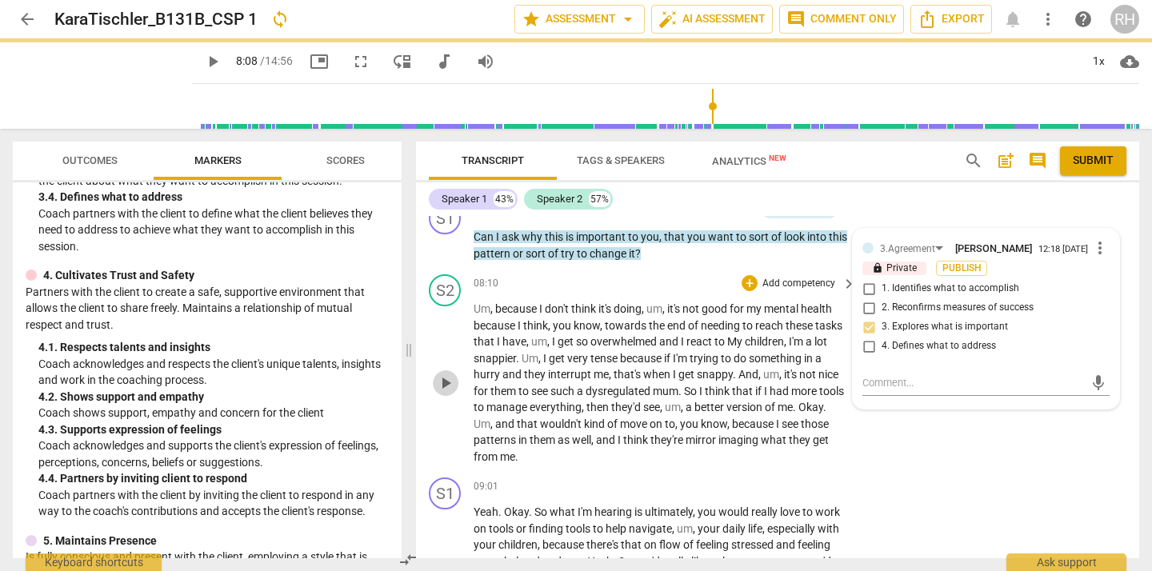
click at [447, 381] on span "play_arrow" at bounding box center [445, 382] width 19 height 19
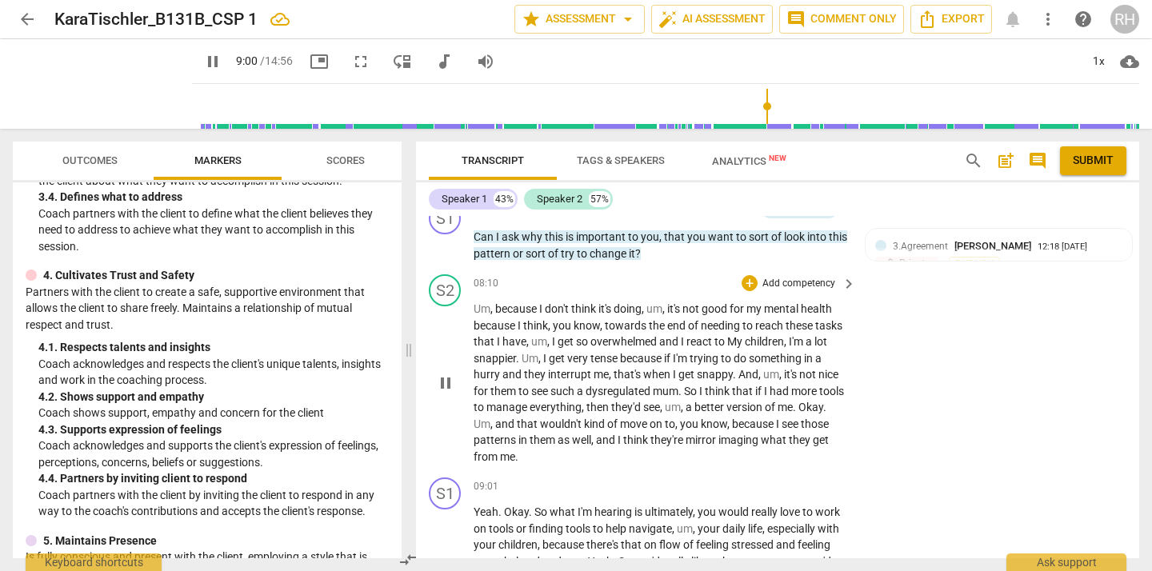
click at [445, 379] on span "pause" at bounding box center [445, 382] width 19 height 19
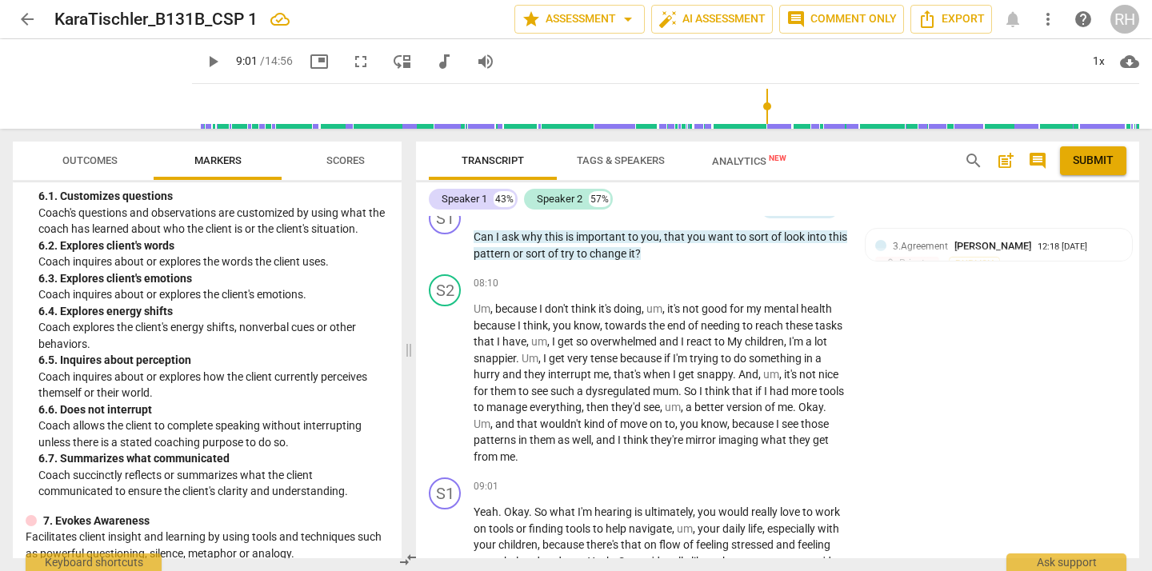
scroll to position [1084, 0]
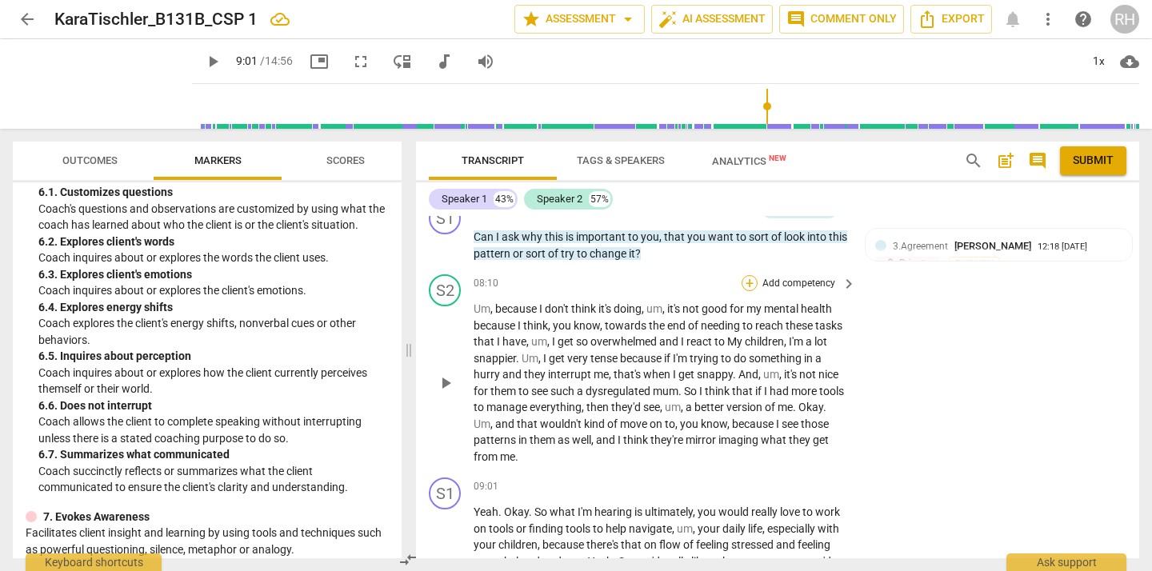
click at [749, 277] on div "+" at bounding box center [749, 283] width 16 height 16
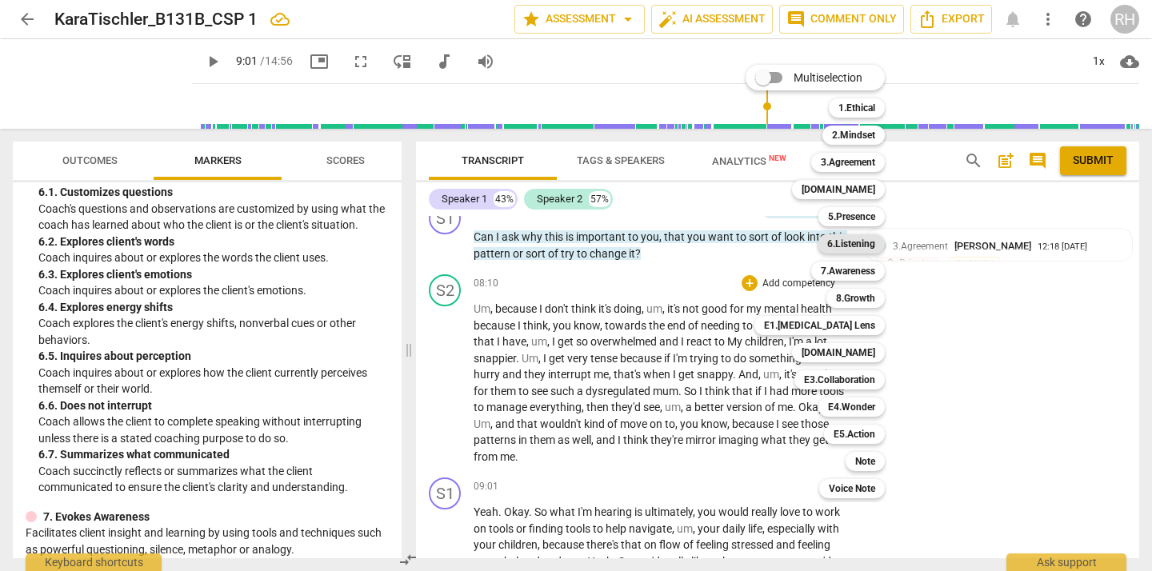
click at [861, 246] on b "6.Listening" at bounding box center [851, 243] width 48 height 19
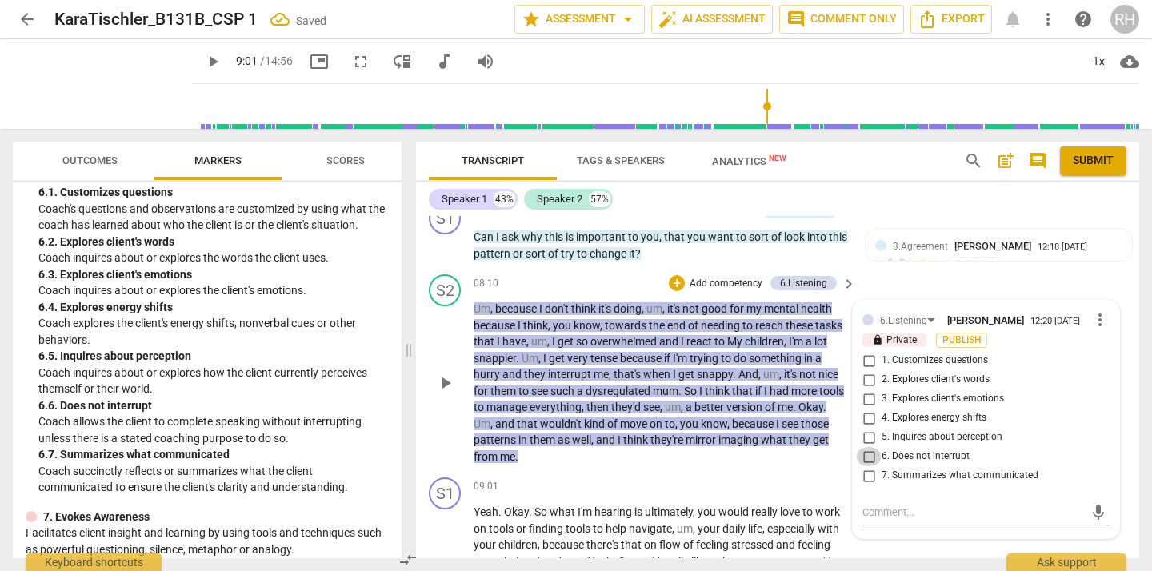
click at [867, 463] on input "6. Does not interrupt" at bounding box center [869, 456] width 26 height 19
click at [874, 520] on textarea at bounding box center [973, 512] width 222 height 15
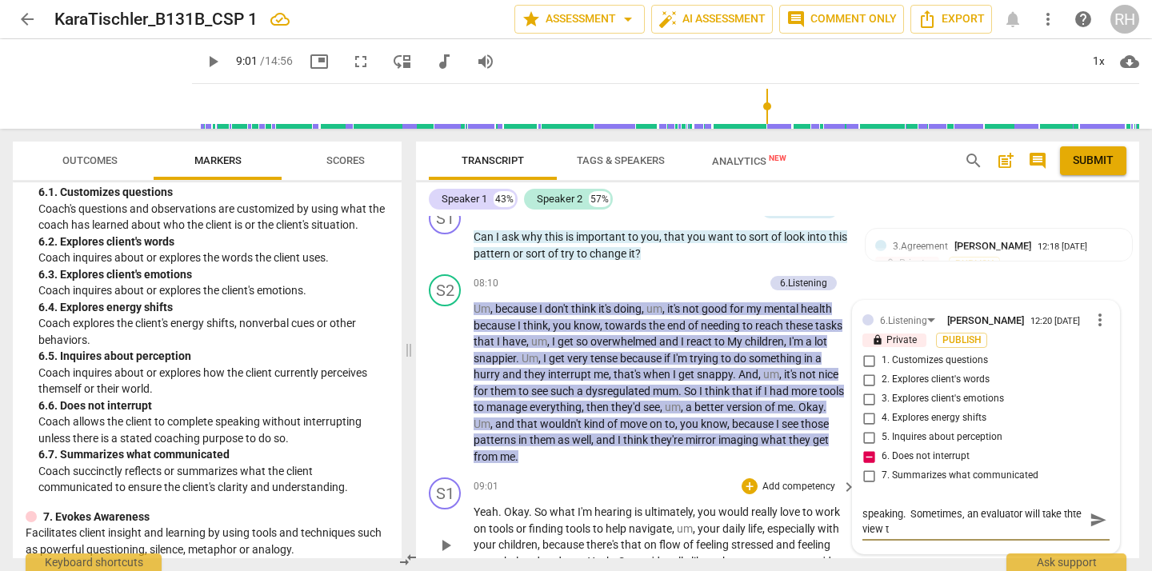
scroll to position [0, 0]
click at [447, 543] on span "play_arrow" at bounding box center [445, 545] width 19 height 19
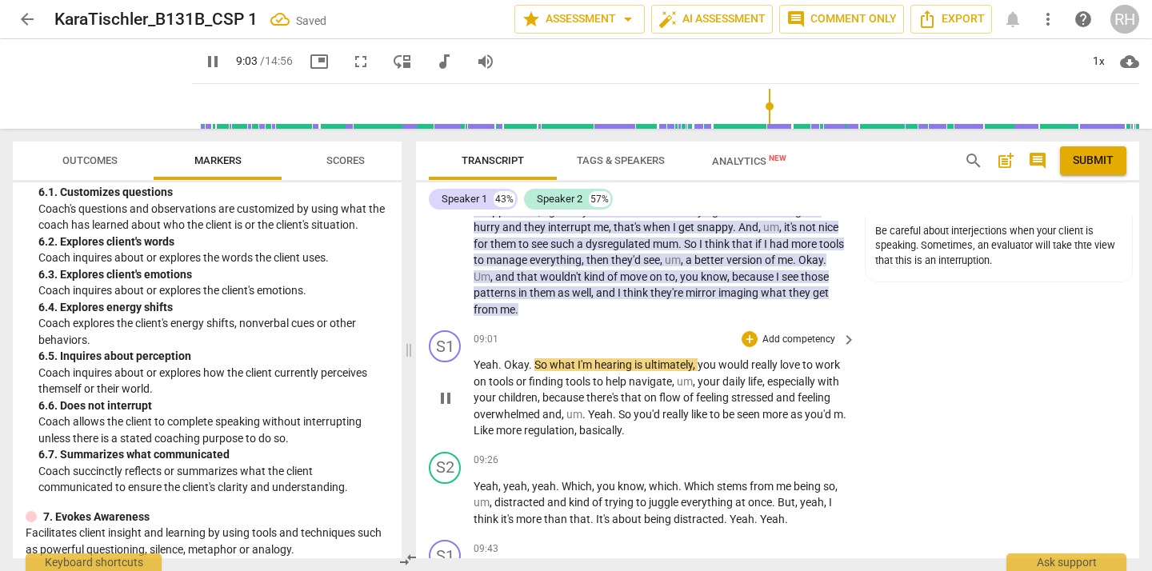
scroll to position [4142, 0]
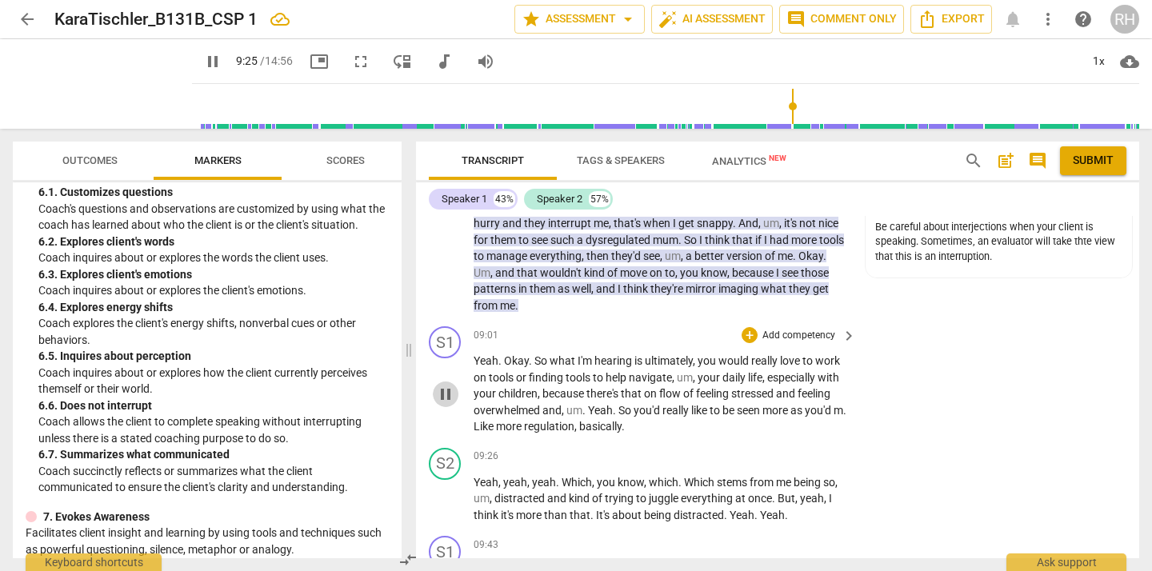
click at [449, 390] on span "pause" at bounding box center [445, 394] width 19 height 19
click at [748, 330] on div "+" at bounding box center [749, 335] width 16 height 16
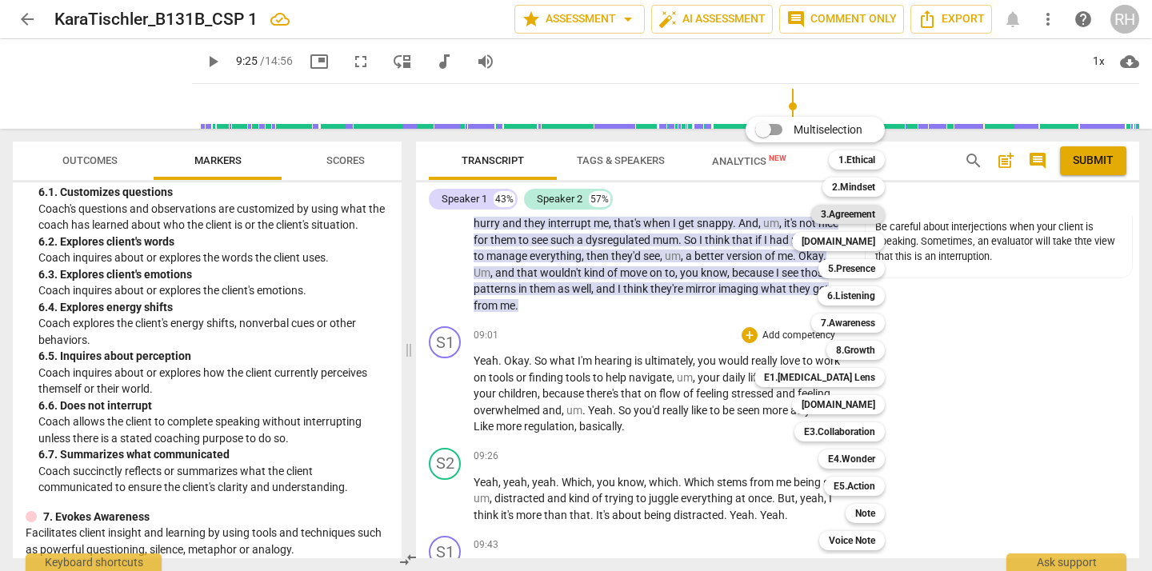
click at [844, 212] on b "3.Agreement" at bounding box center [848, 214] width 54 height 19
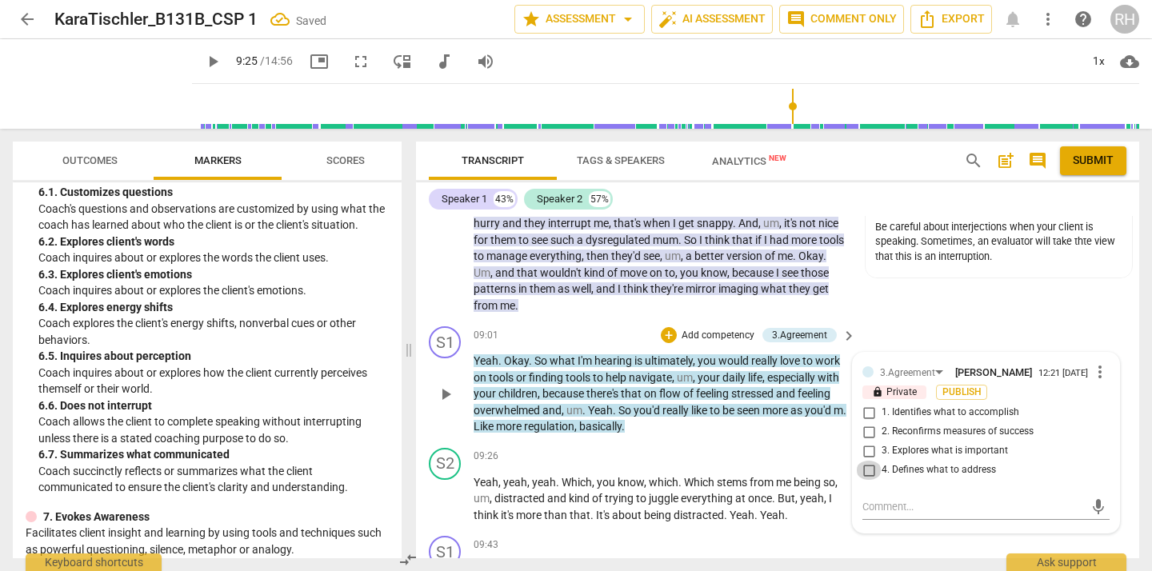
click at [868, 473] on input "4. Defines what to address" at bounding box center [869, 470] width 26 height 19
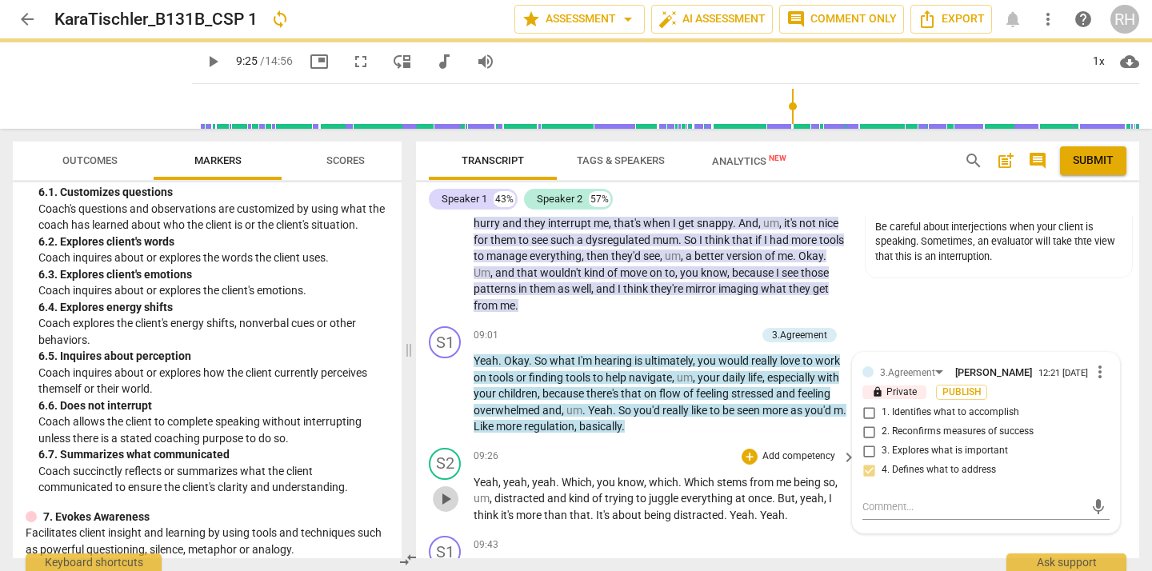
click at [445, 497] on span "play_arrow" at bounding box center [445, 498] width 19 height 19
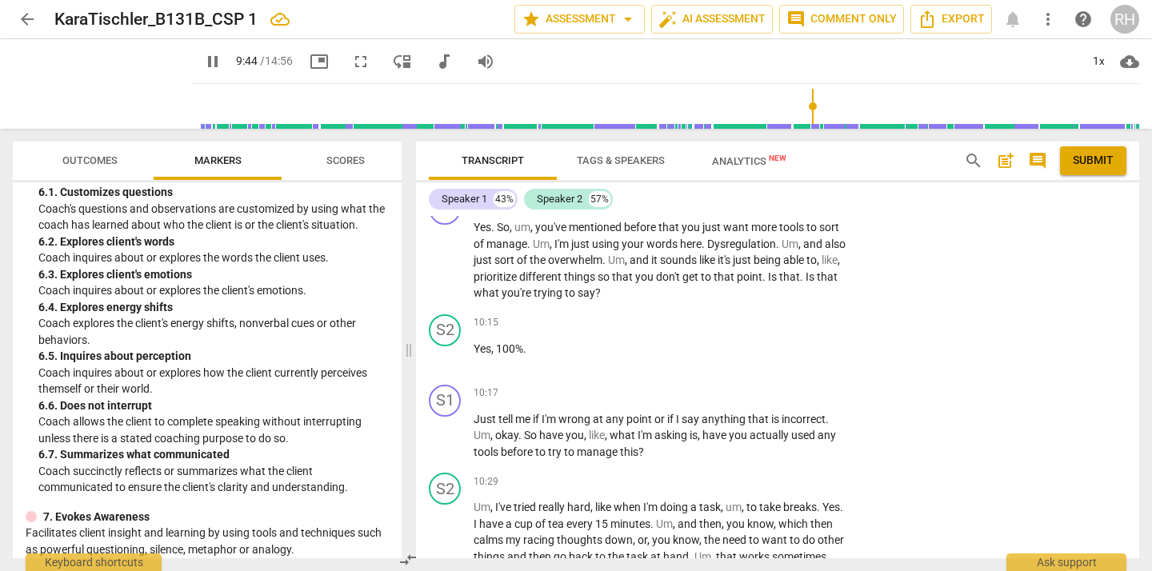
scroll to position [4631, 0]
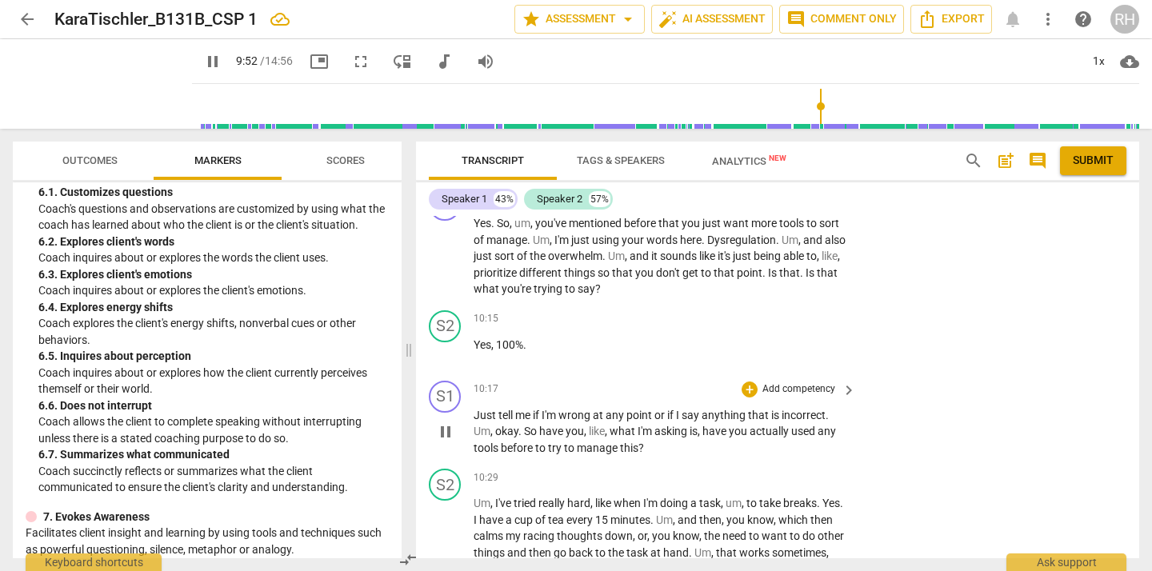
click at [449, 425] on span "pause" at bounding box center [445, 431] width 19 height 19
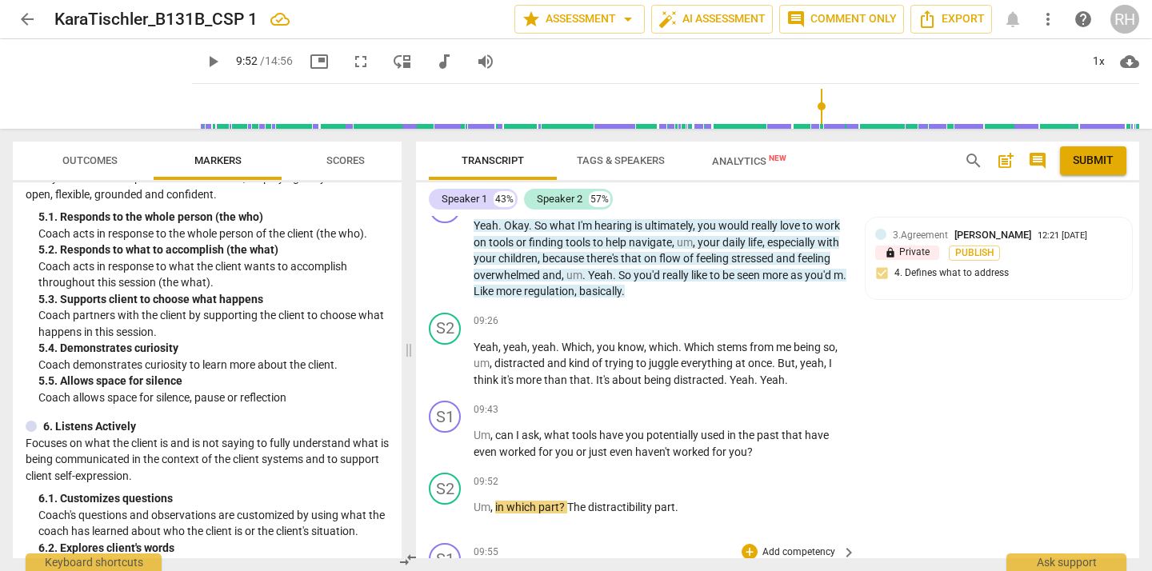
scroll to position [4278, 0]
click at [752, 405] on div "+" at bounding box center [749, 409] width 16 height 16
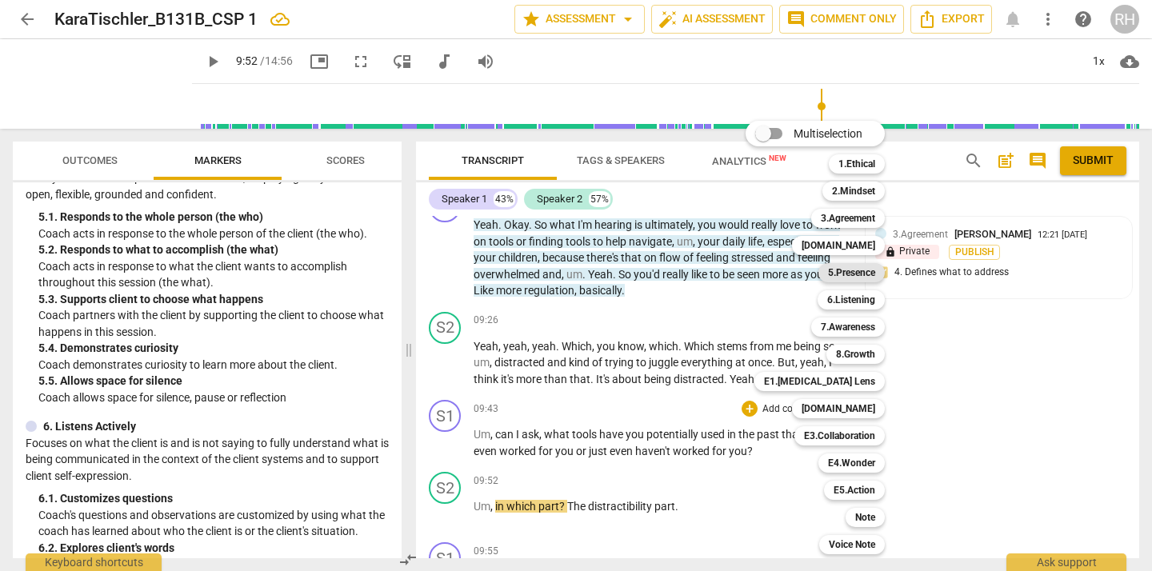
click at [861, 273] on b "5.Presence" at bounding box center [851, 272] width 47 height 19
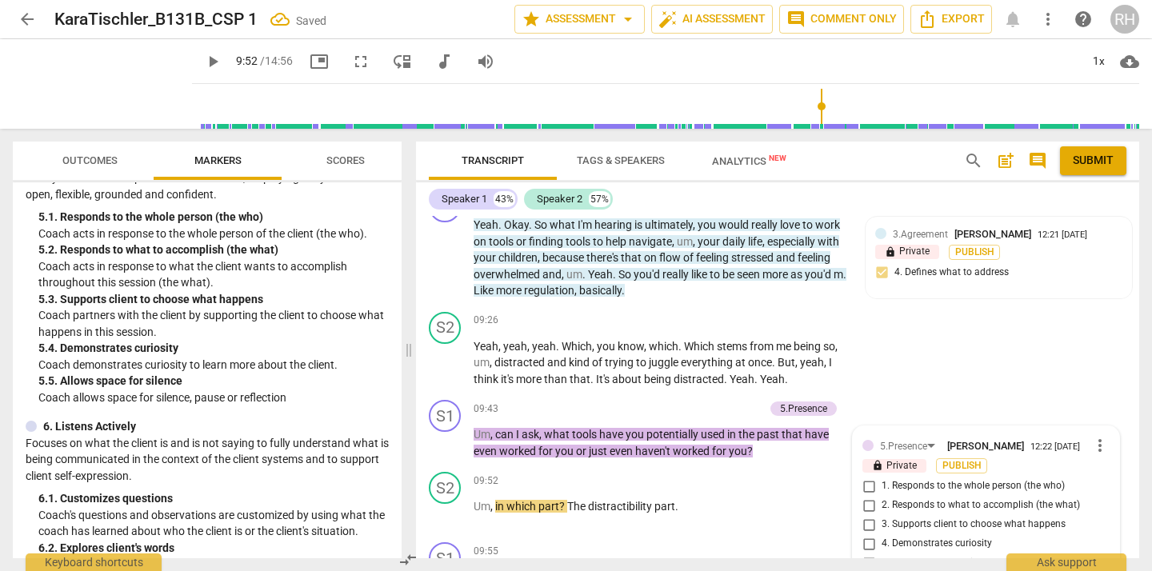
scroll to position [4495, 0]
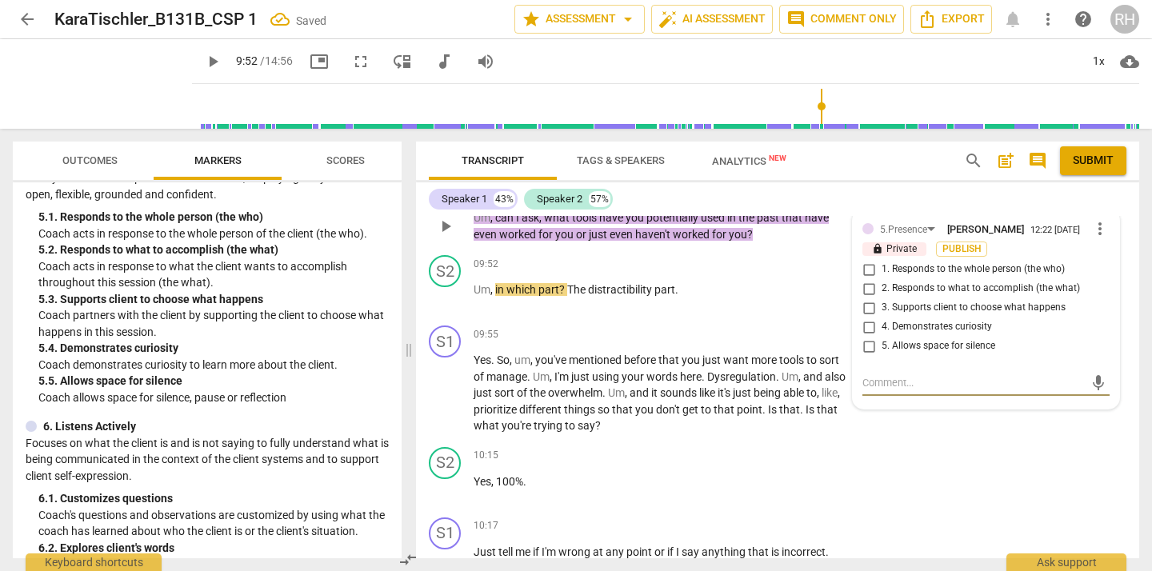
click at [869, 294] on input "2. Responds to what to accomplish (the what)" at bounding box center [869, 288] width 26 height 19
click at [865, 330] on input "4. Demonstrates curiosity" at bounding box center [869, 327] width 26 height 19
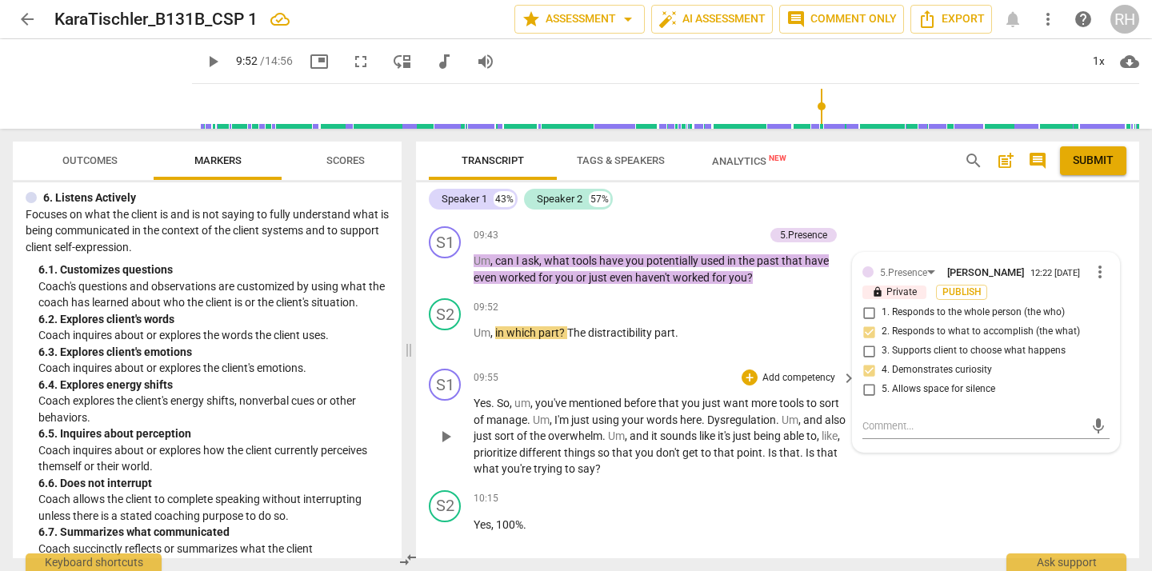
scroll to position [4451, 0]
click at [447, 337] on span "play_arrow" at bounding box center [445, 341] width 19 height 19
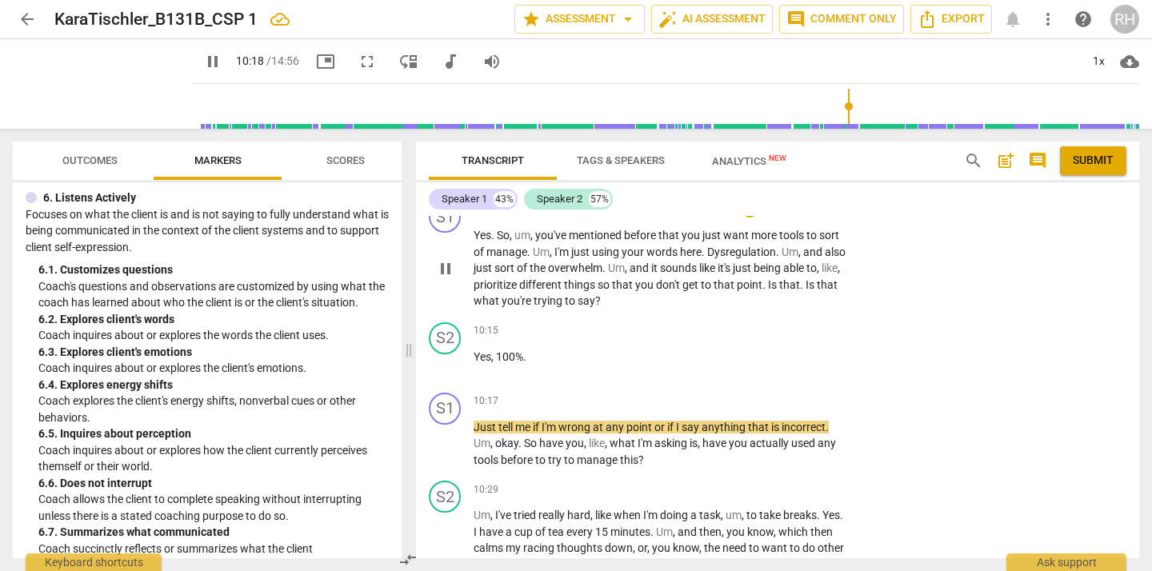
scroll to position [4631, 0]
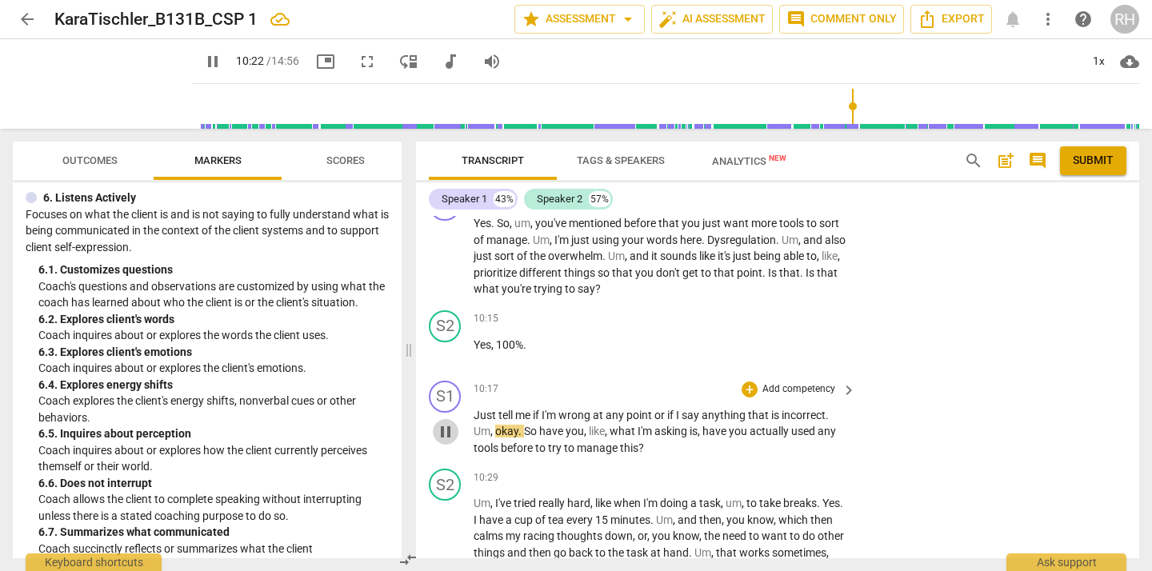
click at [446, 429] on span "pause" at bounding box center [445, 431] width 19 height 19
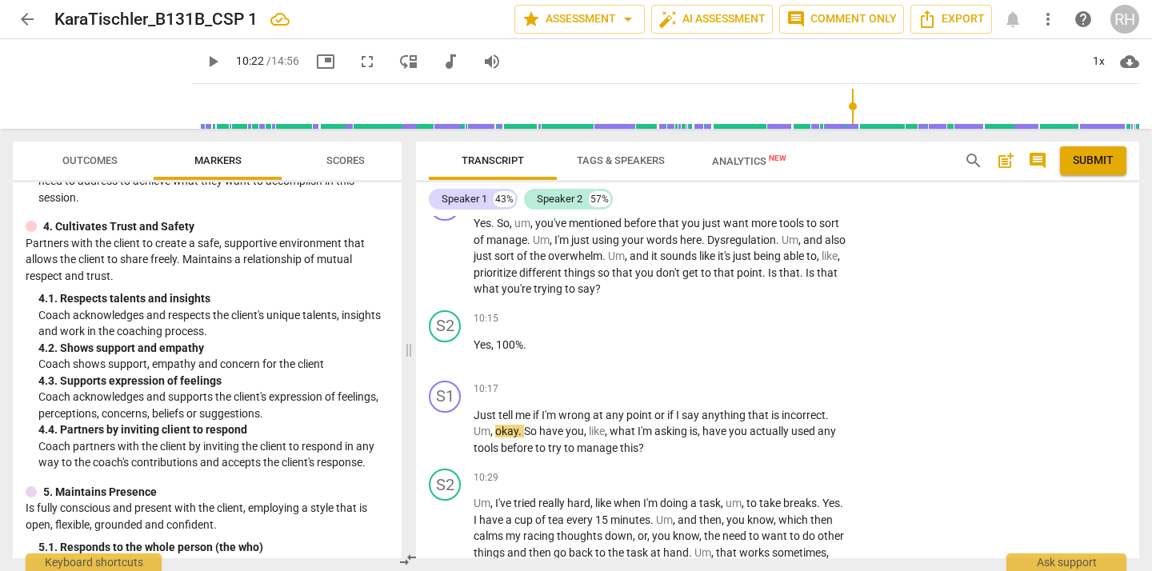
scroll to position [442, 0]
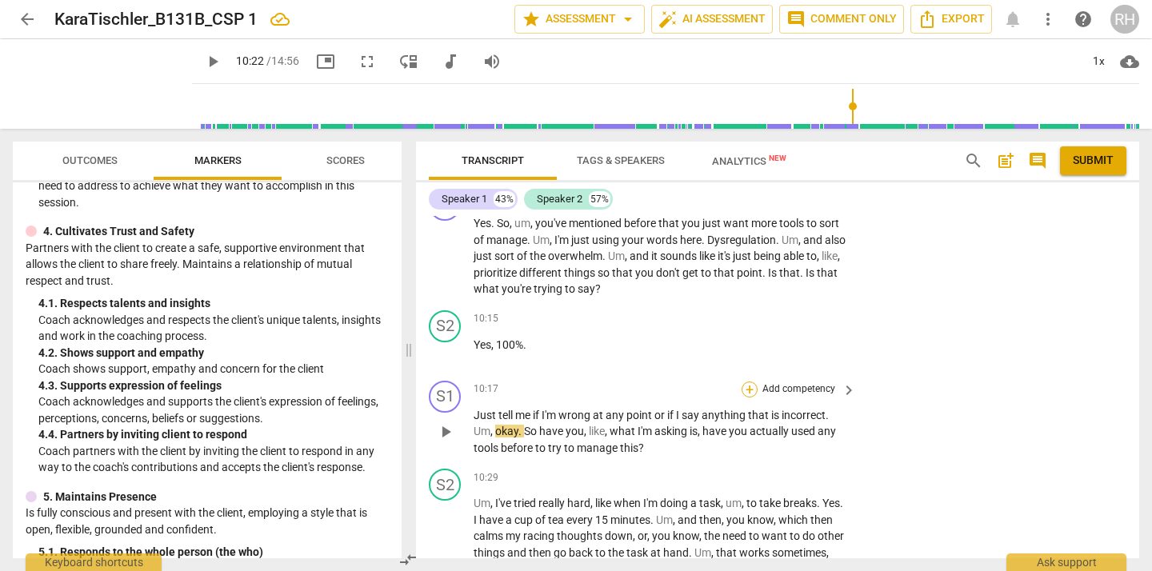
click at [745, 389] on div "+" at bounding box center [749, 389] width 16 height 16
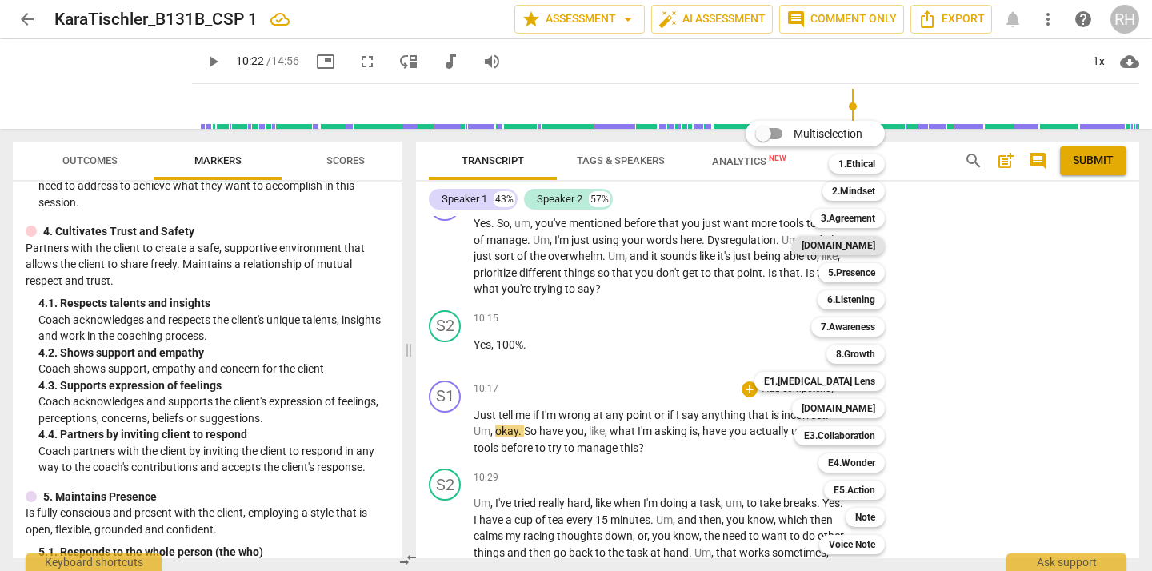
click at [869, 250] on b "[DOMAIN_NAME]" at bounding box center [838, 245] width 74 height 19
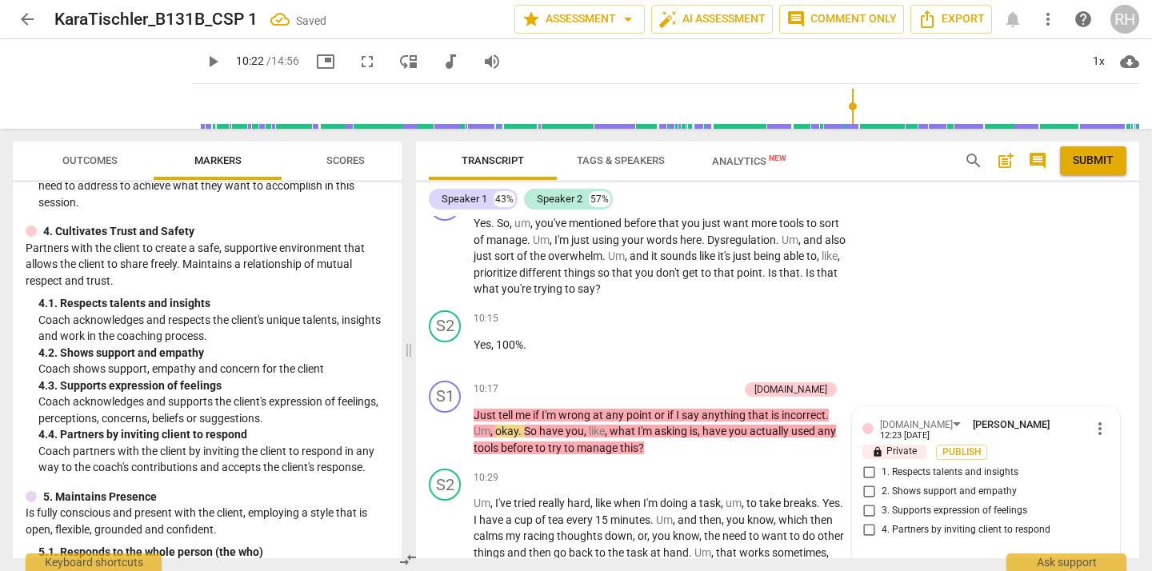
scroll to position [4809, 0]
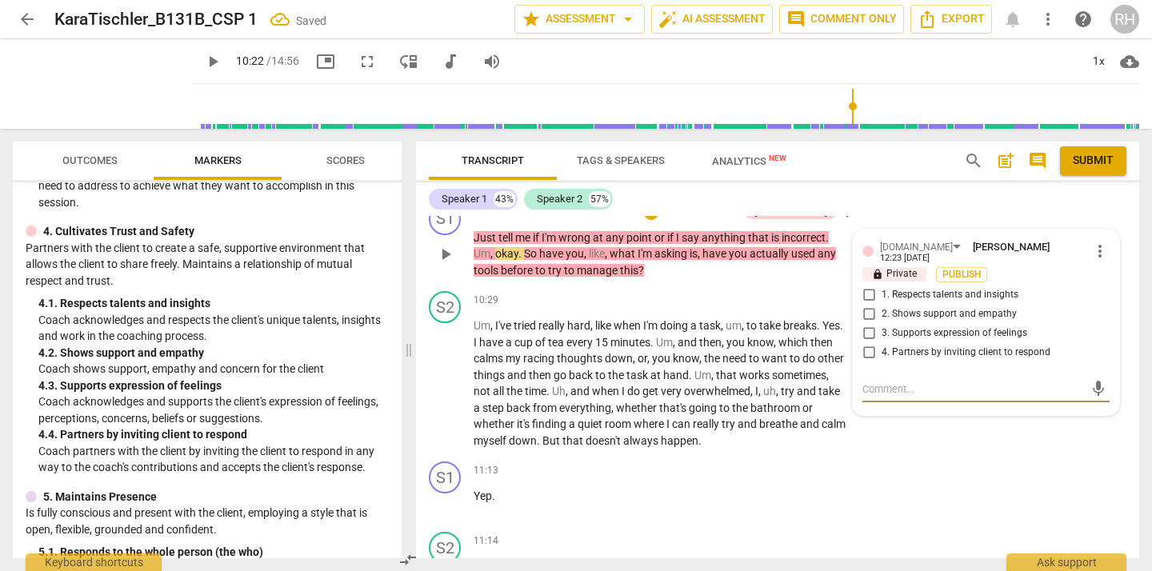
click at [868, 350] on input "4. Partners by inviting client to respond" at bounding box center [869, 352] width 26 height 19
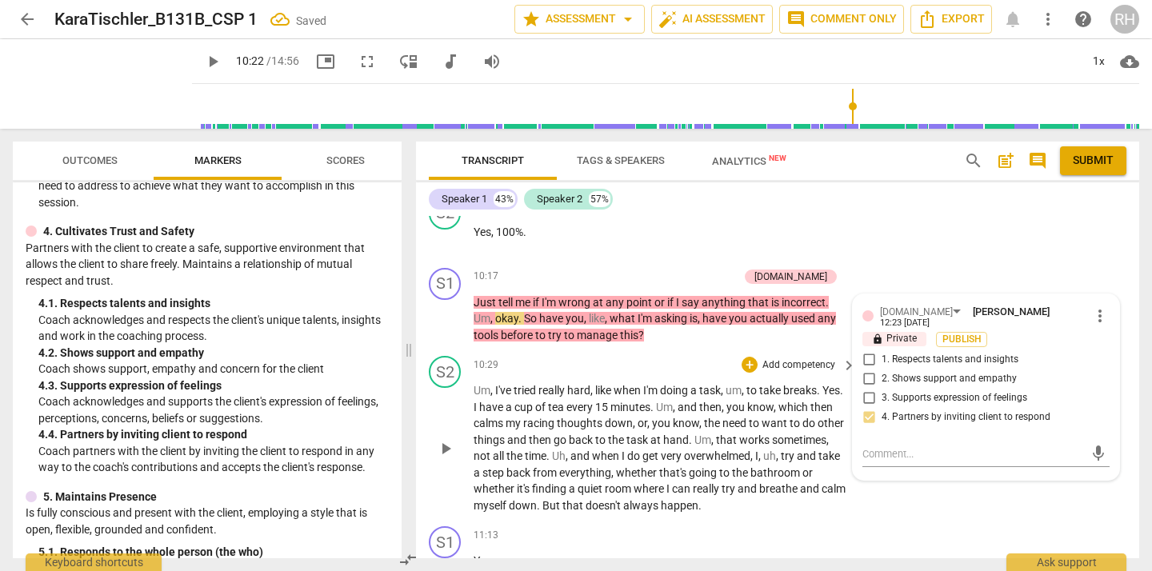
scroll to position [4742, 0]
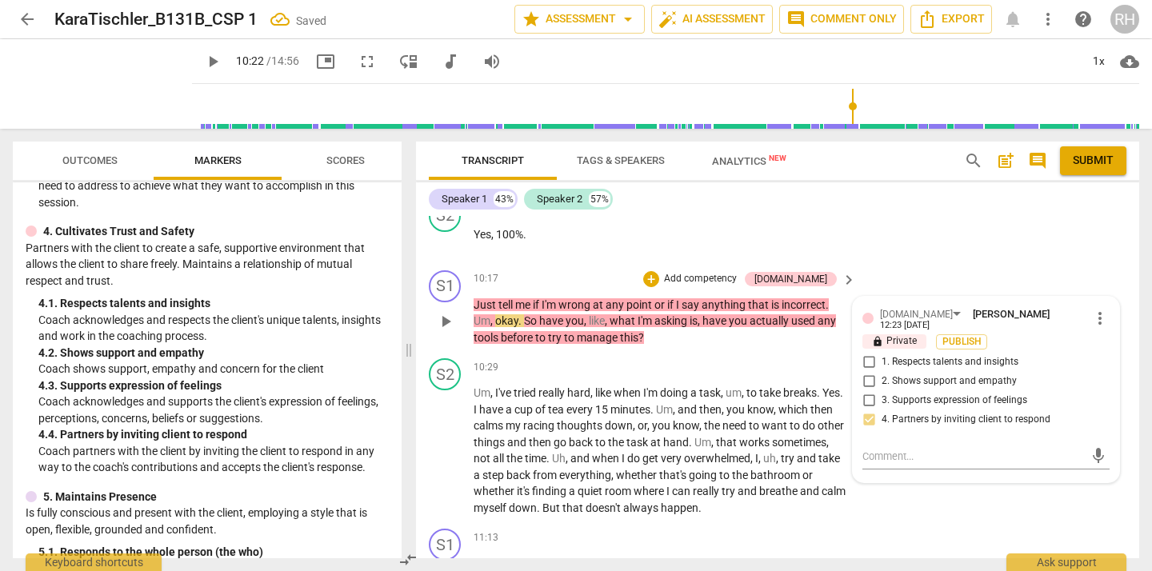
click at [445, 315] on span "play_arrow" at bounding box center [445, 321] width 19 height 19
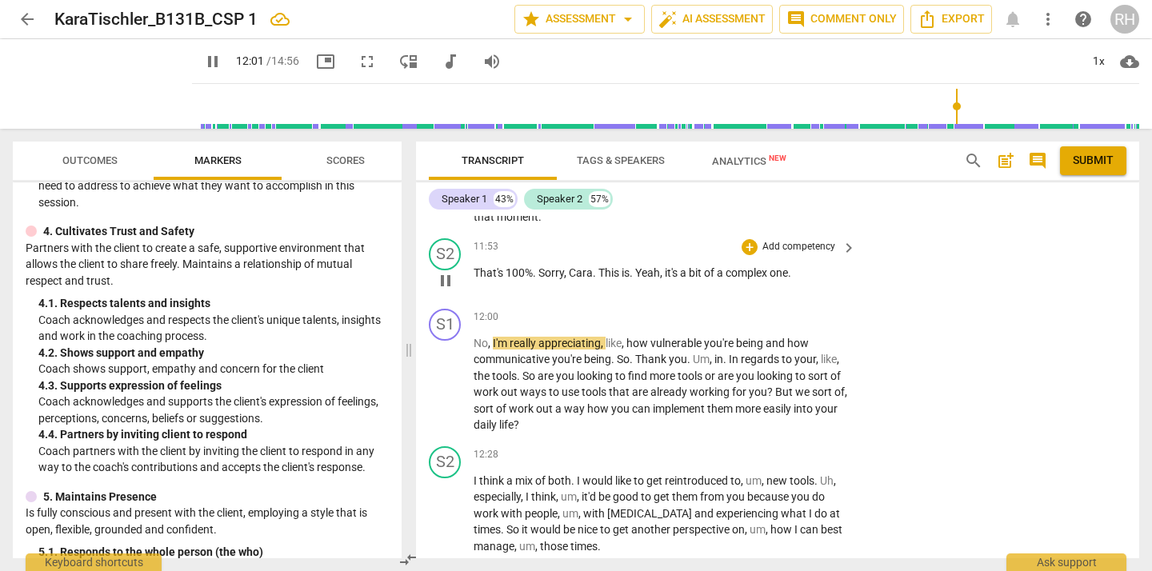
scroll to position [5469, 0]
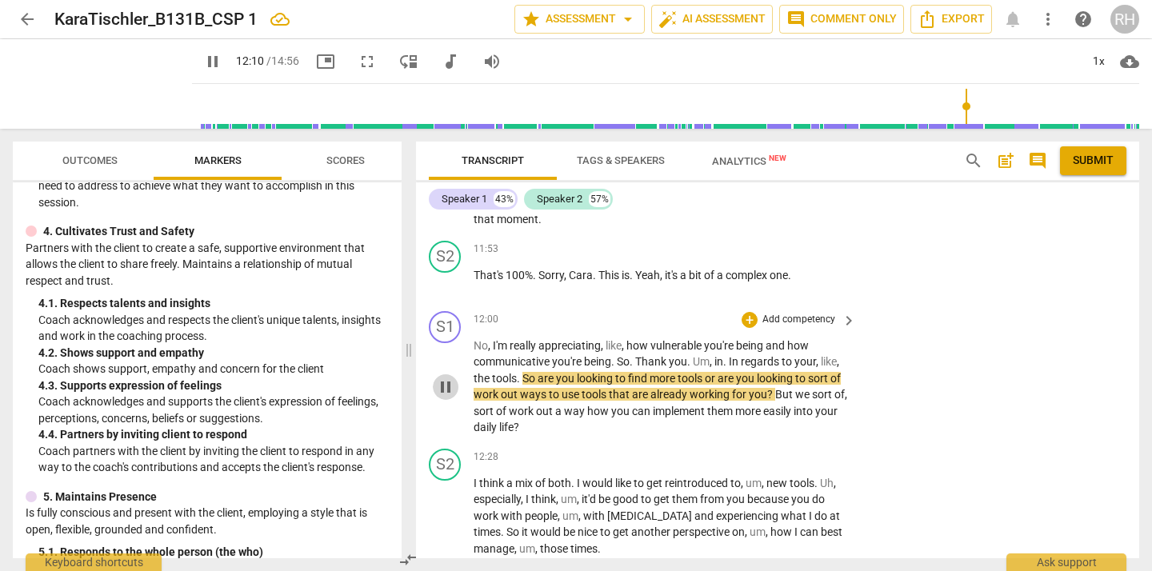
click at [444, 384] on span "pause" at bounding box center [445, 386] width 19 height 19
click at [742, 314] on div "+" at bounding box center [749, 320] width 16 height 16
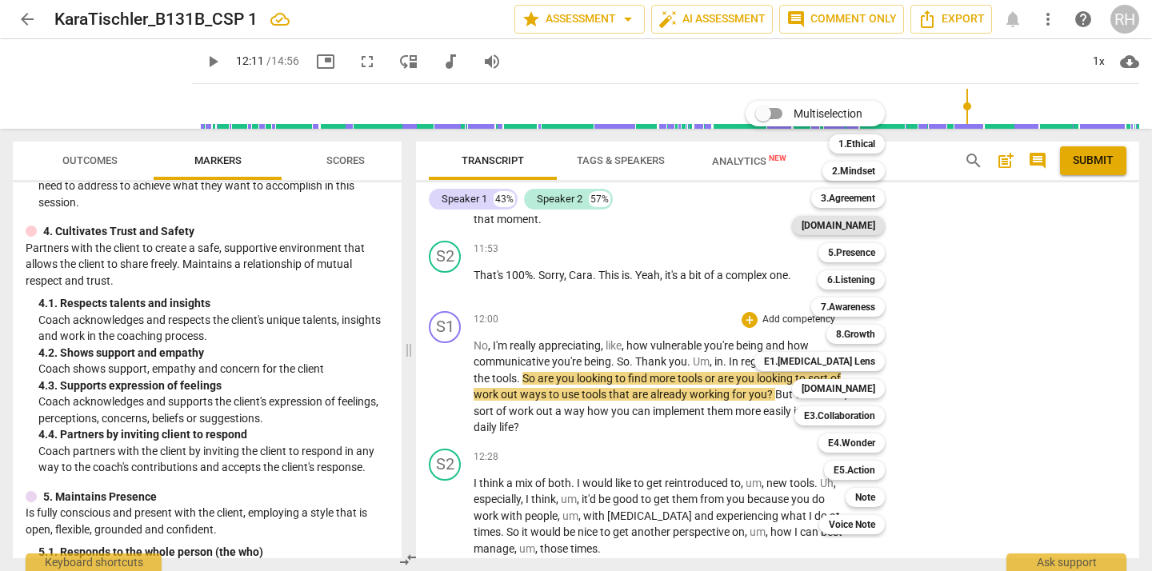
click at [877, 232] on div "[DOMAIN_NAME]" at bounding box center [838, 225] width 93 height 19
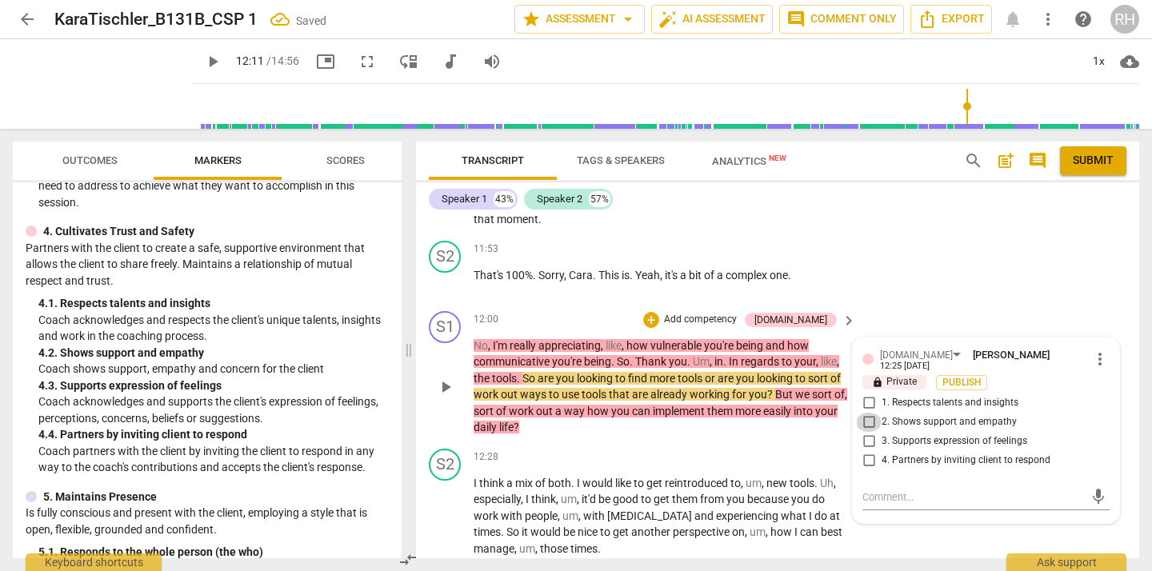
click at [874, 413] on input "2. Shows support and empathy" at bounding box center [869, 422] width 26 height 19
click at [869, 440] on input "3. Supports expression of feelings" at bounding box center [869, 441] width 26 height 19
click at [867, 461] on input "4. Partners by inviting client to respond" at bounding box center [869, 460] width 26 height 19
click at [879, 493] on textarea at bounding box center [973, 496] width 222 height 15
click at [449, 384] on span "play_arrow" at bounding box center [445, 386] width 19 height 19
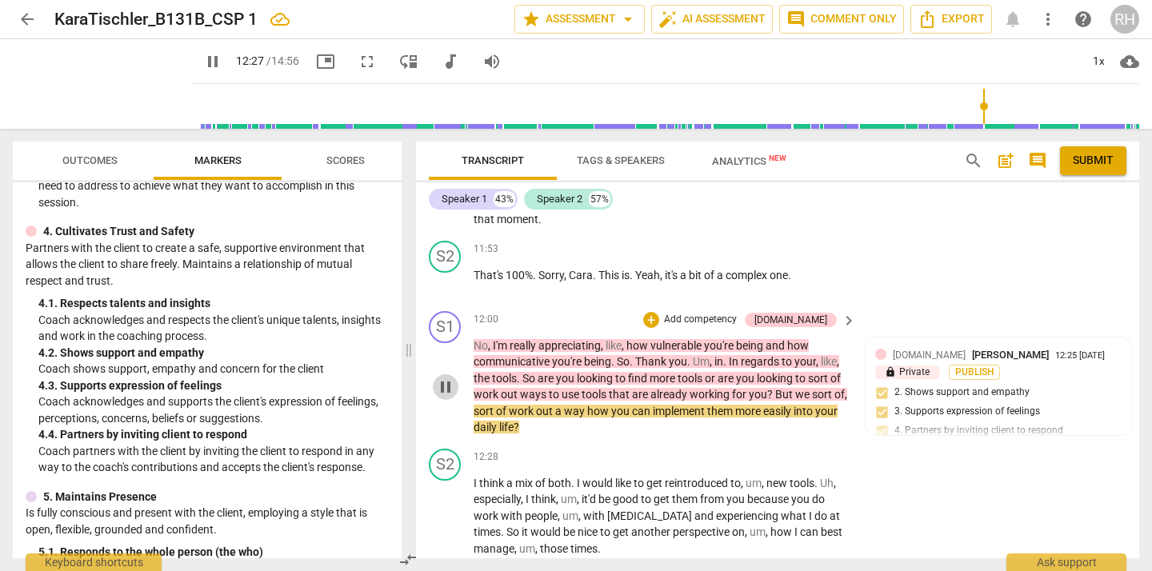
click at [447, 385] on span "pause" at bounding box center [445, 386] width 19 height 19
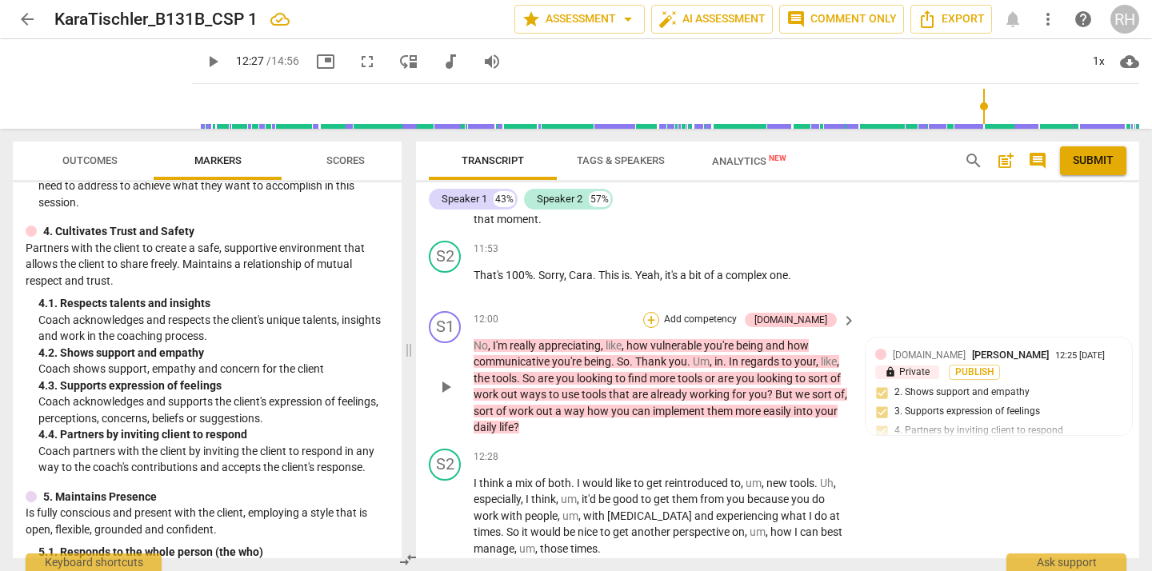
click at [659, 318] on div "+" at bounding box center [651, 320] width 16 height 16
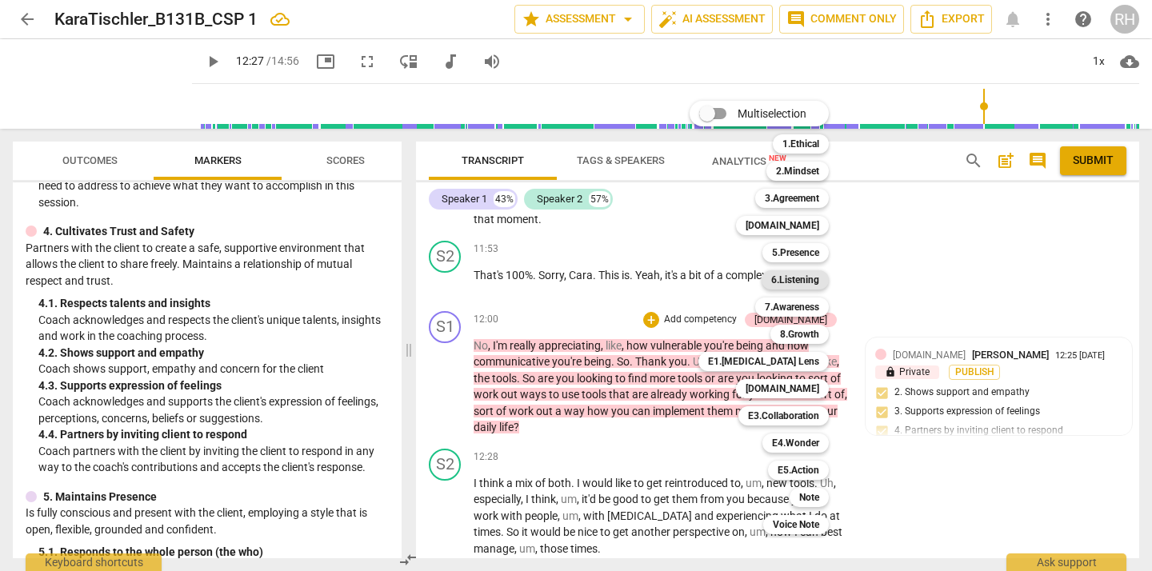
click at [789, 279] on b "6.Listening" at bounding box center [795, 279] width 48 height 19
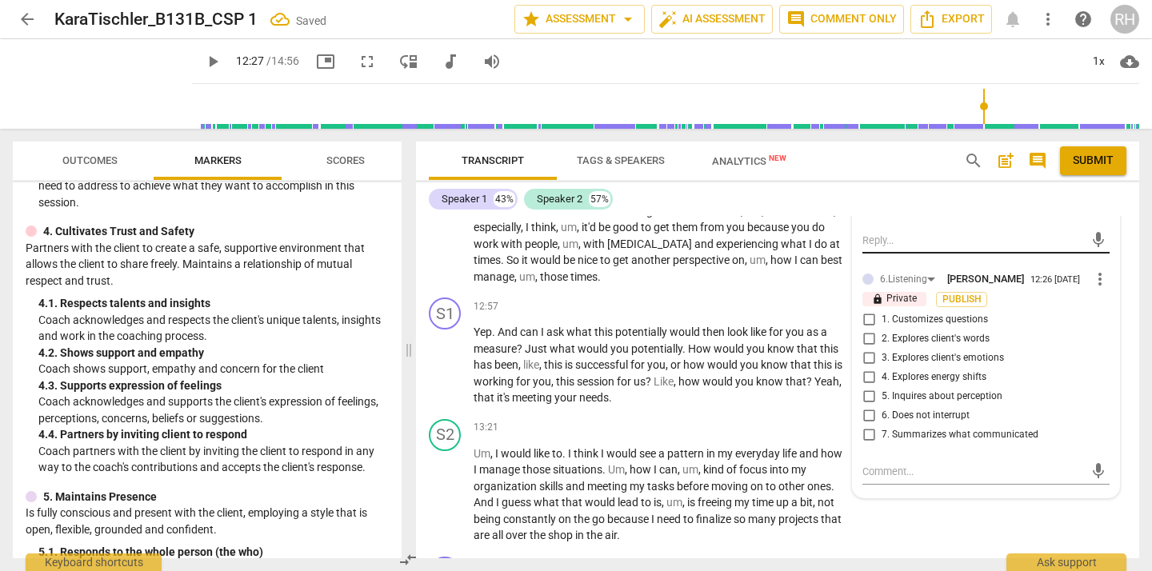
scroll to position [5743, 0]
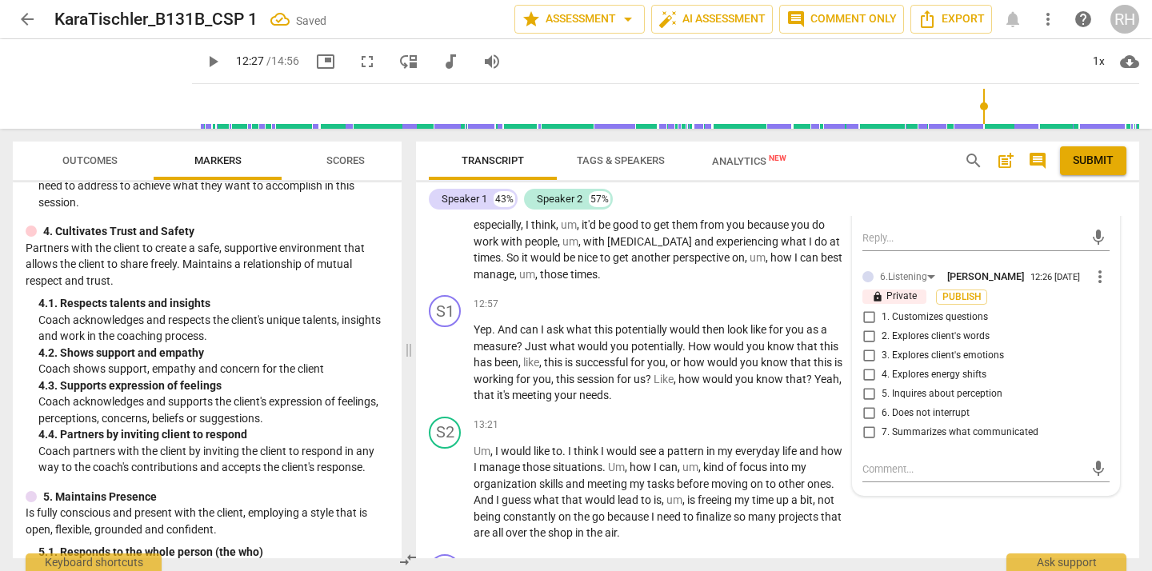
click at [862, 322] on input "1. Customizes questions" at bounding box center [869, 317] width 26 height 19
click at [867, 401] on input "5. Inquires about perception" at bounding box center [869, 394] width 26 height 19
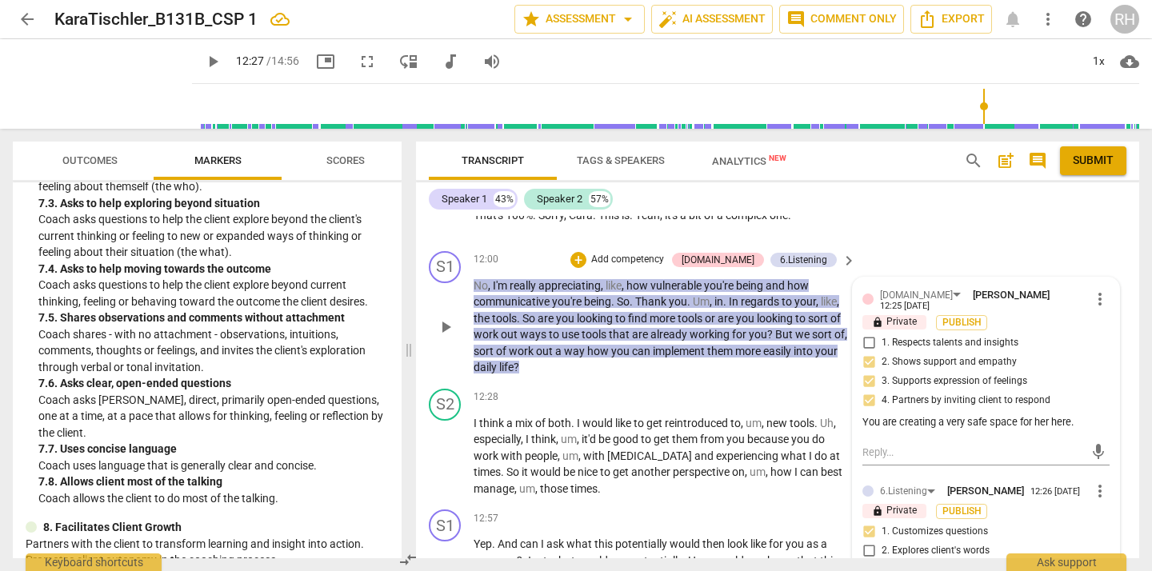
scroll to position [5524, 0]
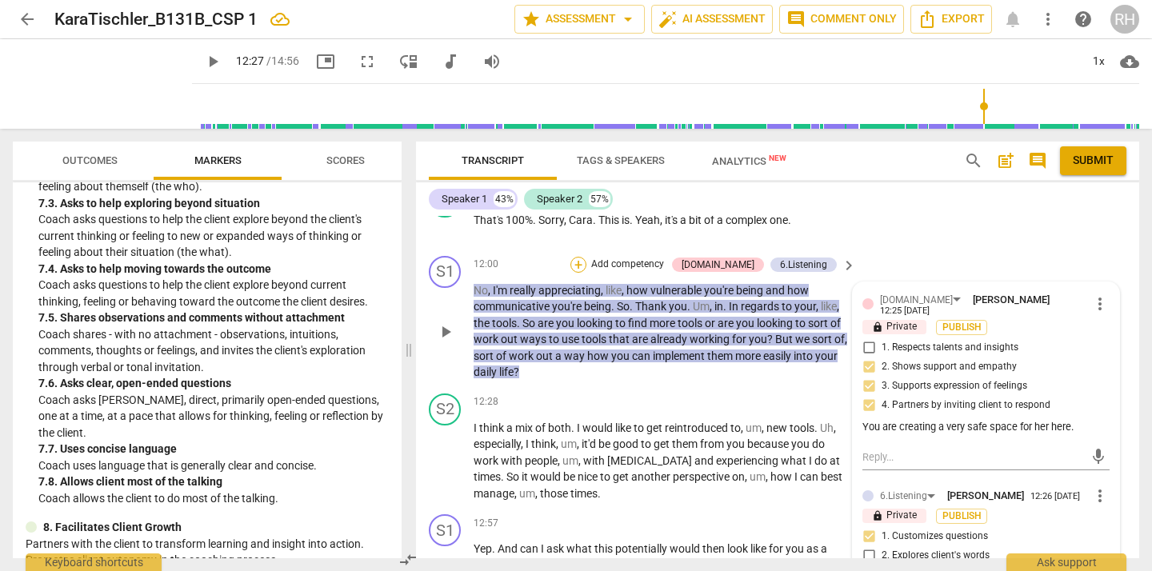
click at [586, 262] on div "+" at bounding box center [578, 265] width 16 height 16
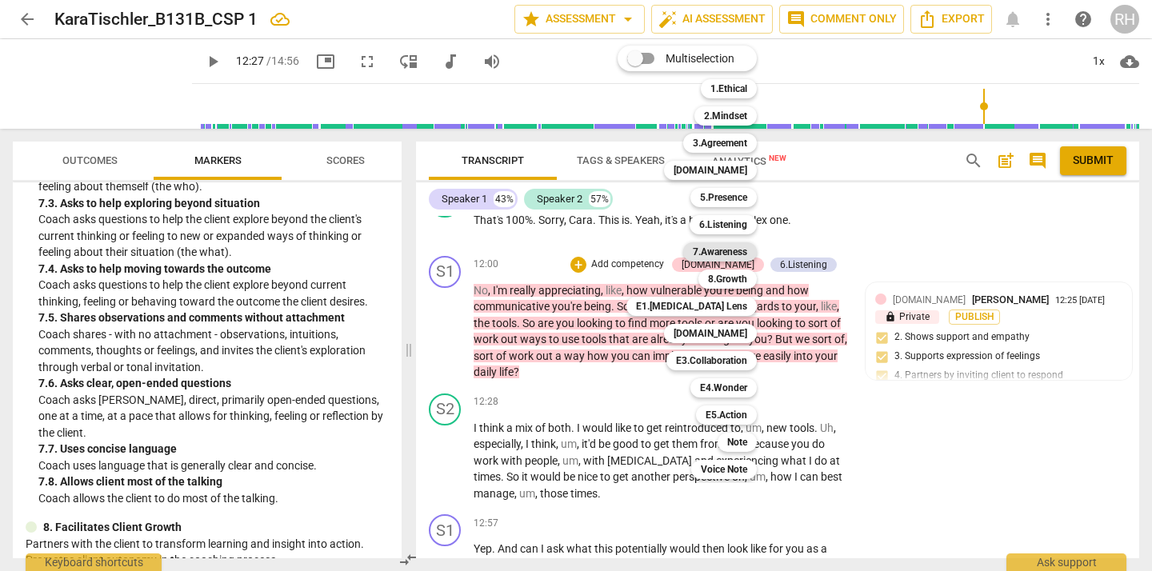
click at [720, 252] on b "7.Awareness" at bounding box center [720, 251] width 54 height 19
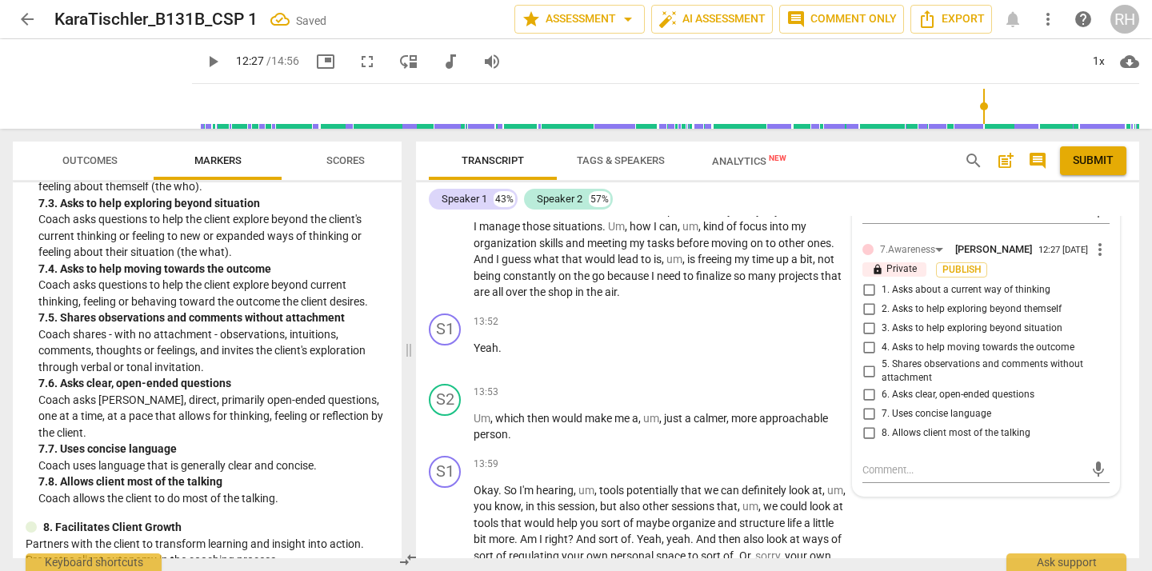
scroll to position [6004, 0]
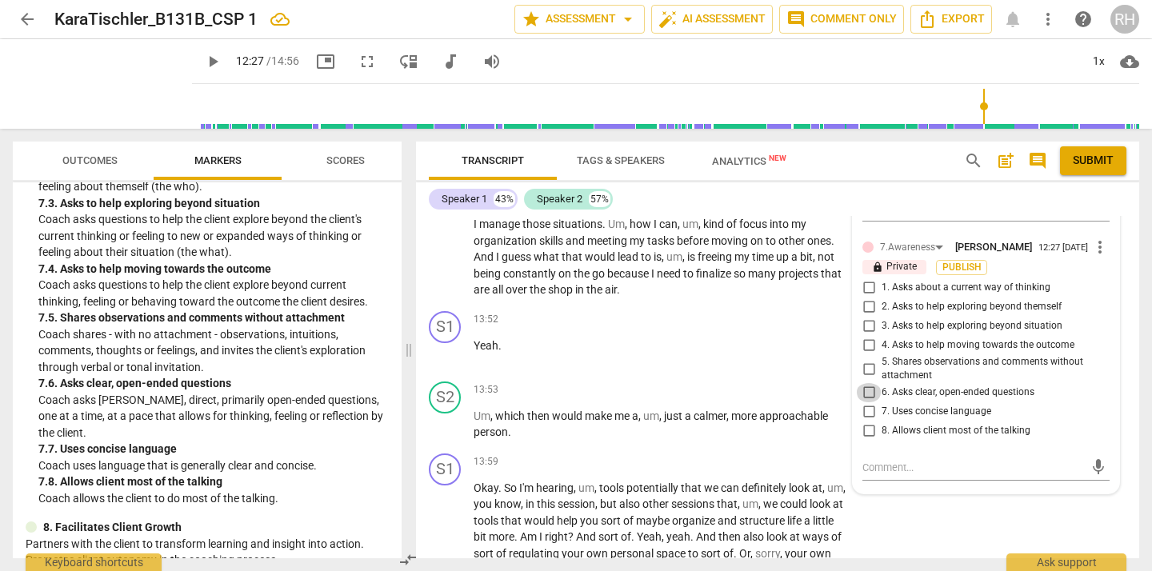
click at [865, 402] on input "6. Asks clear, open-ended questions" at bounding box center [869, 392] width 26 height 19
click at [867, 441] on input "8. Allows client most of the talking" at bounding box center [869, 430] width 26 height 19
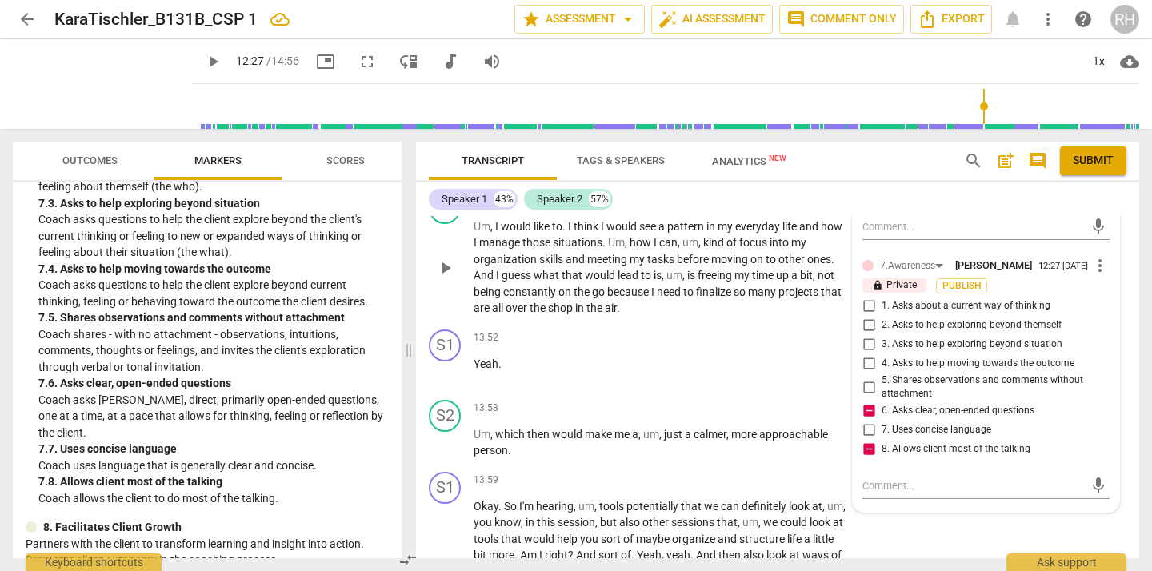
scroll to position [5999, 0]
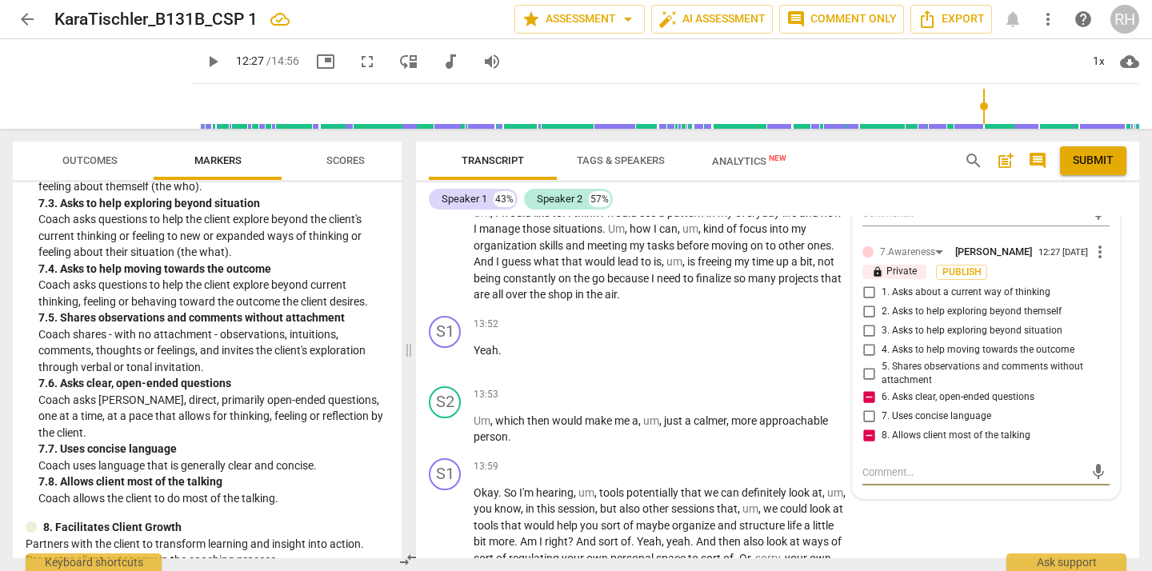
click at [867, 480] on textarea at bounding box center [973, 472] width 222 height 15
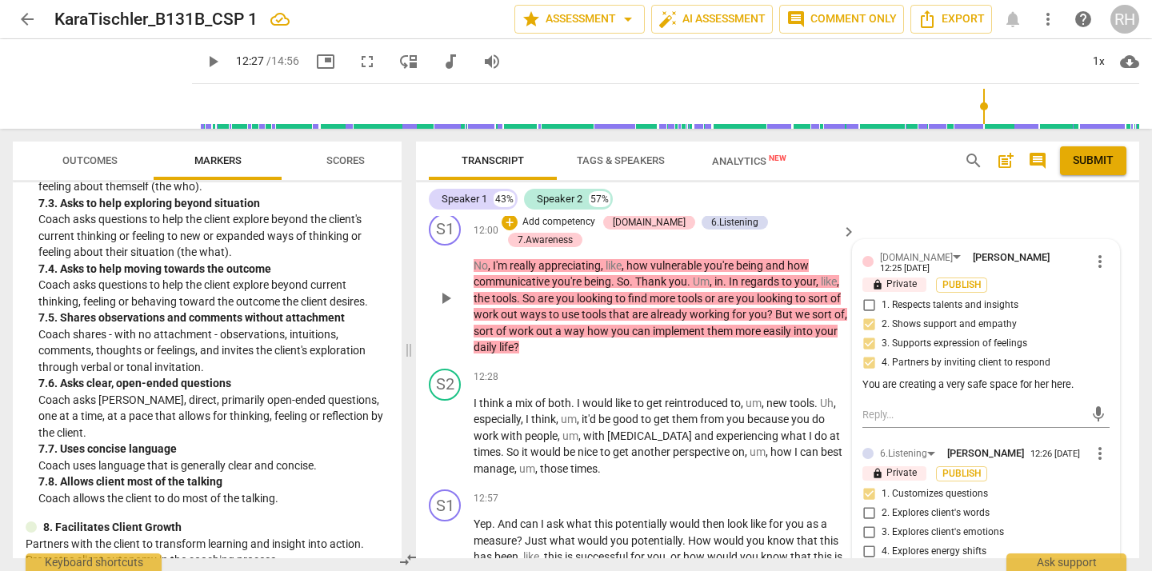
scroll to position [5535, 0]
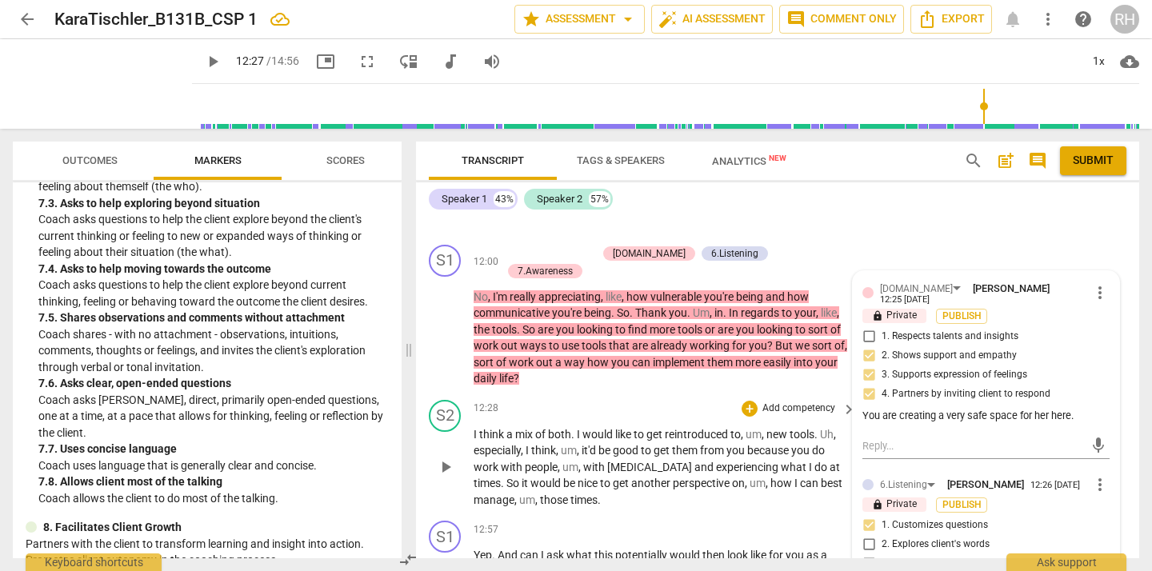
click at [445, 457] on span "play_arrow" at bounding box center [445, 466] width 19 height 19
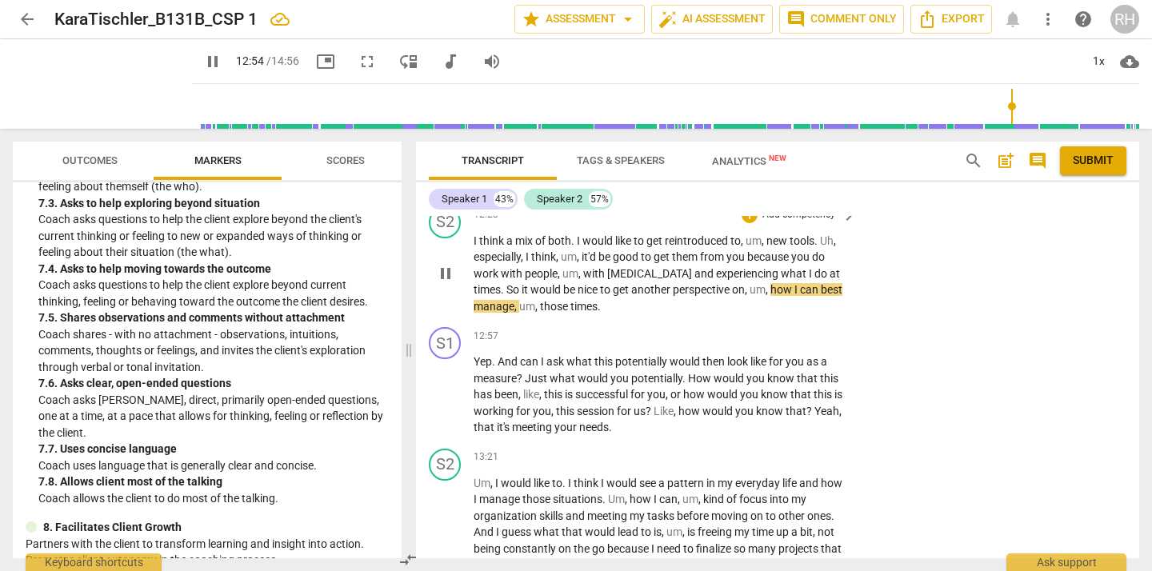
scroll to position [5730, 0]
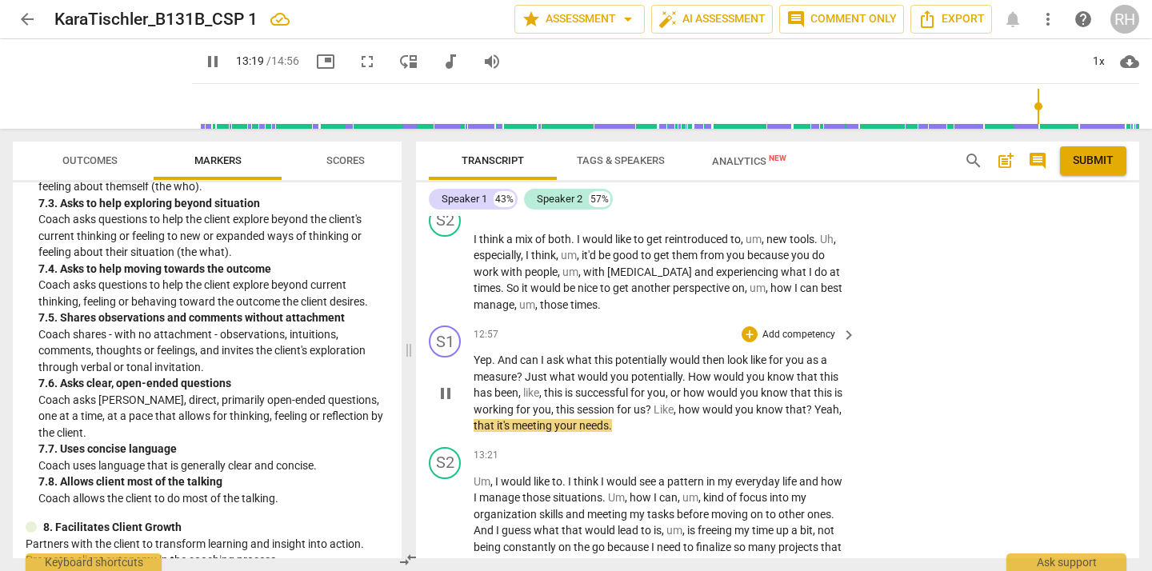
click at [447, 384] on span "pause" at bounding box center [445, 393] width 19 height 19
click at [750, 326] on div "+" at bounding box center [749, 334] width 16 height 16
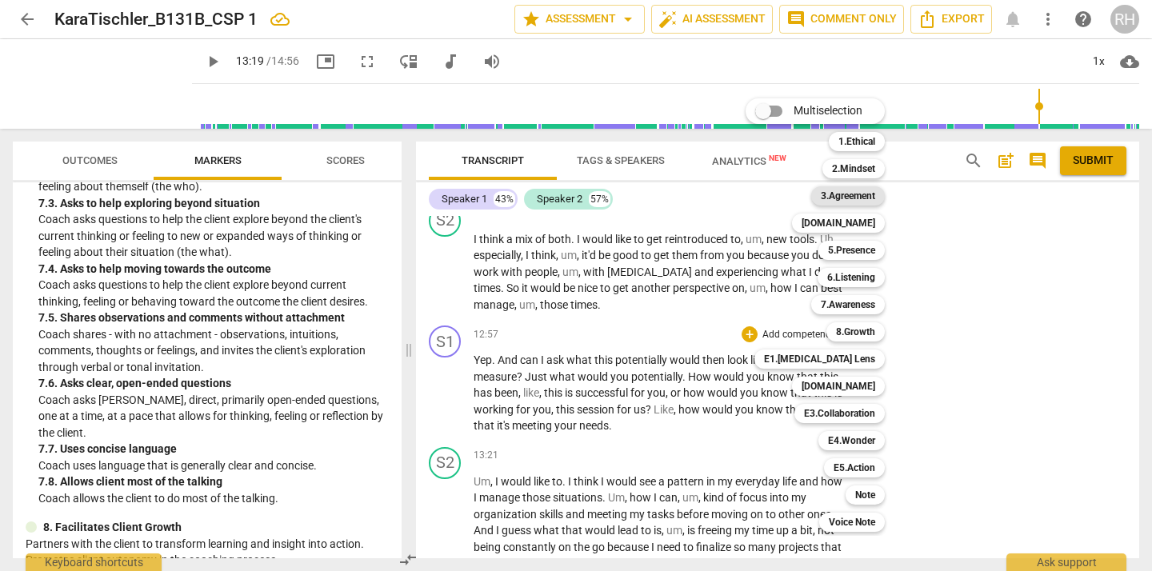
click at [865, 197] on b "3.Agreement" at bounding box center [848, 195] width 54 height 19
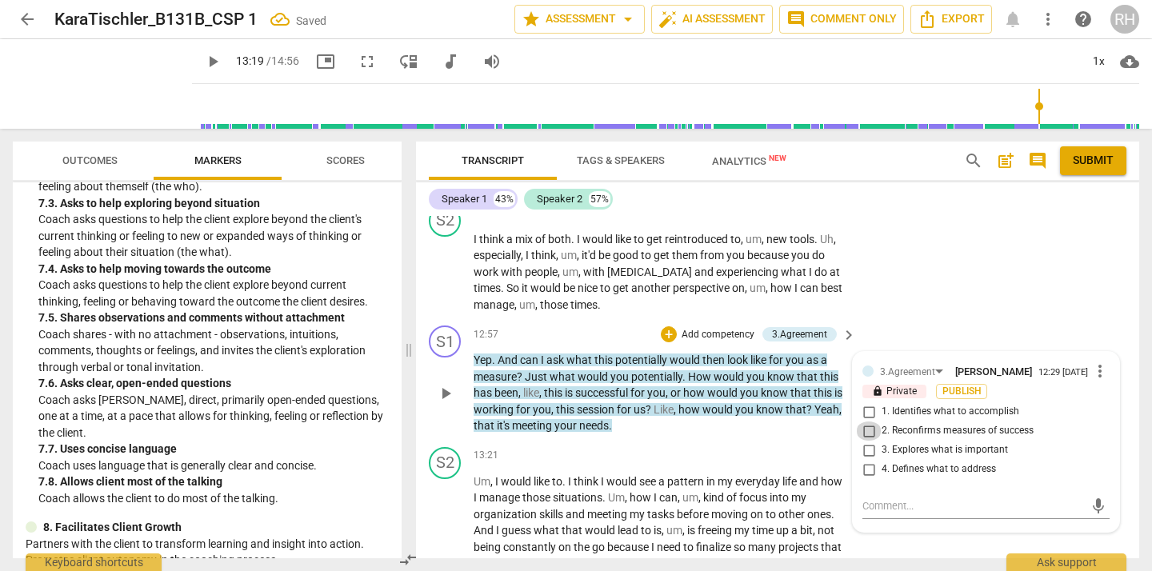
click at [868, 421] on input "2. Reconfirms measures of success" at bounding box center [869, 430] width 26 height 19
click at [669, 326] on div "+" at bounding box center [669, 334] width 16 height 16
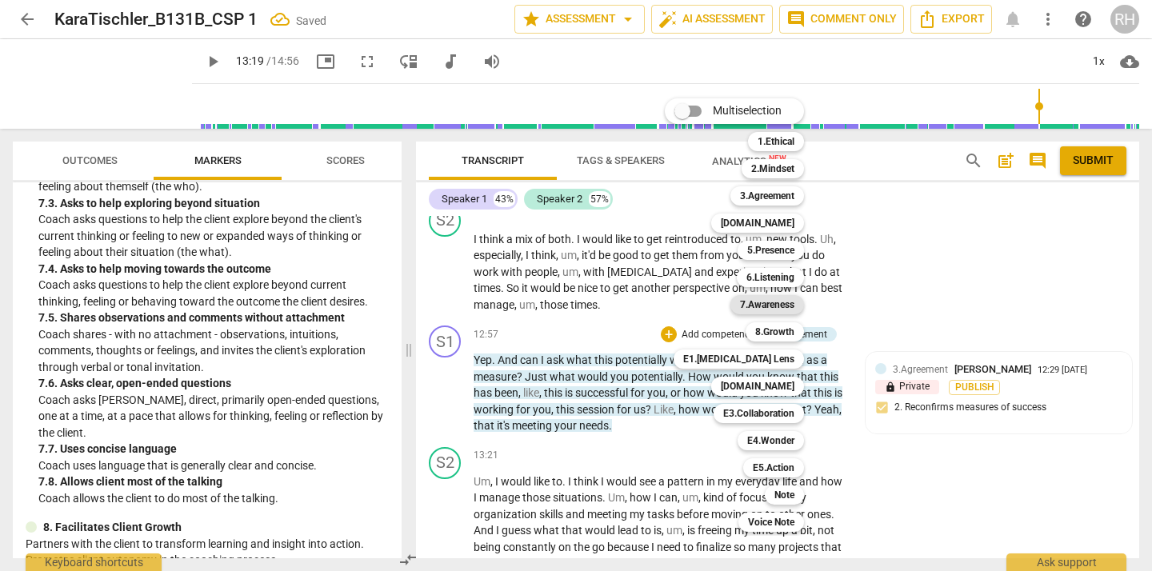
click at [789, 304] on b "7.Awareness" at bounding box center [767, 304] width 54 height 19
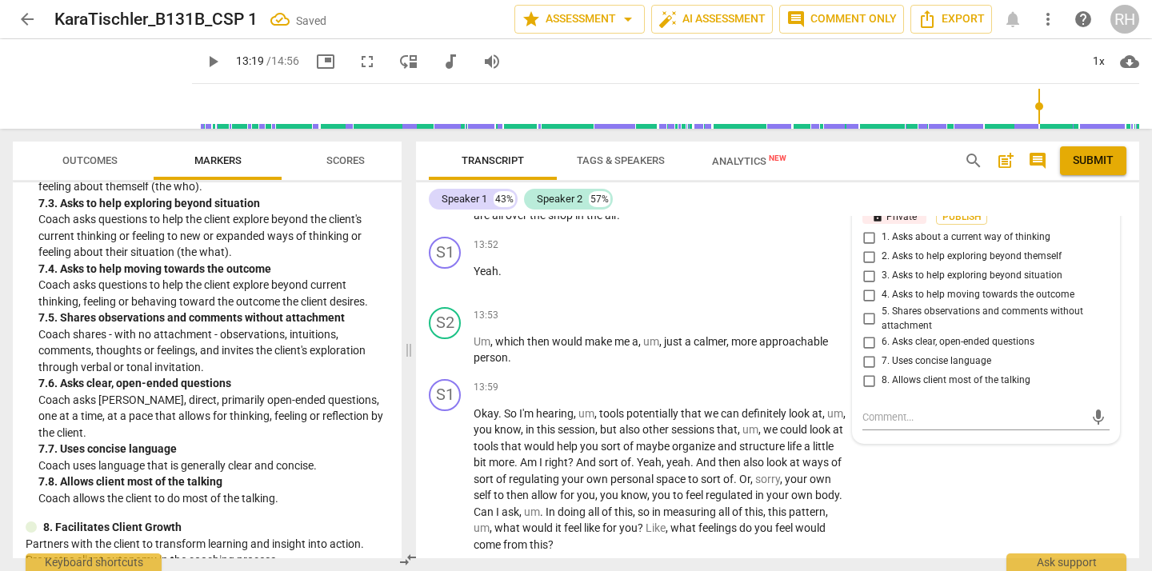
scroll to position [6073, 0]
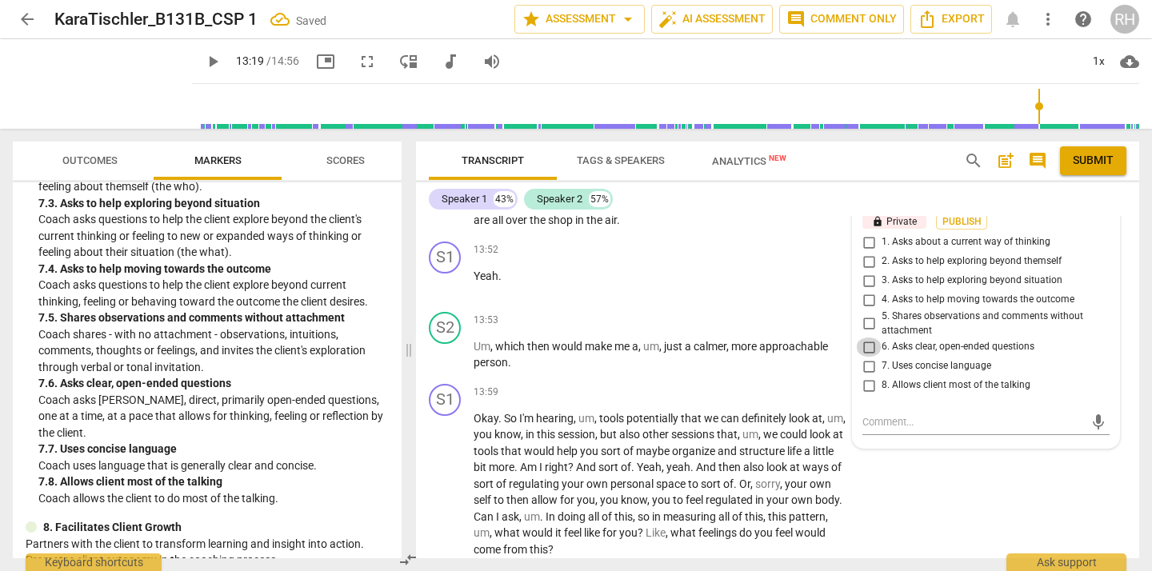
click at [865, 339] on input "6. Asks clear, open-ended questions" at bounding box center [869, 346] width 26 height 19
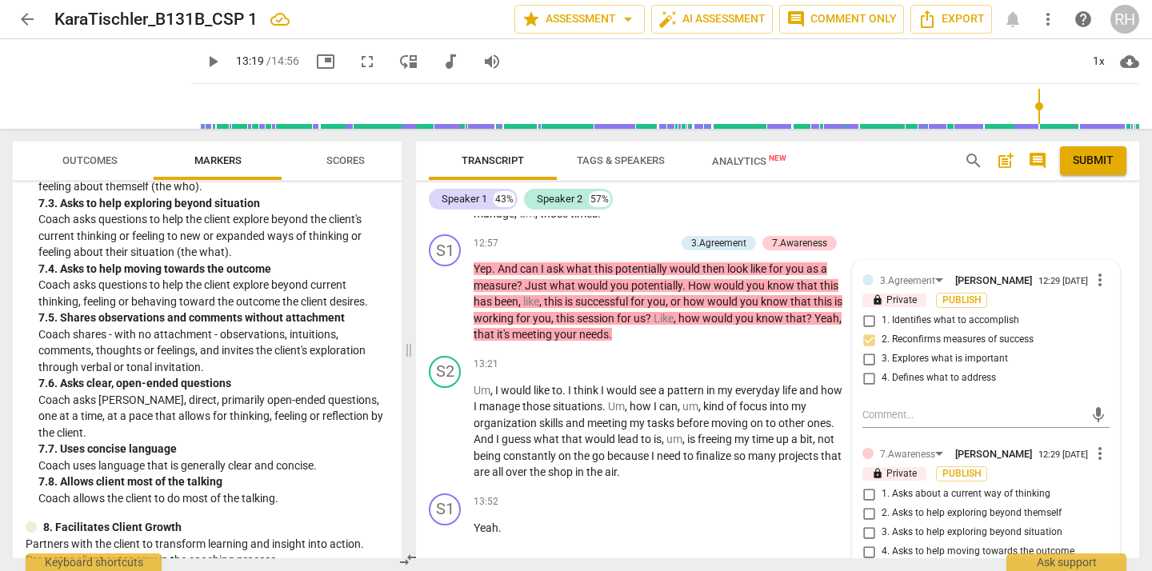
scroll to position [5813, 0]
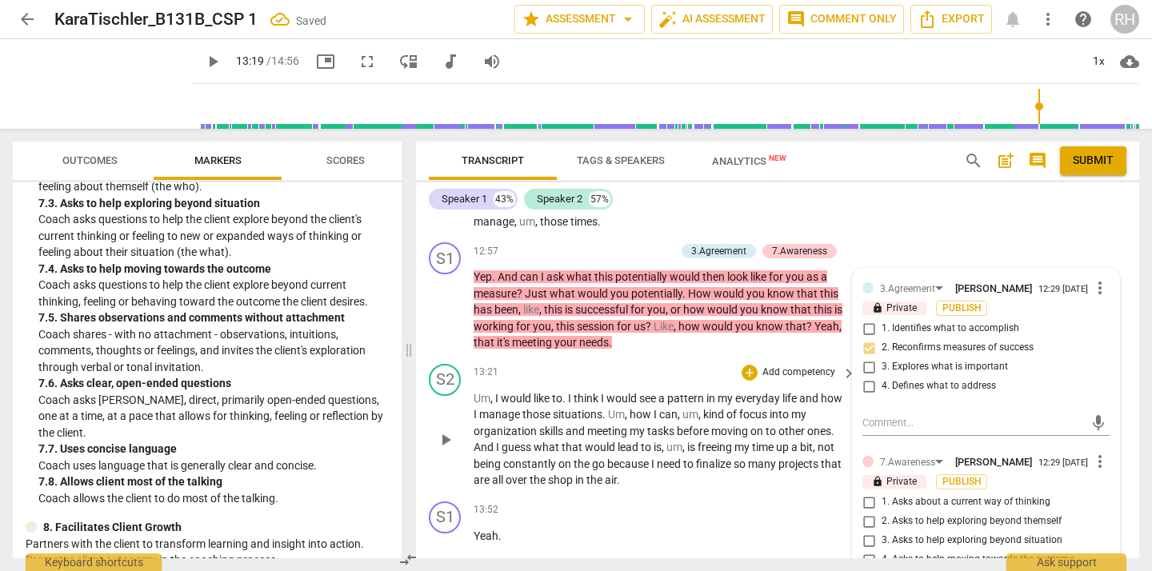
click at [446, 430] on span "play_arrow" at bounding box center [445, 439] width 19 height 19
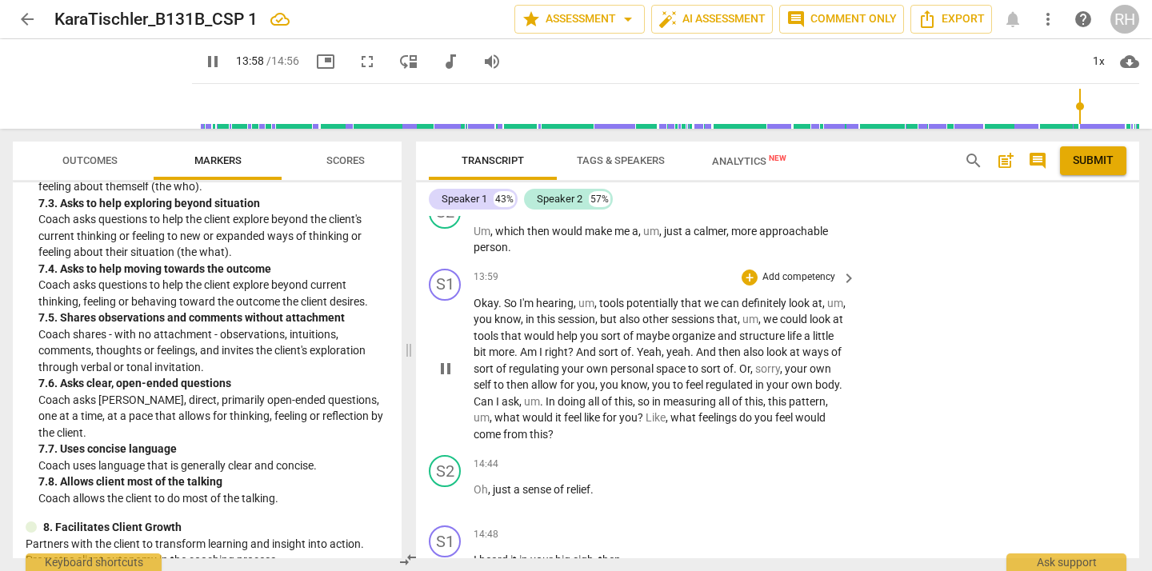
scroll to position [6193, 0]
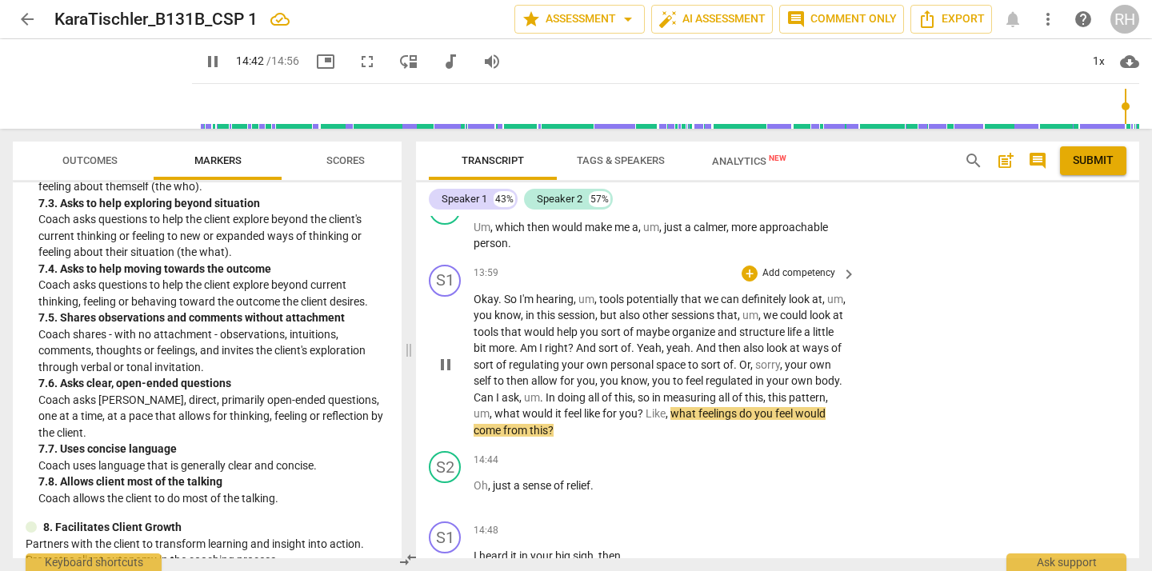
click at [449, 355] on span "pause" at bounding box center [445, 364] width 19 height 19
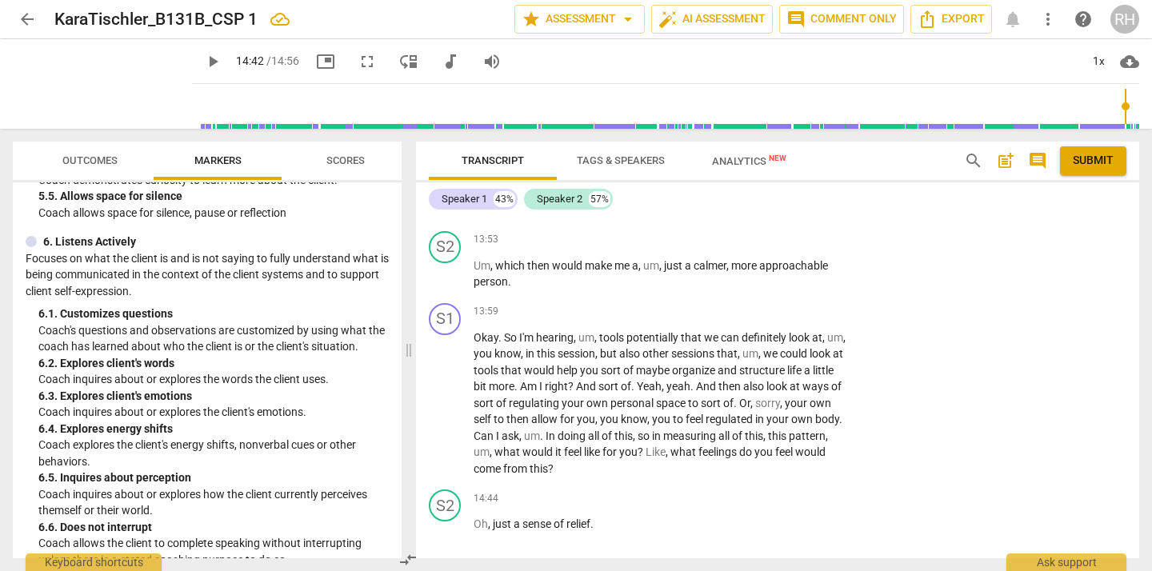
scroll to position [6159, 0]
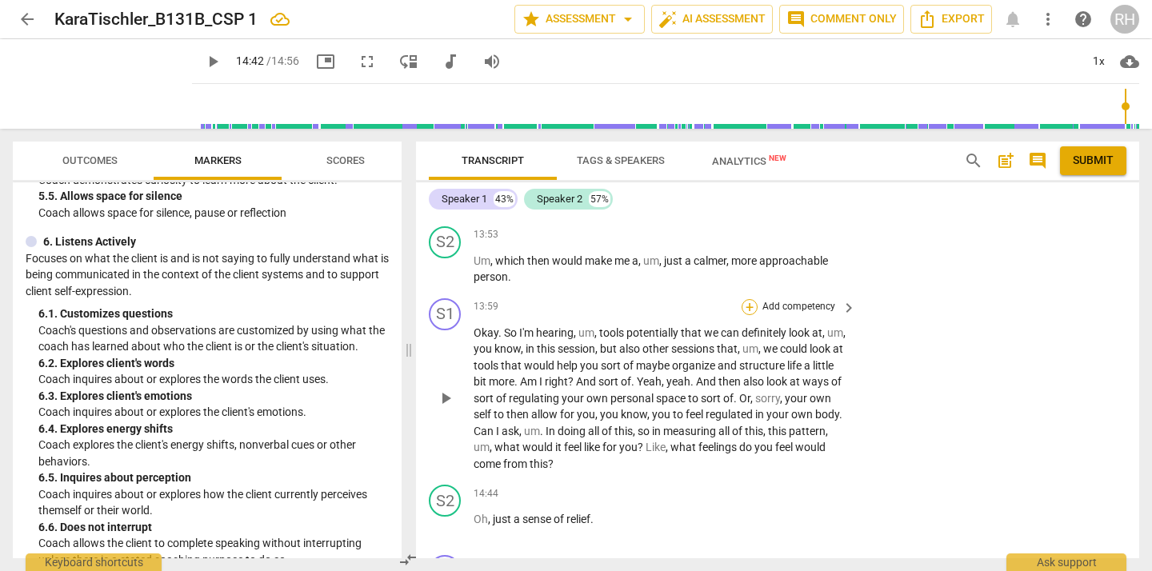
click at [749, 299] on div "+" at bounding box center [749, 307] width 16 height 16
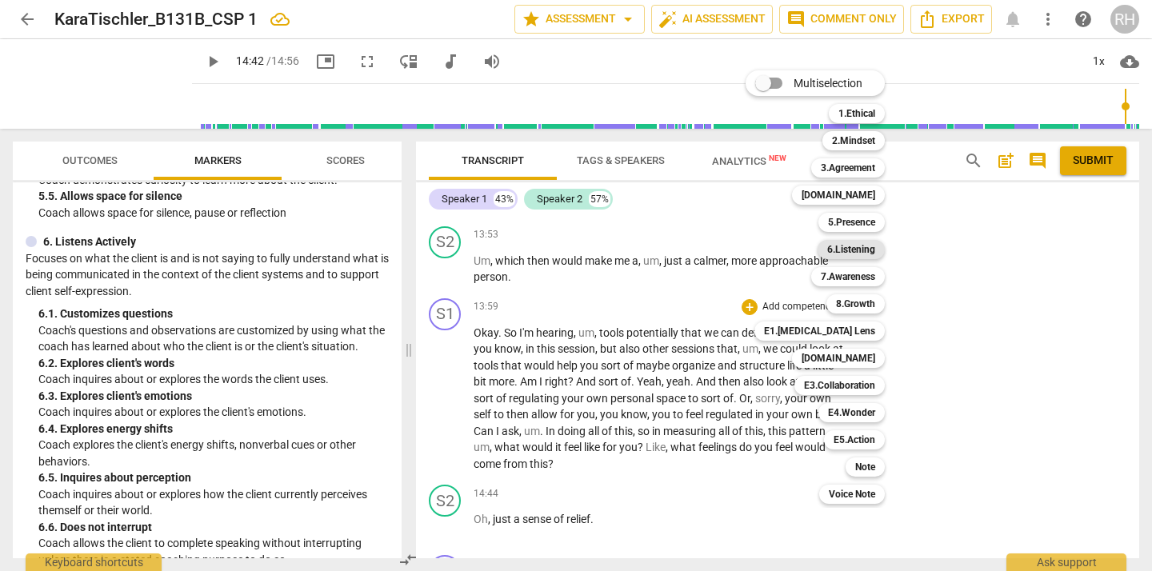
click at [874, 249] on b "6.Listening" at bounding box center [851, 249] width 48 height 19
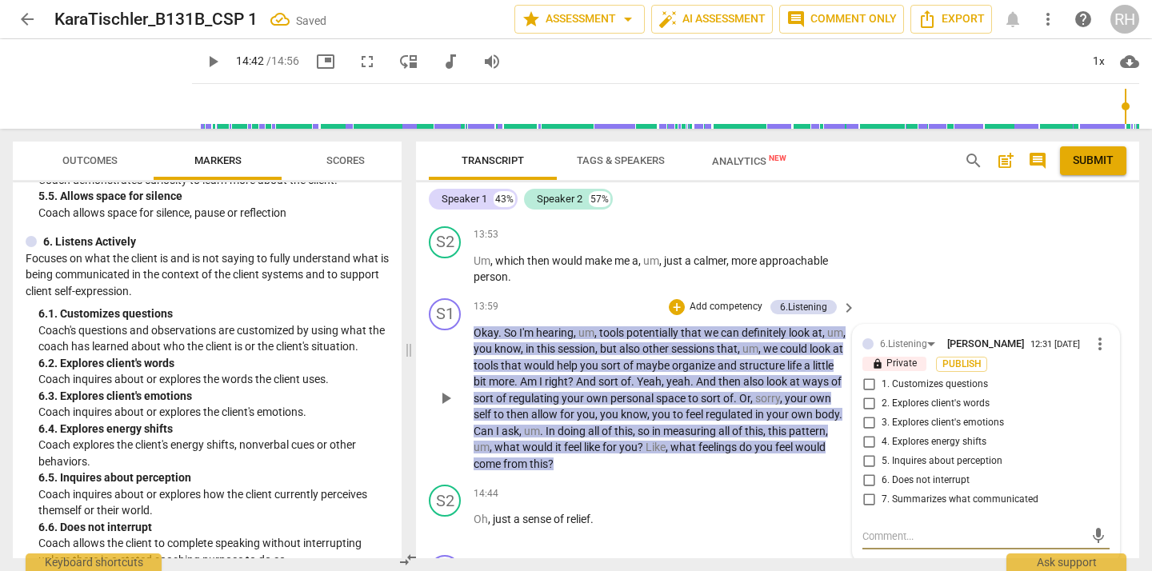
click at [861, 413] on input "3. Explores client's emotions" at bounding box center [869, 422] width 26 height 19
click at [445, 517] on span "play_arrow" at bounding box center [445, 526] width 19 height 19
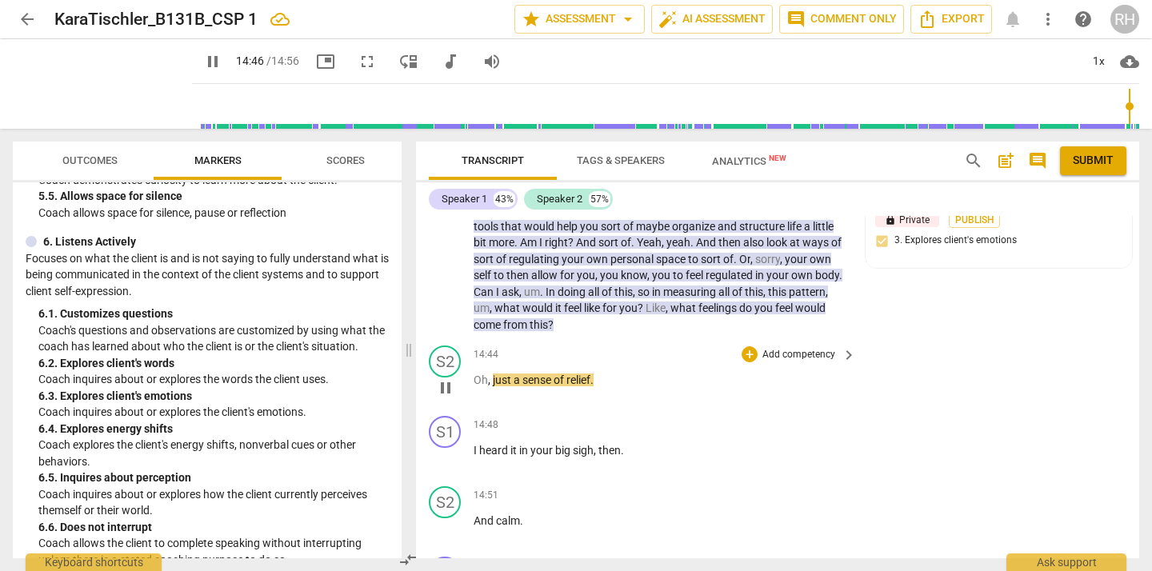
scroll to position [6300, 0]
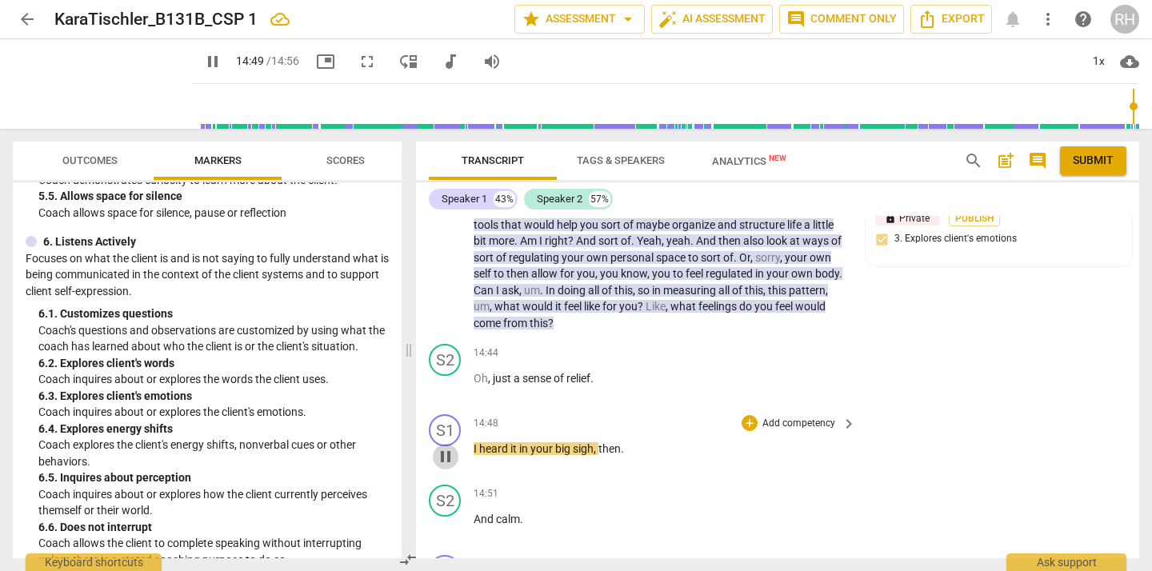
click at [448, 447] on span "pause" at bounding box center [445, 456] width 19 height 19
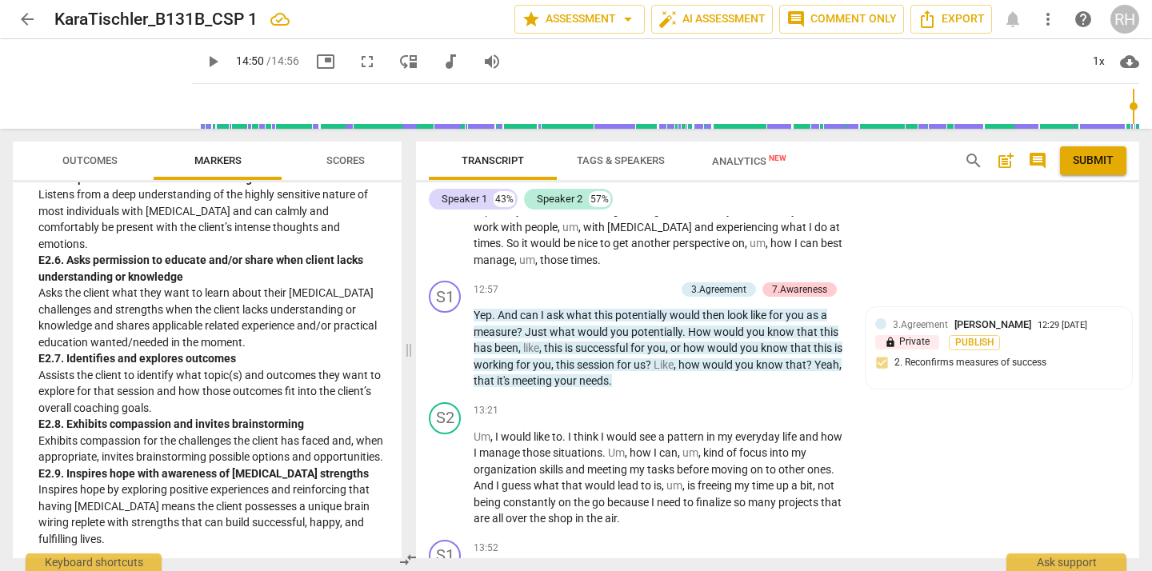
scroll to position [5773, 0]
click at [586, 283] on div "+" at bounding box center [588, 291] width 16 height 16
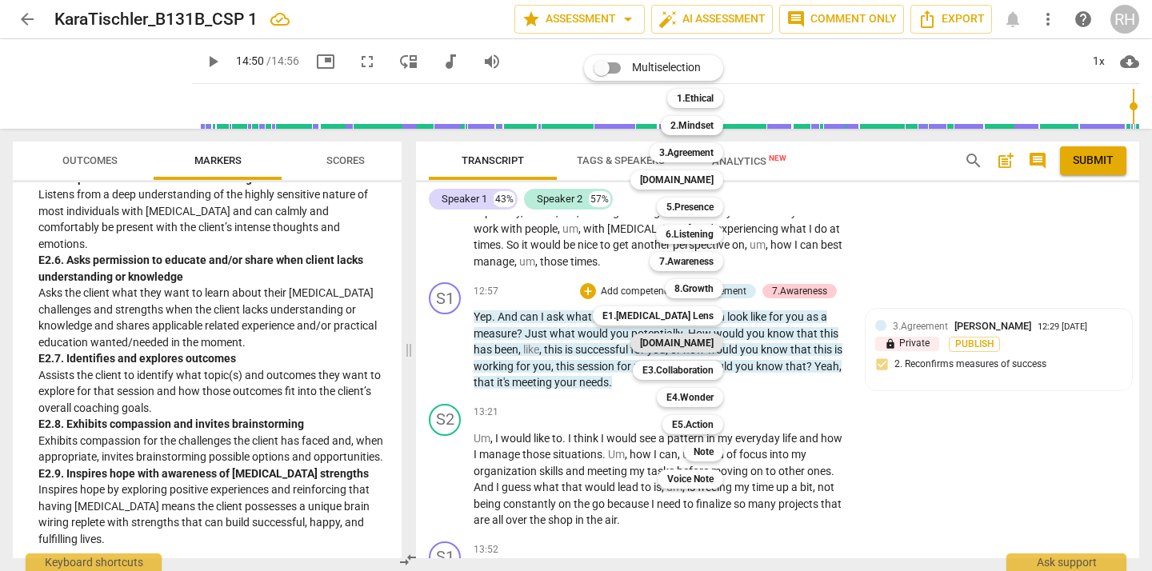
click at [690, 341] on b "[DOMAIN_NAME]" at bounding box center [677, 342] width 74 height 19
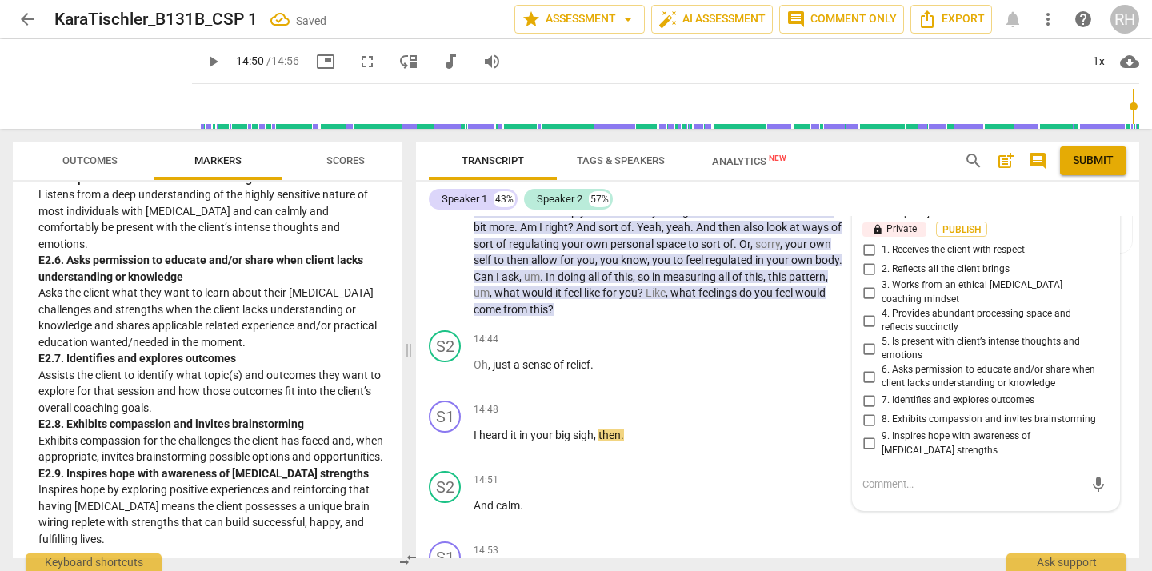
scroll to position [6329, 0]
click at [868, 393] on input "7. Identifies and explores outcomes" at bounding box center [869, 402] width 26 height 19
click at [868, 244] on input "1. Receives the client with respect" at bounding box center [869, 251] width 26 height 19
click at [866, 266] on input "2. Reflects all the client brings" at bounding box center [869, 270] width 26 height 19
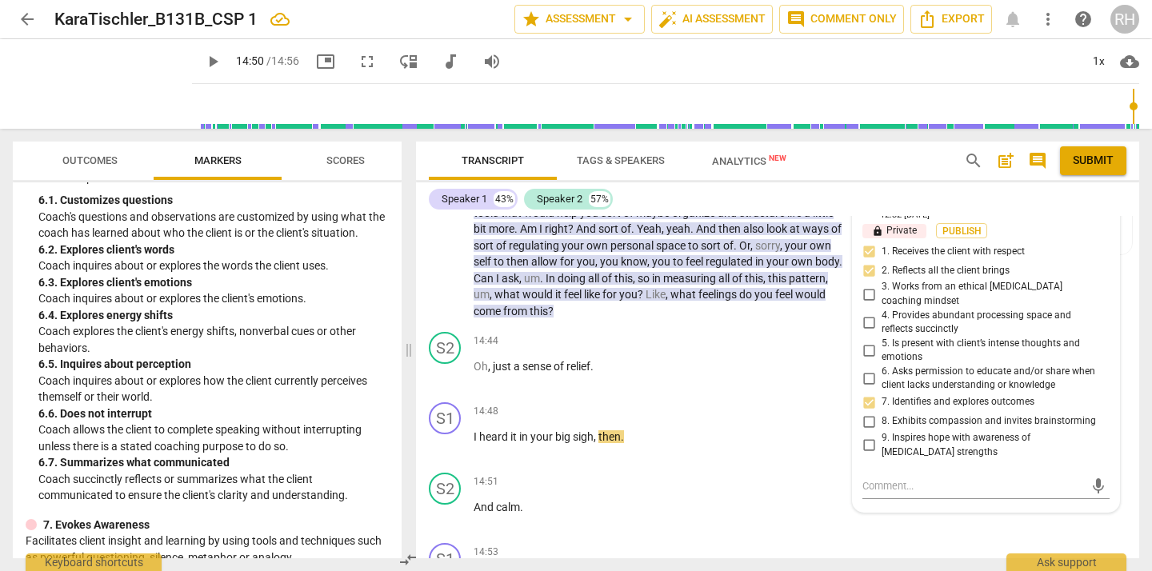
scroll to position [1077, 0]
click at [749, 403] on div "+" at bounding box center [749, 411] width 16 height 16
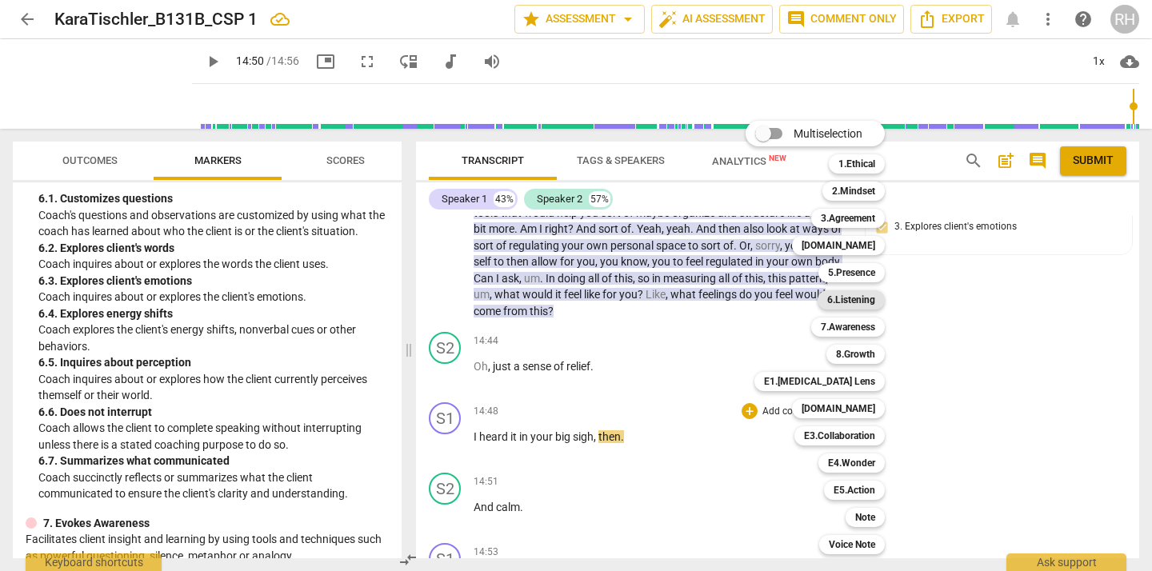
click at [861, 300] on b "6.Listening" at bounding box center [851, 299] width 48 height 19
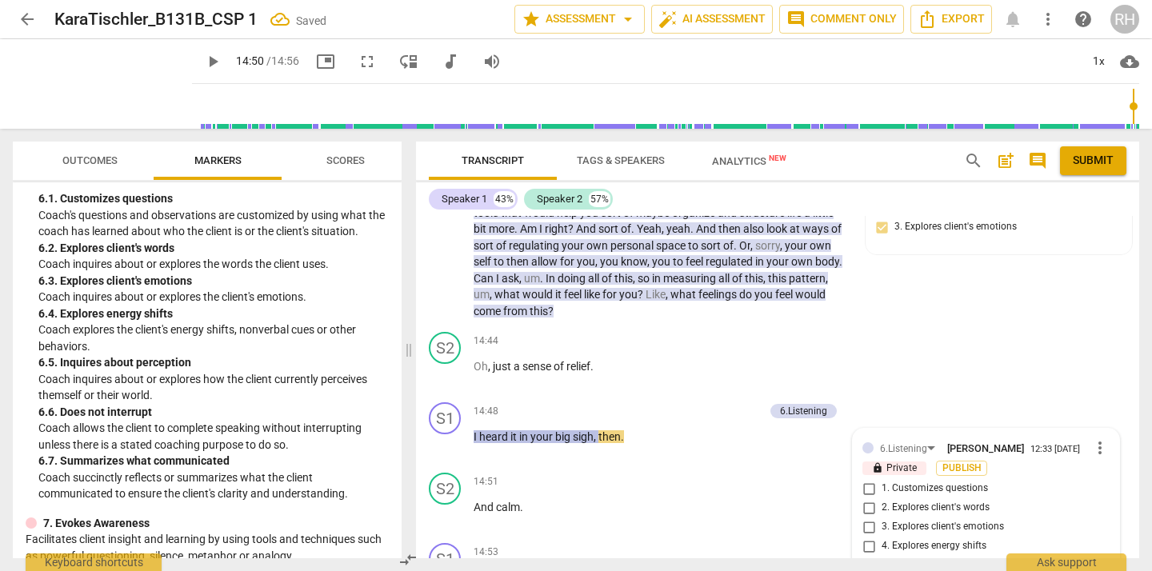
scroll to position [6471, 0]
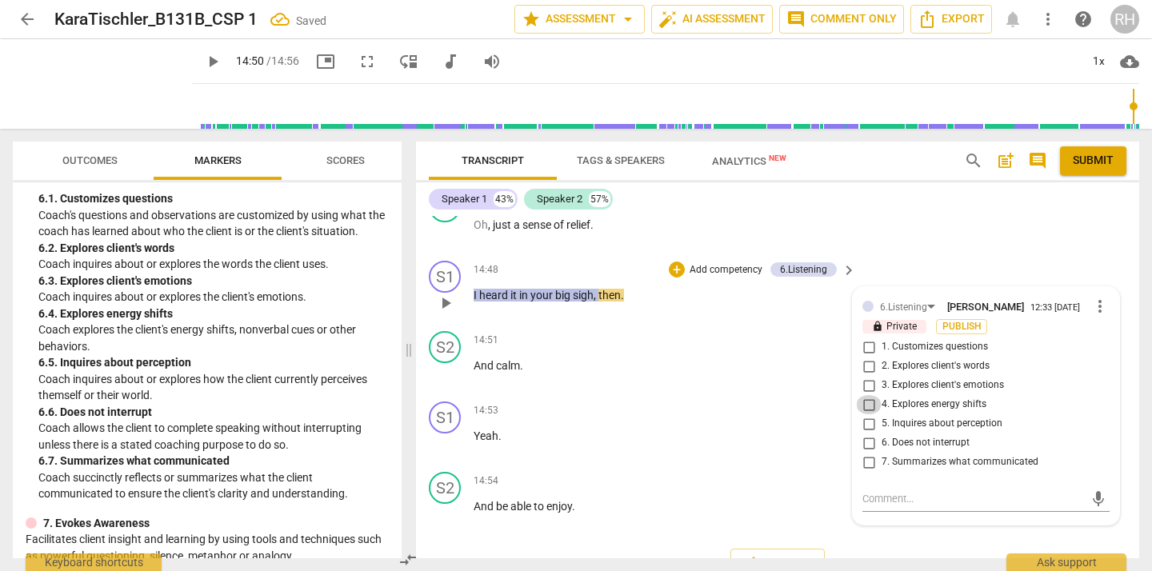
click at [865, 395] on input "4. Explores energy shifts" at bounding box center [869, 404] width 26 height 19
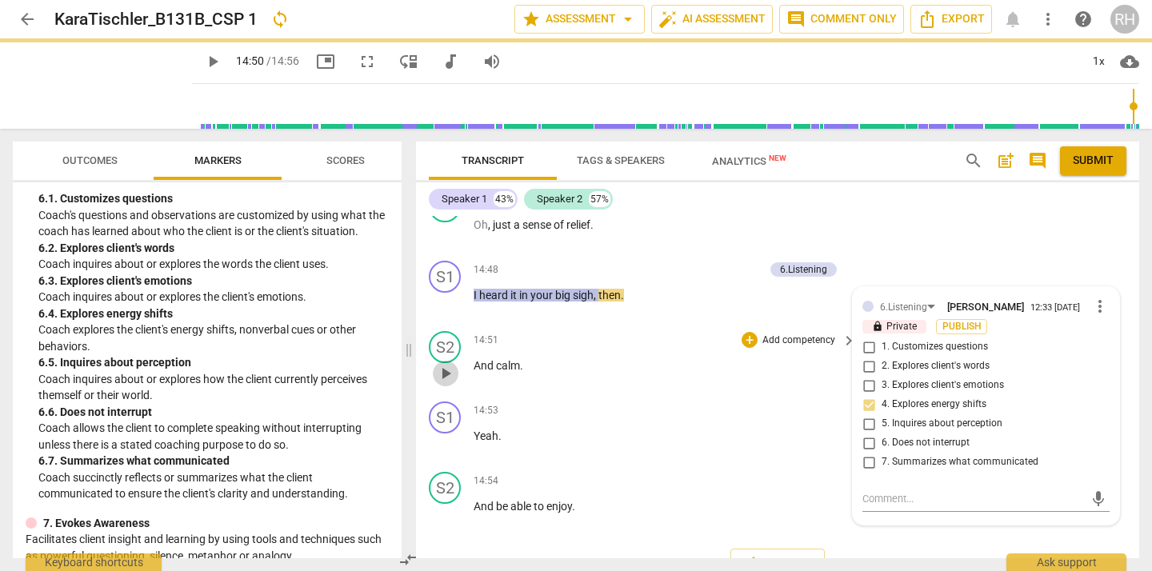
click at [448, 364] on span "play_arrow" at bounding box center [445, 373] width 19 height 19
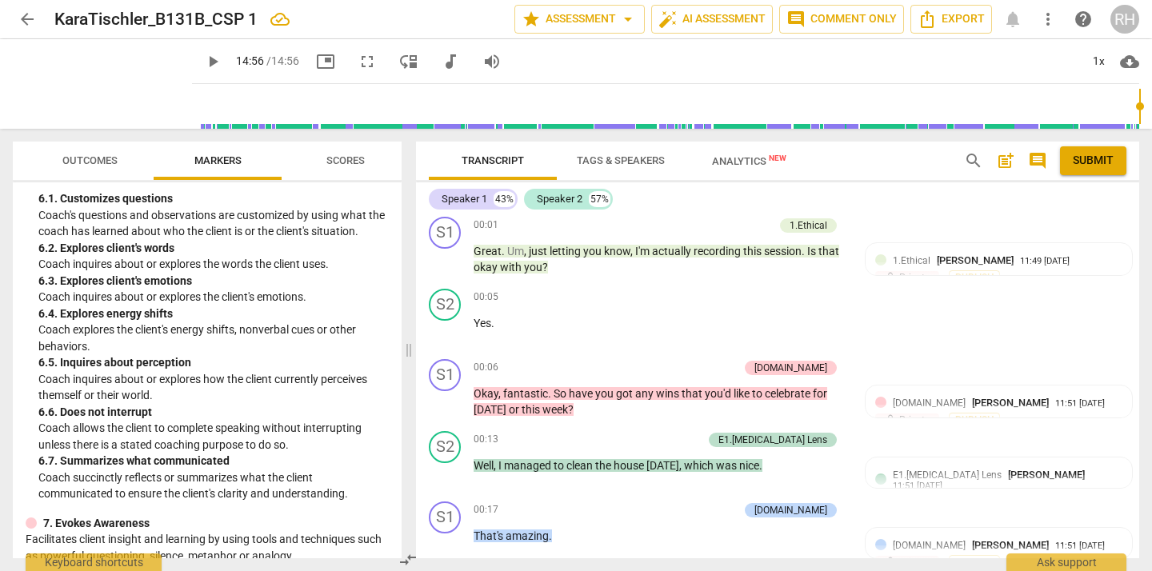
scroll to position [0, 0]
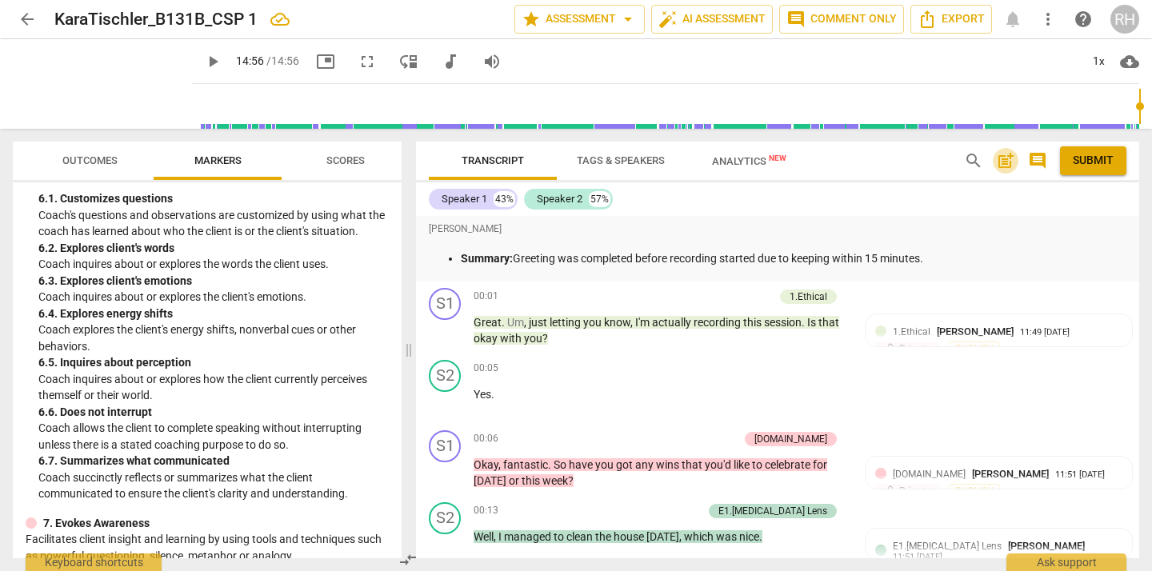
click at [1004, 158] on span "post_add" at bounding box center [1005, 160] width 19 height 19
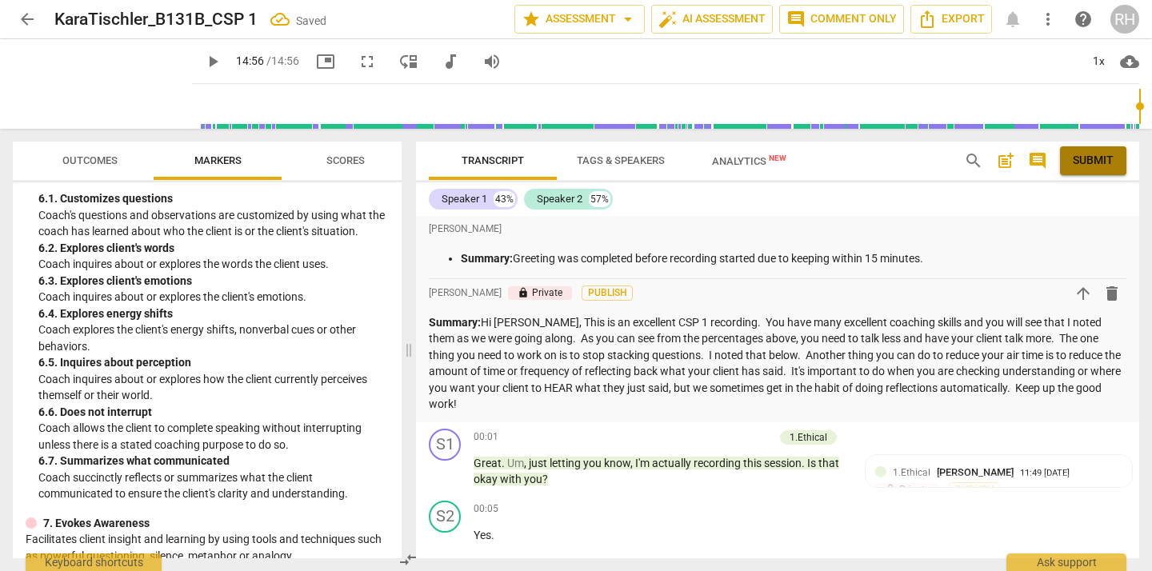
click at [1092, 159] on span "Submit" at bounding box center [1092, 161] width 41 height 16
click at [29, 22] on span "arrow_back" at bounding box center [27, 19] width 19 height 19
